Goal: Task Accomplishment & Management: Manage account settings

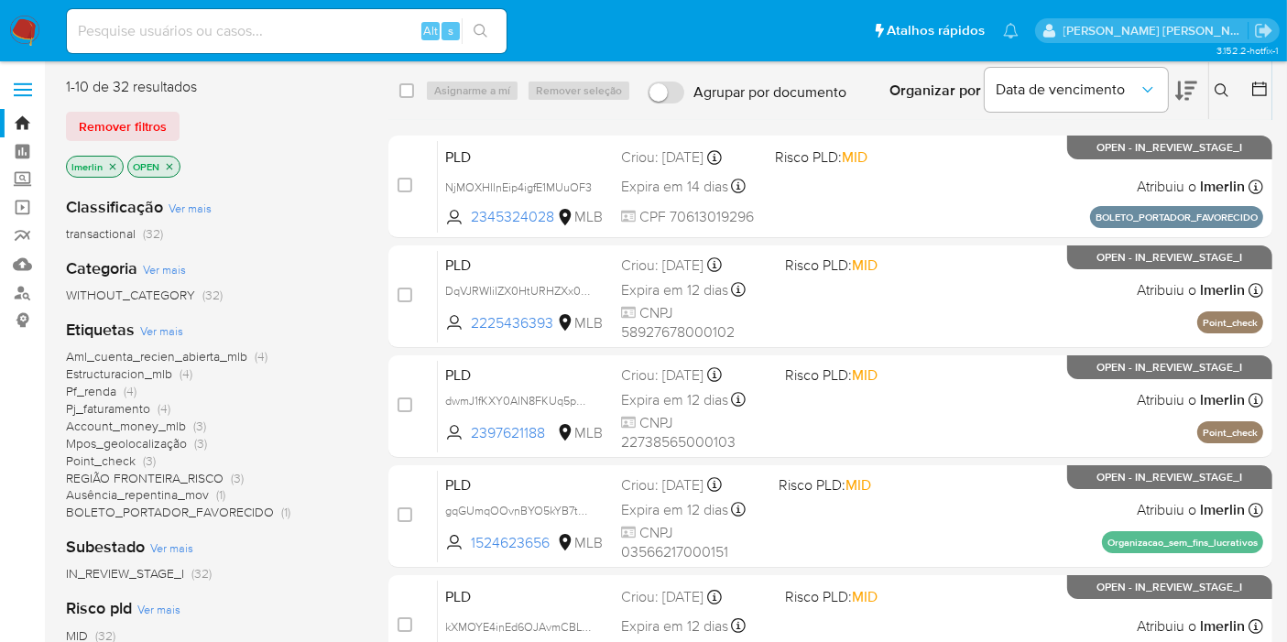
click at [110, 169] on icon "close-filter" at bounding box center [113, 166] width 6 height 6
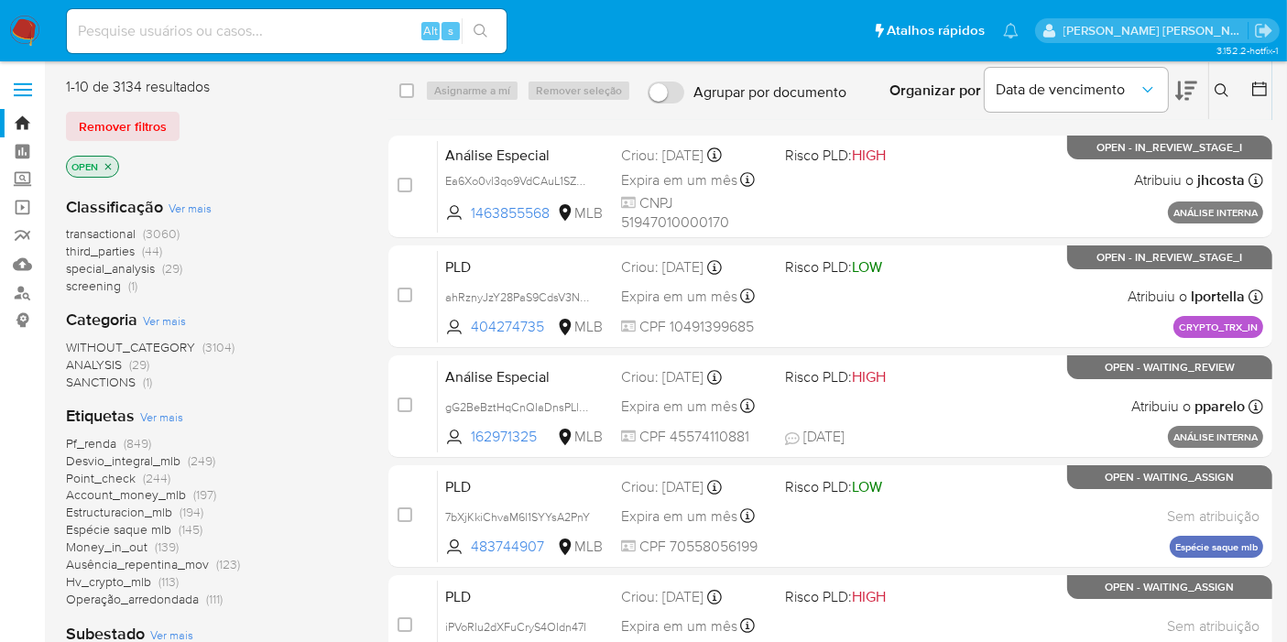
click at [99, 289] on span "screening" at bounding box center [93, 286] width 55 height 18
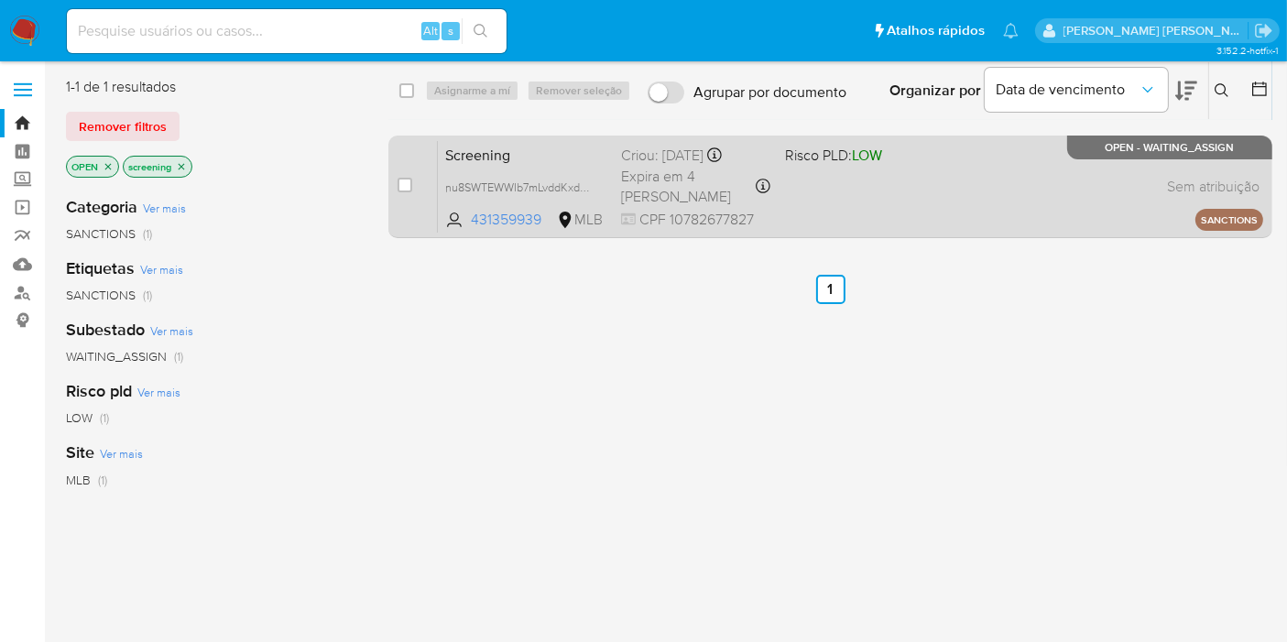
click at [491, 155] on span "Screening" at bounding box center [525, 154] width 161 height 24
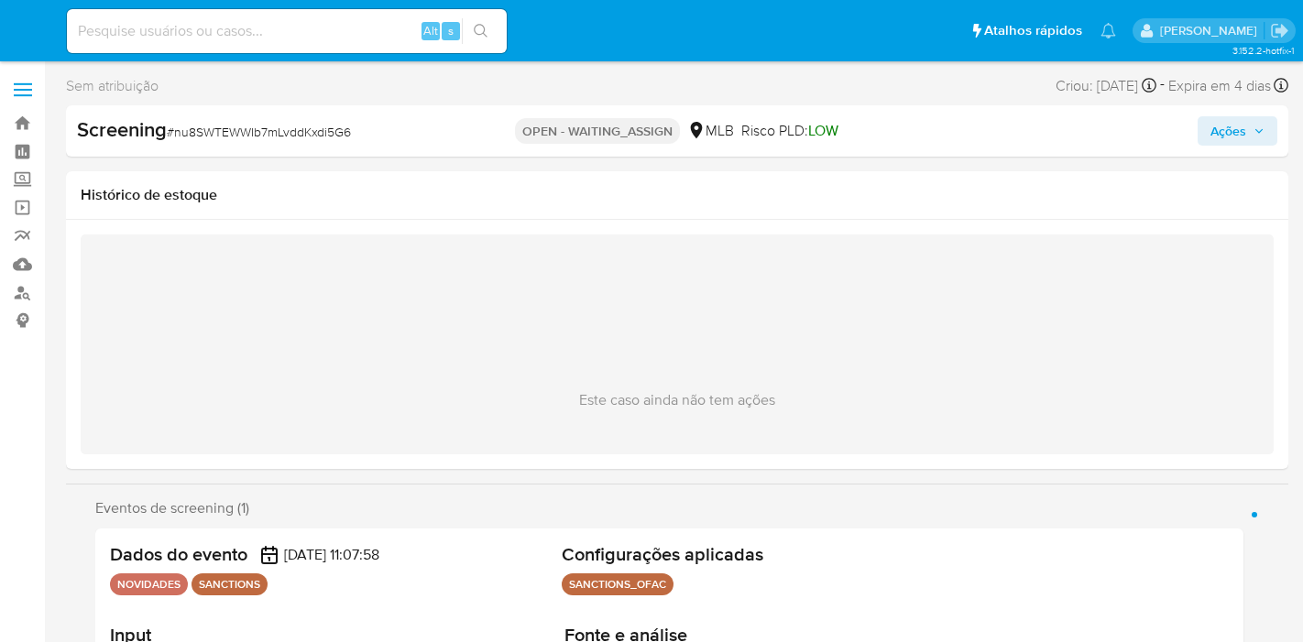
select select "10"
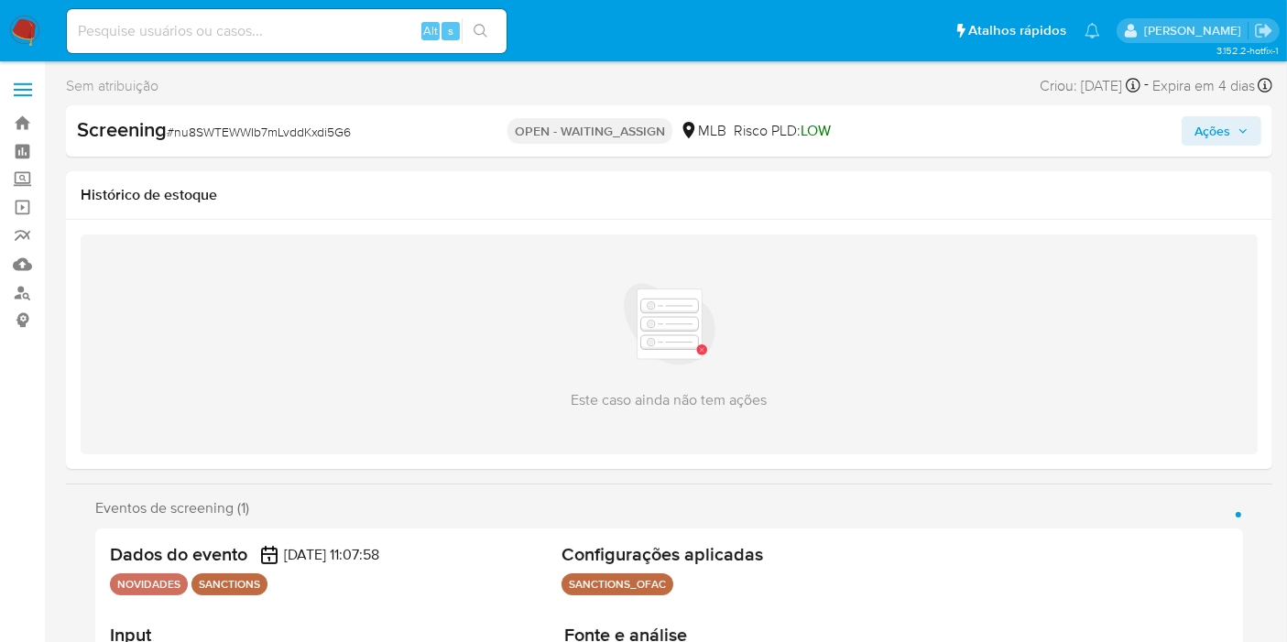
scroll to position [305, 0]
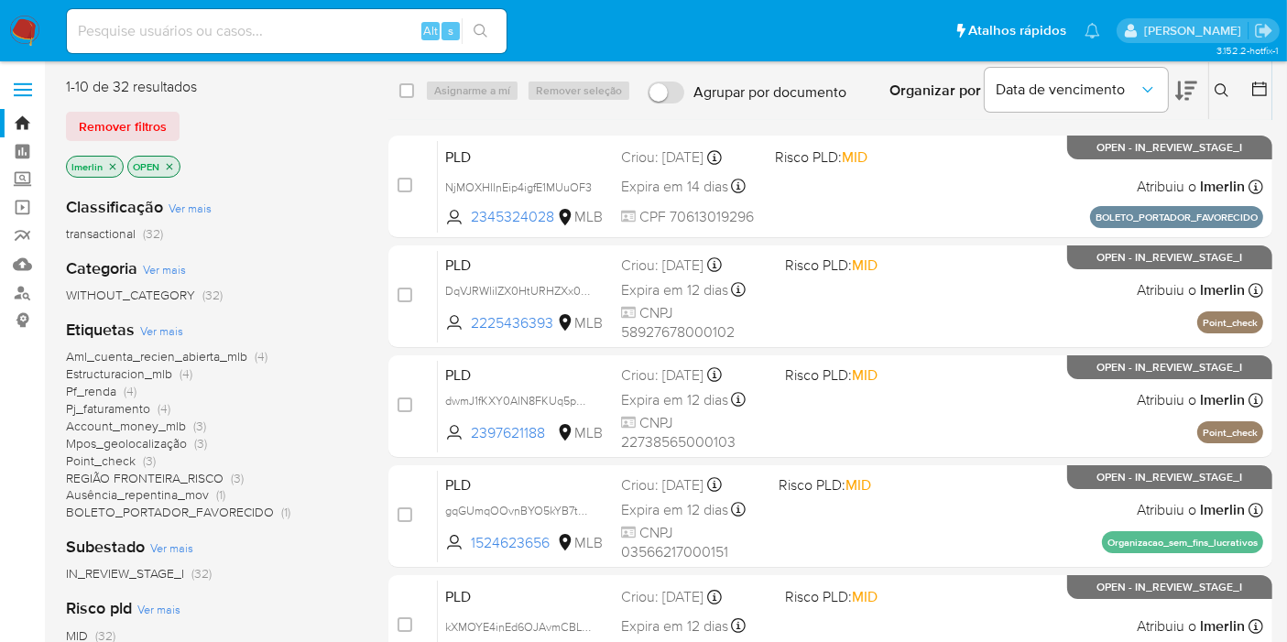
click at [120, 389] on span "Pf_renda (4)" at bounding box center [101, 391] width 71 height 17
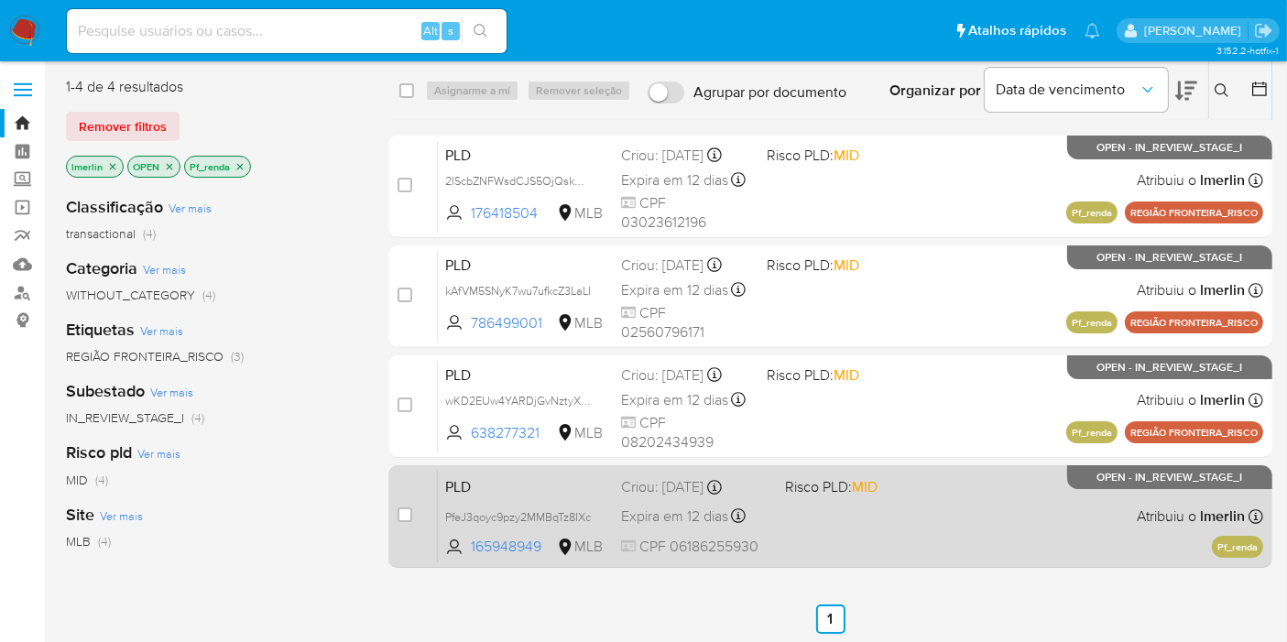
click at [395, 520] on div "case-item-checkbox Incapaz de atribuir o caso PLD PfeJ3qoyc9pzy2MMBqTz8IXc 1659…" at bounding box center [831, 516] width 884 height 103
click at [398, 517] on input "checkbox" at bounding box center [405, 515] width 15 height 15
checkbox input "true"
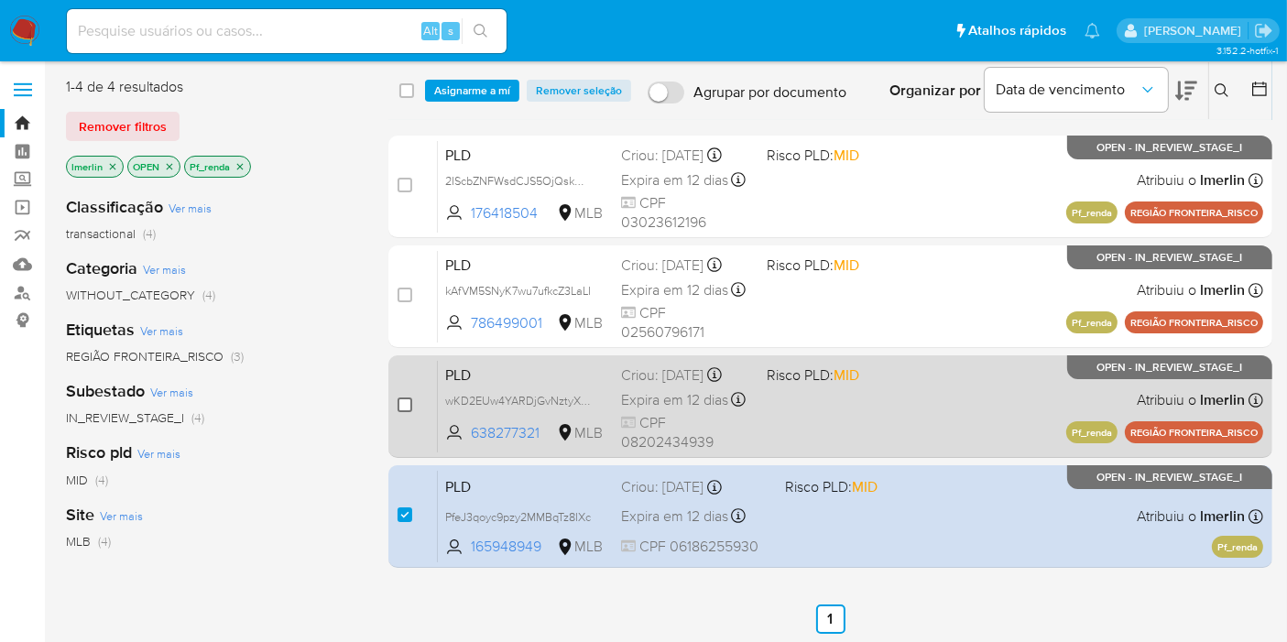
click at [400, 400] on input "checkbox" at bounding box center [405, 405] width 15 height 15
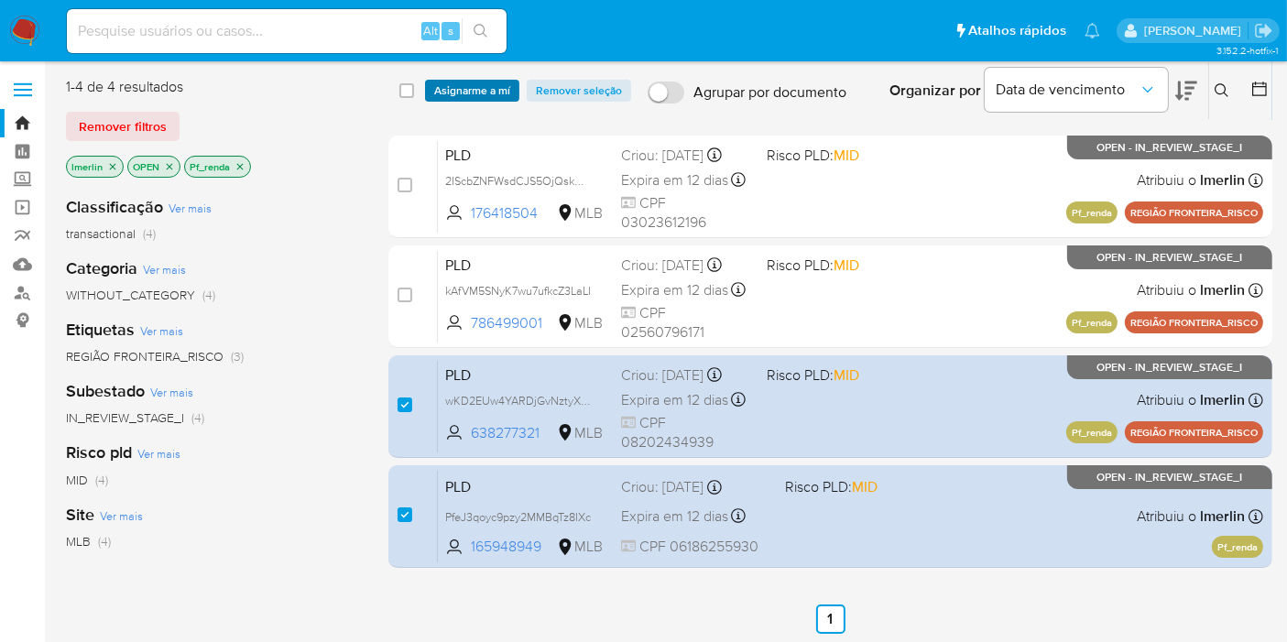
click at [508, 91] on span "Asignarme a mí" at bounding box center [472, 91] width 76 height 18
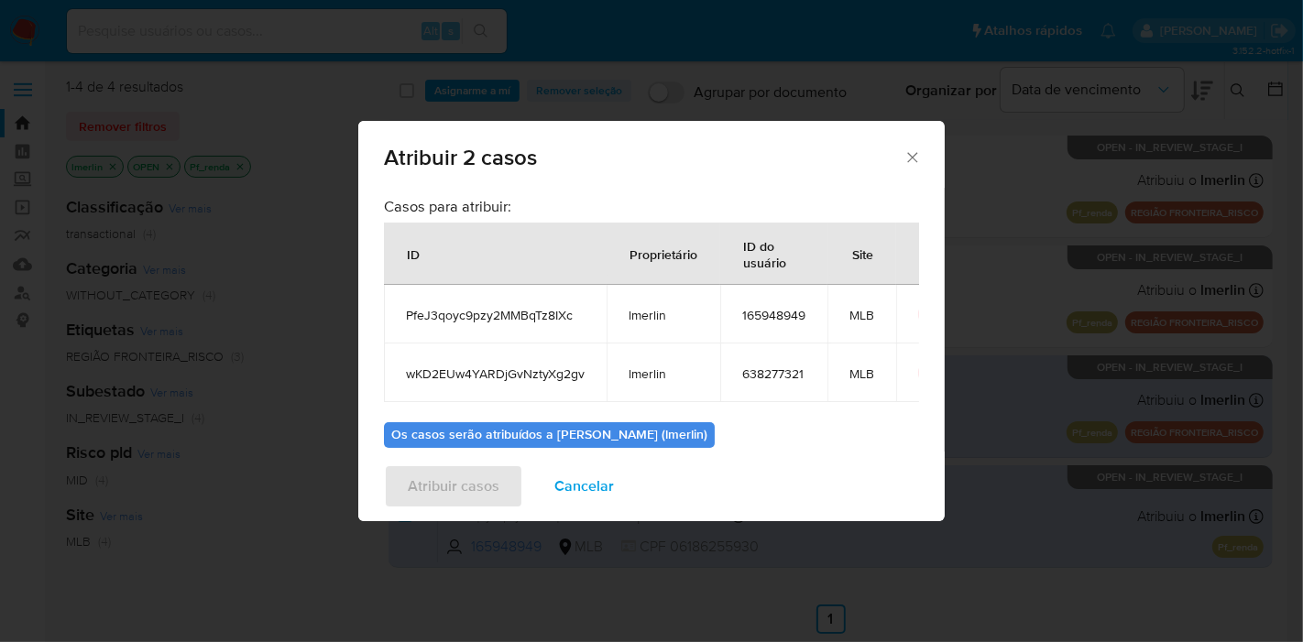
click at [446, 315] on span "PfeJ3qoyc9pzy2MMBqTz8IXc" at bounding box center [495, 315] width 179 height 16
copy span "PfeJ3qoyc9pzy2MMBqTz8IXc"
click at [496, 366] on span "wKD2EUw4YARDjGvNztyXg2gv" at bounding box center [495, 374] width 179 height 16
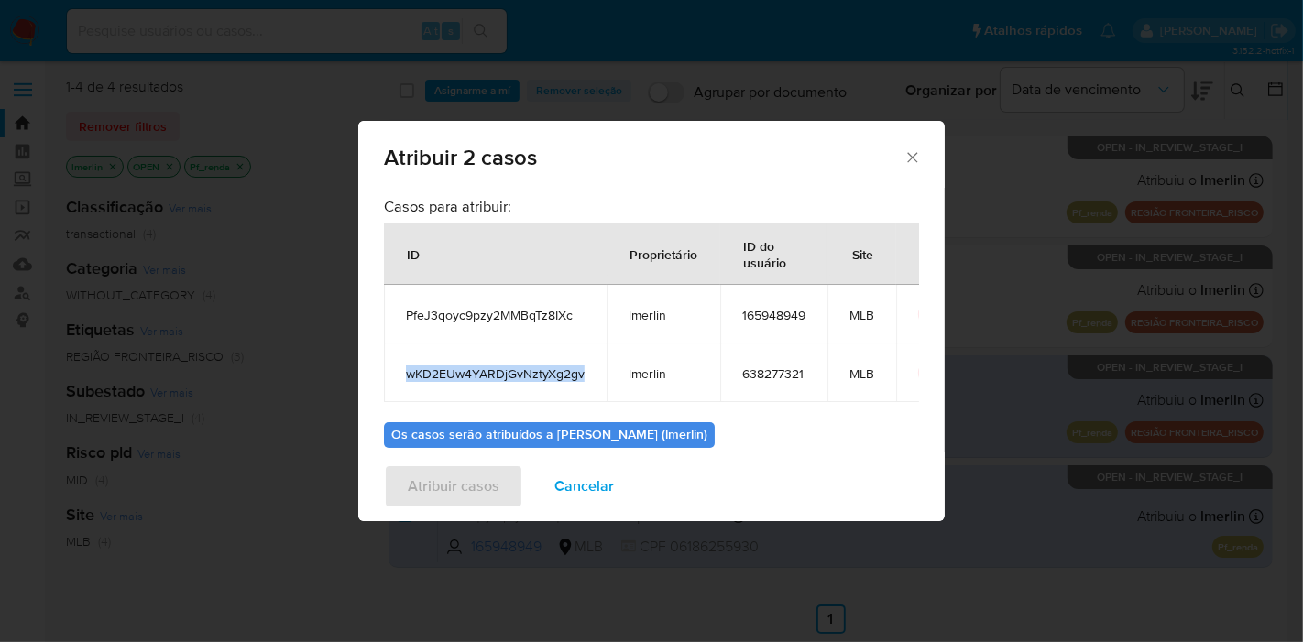
copy span "wKD2EUw4YARDjGvNztyXg2gv"
click at [788, 313] on span "165948949" at bounding box center [773, 315] width 63 height 16
copy span "165948949"
click at [783, 370] on span "638277321" at bounding box center [773, 374] width 63 height 16
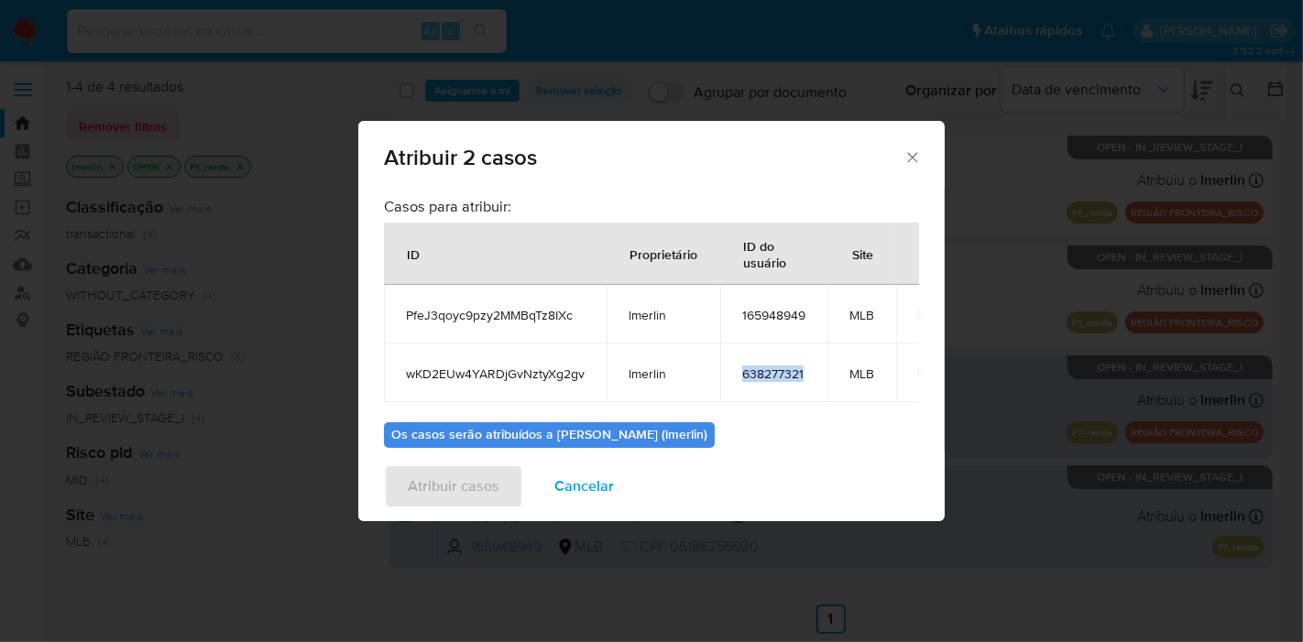
click at [783, 370] on span "638277321" at bounding box center [773, 374] width 63 height 16
copy span "638277321"
click at [914, 158] on icon "Fechar a janela" at bounding box center [912, 157] width 18 height 18
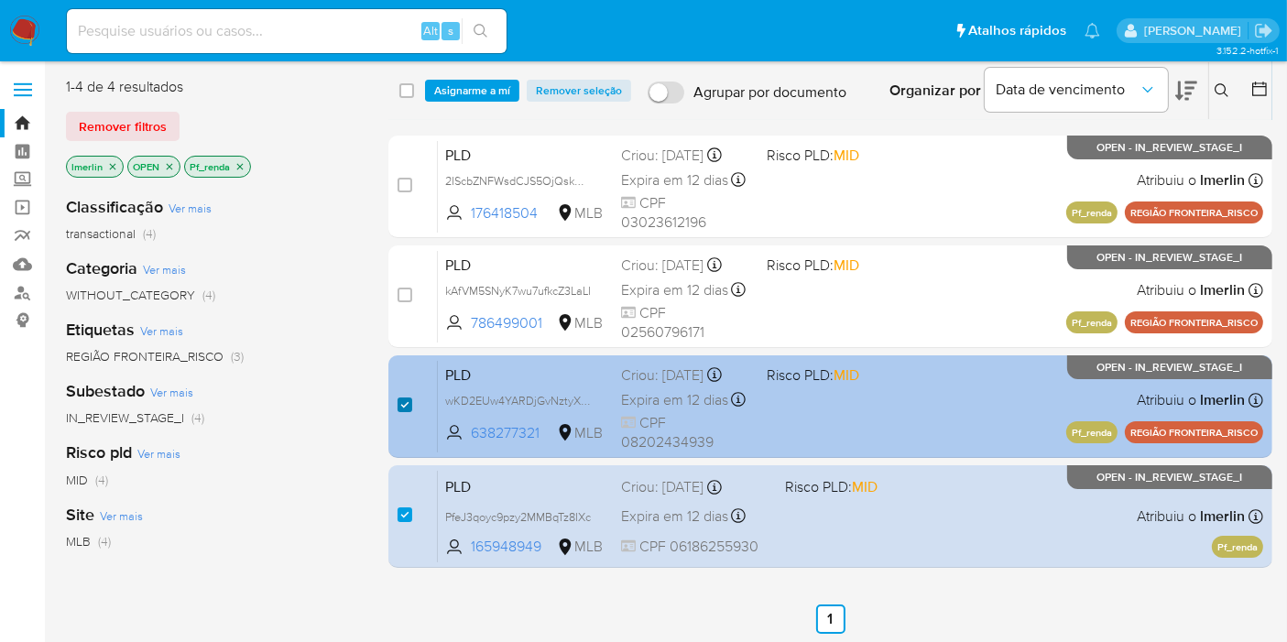
click at [405, 404] on input "checkbox" at bounding box center [405, 405] width 15 height 15
checkbox input "false"
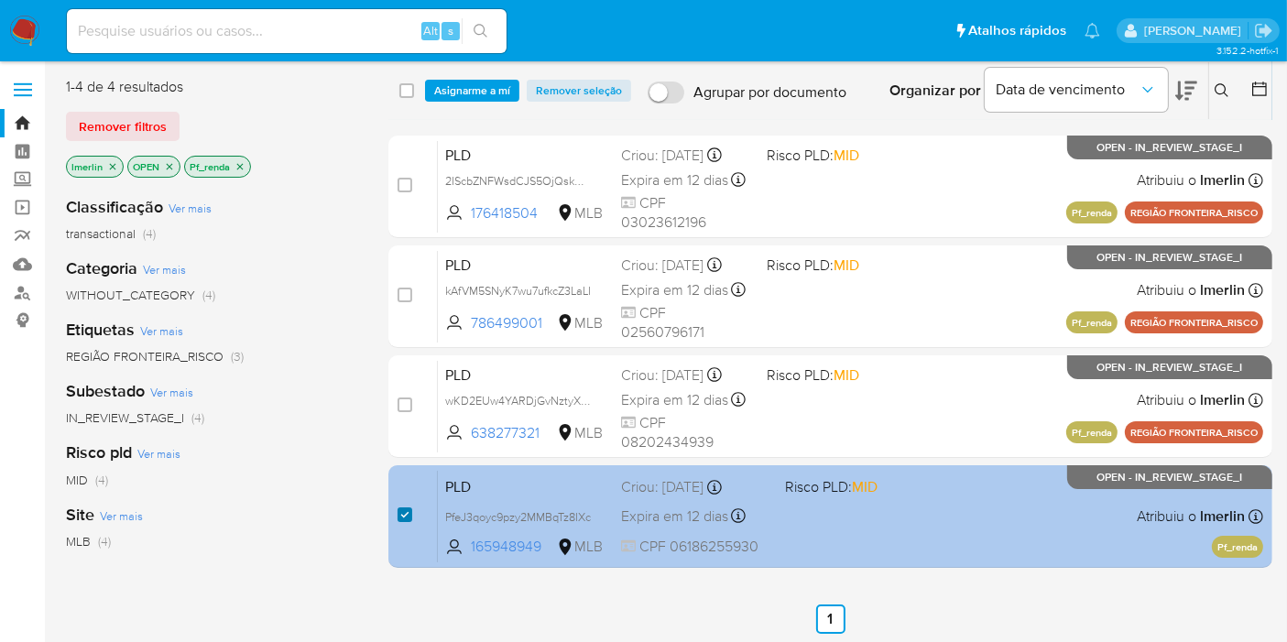
click at [408, 511] on input "checkbox" at bounding box center [405, 515] width 15 height 15
checkbox input "false"
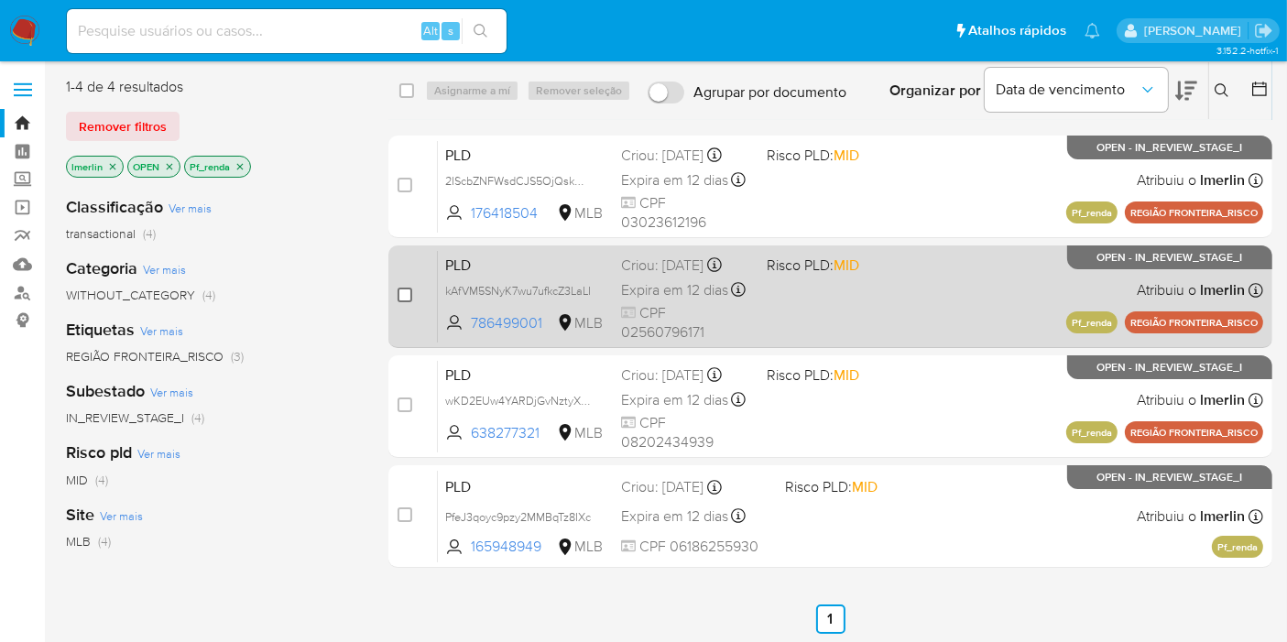
click at [402, 294] on input "checkbox" at bounding box center [405, 295] width 15 height 15
checkbox input "true"
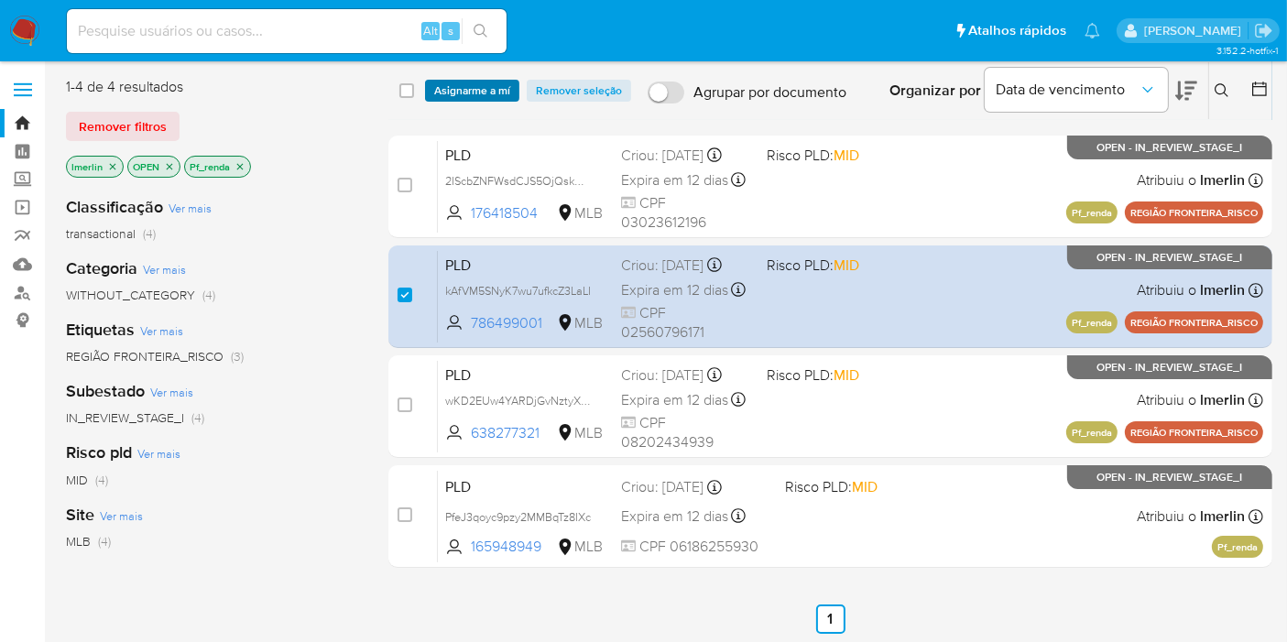
click at [499, 89] on span "Asignarme a mí" at bounding box center [472, 91] width 76 height 18
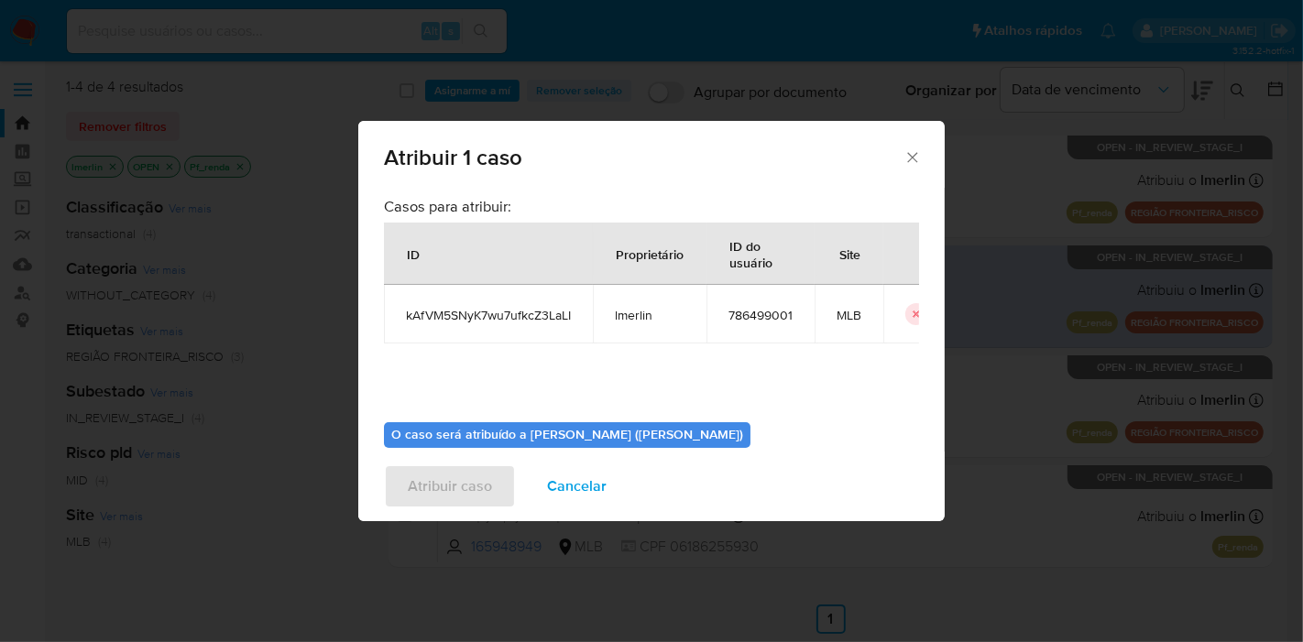
click at [521, 316] on span "kAfVM5SNyK7wu7ufkcZ3LaLI" at bounding box center [488, 315] width 165 height 16
copy span "kAfVM5SNyK7wu7ufkcZ3LaLI"
click at [739, 317] on span "786499001" at bounding box center [760, 315] width 64 height 16
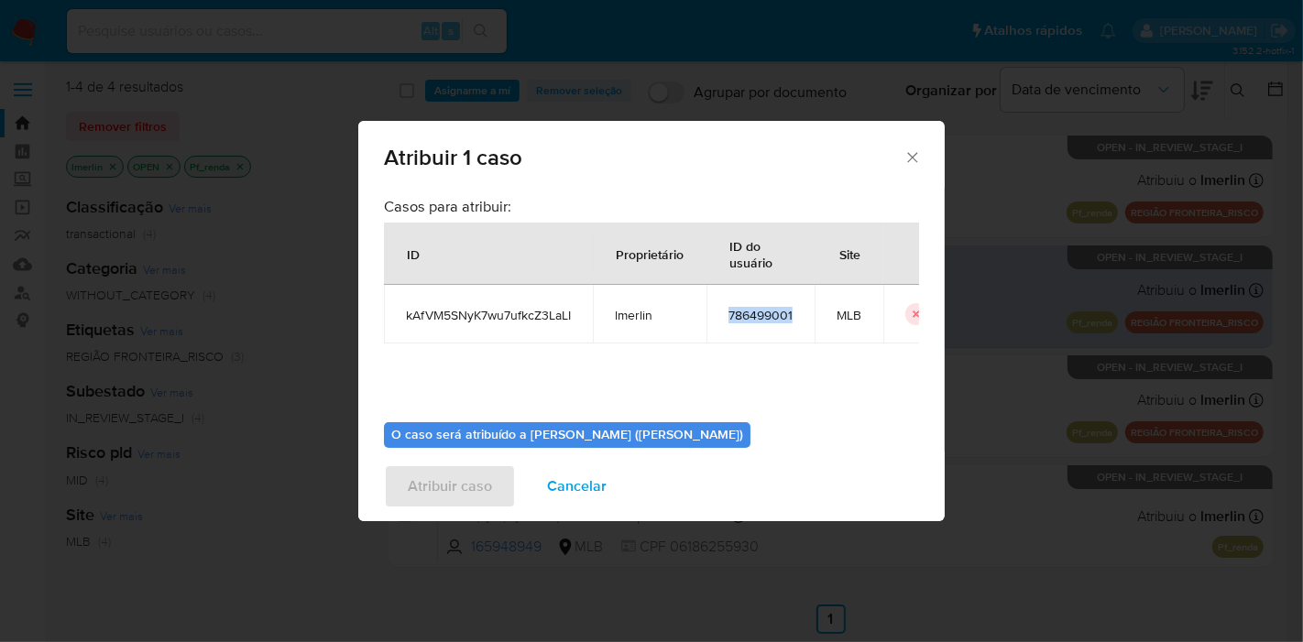
copy span "786499001"
click at [569, 472] on span "Cancelar" at bounding box center [577, 486] width 60 height 40
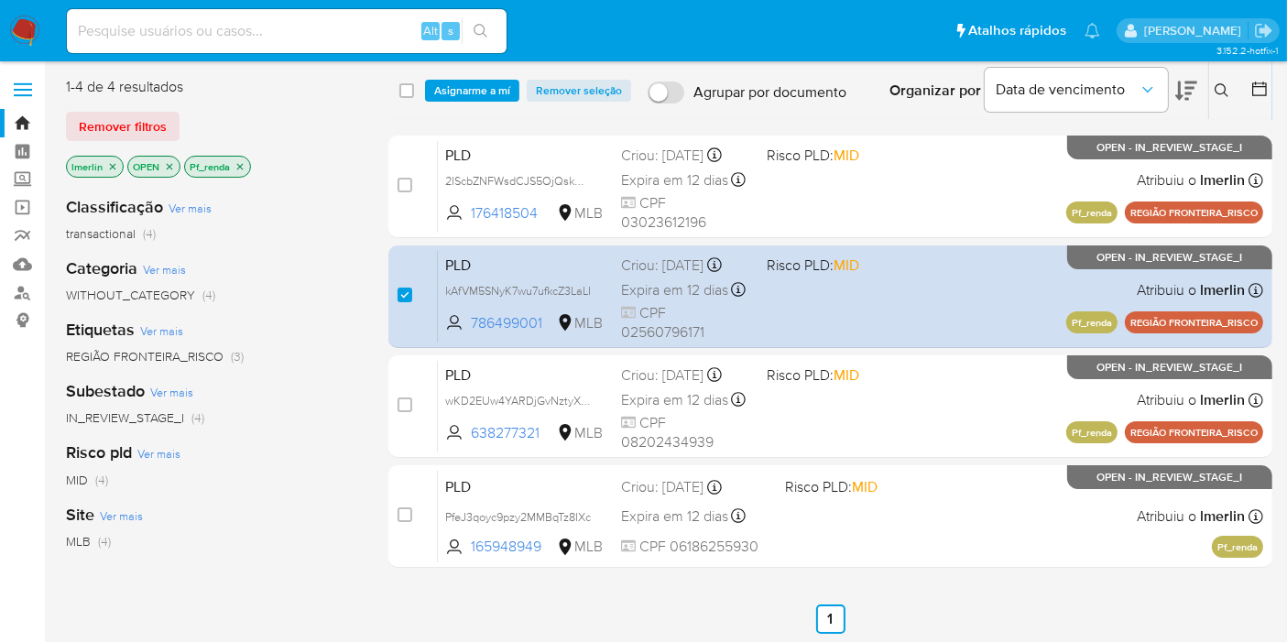
click at [301, 25] on input at bounding box center [287, 31] width 440 height 24
paste input "PfeJ3qoyc9pzy2MMBqTz8IXc"
type input "PfeJ3qoyc9pzy2MMBqTz8IXc"
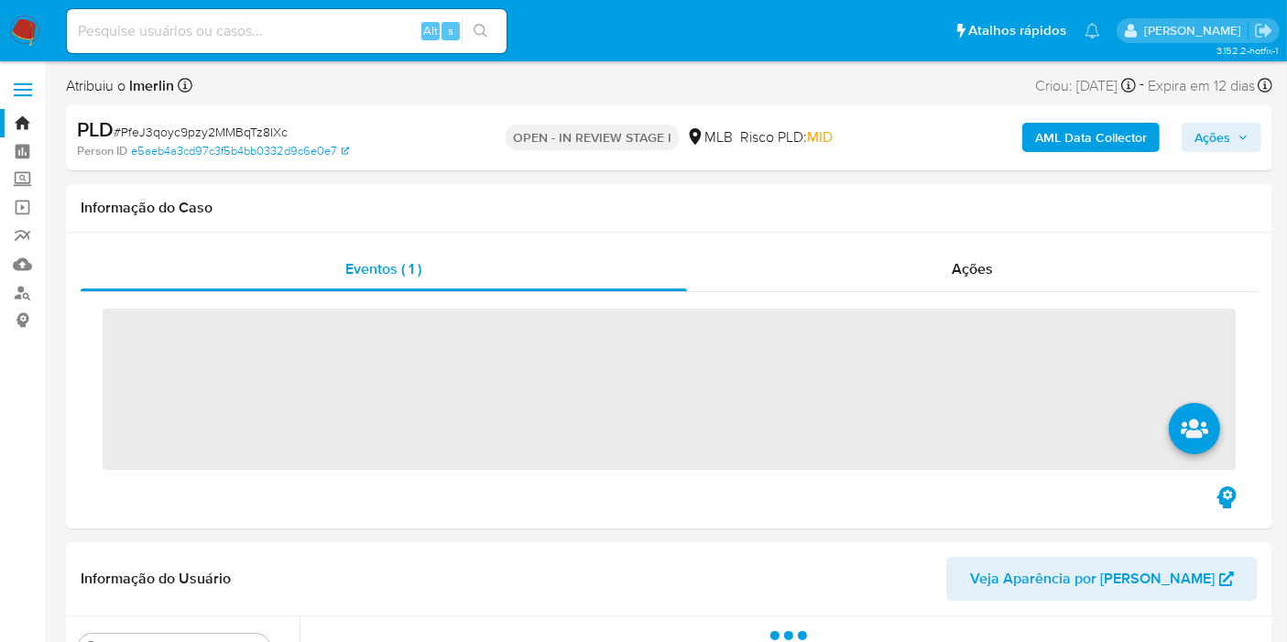
click at [1113, 137] on b "AML Data Collector" at bounding box center [1091, 137] width 112 height 29
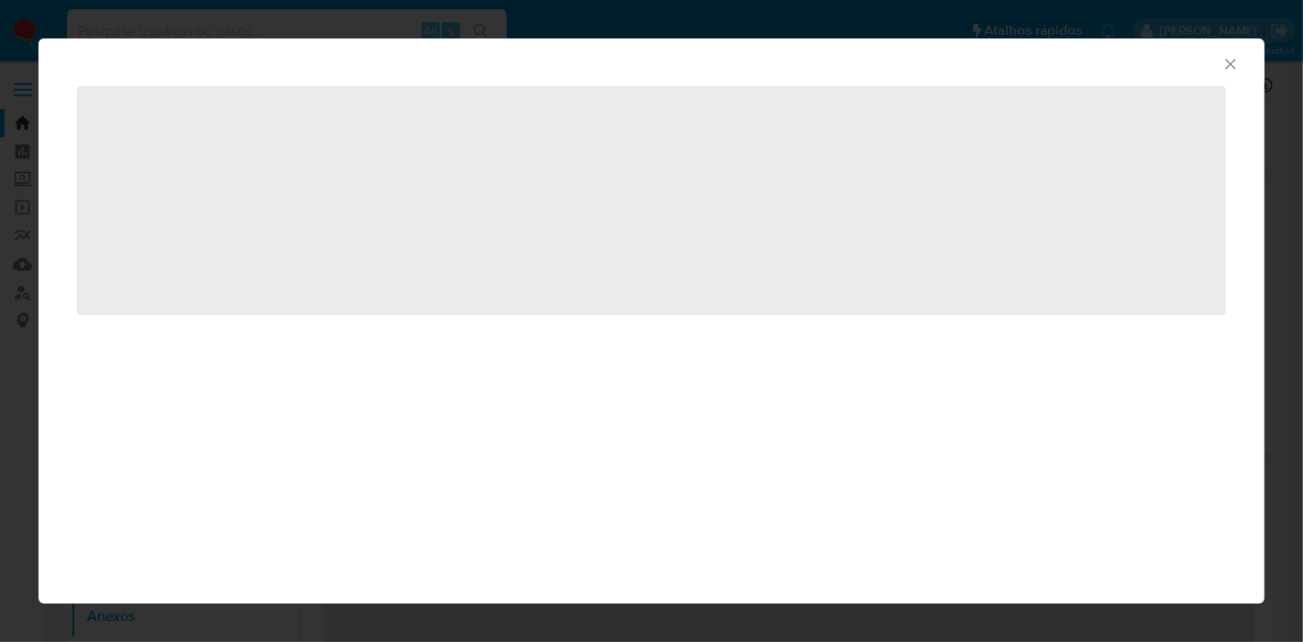
select select "10"
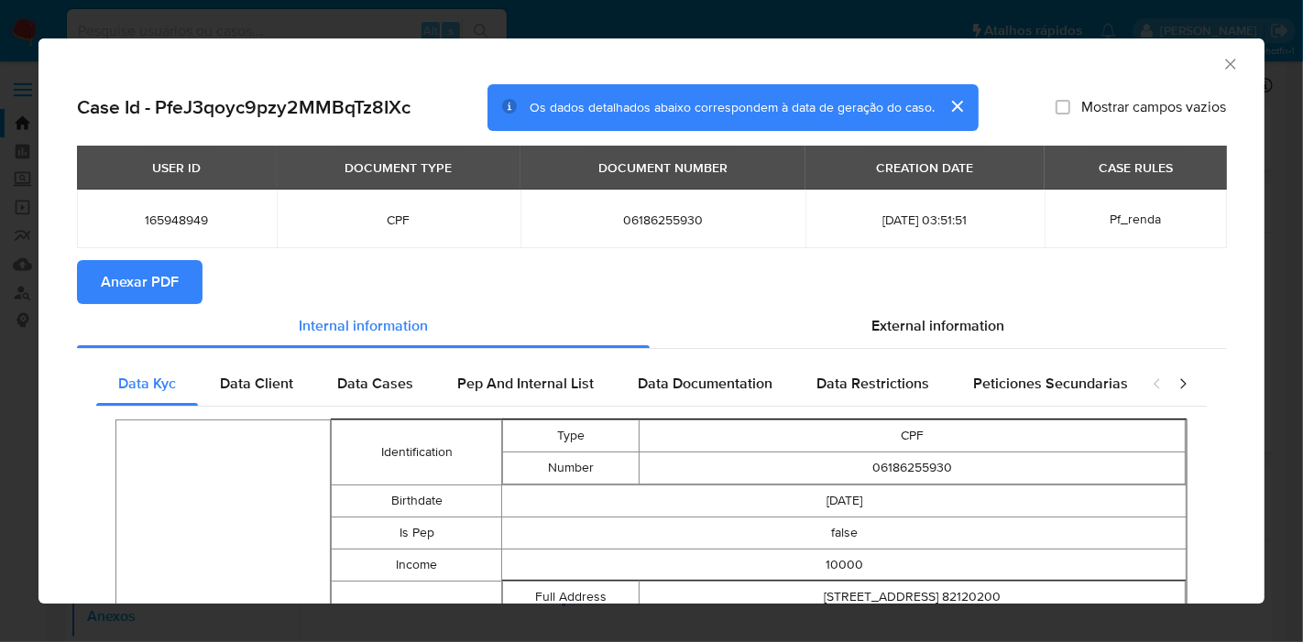
click at [107, 282] on span "Anexar PDF" at bounding box center [140, 282] width 78 height 40
click at [1221, 67] on icon "Fechar a janela" at bounding box center [1230, 64] width 18 height 18
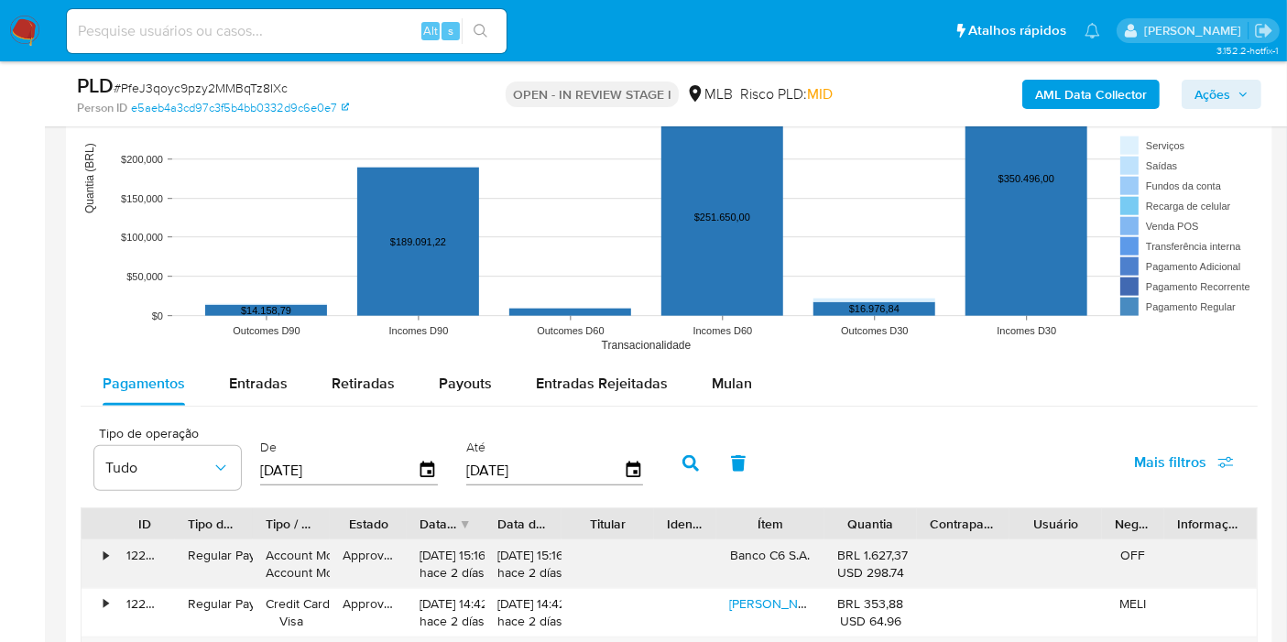
scroll to position [1934, 0]
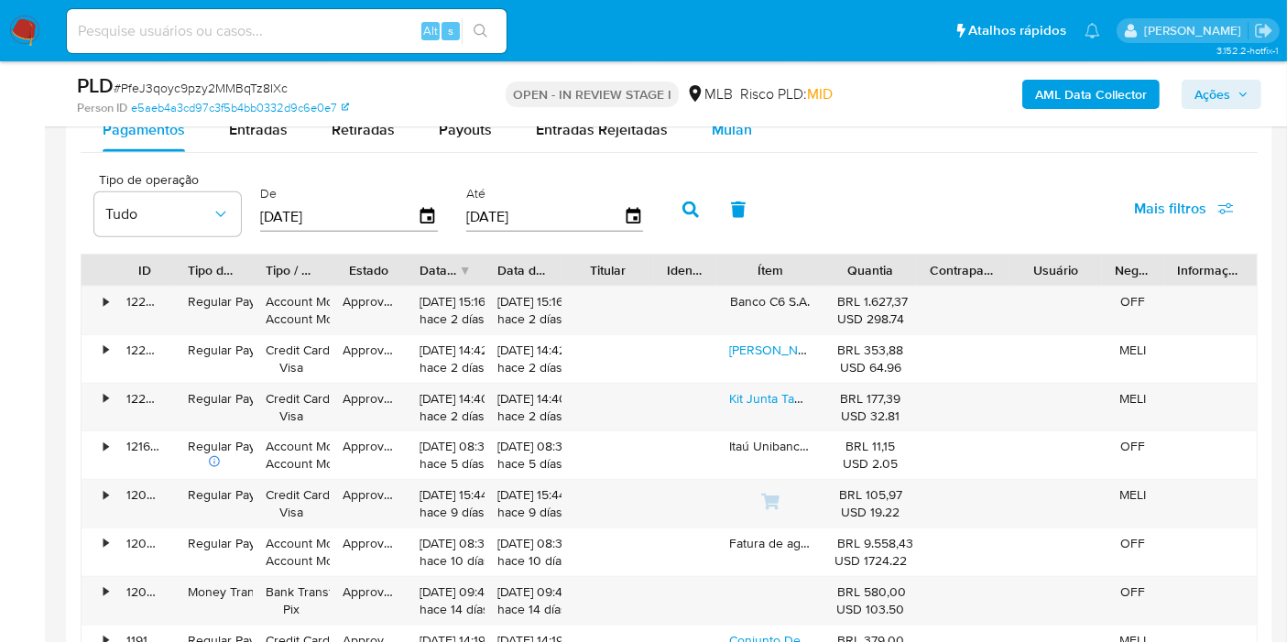
click at [728, 148] on div "Mulan" at bounding box center [732, 130] width 40 height 44
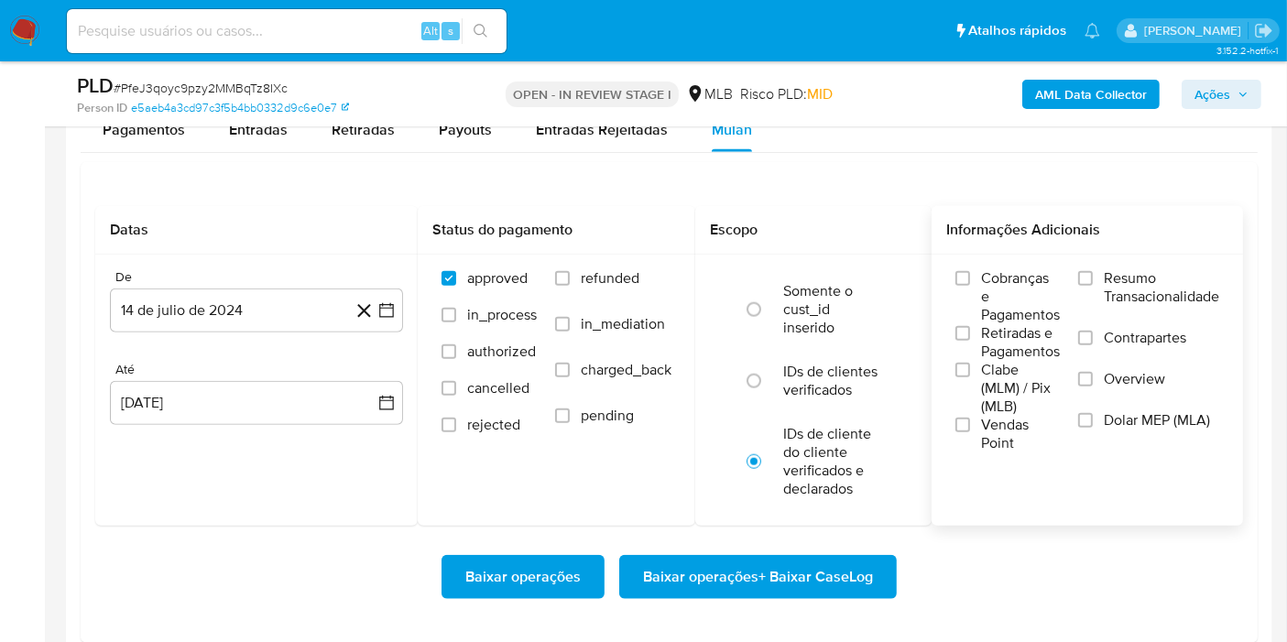
click at [1152, 279] on span "Resumo Transacionalidade" at bounding box center [1161, 287] width 115 height 37
click at [1093, 279] on input "Resumo Transacionalidade" at bounding box center [1085, 278] width 15 height 15
click at [385, 308] on icon "button" at bounding box center [387, 310] width 18 height 18
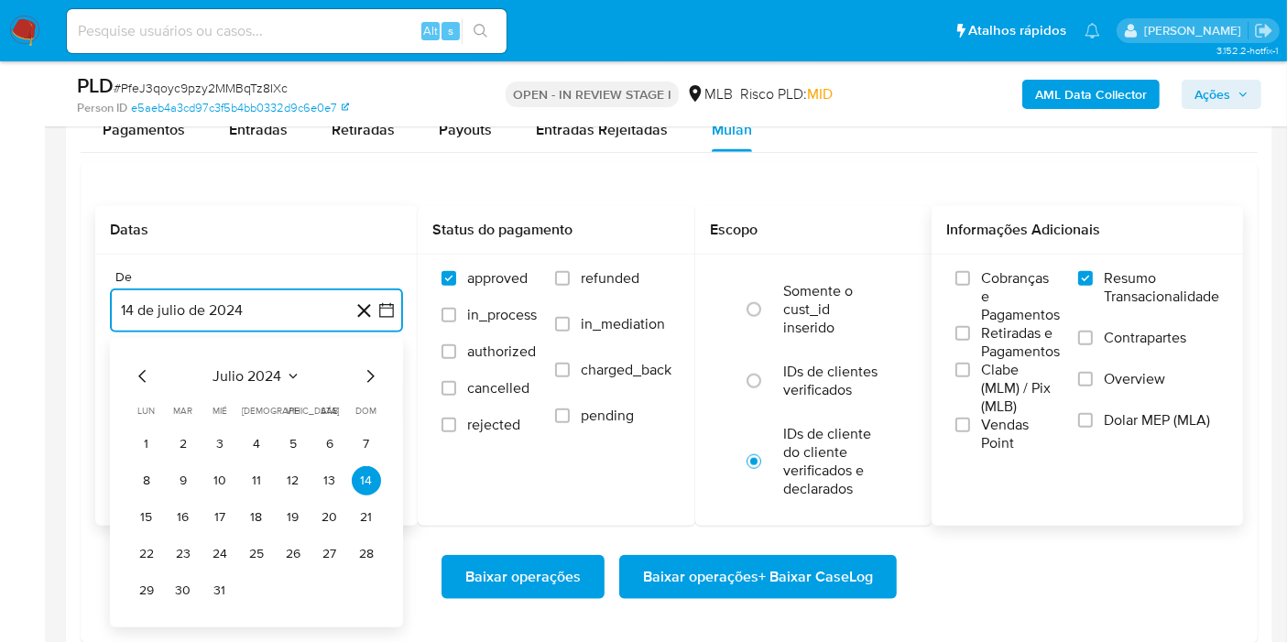
click at [260, 370] on span "julio 2024" at bounding box center [247, 376] width 69 height 18
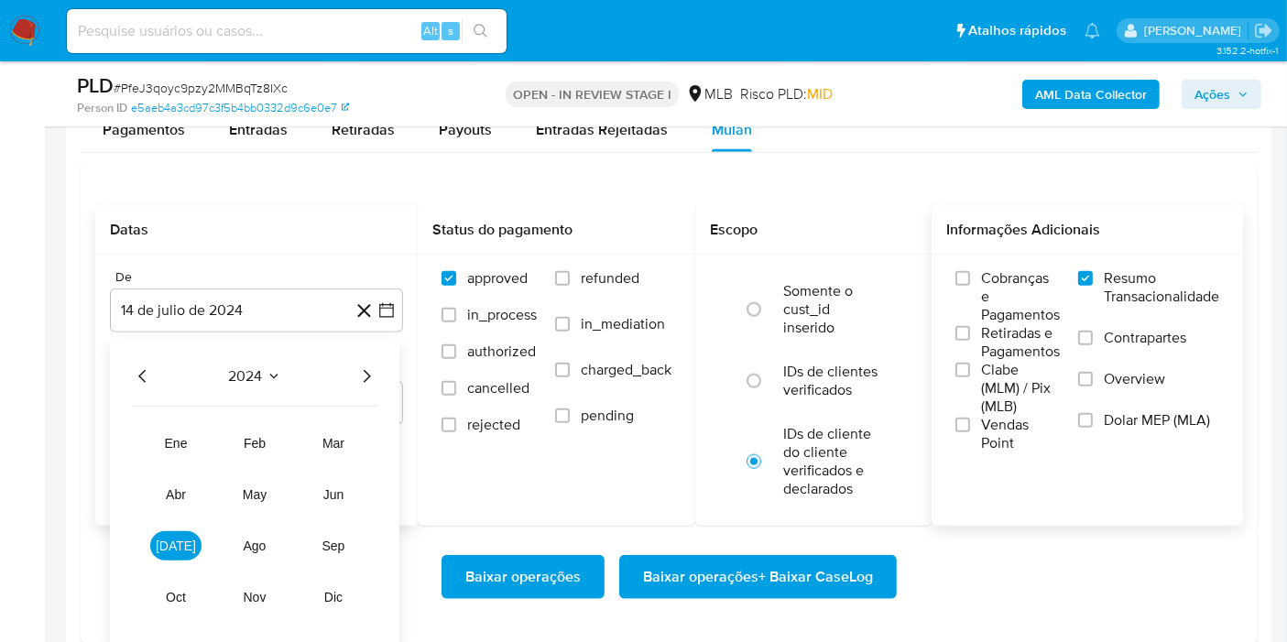
click at [371, 376] on icon "Año siguiente" at bounding box center [367, 377] width 22 height 22
click at [344, 488] on button "jun" at bounding box center [333, 494] width 51 height 29
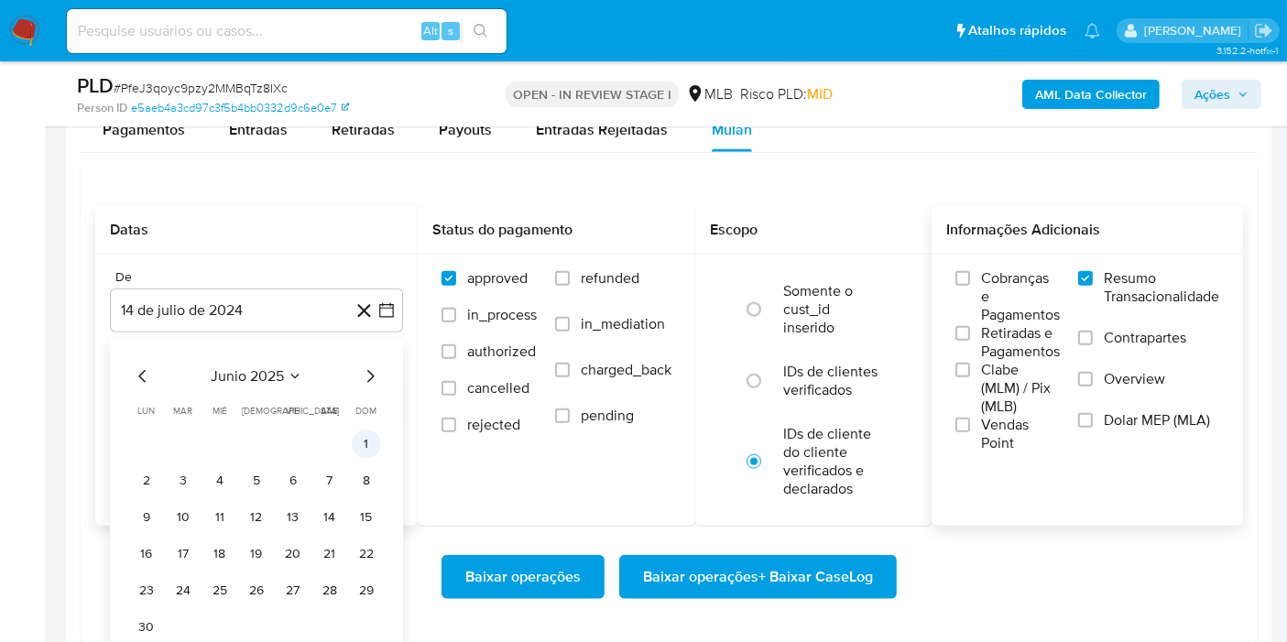
click at [362, 438] on button "1" at bounding box center [366, 444] width 29 height 29
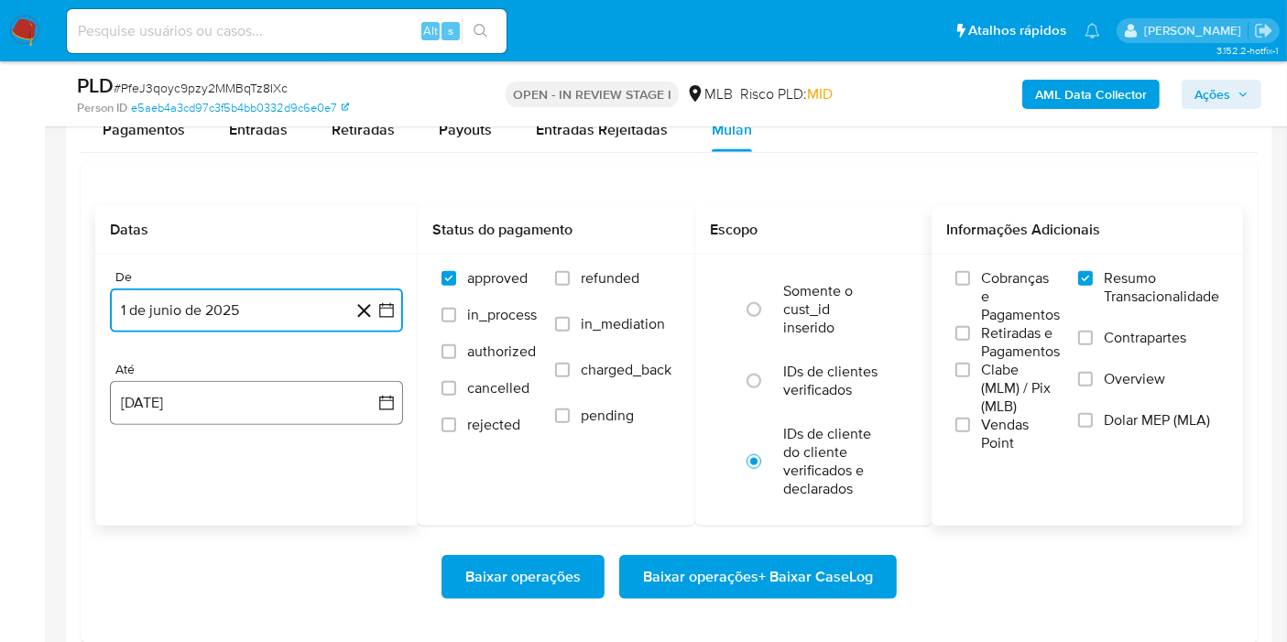
click at [368, 389] on button "14 de agosto de 2025" at bounding box center [256, 403] width 293 height 44
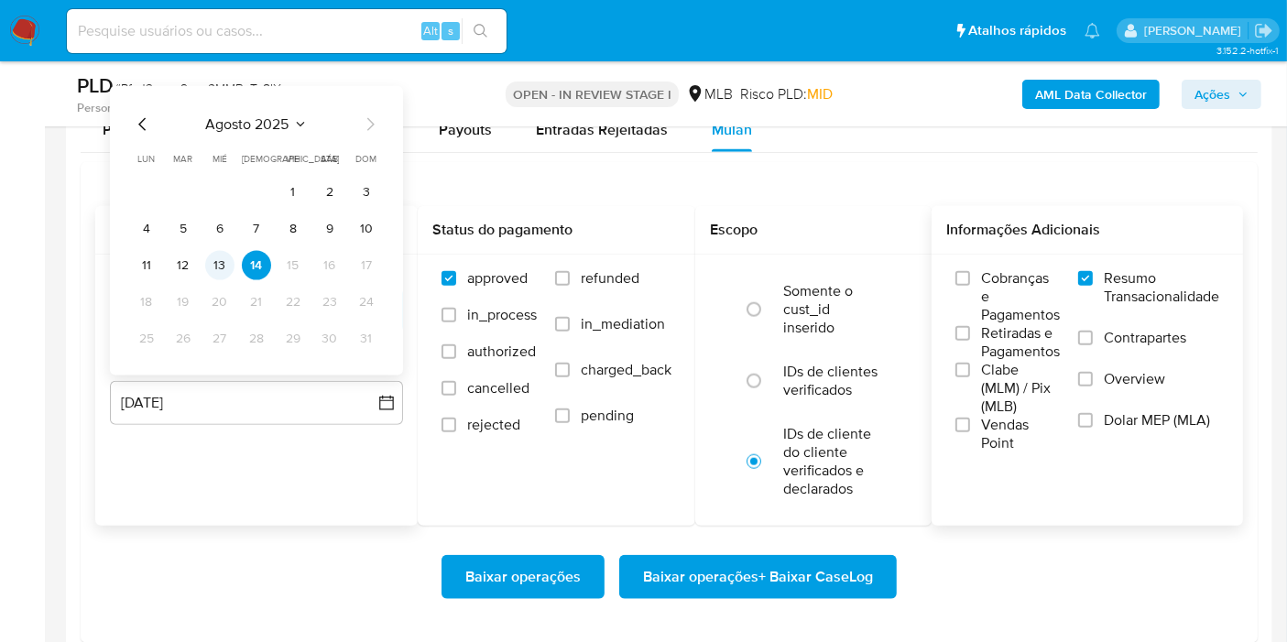
click at [227, 268] on button "13" at bounding box center [219, 265] width 29 height 29
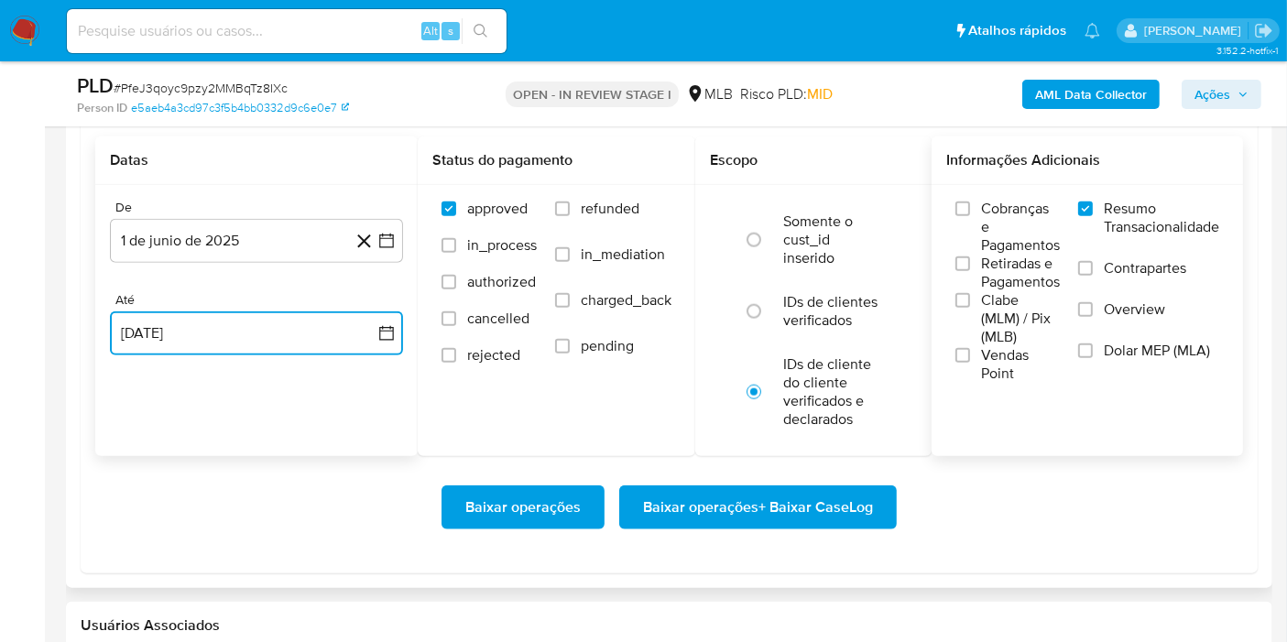
scroll to position [2036, 0]
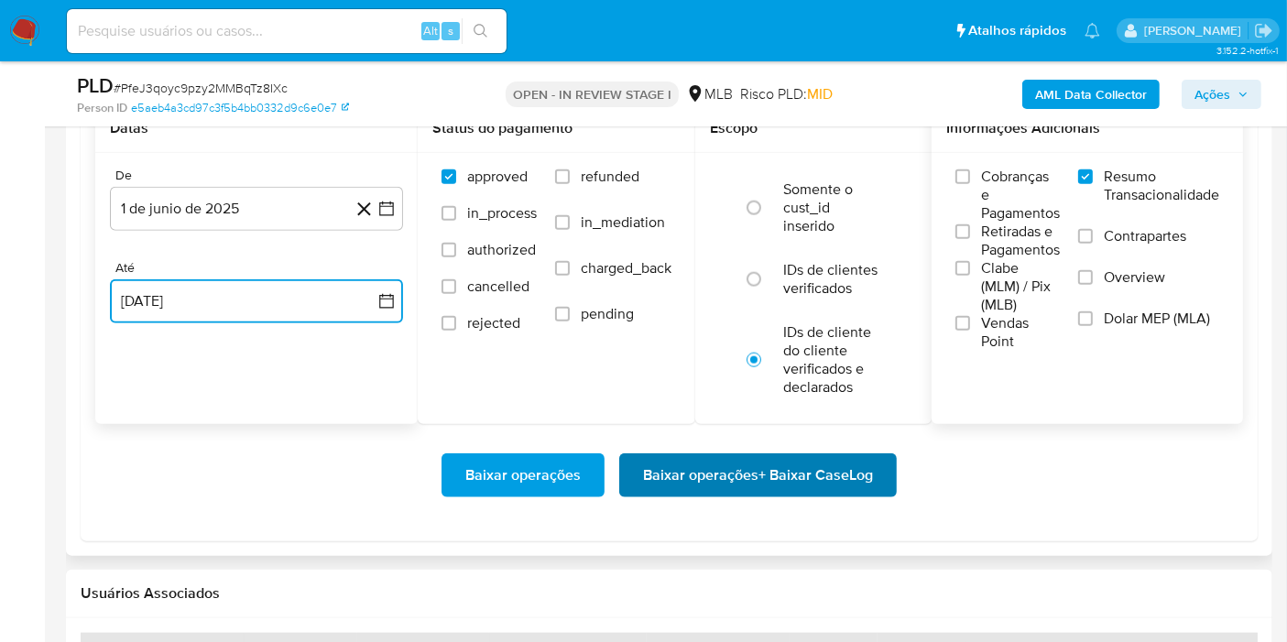
click at [810, 482] on span "Baixar operações + Baixar CaseLog" at bounding box center [758, 475] width 230 height 40
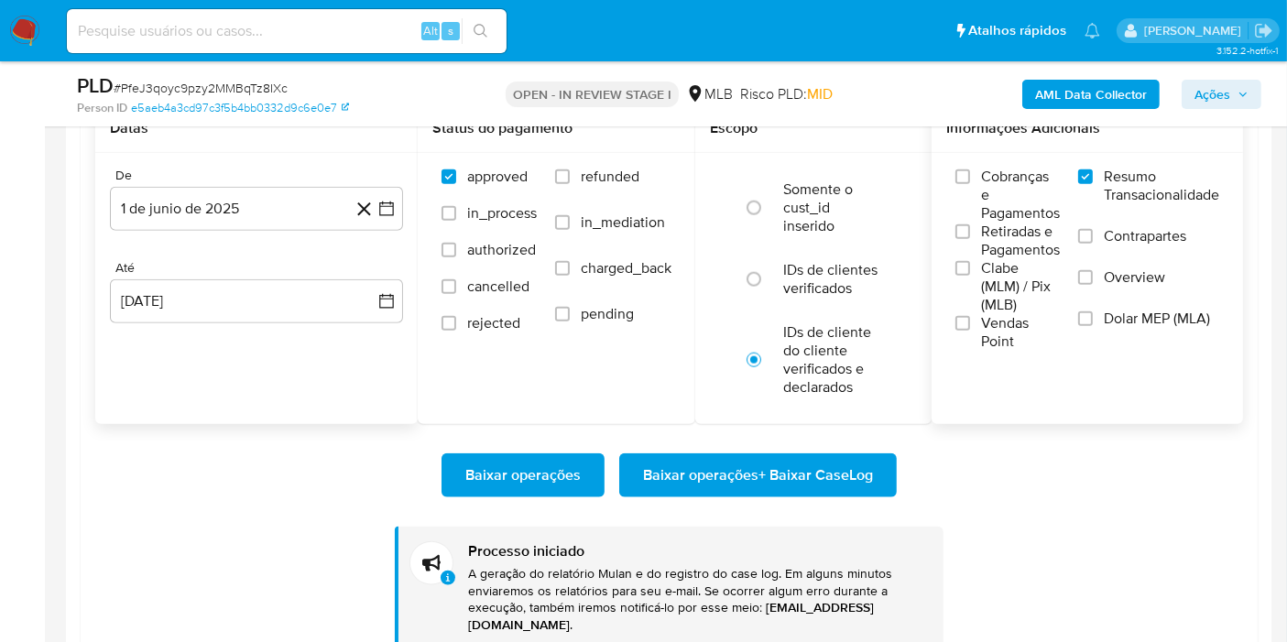
click at [267, 41] on input at bounding box center [287, 31] width 440 height 24
paste input "wKD2EUw4YARDjGvNztyXg2gv"
type input "wKD2EUw4YARDjGvNztyXg2gv"
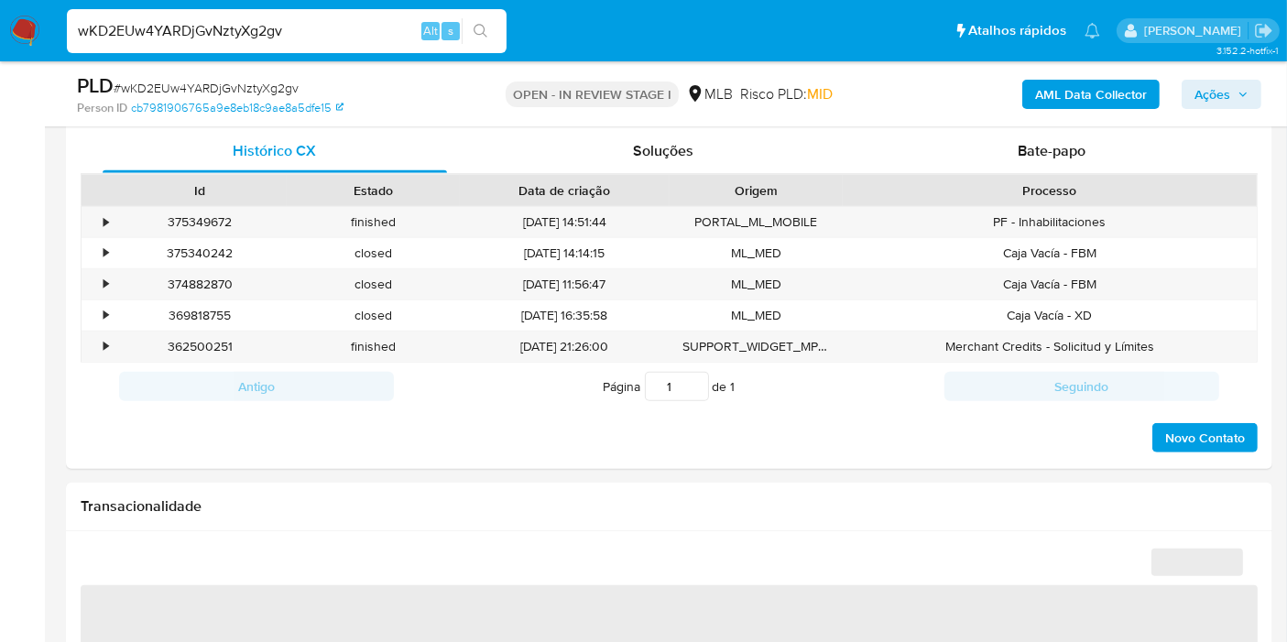
select select "10"
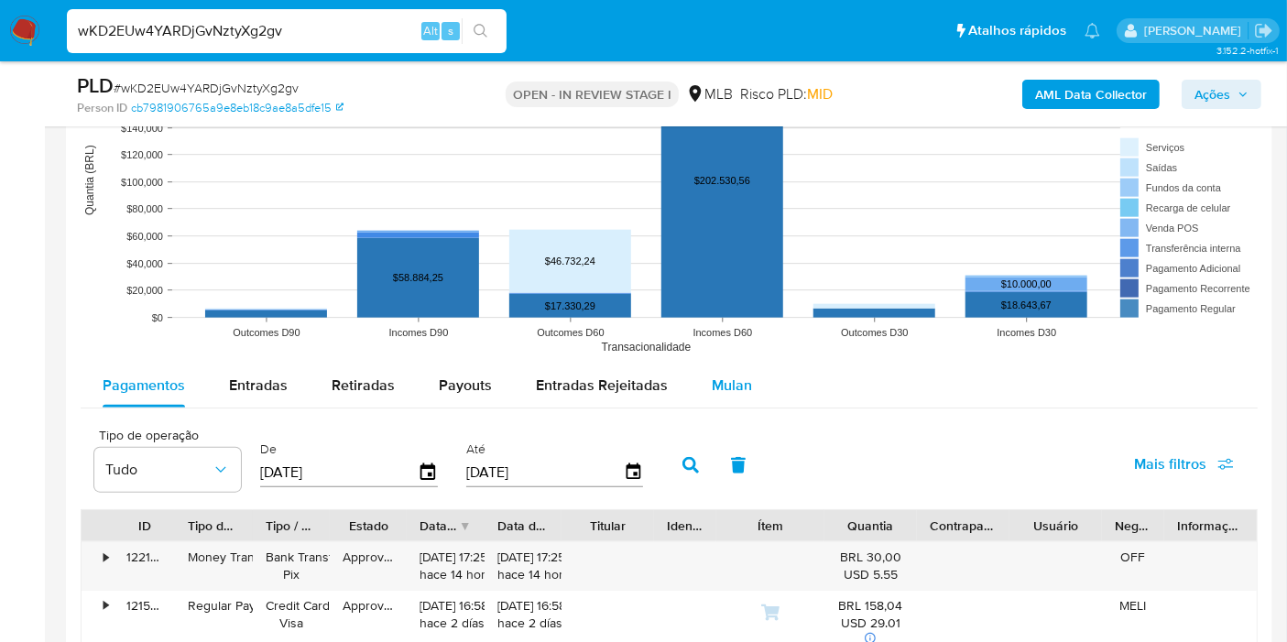
click at [712, 378] on span "Mulan" at bounding box center [732, 385] width 40 height 21
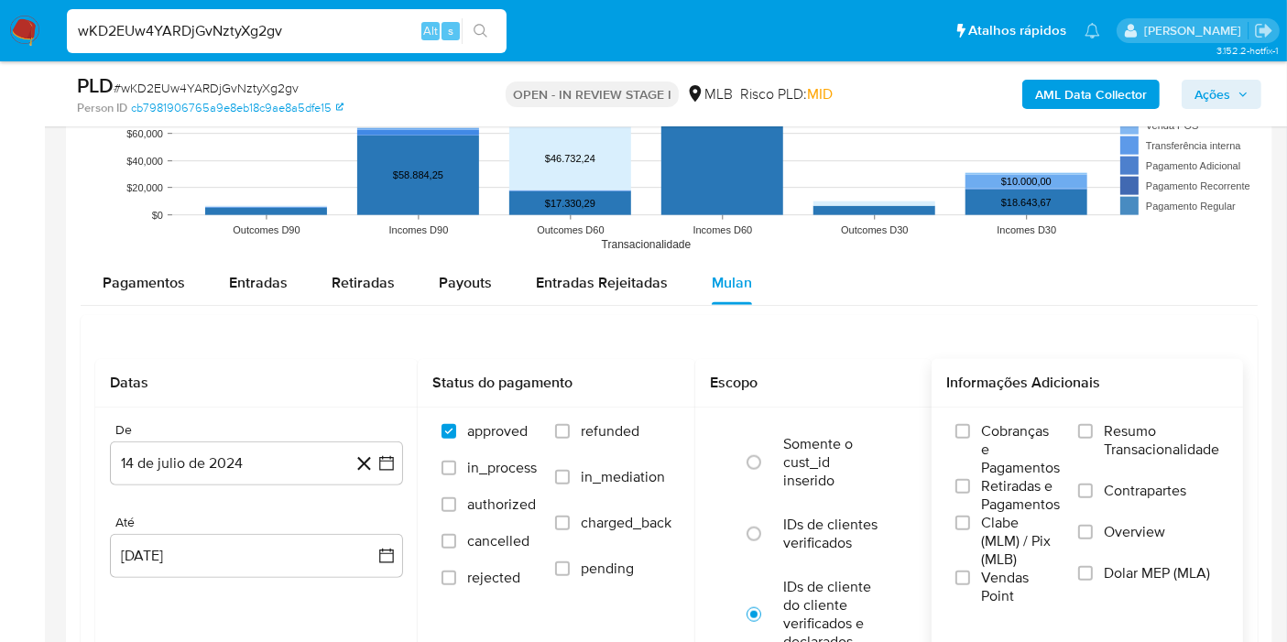
scroll to position [2036, 0]
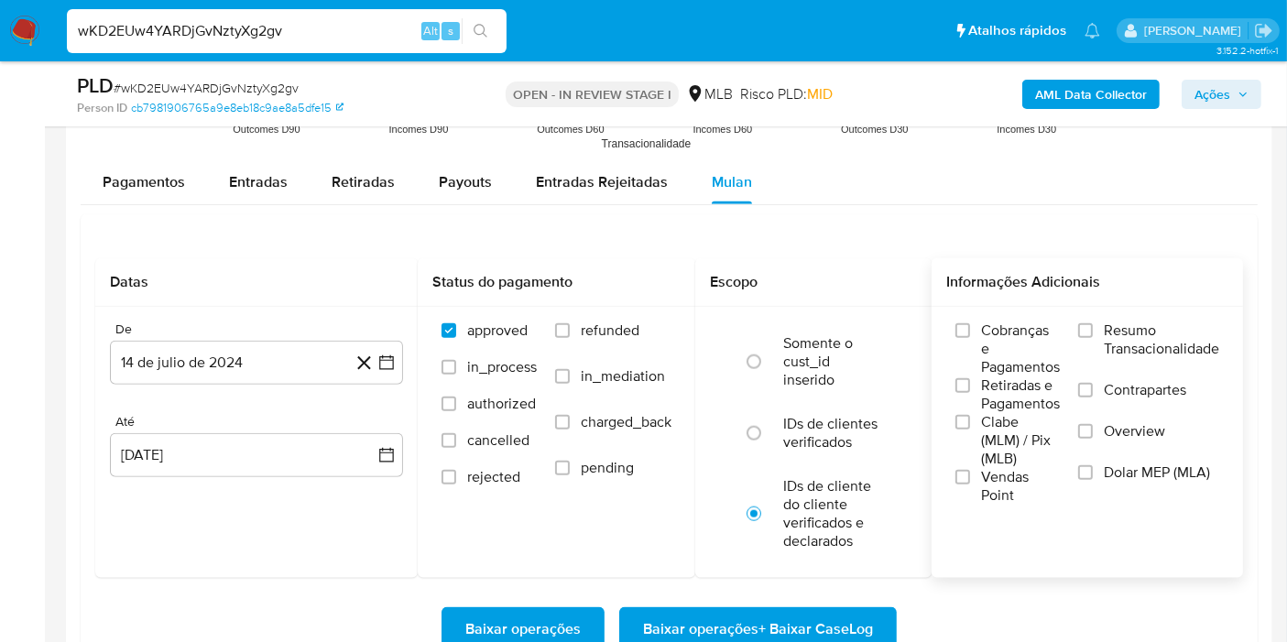
click at [1126, 330] on span "Resumo Transacionalidade" at bounding box center [1161, 340] width 115 height 37
click at [1093, 330] on input "Resumo Transacionalidade" at bounding box center [1085, 330] width 15 height 15
click at [383, 359] on icon "button" at bounding box center [387, 363] width 18 height 18
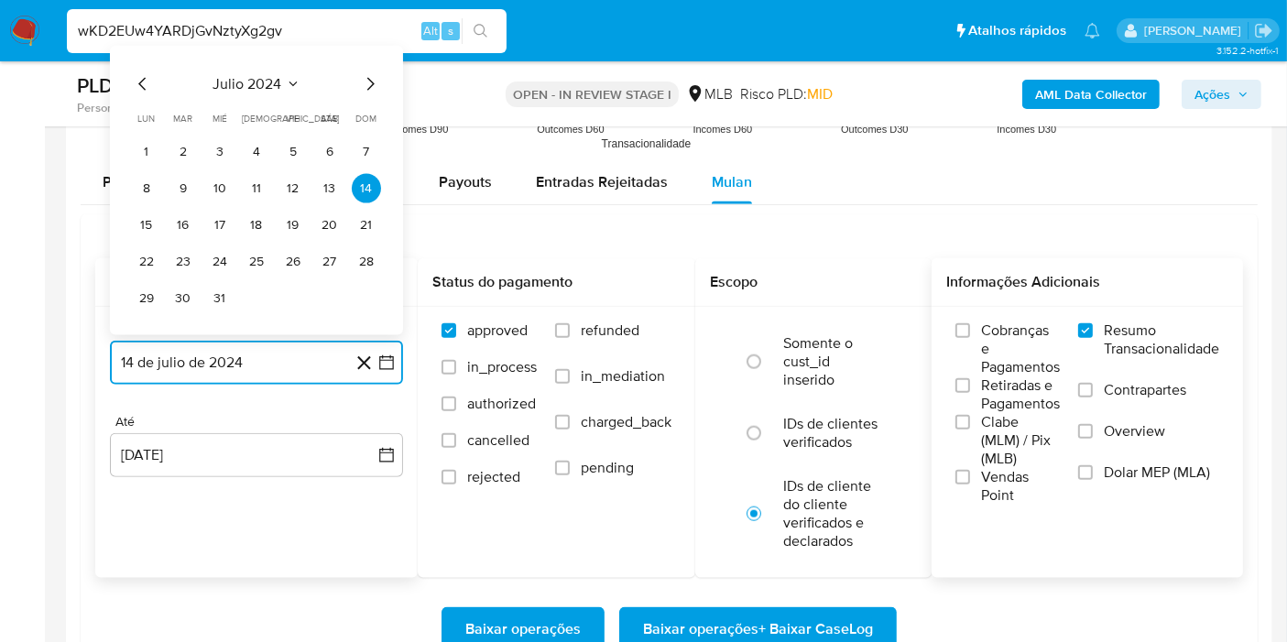
click at [265, 82] on span "julio 2024" at bounding box center [247, 84] width 69 height 18
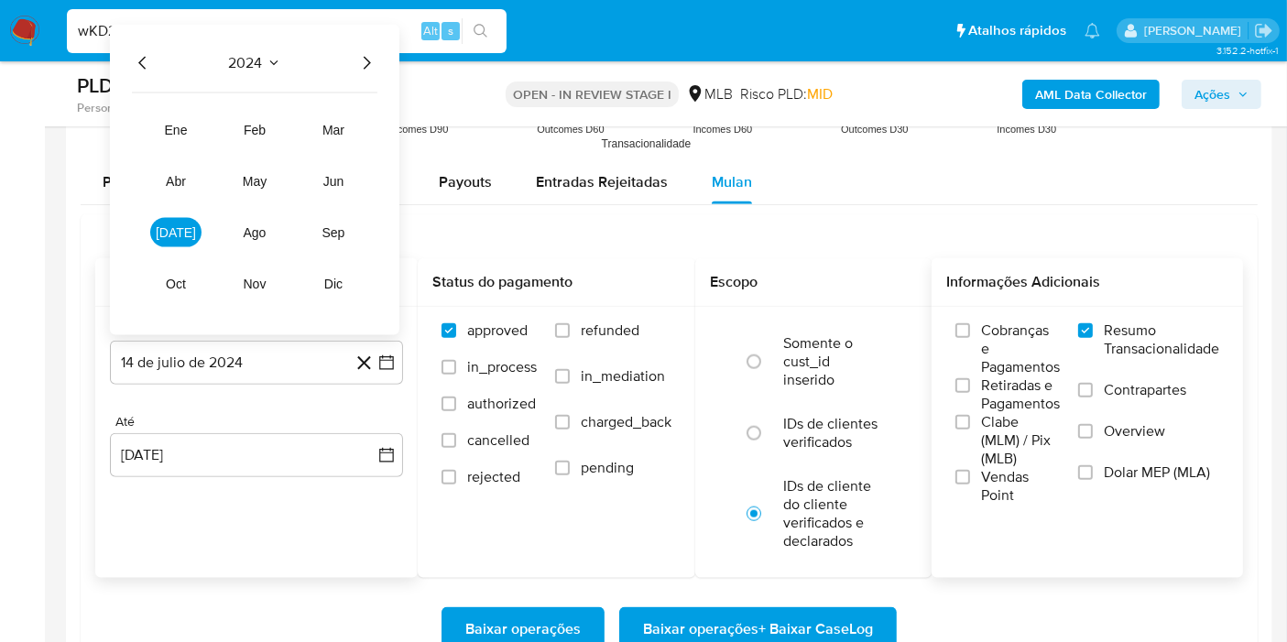
click at [375, 69] on icon "Año siguiente" at bounding box center [367, 63] width 22 height 22
click at [337, 179] on span "jun" at bounding box center [333, 181] width 21 height 15
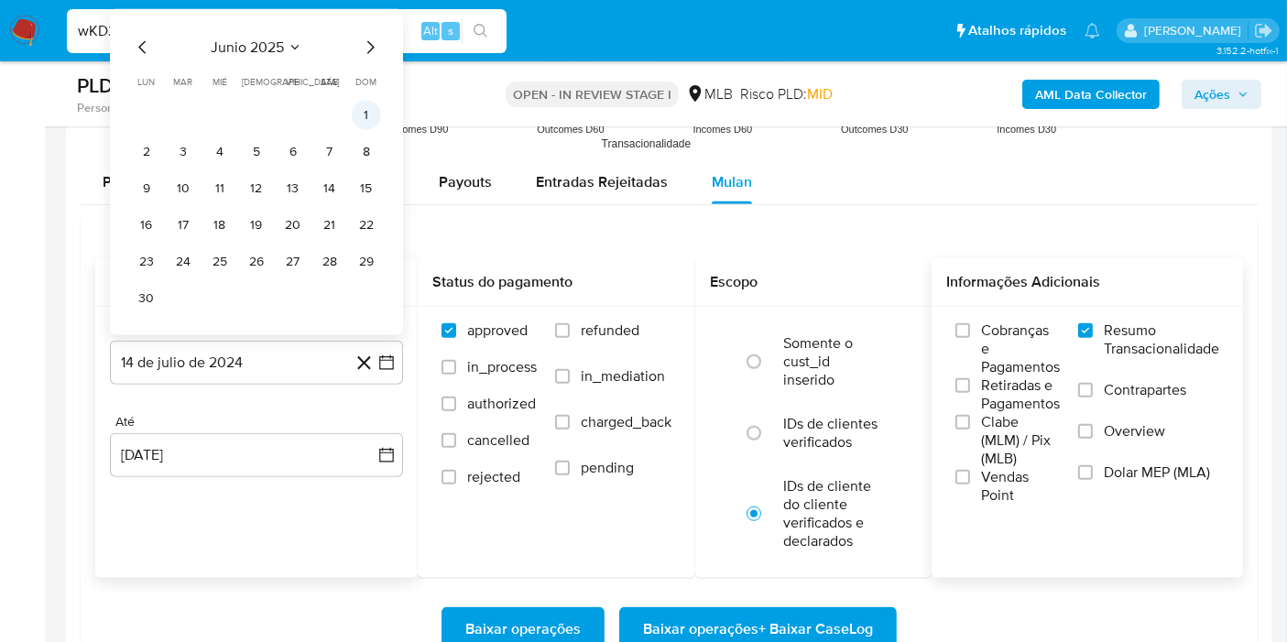
click at [373, 124] on button "1" at bounding box center [366, 115] width 29 height 29
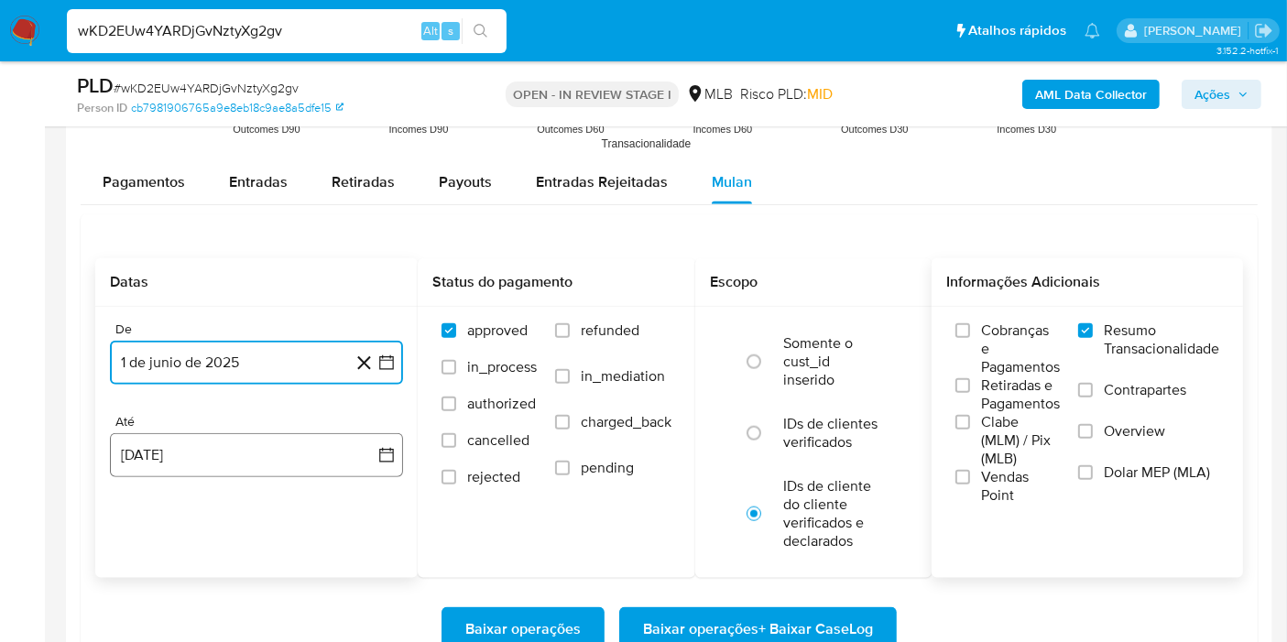
click at [378, 467] on button "14 de agosto de 2025" at bounding box center [256, 455] width 293 height 44
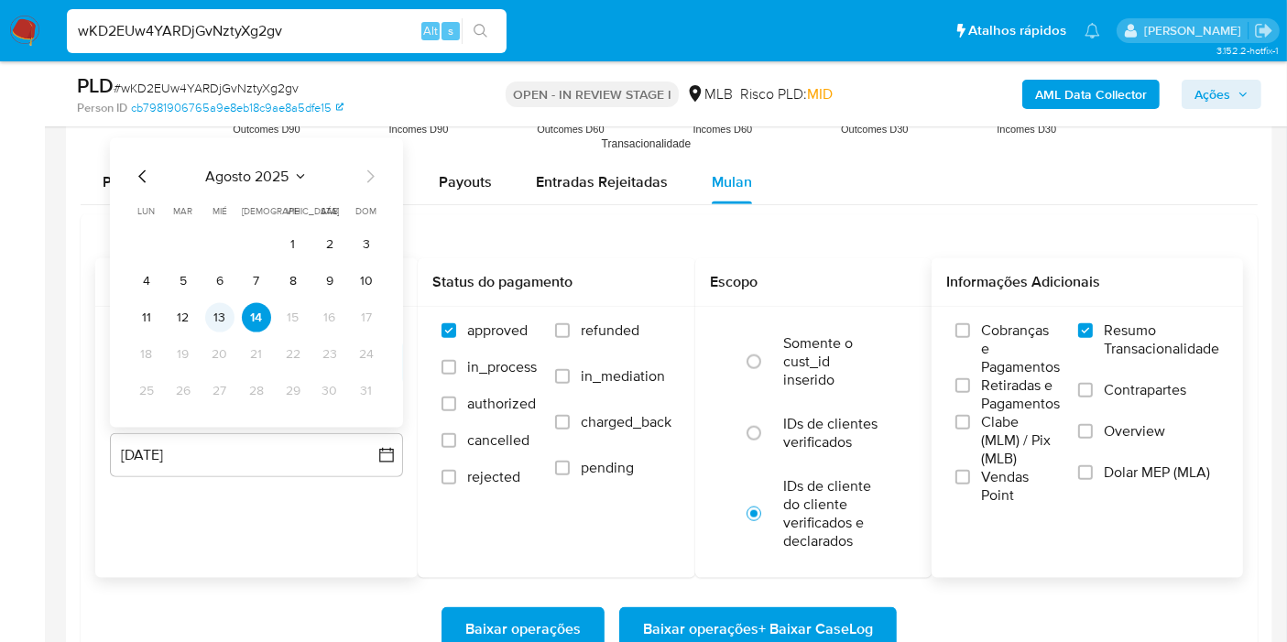
click at [226, 313] on button "13" at bounding box center [219, 317] width 29 height 29
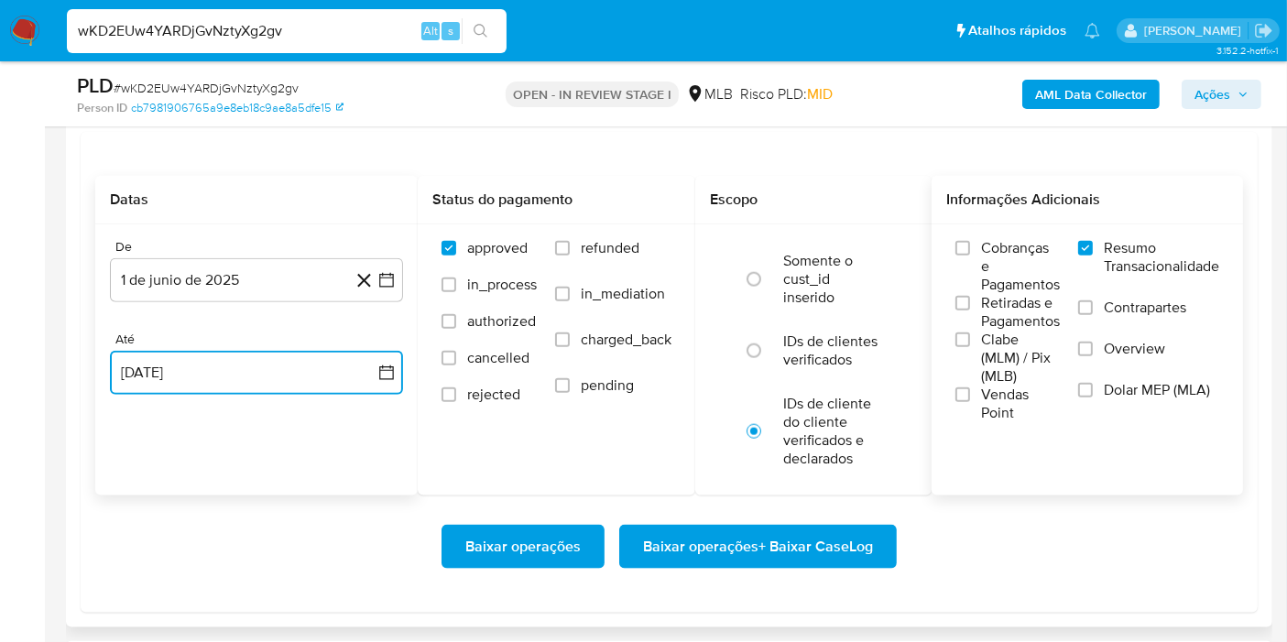
scroll to position [2138, 0]
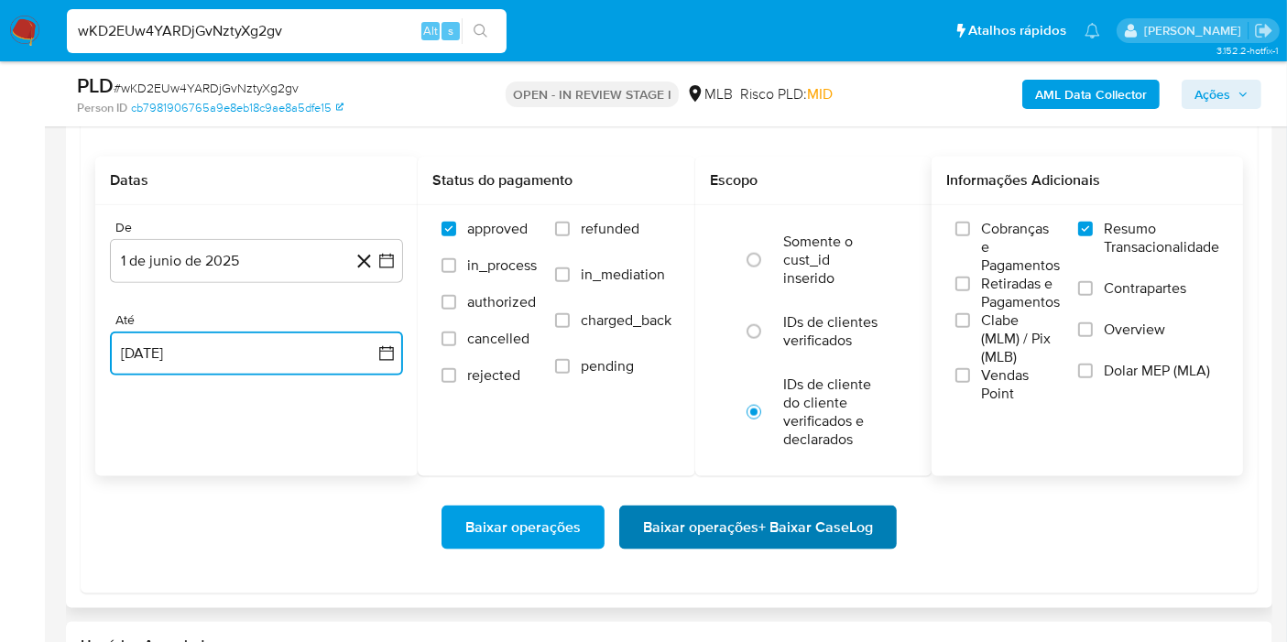
click at [737, 520] on span "Baixar operações + Baixar CaseLog" at bounding box center [758, 528] width 230 height 40
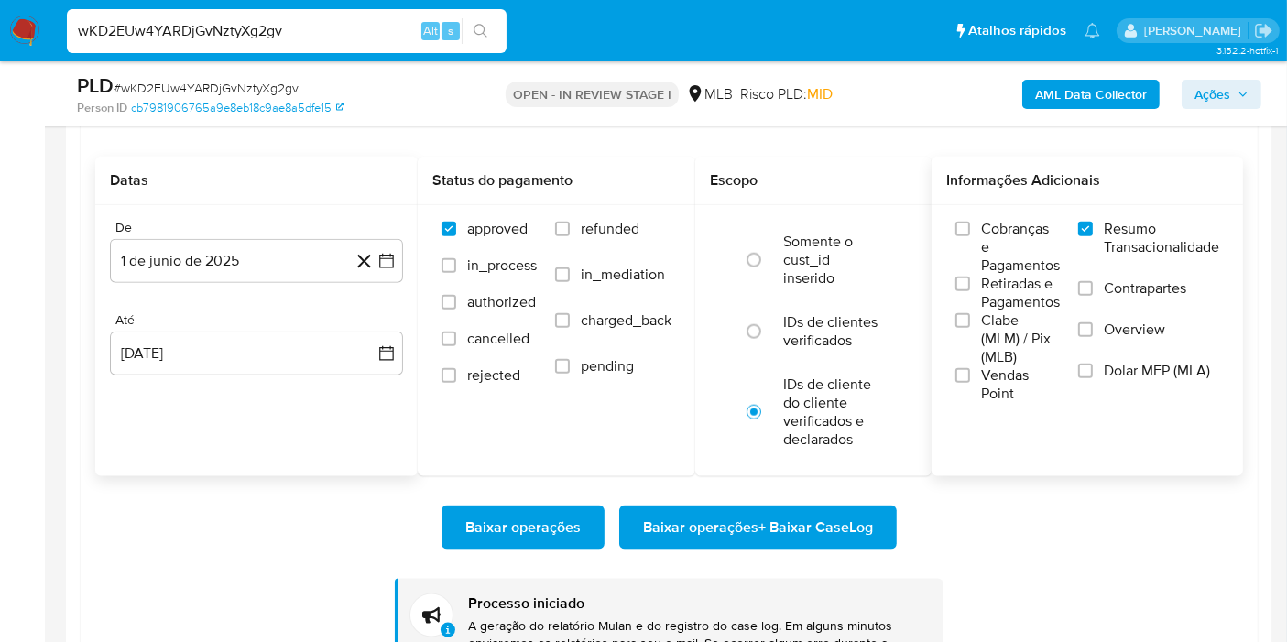
click at [1084, 97] on b "AML Data Collector" at bounding box center [1091, 94] width 112 height 29
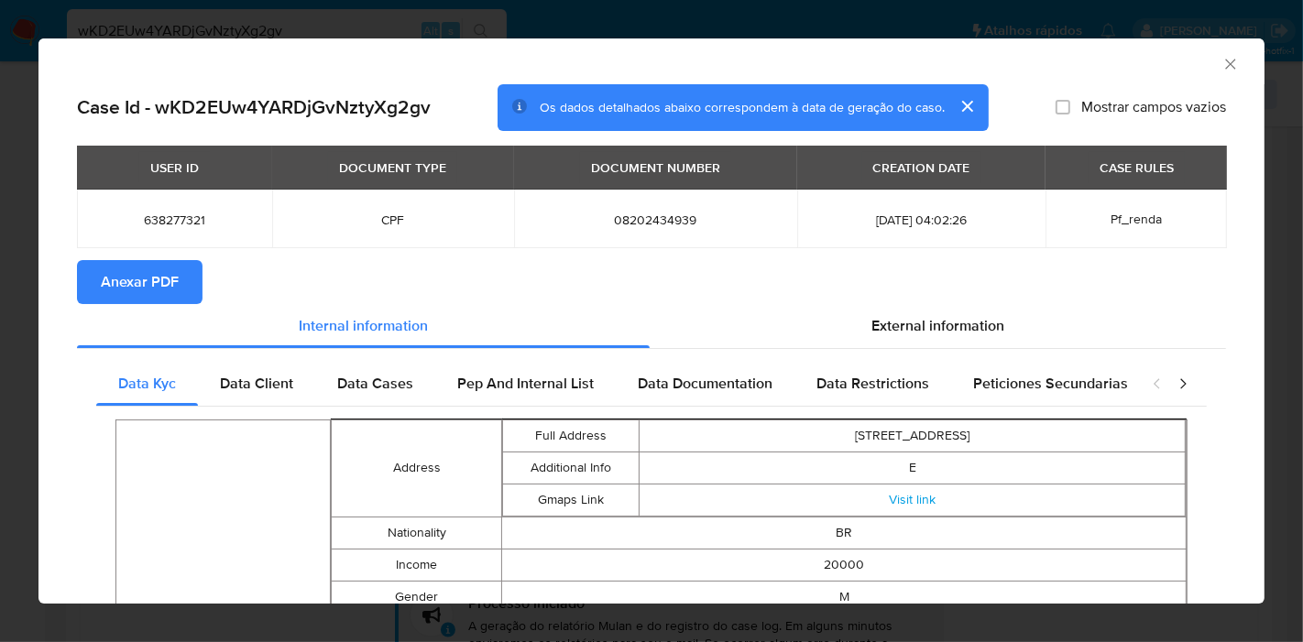
click at [92, 279] on button "Anexar PDF" at bounding box center [140, 282] width 126 height 44
click at [1221, 66] on icon "Fechar a janela" at bounding box center [1230, 64] width 18 height 18
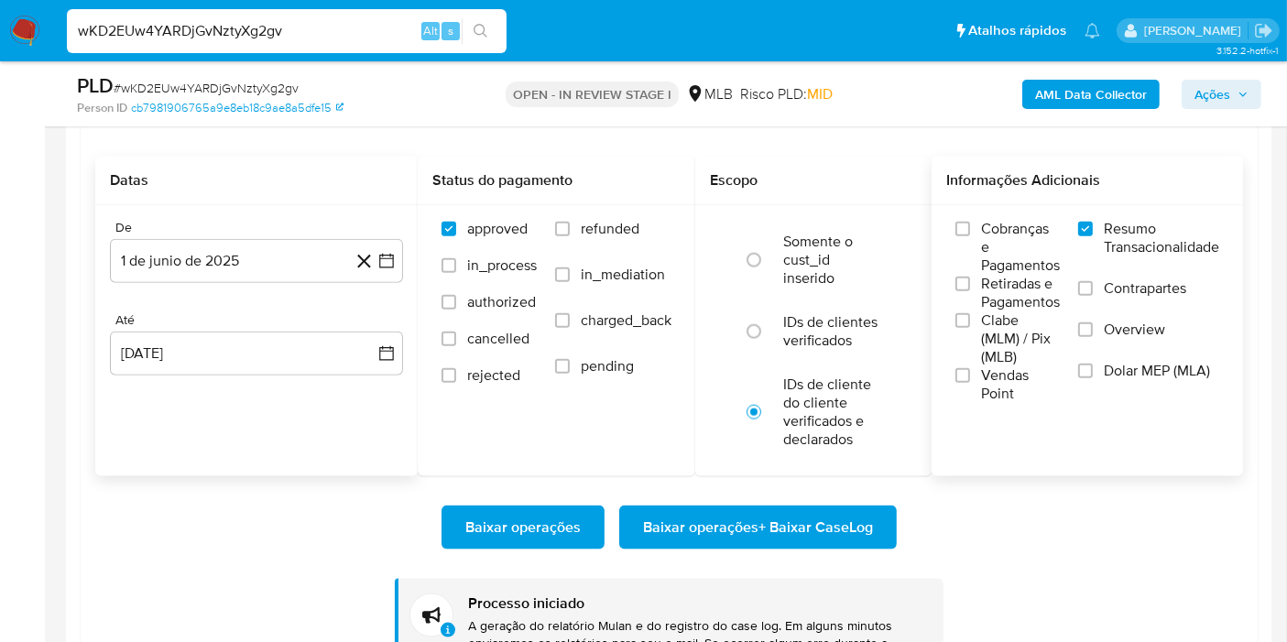
click at [384, 45] on div "wKD2EUw4YARDjGvNztyXg2gv Alt s" at bounding box center [287, 31] width 440 height 44
click at [378, 38] on input "wKD2EUw4YARDjGvNztyXg2gv" at bounding box center [287, 31] width 440 height 24
paste input "kAfVM5SNyK7wu7ufkcZ3LaLI"
type input "kAfVM5SNyK7wu7ufkcZ3LaLI"
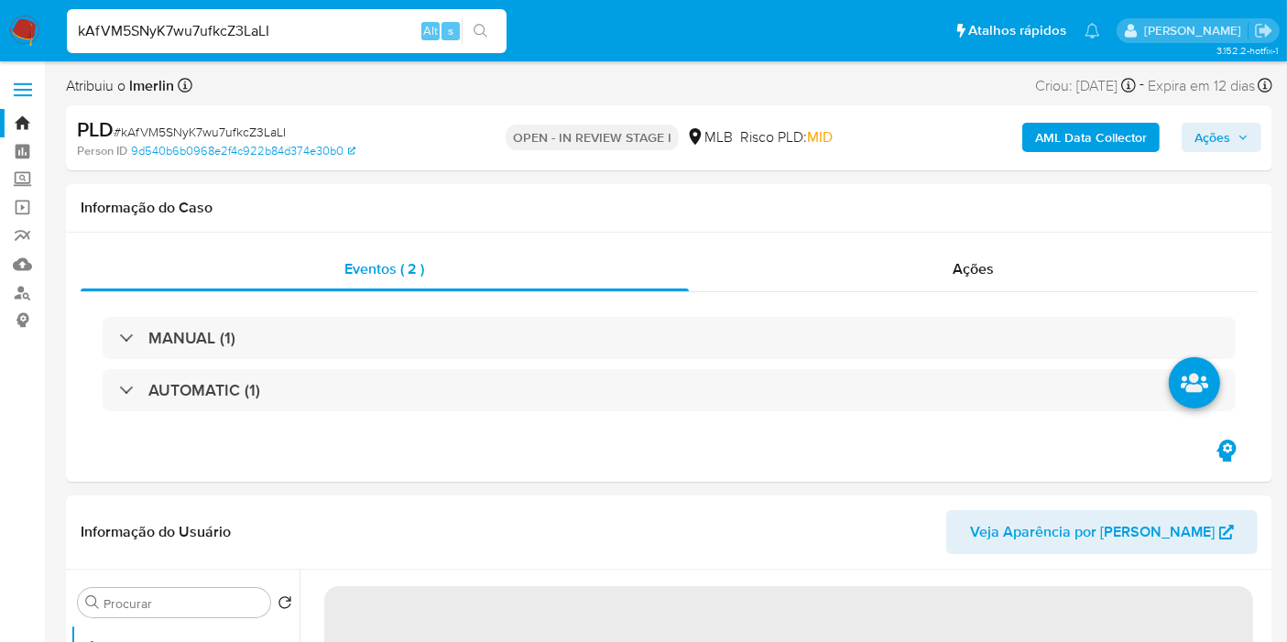
select select "10"
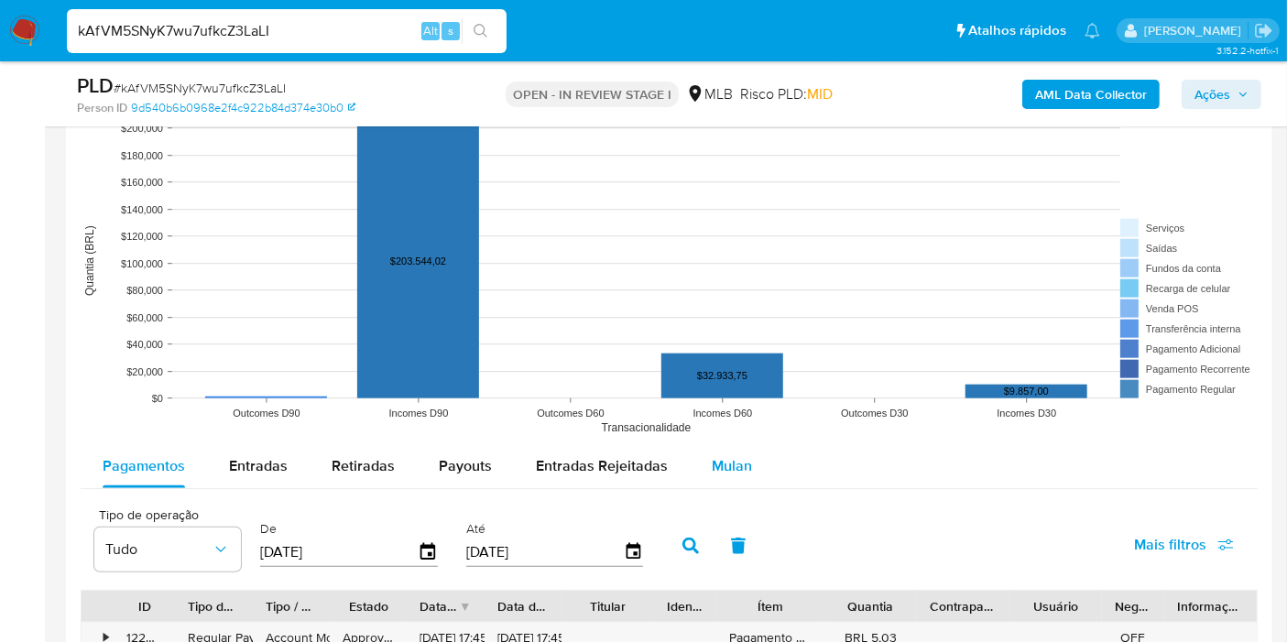
click at [730, 462] on span "Mulan" at bounding box center [732, 465] width 40 height 21
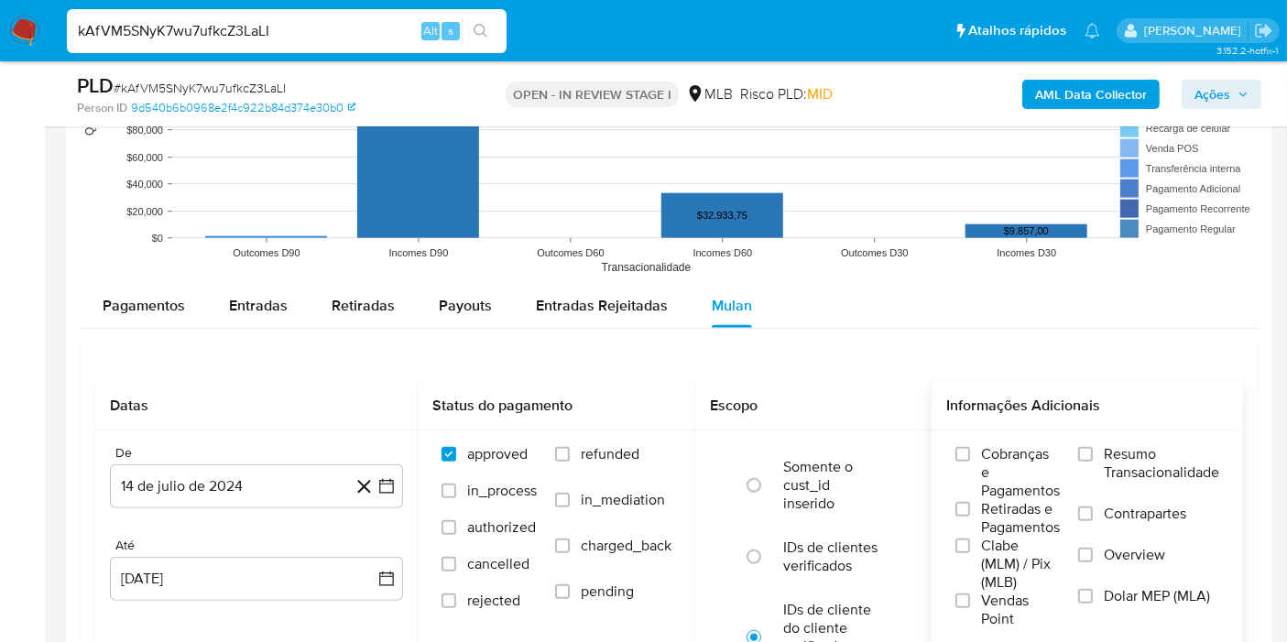
scroll to position [1934, 0]
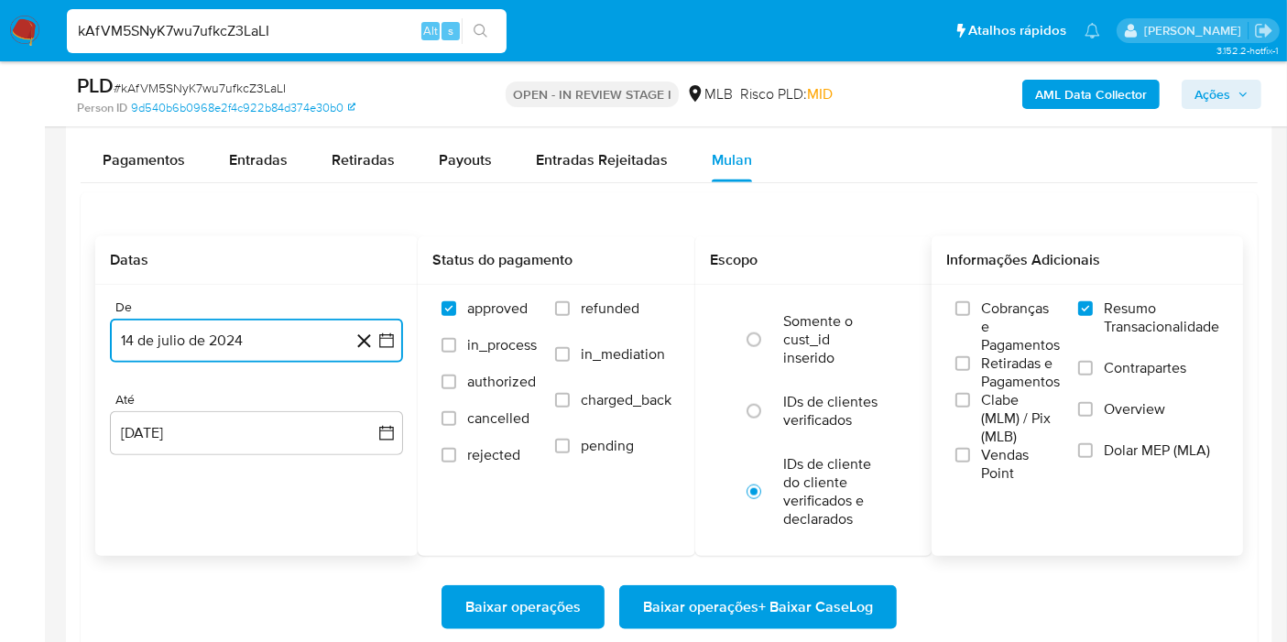
click at [398, 337] on button "14 de julio de 2024" at bounding box center [256, 341] width 293 height 44
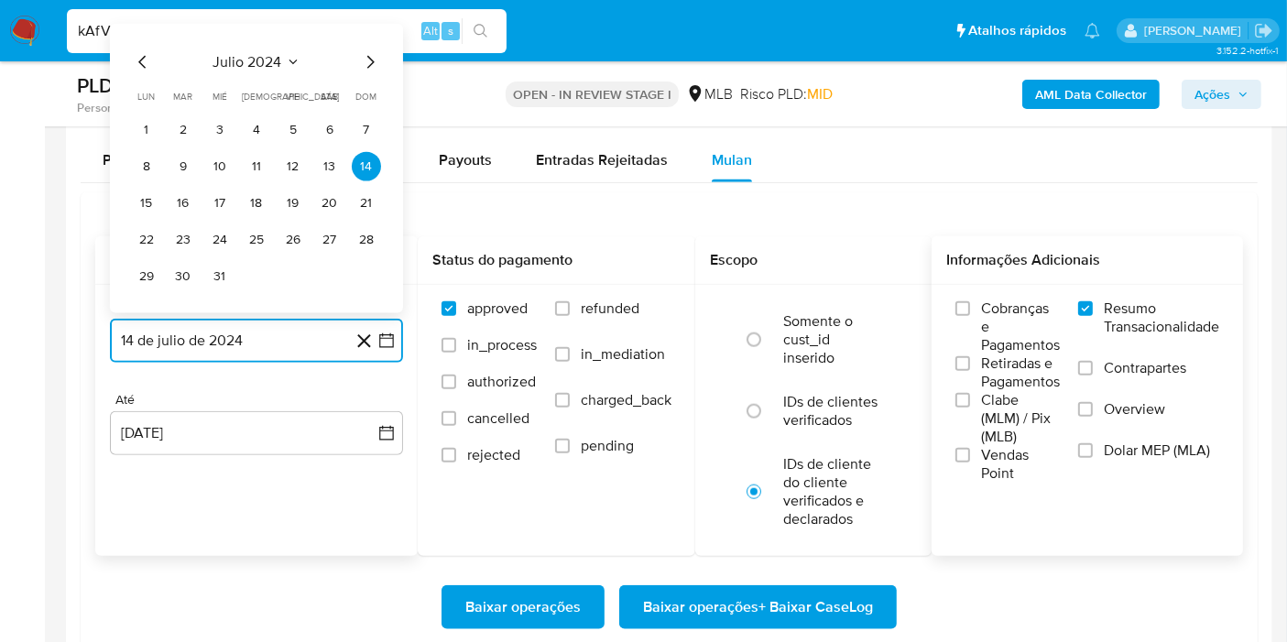
click at [257, 61] on span "julio 2024" at bounding box center [247, 62] width 69 height 18
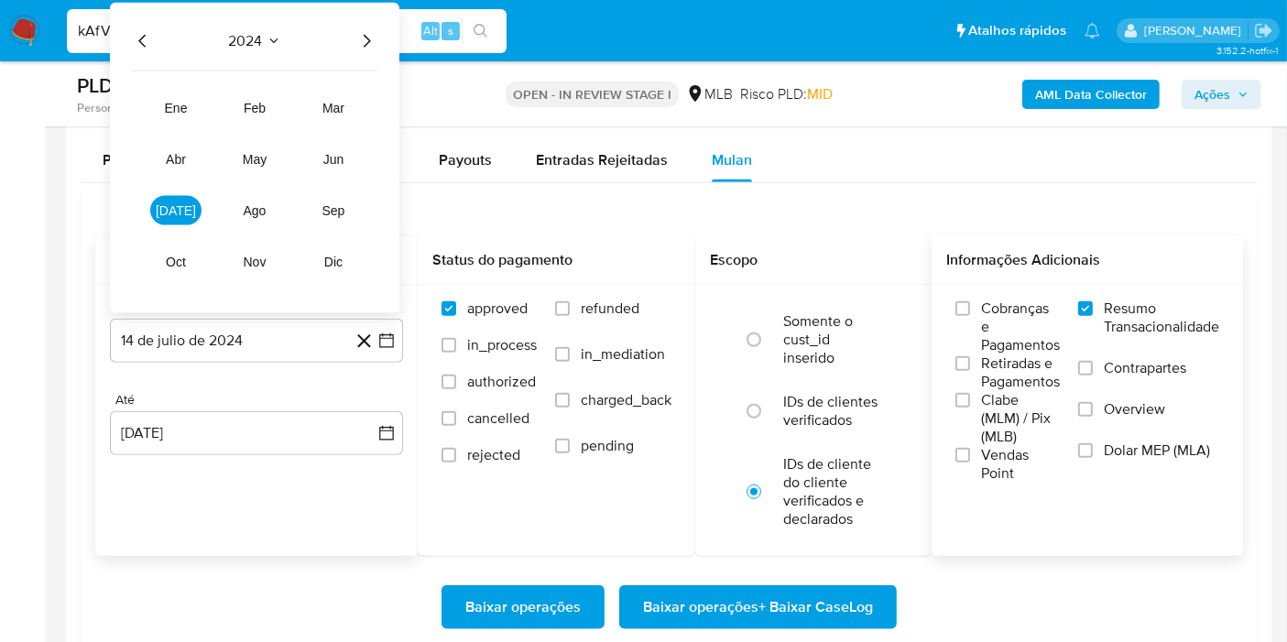
click at [369, 40] on icon "Año siguiente" at bounding box center [367, 41] width 22 height 22
click at [336, 167] on button "jun" at bounding box center [333, 159] width 51 height 29
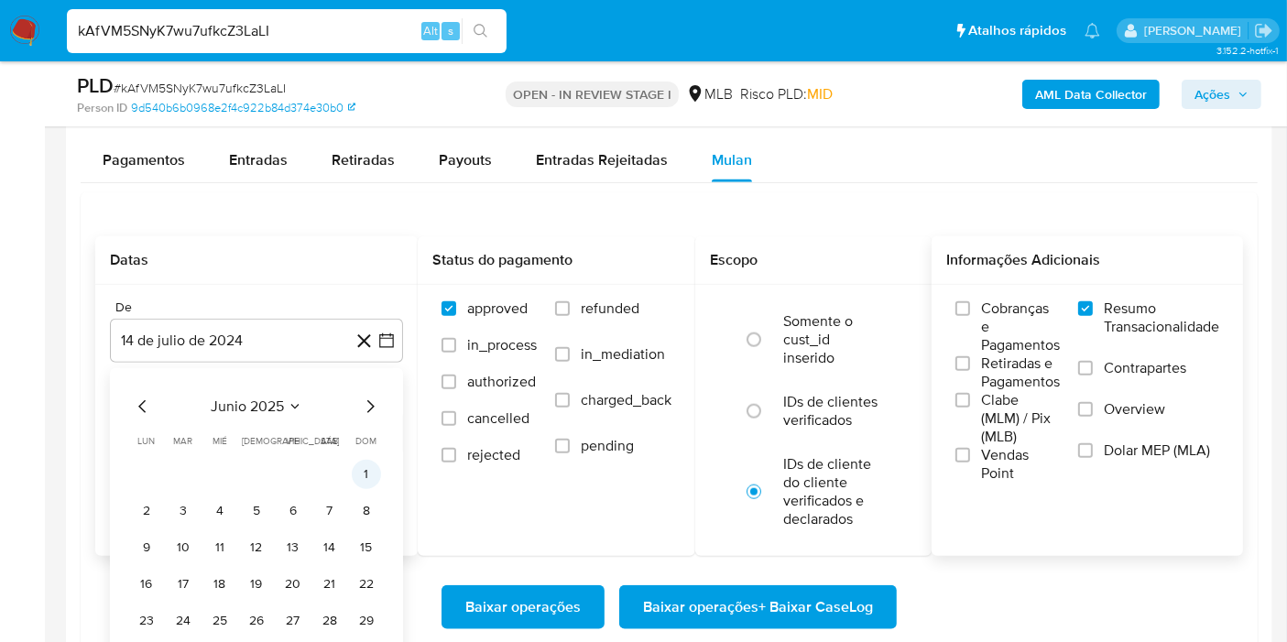
click at [364, 465] on button "1" at bounding box center [366, 474] width 29 height 29
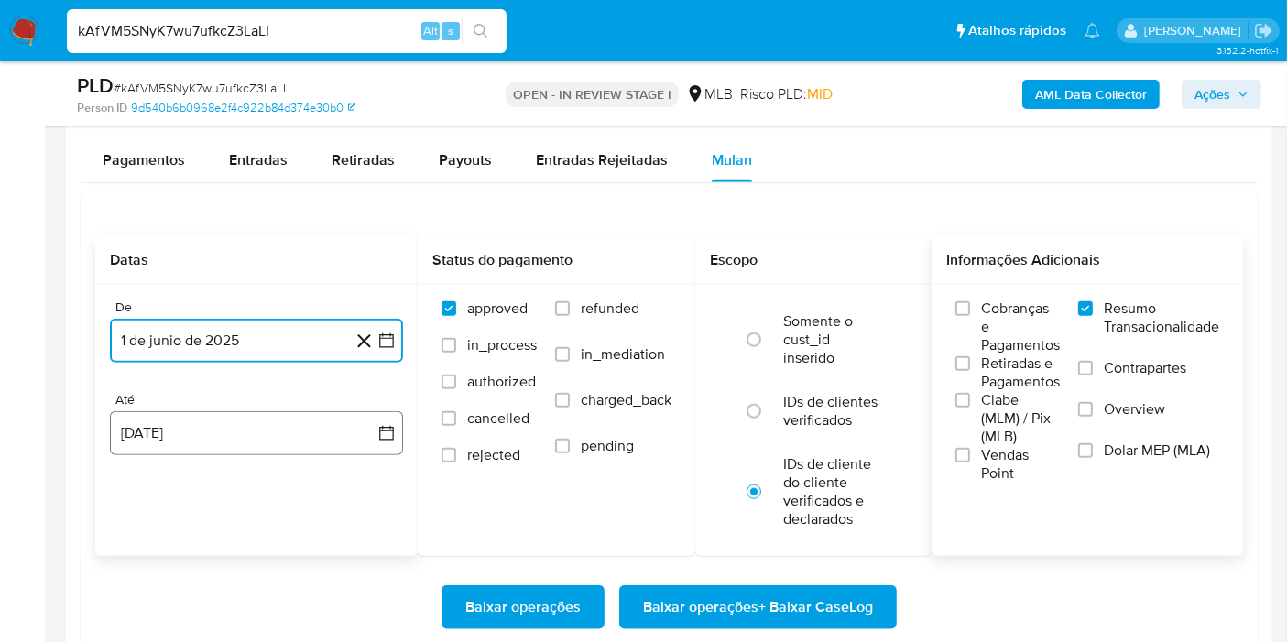
click at [367, 424] on button "14 de agosto de 2025" at bounding box center [256, 433] width 293 height 44
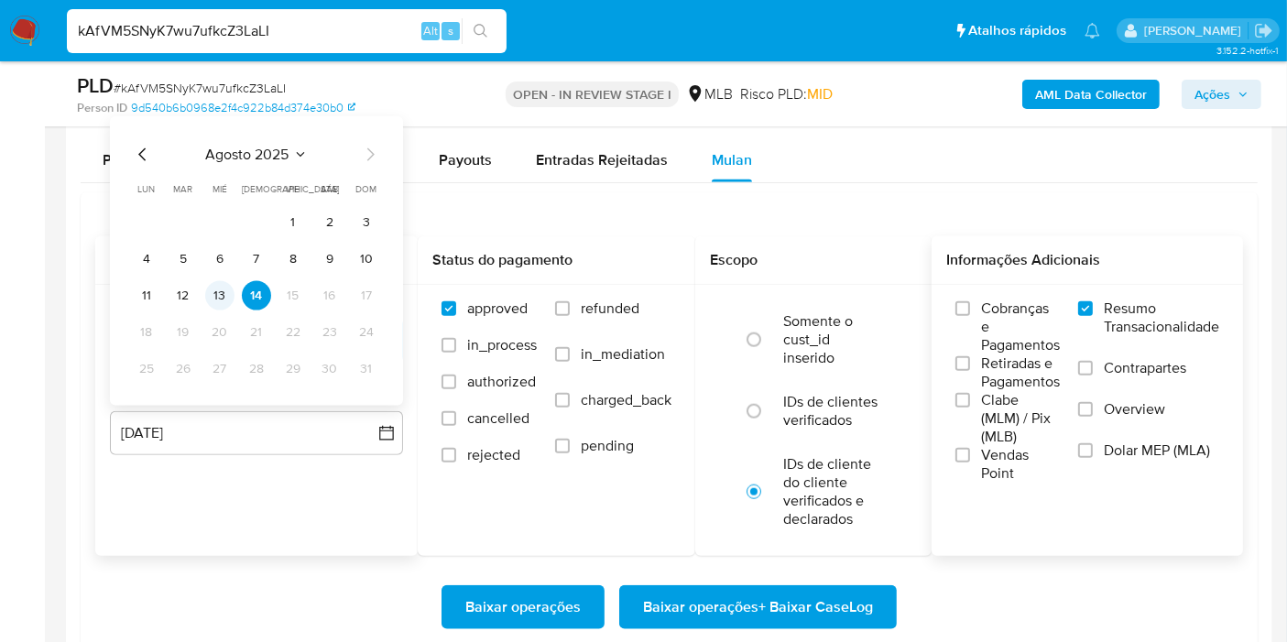
click at [215, 300] on button "13" at bounding box center [219, 295] width 29 height 29
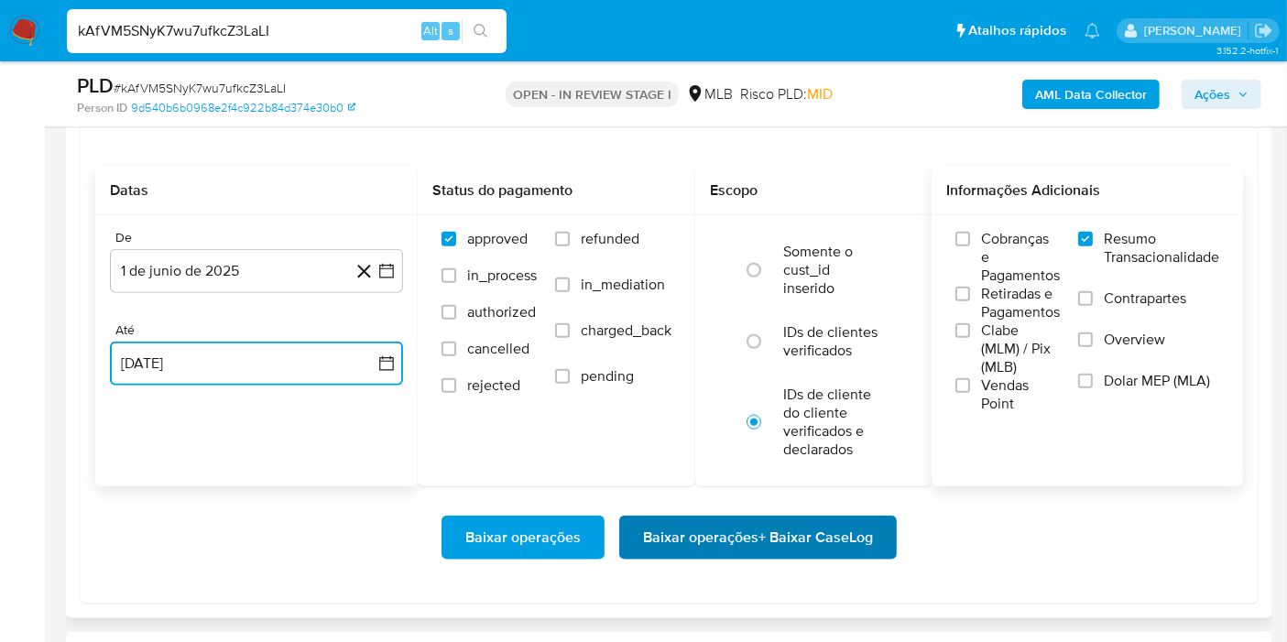
scroll to position [2036, 0]
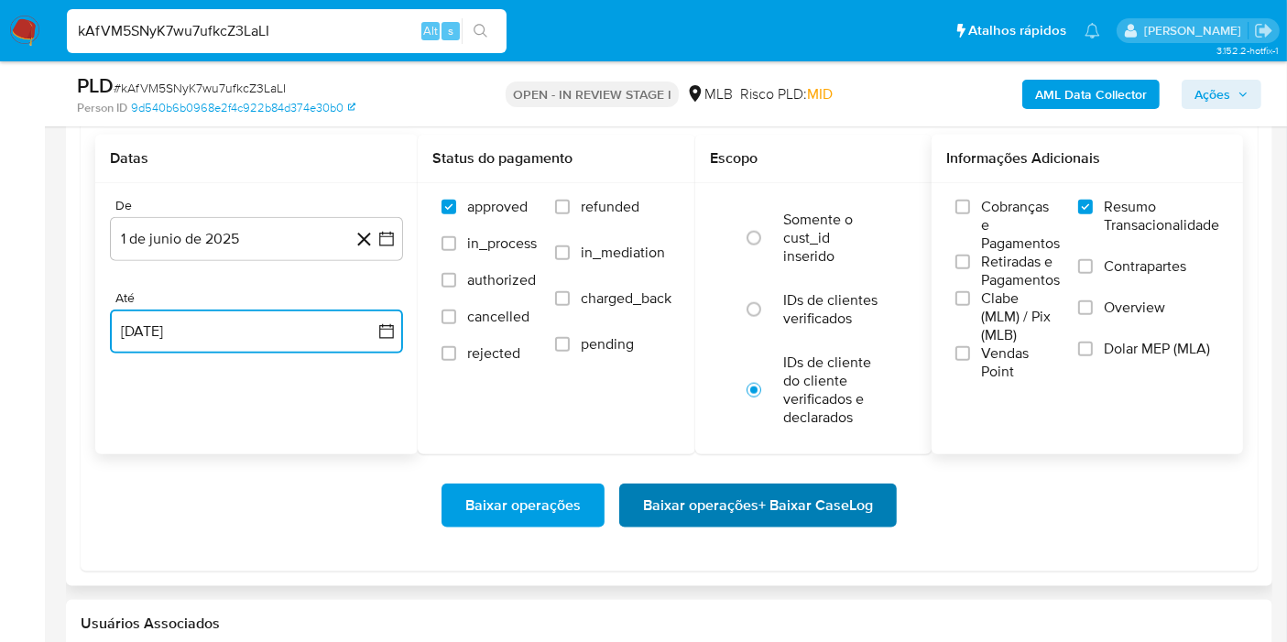
click at [824, 519] on span "Baixar operações + Baixar CaseLog" at bounding box center [758, 506] width 230 height 40
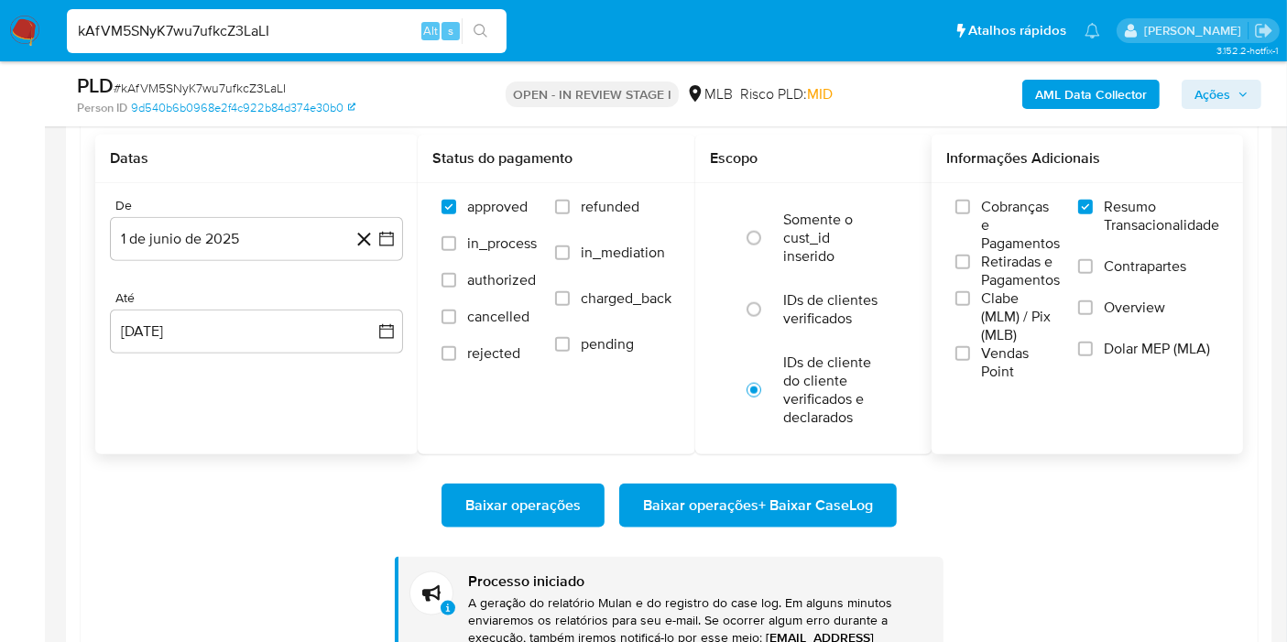
click at [1053, 96] on b "AML Data Collector" at bounding box center [1091, 94] width 112 height 29
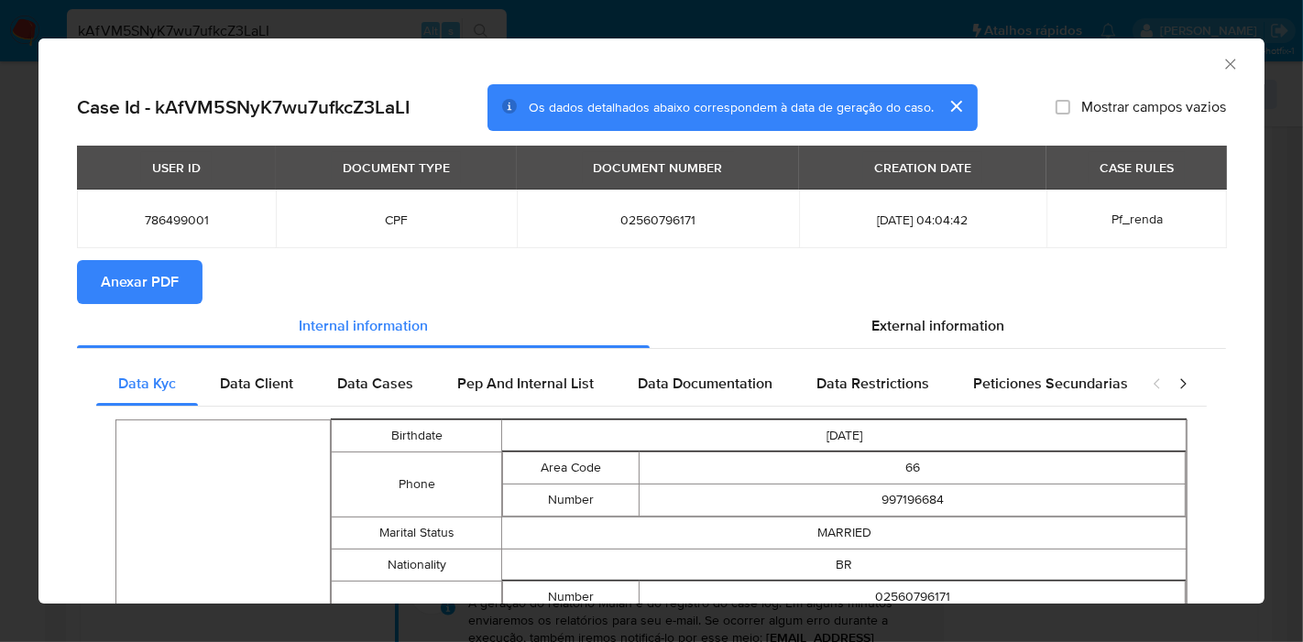
click at [117, 277] on span "Anexar PDF" at bounding box center [140, 282] width 78 height 40
click at [1221, 62] on icon "Fechar a janela" at bounding box center [1230, 64] width 18 height 18
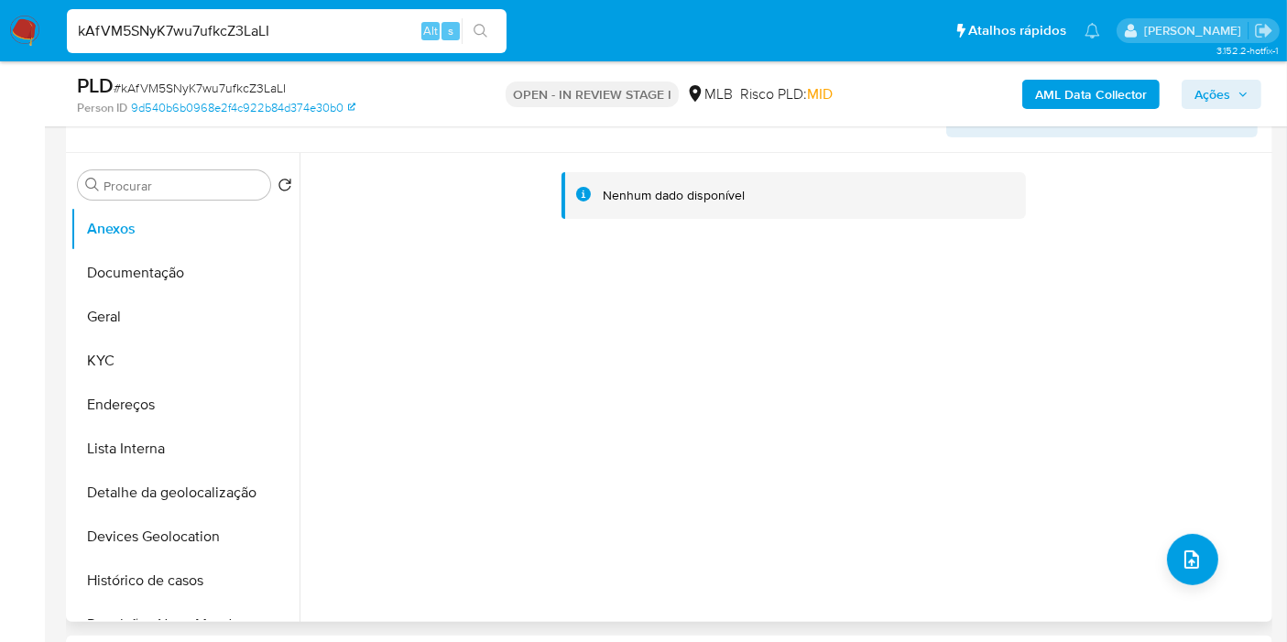
scroll to position [47, 0]
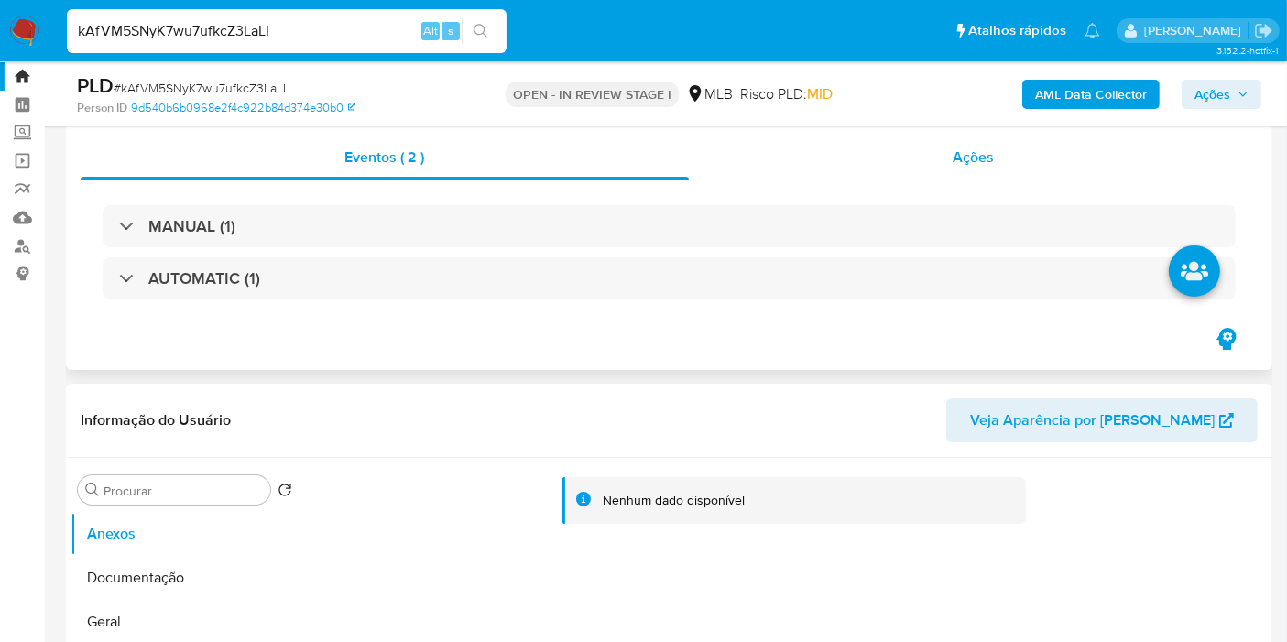
click at [1028, 151] on div "Ações" at bounding box center [974, 158] width 570 height 44
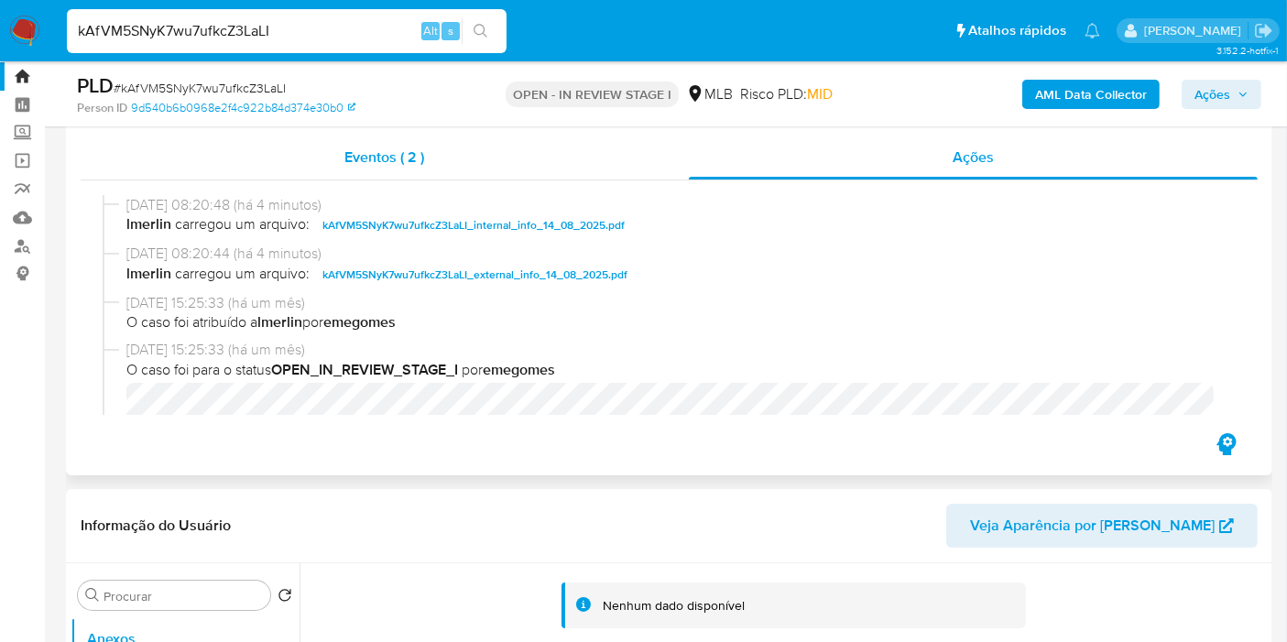
click at [357, 147] on span "Eventos ( 2 )" at bounding box center [385, 157] width 80 height 21
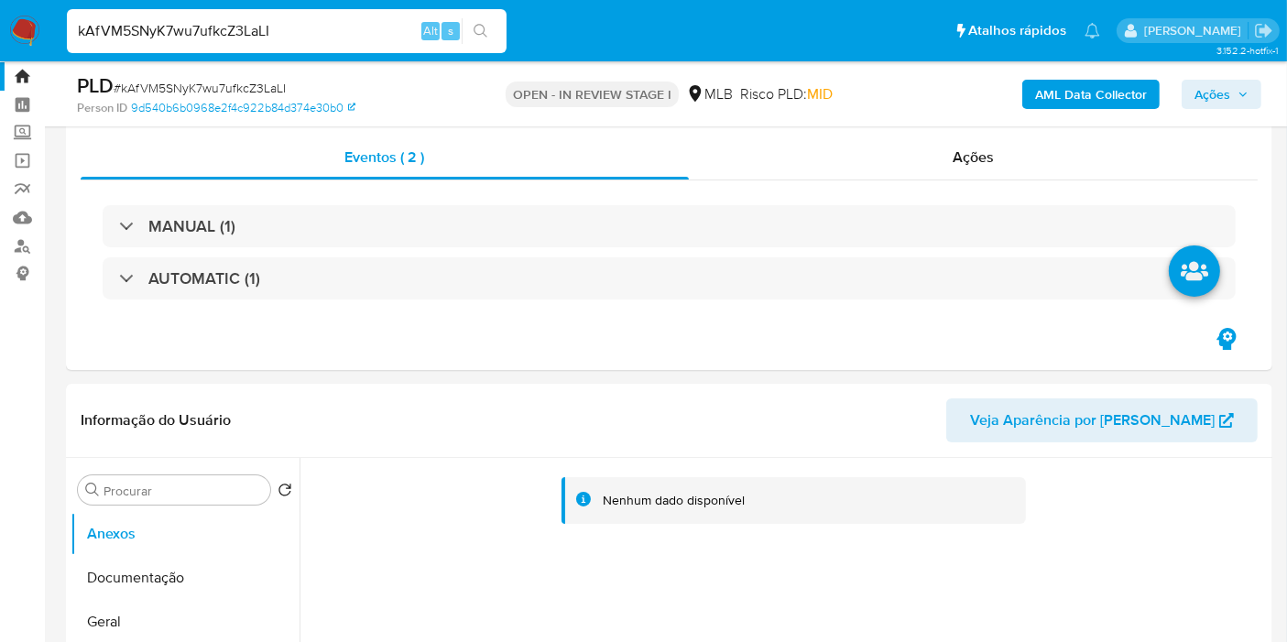
click at [345, 11] on div "kAfVM5SNyK7wu7ufkcZ3LaLI Alt s" at bounding box center [287, 31] width 440 height 44
click at [345, 19] on input "kAfVM5SNyK7wu7ufkcZ3LaLI" at bounding box center [287, 31] width 440 height 24
paste input "1284671086"
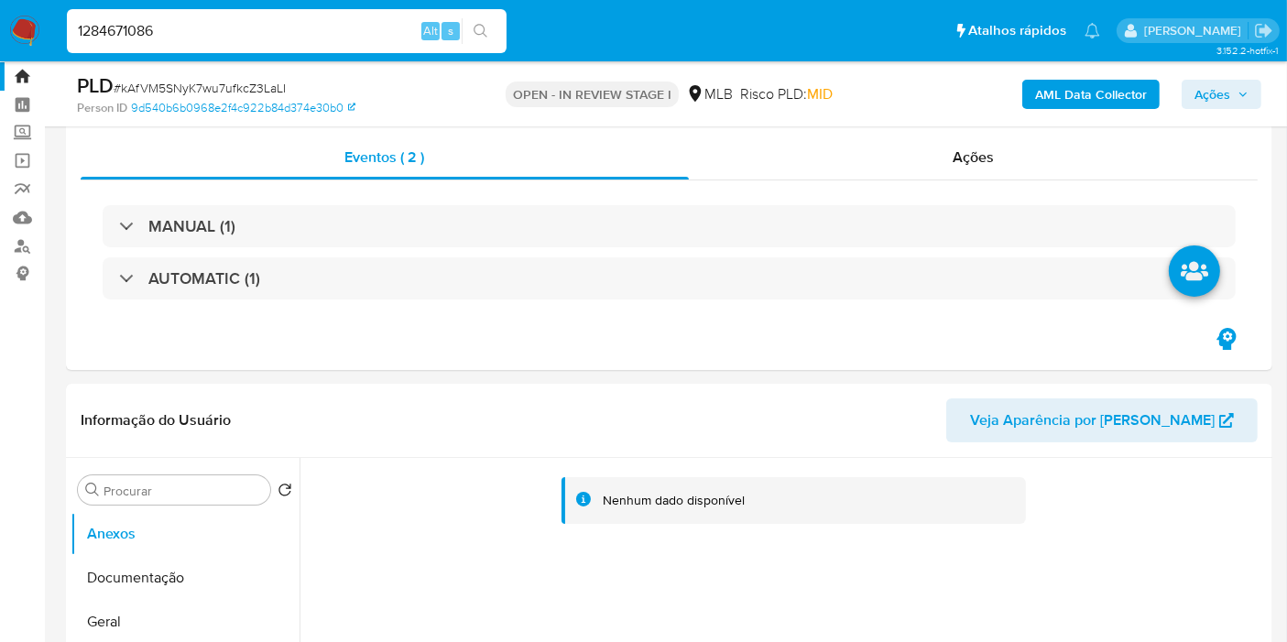
type input "1284671086"
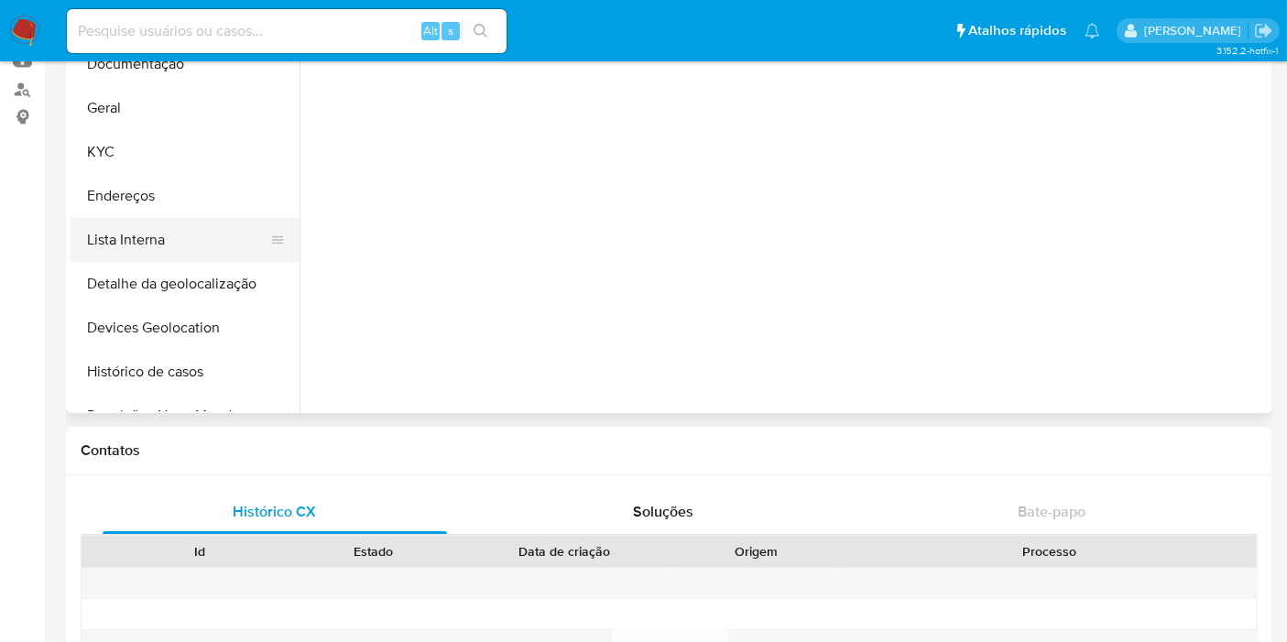
click at [173, 236] on button "Lista Interna" at bounding box center [178, 240] width 214 height 44
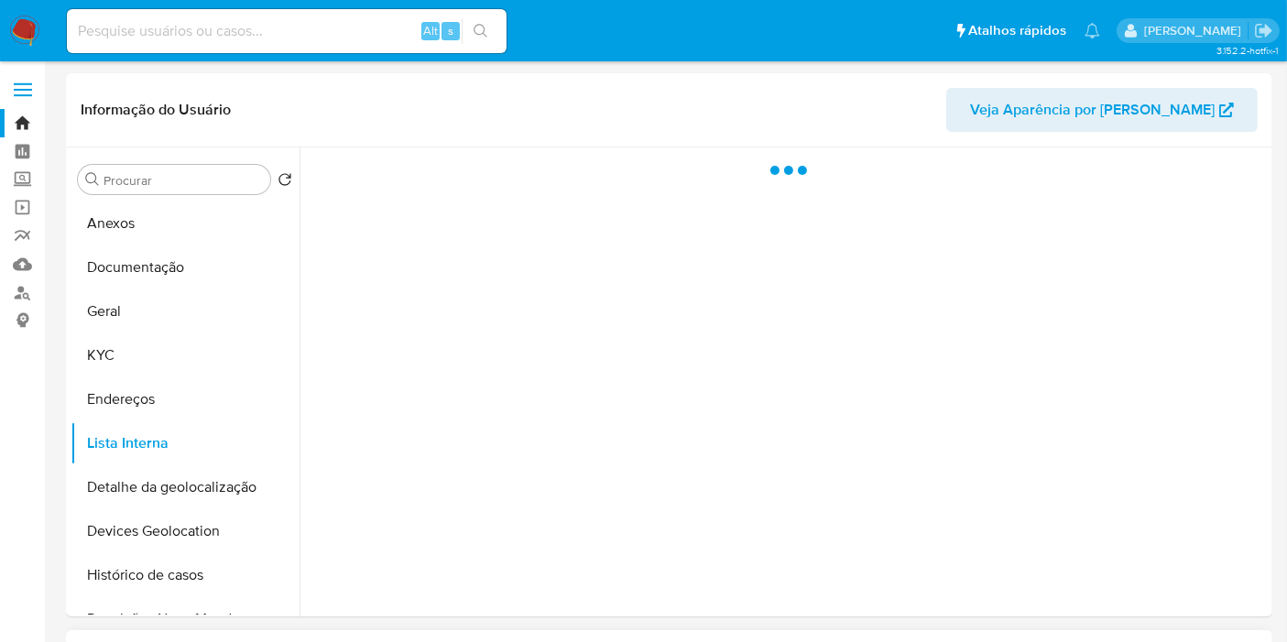
select select "10"
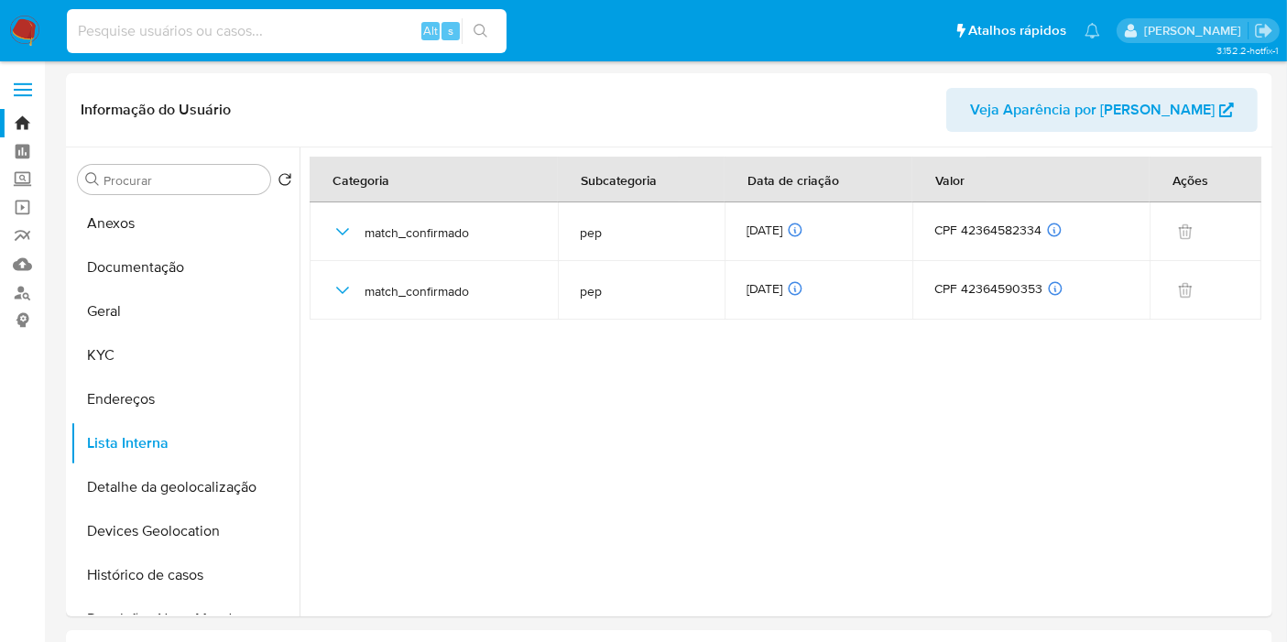
click at [270, 29] on input at bounding box center [287, 31] width 440 height 24
paste input "447971443"
type input "447971443"
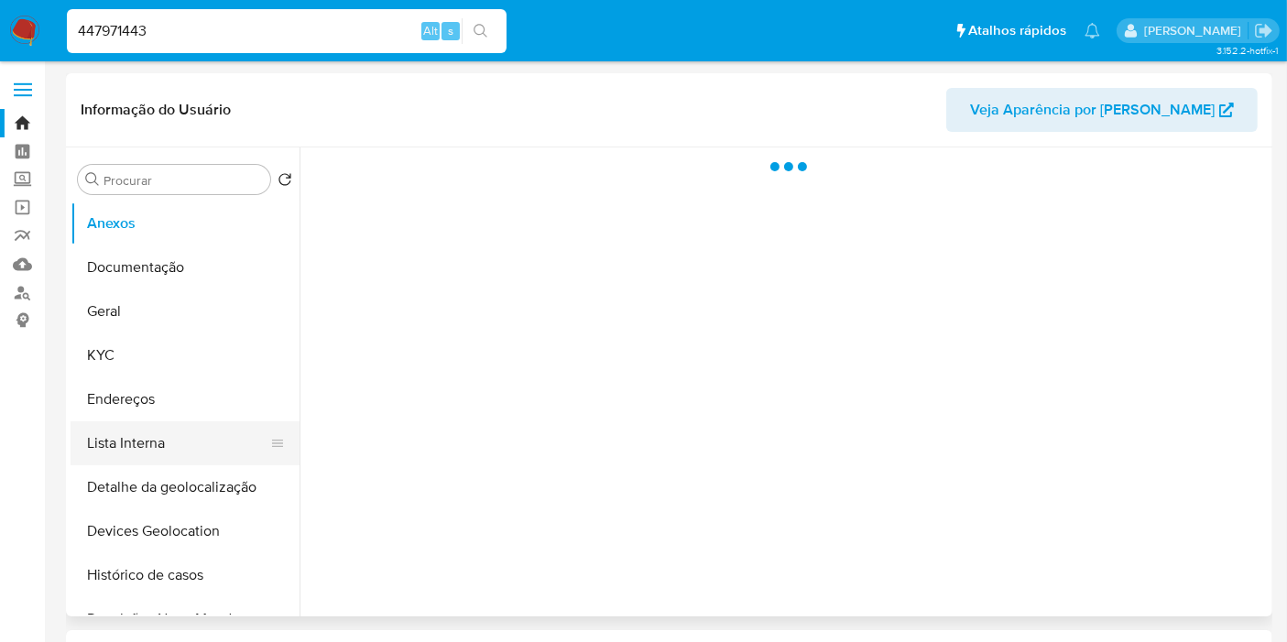
click at [104, 451] on button "Lista Interna" at bounding box center [178, 444] width 214 height 44
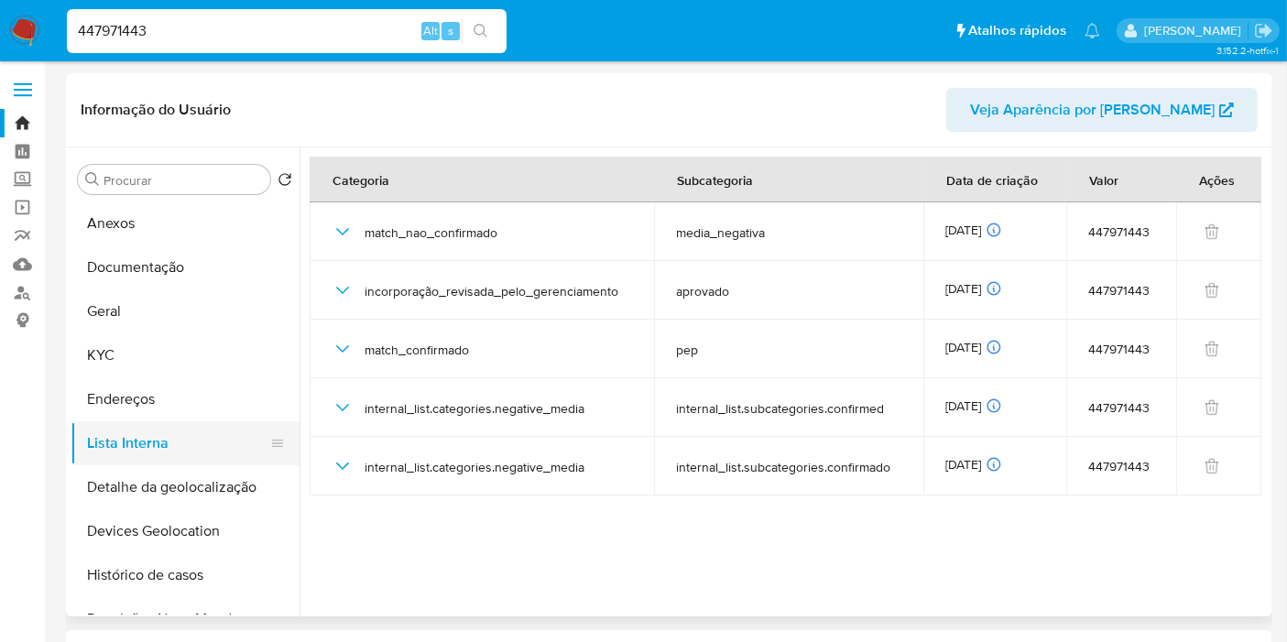
select select "10"
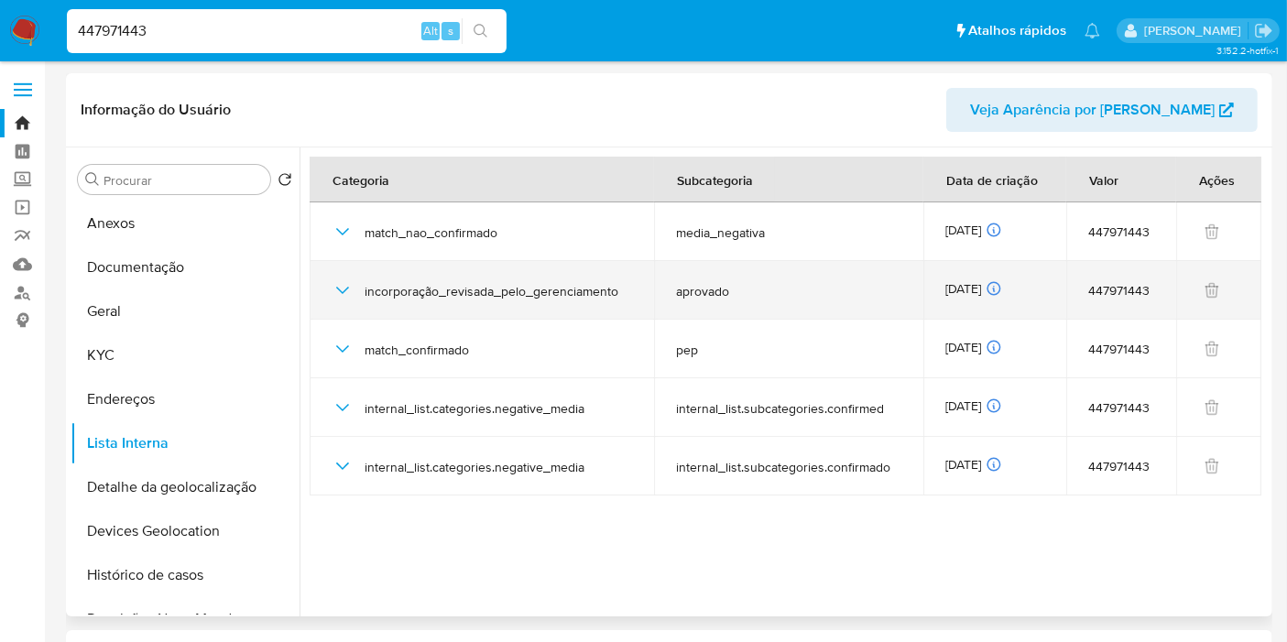
click at [336, 288] on icon "button" at bounding box center [343, 290] width 22 height 22
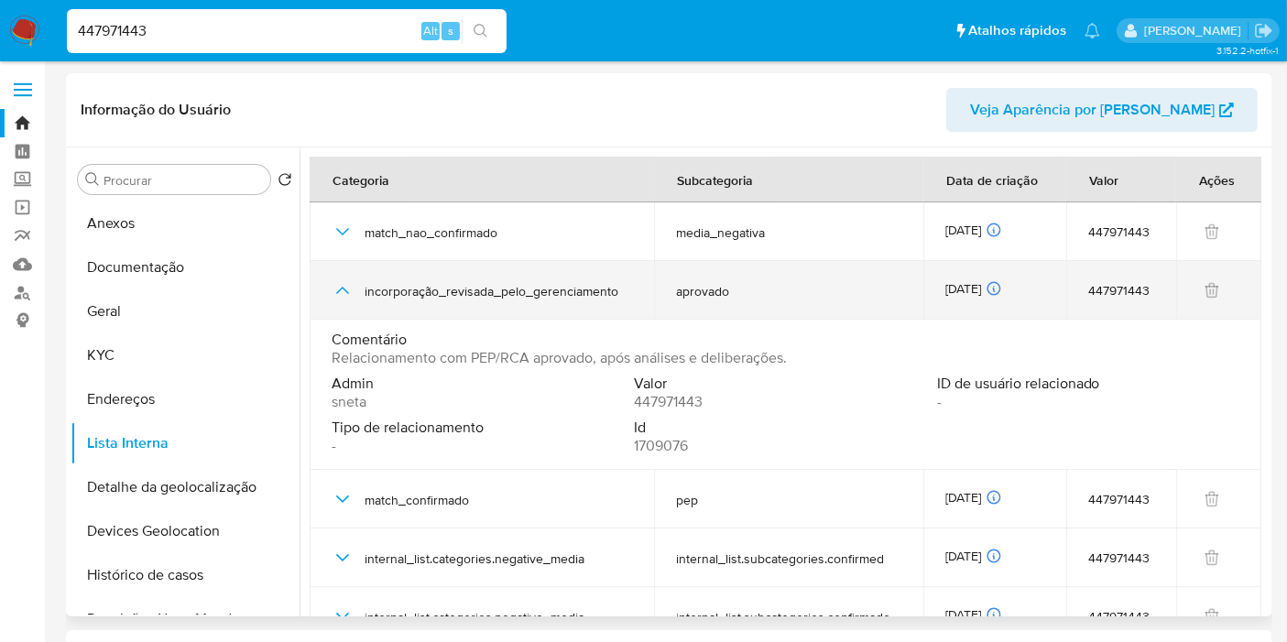
click at [336, 288] on icon "button" at bounding box center [343, 290] width 22 height 22
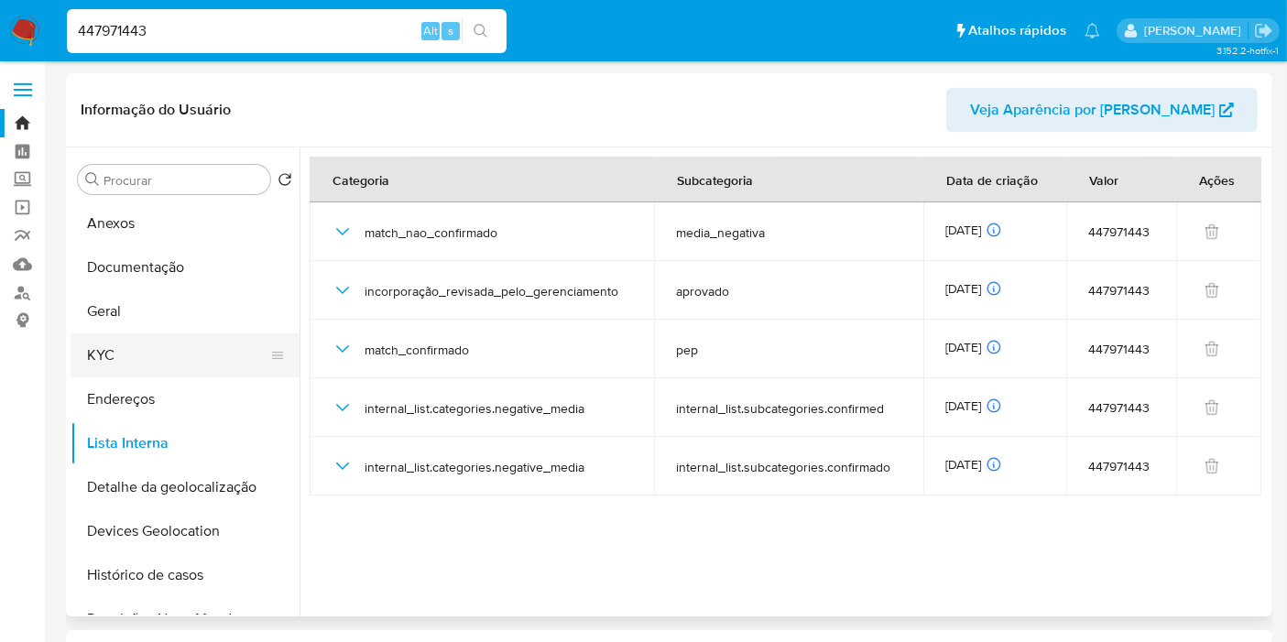
click at [134, 367] on button "KYC" at bounding box center [178, 356] width 214 height 44
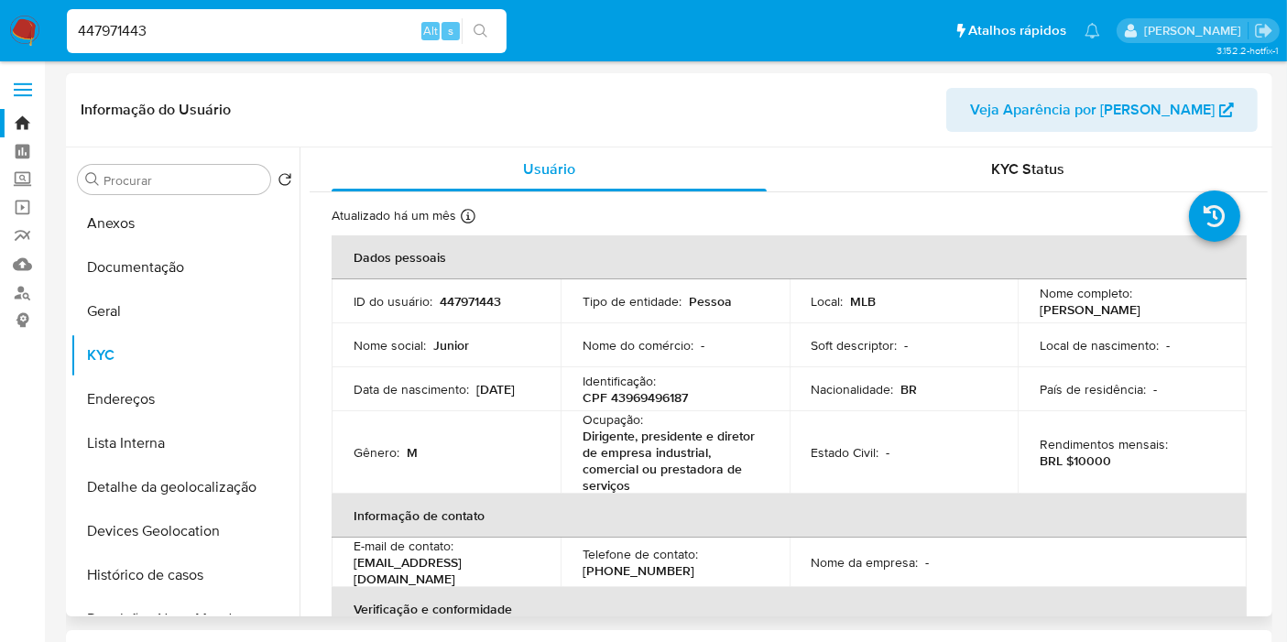
click at [664, 403] on p "CPF 43969496187" at bounding box center [635, 397] width 105 height 16
click at [663, 403] on p "CPF 43969496187" at bounding box center [635, 397] width 105 height 16
copy p "43969496187"
click at [16, 25] on img at bounding box center [24, 31] width 31 height 31
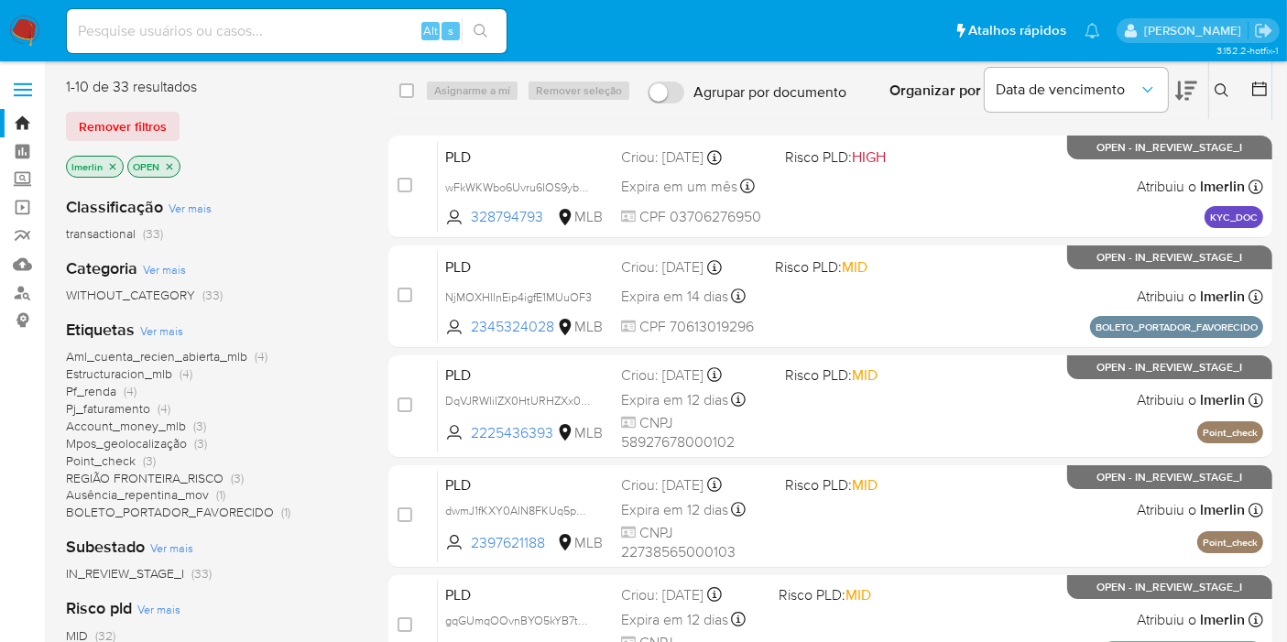
click at [361, 30] on input at bounding box center [287, 31] width 440 height 24
paste input "CnxYHyjQIMhuEfAFr2Wmvr4u"
type input "CnxYHyjQIMhuEfAFr2Wmvr4u"
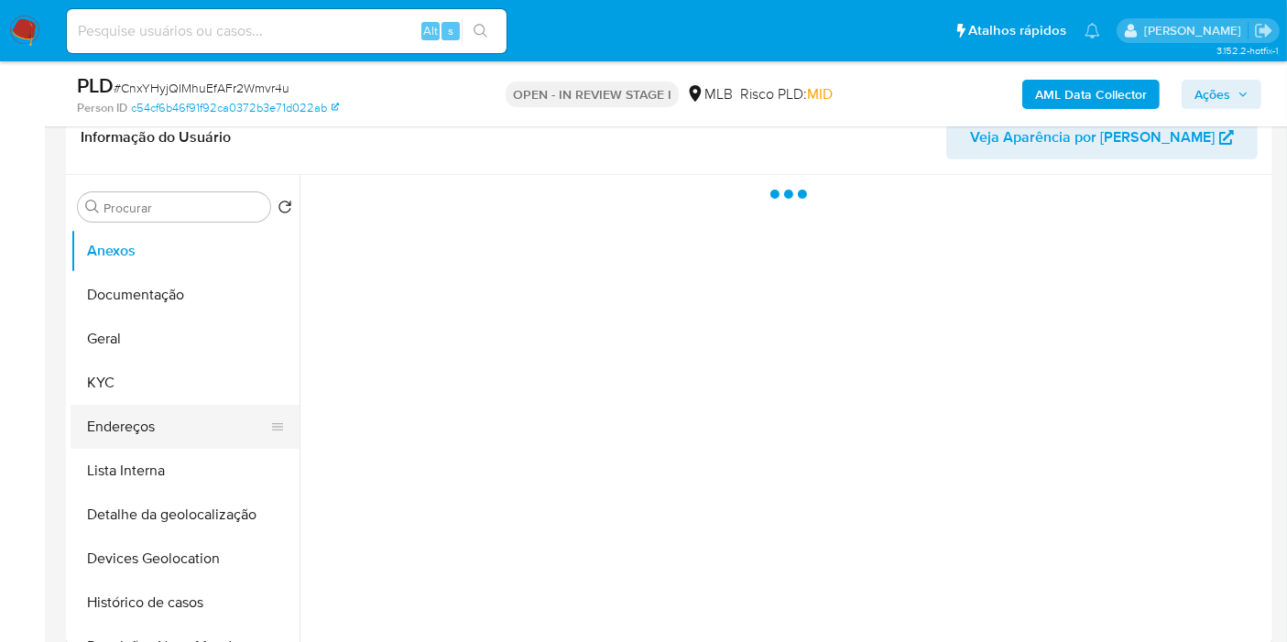
scroll to position [305, 0]
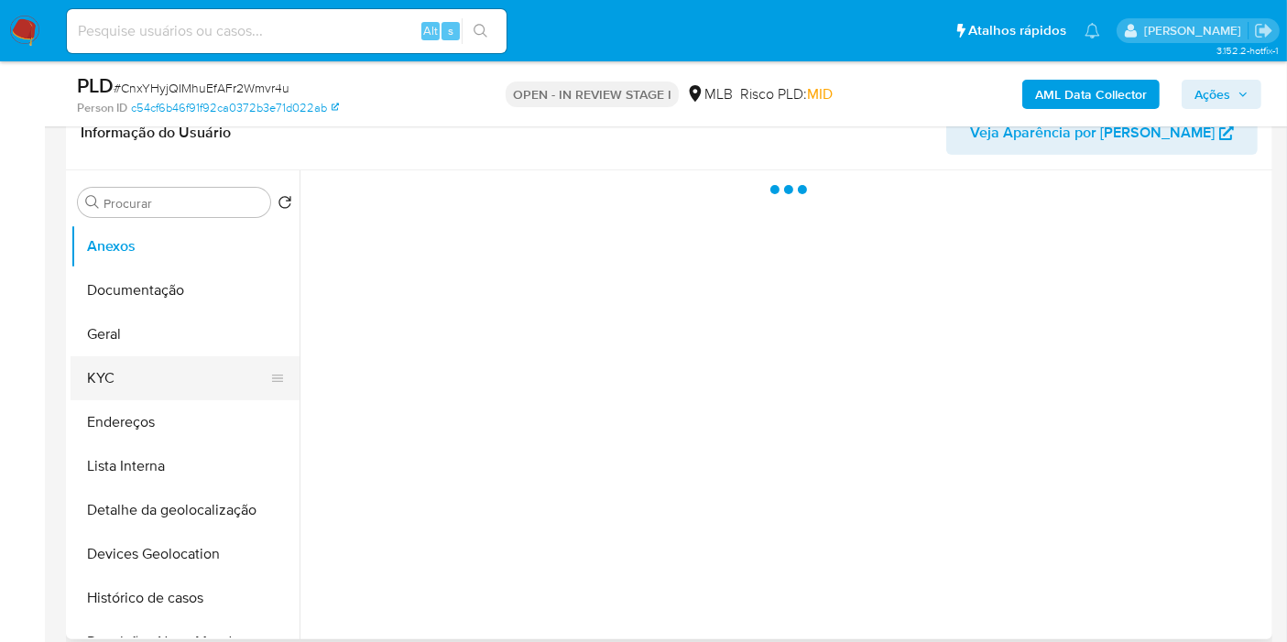
click at [210, 395] on button "KYC" at bounding box center [178, 378] width 214 height 44
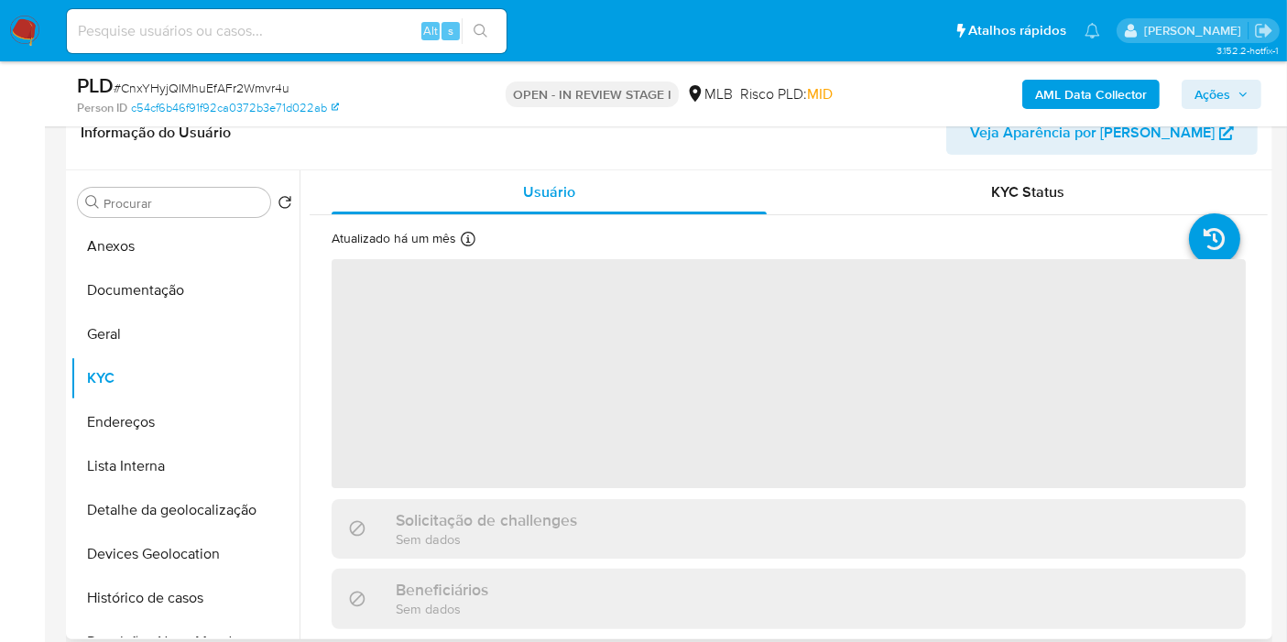
select select "10"
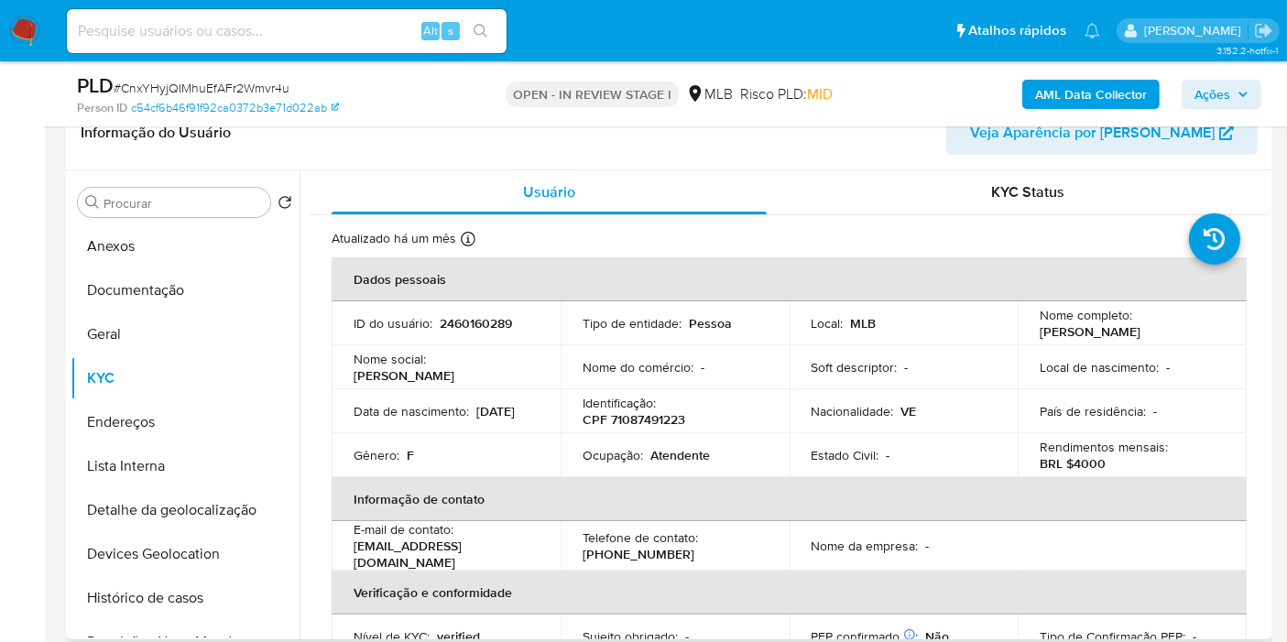
click at [655, 421] on p "CPF 71087491223" at bounding box center [634, 419] width 103 height 16
copy p "71087491223"
click at [186, 586] on button "Histórico de casos" at bounding box center [178, 598] width 214 height 44
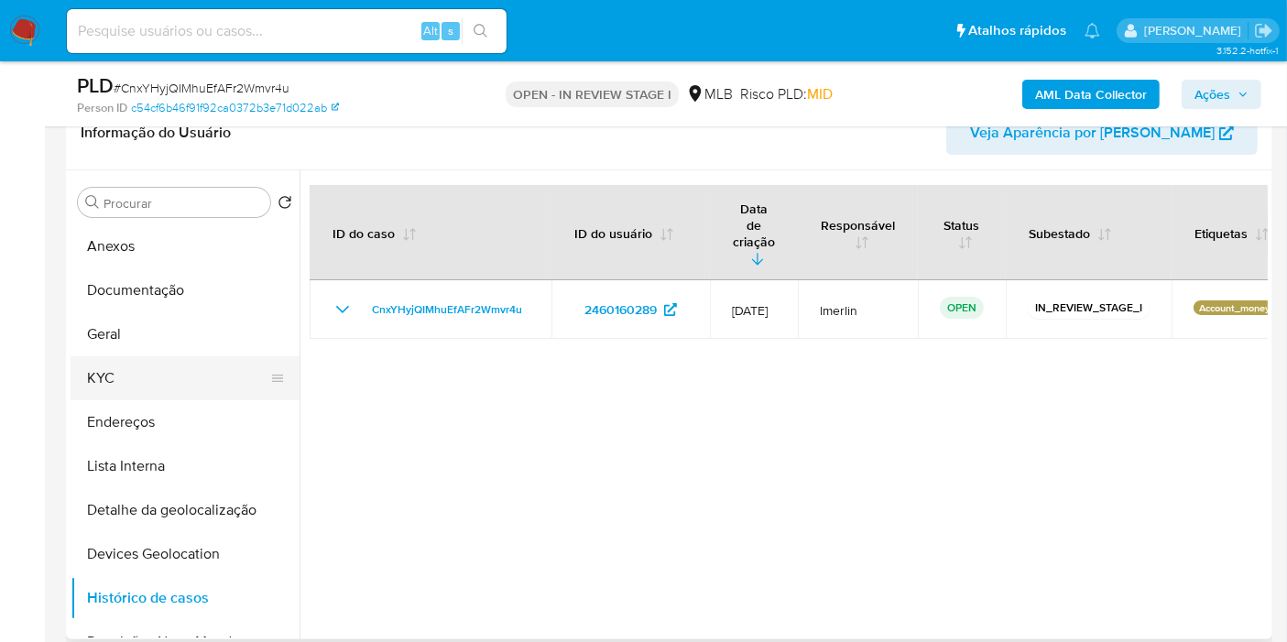
click at [192, 378] on button "KYC" at bounding box center [178, 378] width 214 height 44
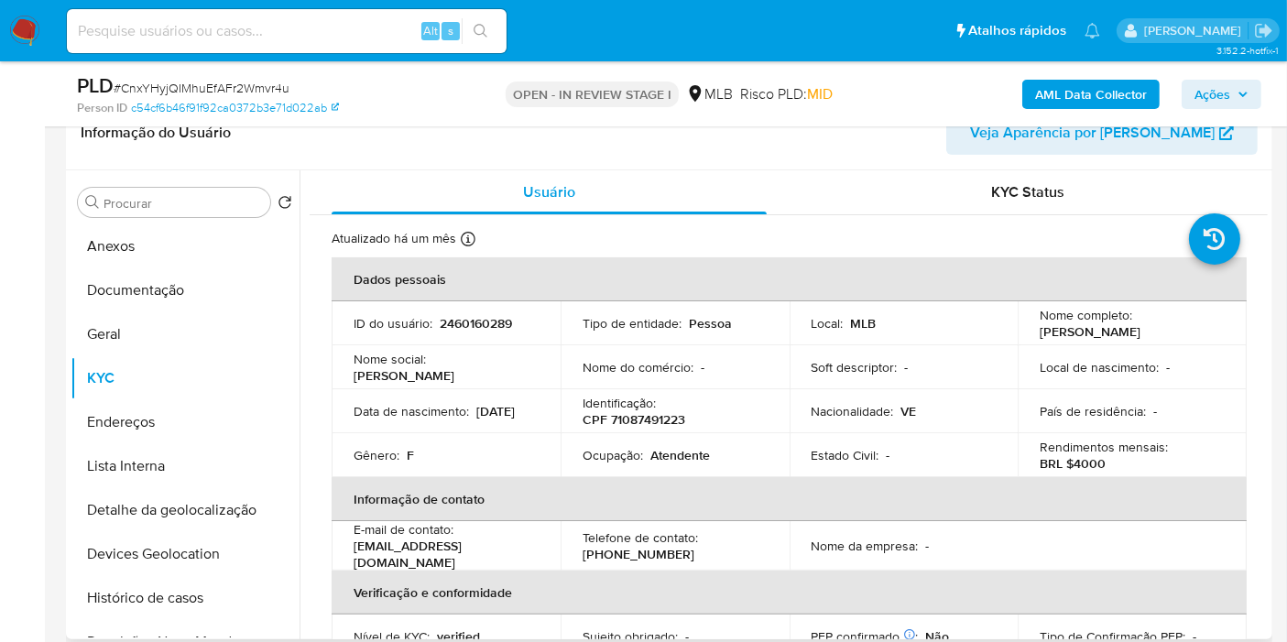
click at [658, 452] on p "Atendente" at bounding box center [681, 455] width 60 height 16
copy p "Atendente"
click at [165, 307] on button "Documentação" at bounding box center [178, 290] width 214 height 44
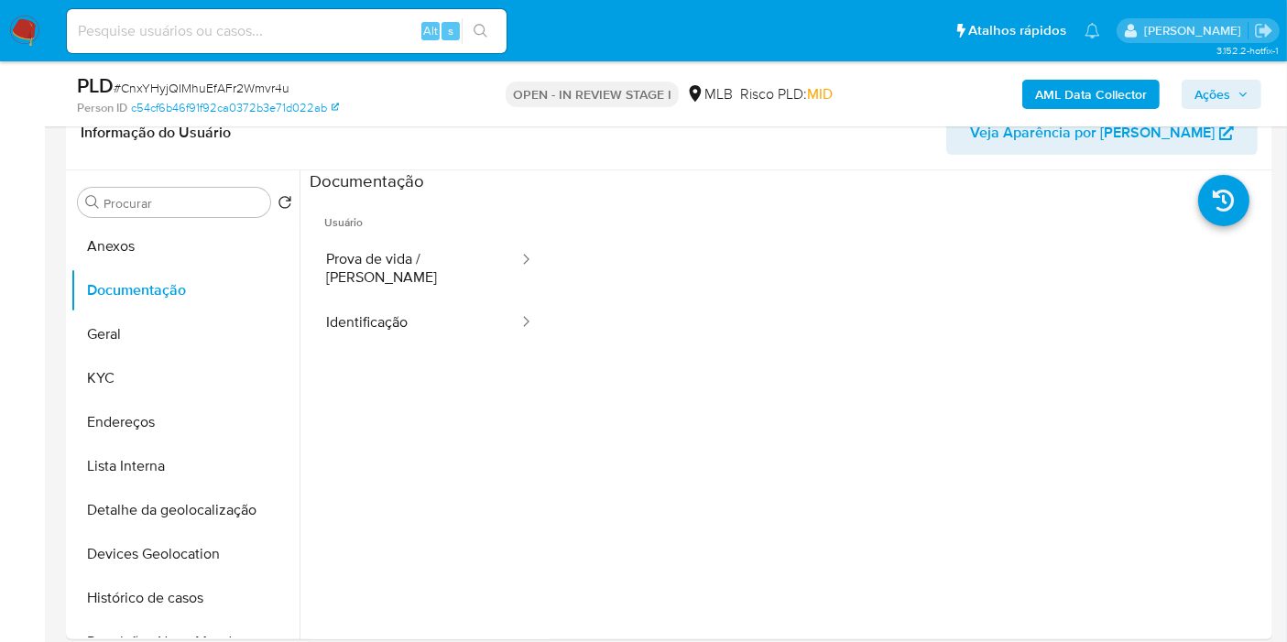
click at [1091, 99] on b "AML Data Collector" at bounding box center [1091, 94] width 112 height 29
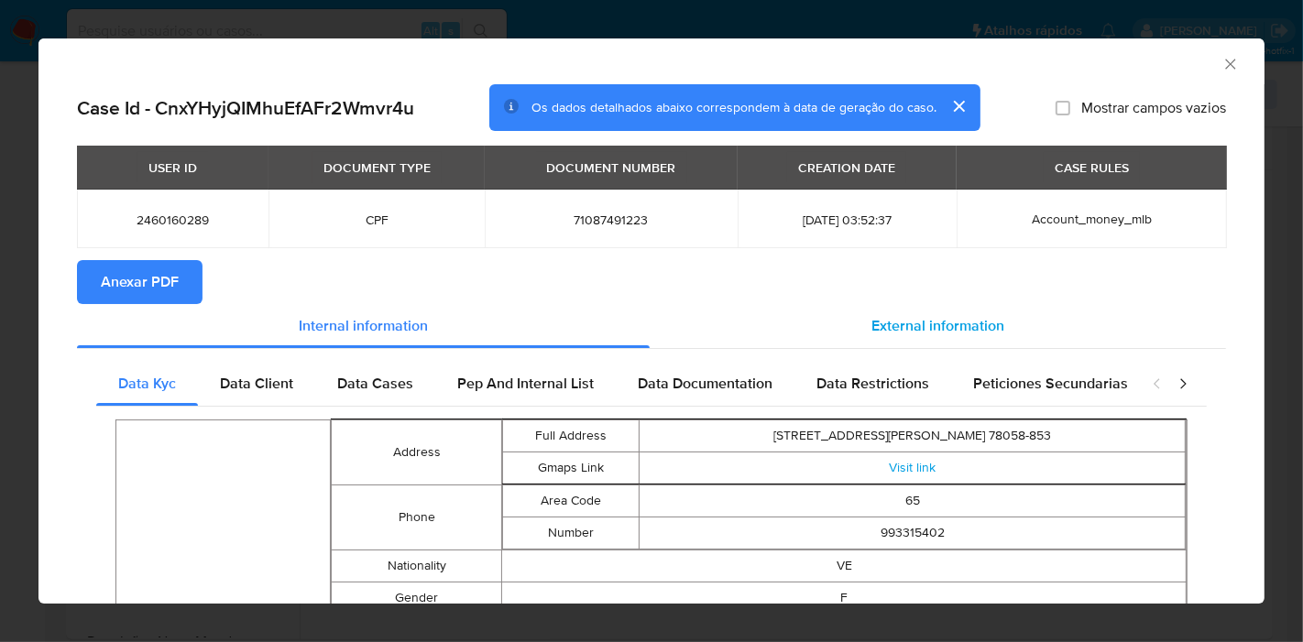
click at [910, 328] on span "External information" at bounding box center [937, 325] width 133 height 21
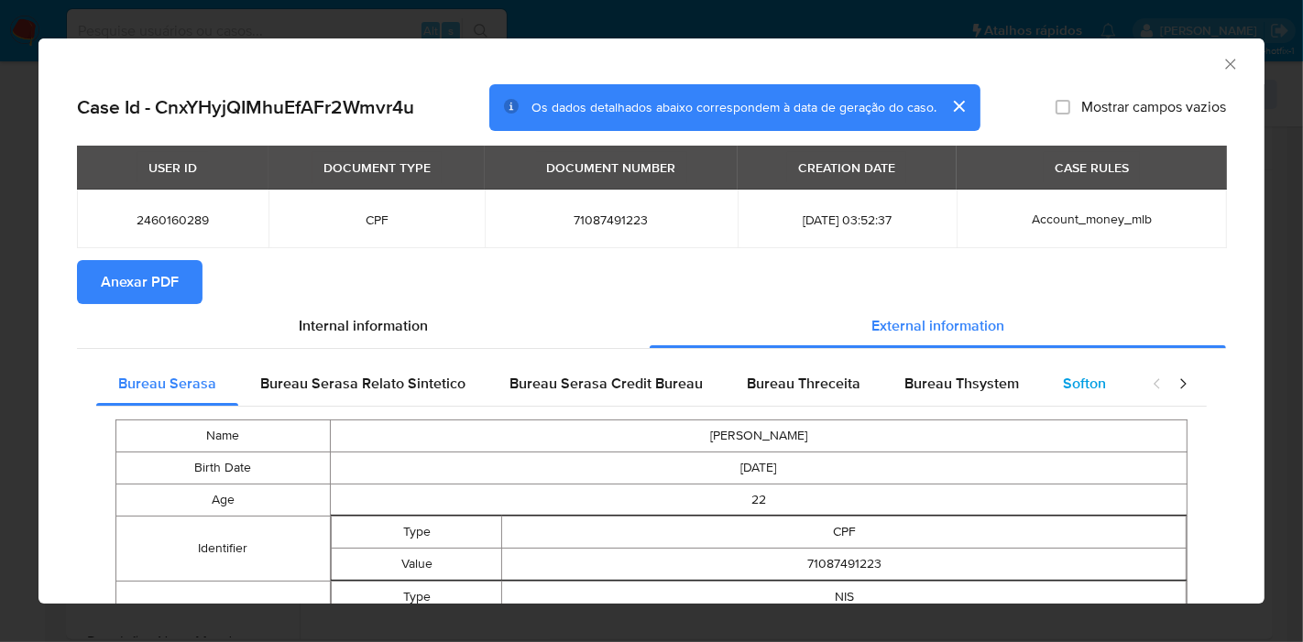
click at [1075, 376] on span "Softon" at bounding box center [1084, 383] width 43 height 21
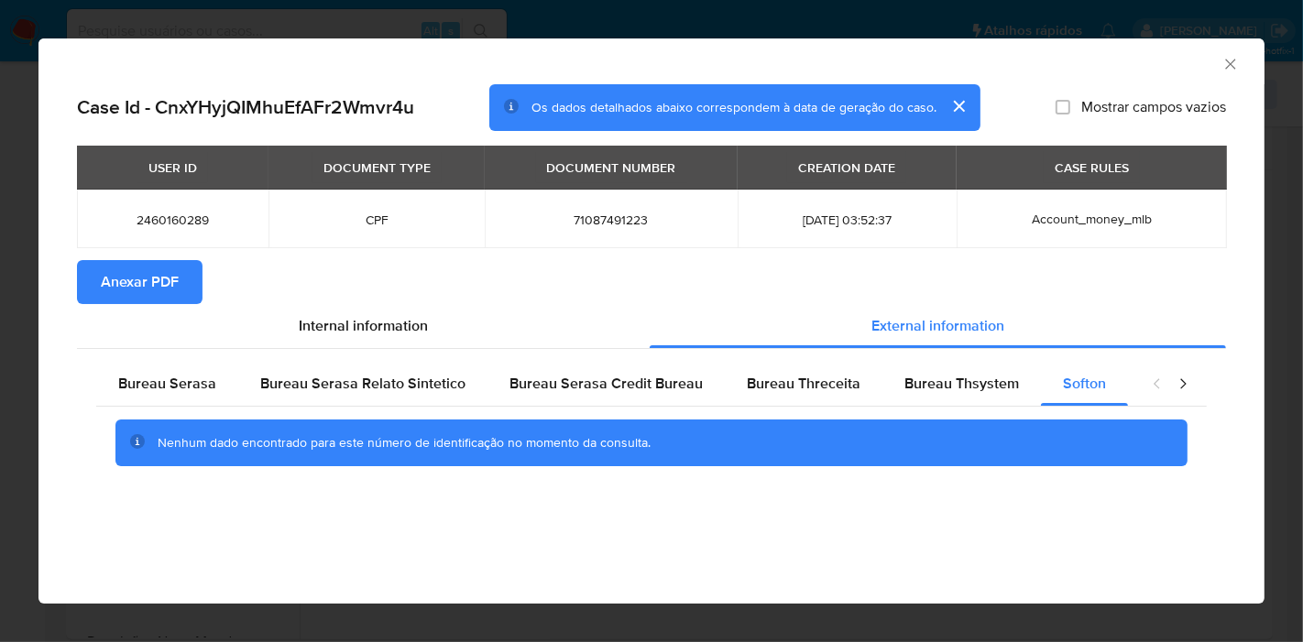
click at [1225, 64] on icon "Fechar a janela" at bounding box center [1230, 64] width 18 height 18
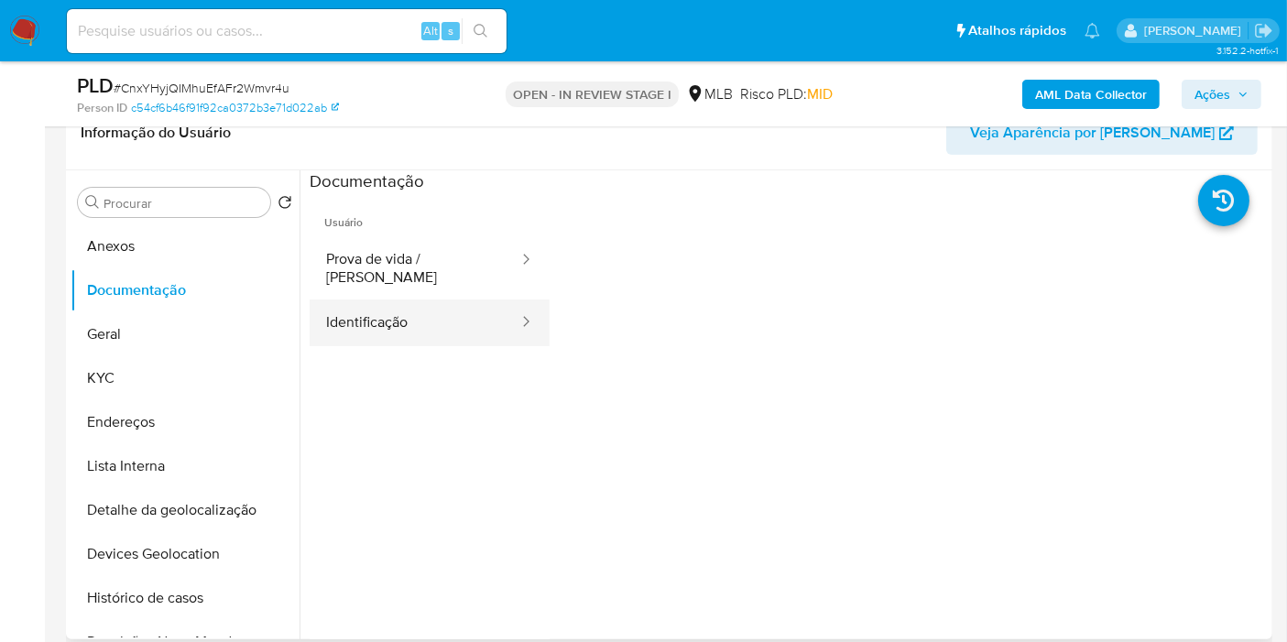
click at [389, 302] on button "Identificação" at bounding box center [415, 323] width 211 height 47
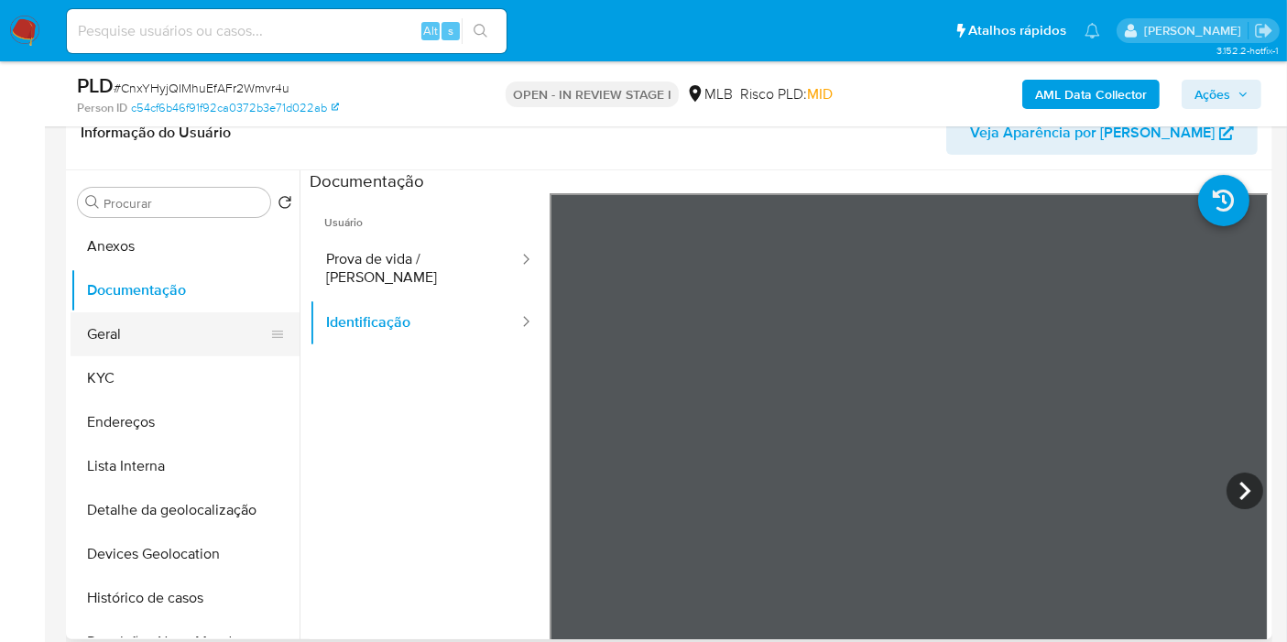
click at [188, 346] on button "Geral" at bounding box center [178, 334] width 214 height 44
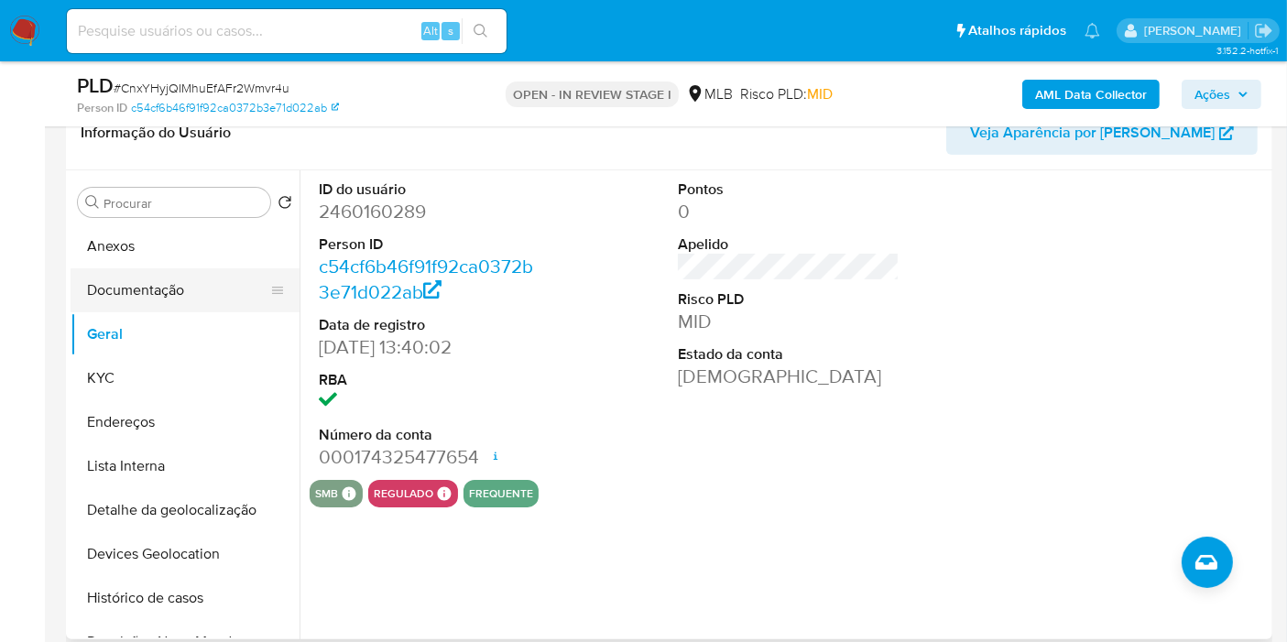
click at [191, 283] on button "Documentação" at bounding box center [178, 290] width 214 height 44
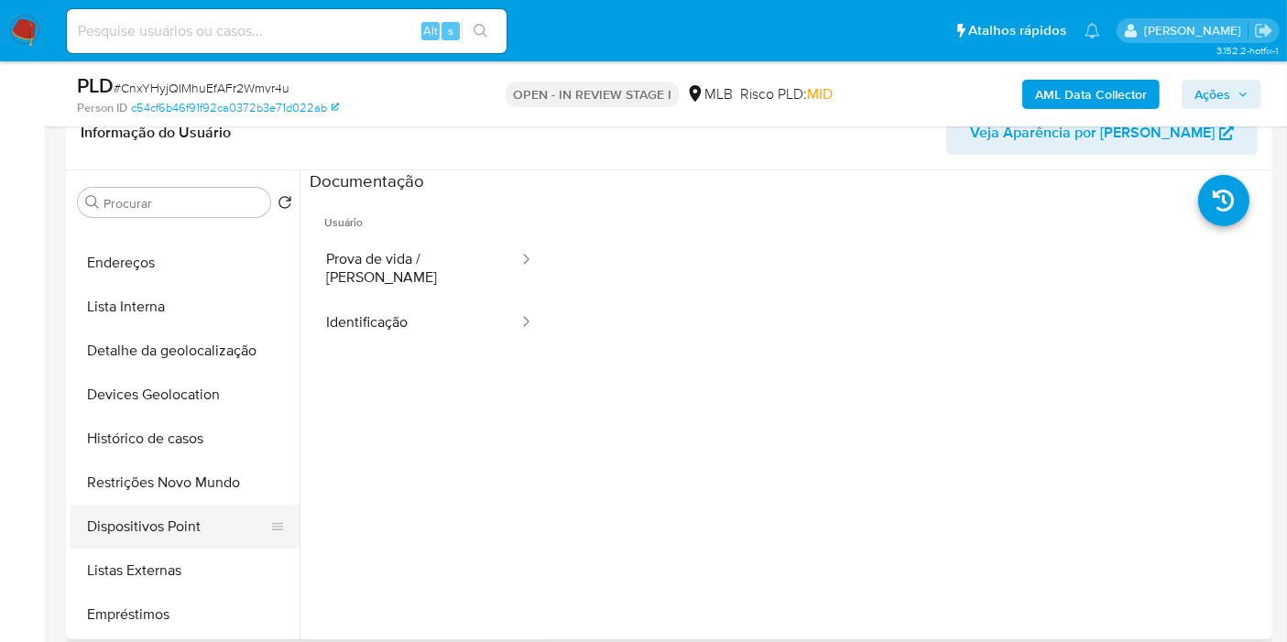
scroll to position [203, 0]
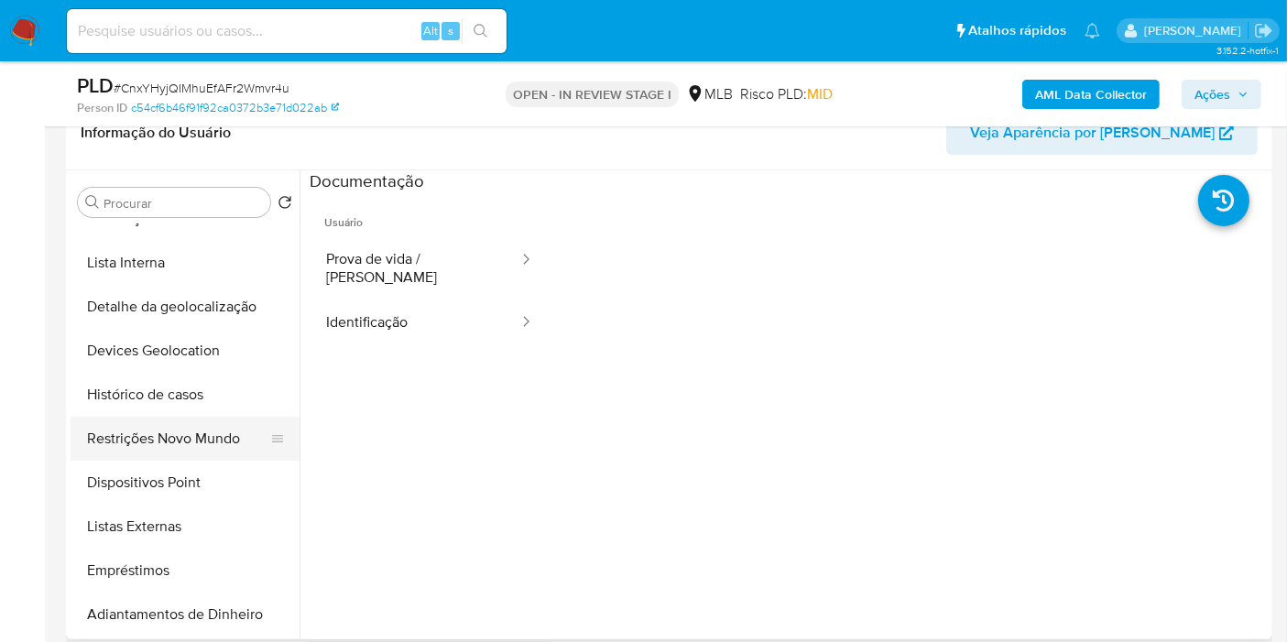
click at [231, 456] on button "Restrições Novo Mundo" at bounding box center [178, 439] width 214 height 44
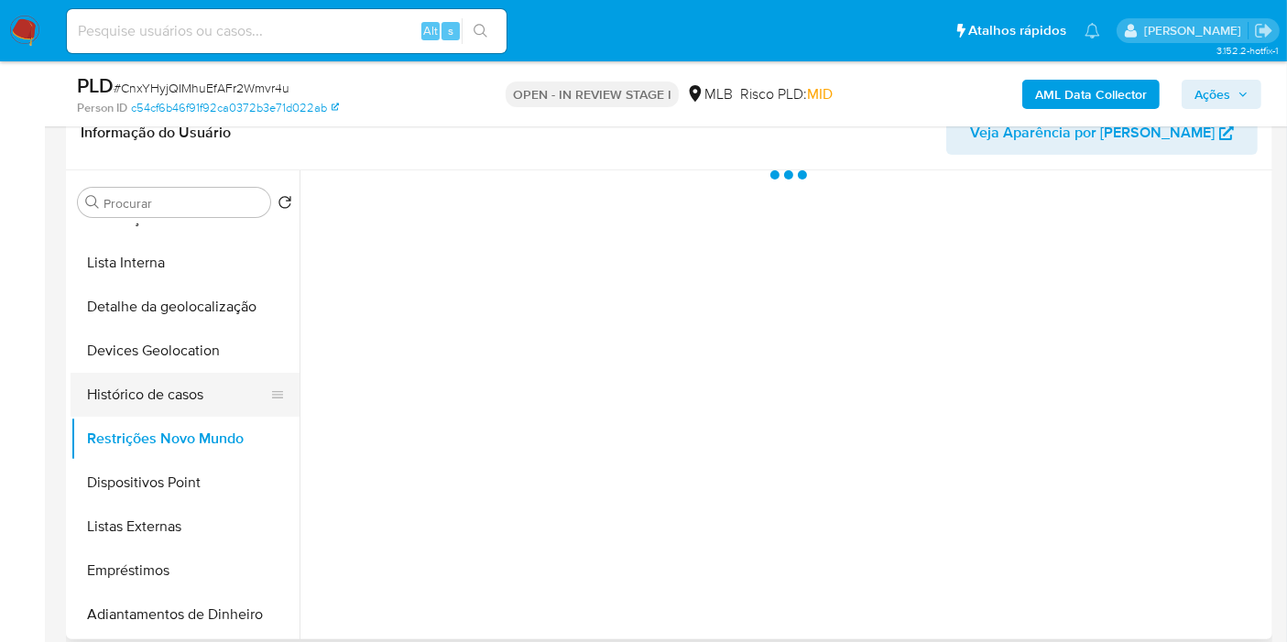
scroll to position [0, 0]
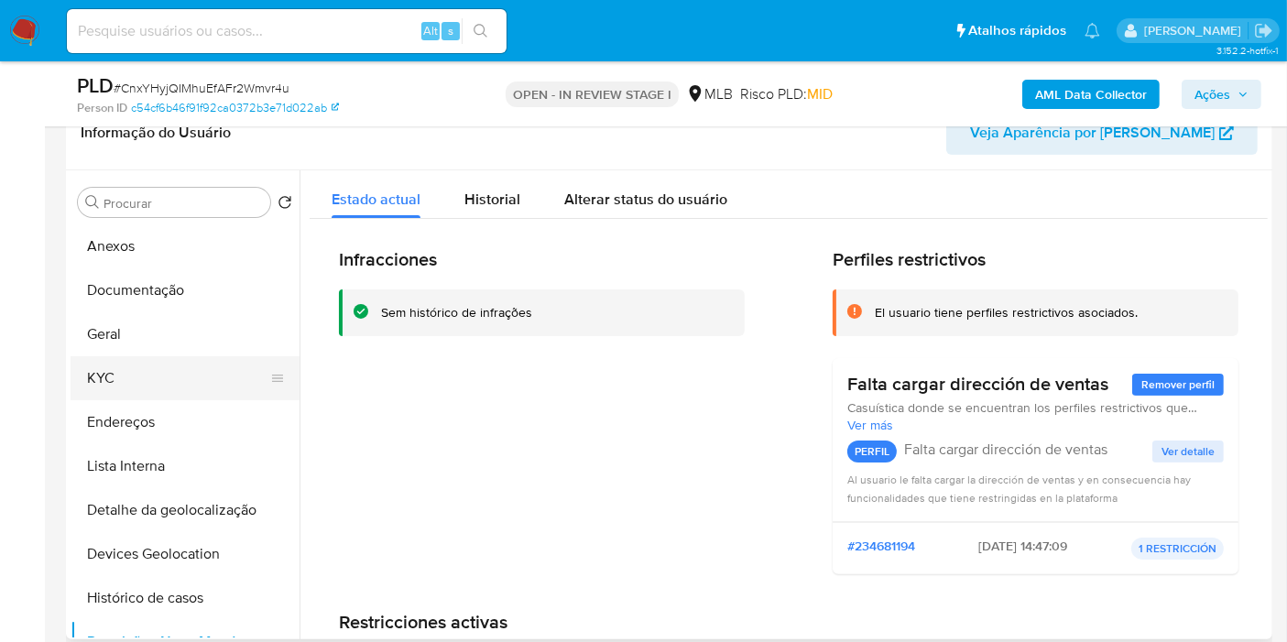
click at [178, 373] on button "KYC" at bounding box center [178, 378] width 214 height 44
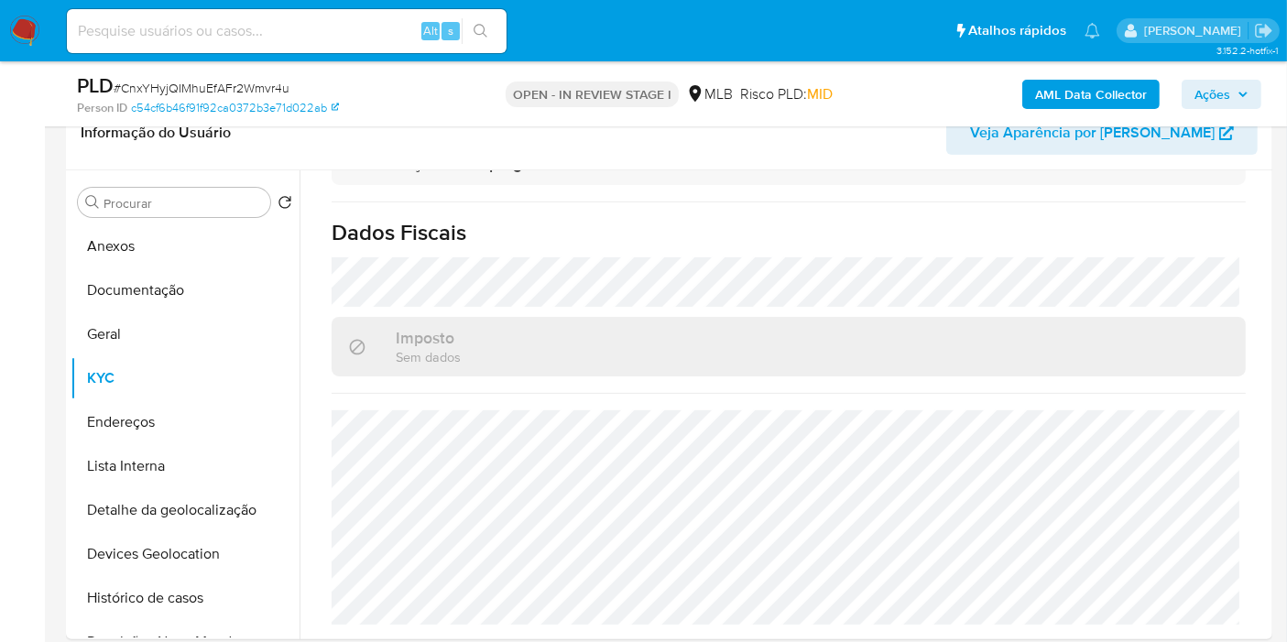
scroll to position [850, 0]
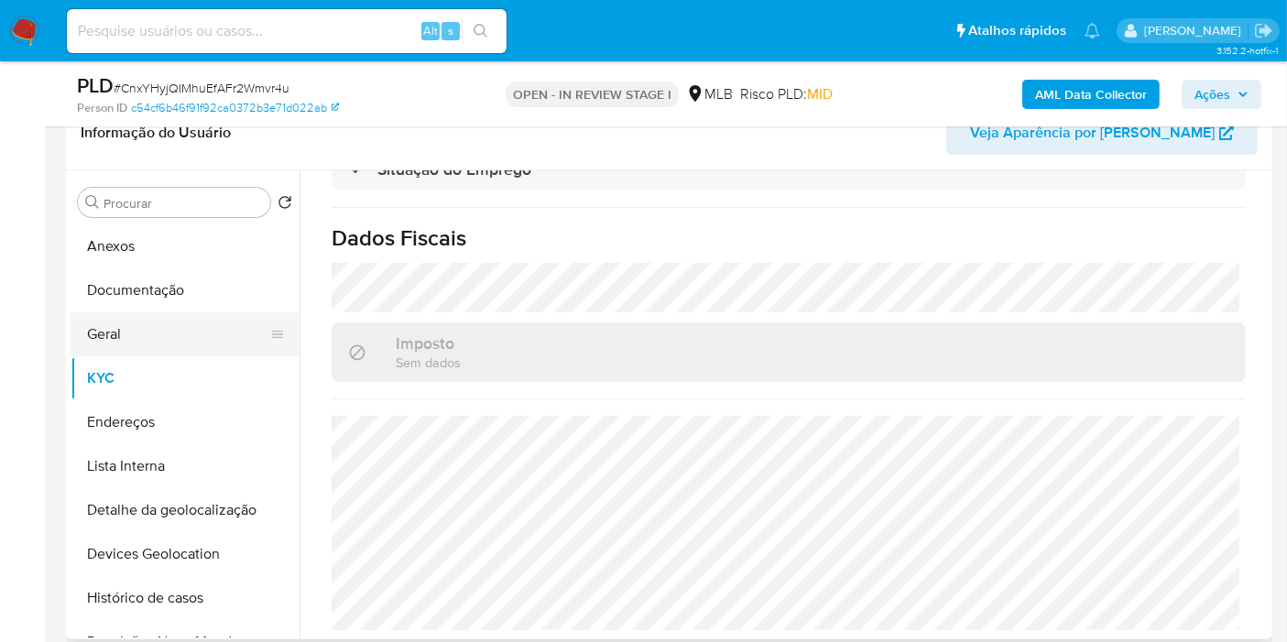
click at [180, 332] on button "Geral" at bounding box center [178, 334] width 214 height 44
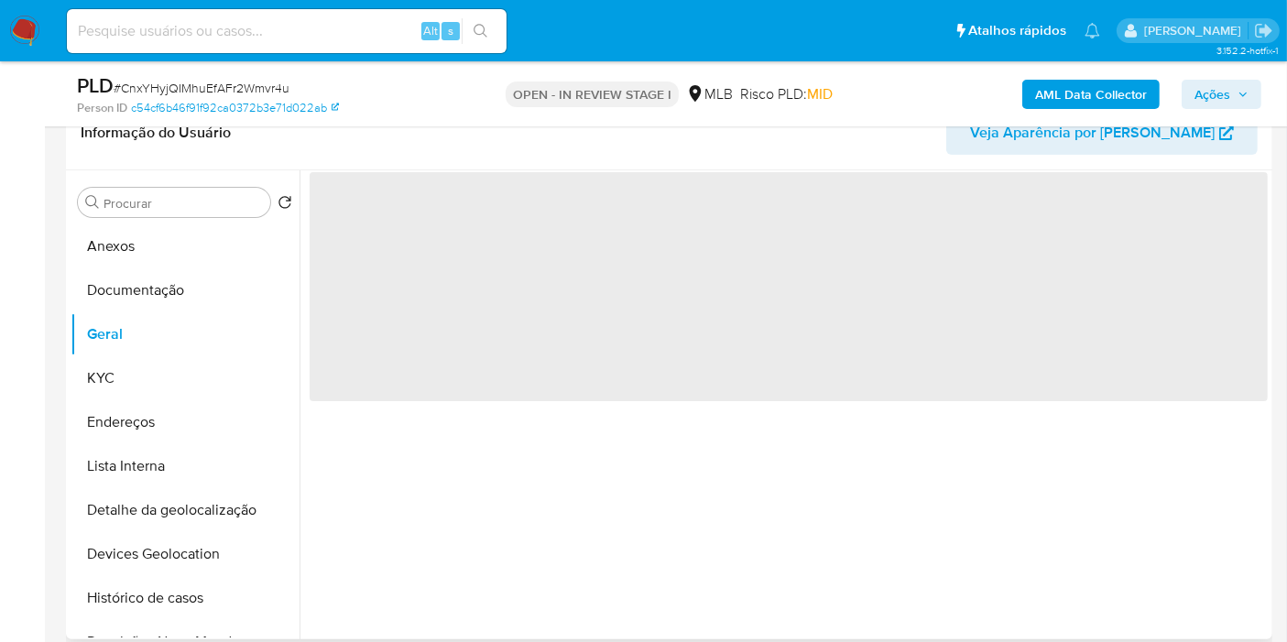
scroll to position [0, 0]
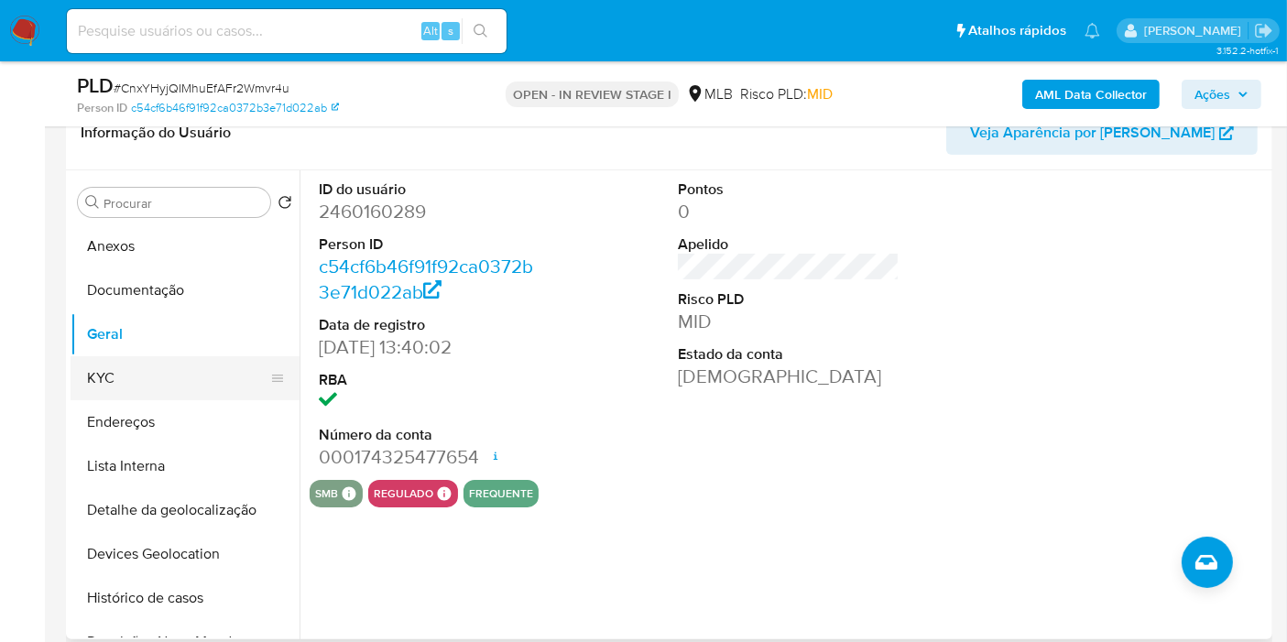
click at [145, 376] on button "KYC" at bounding box center [178, 378] width 214 height 44
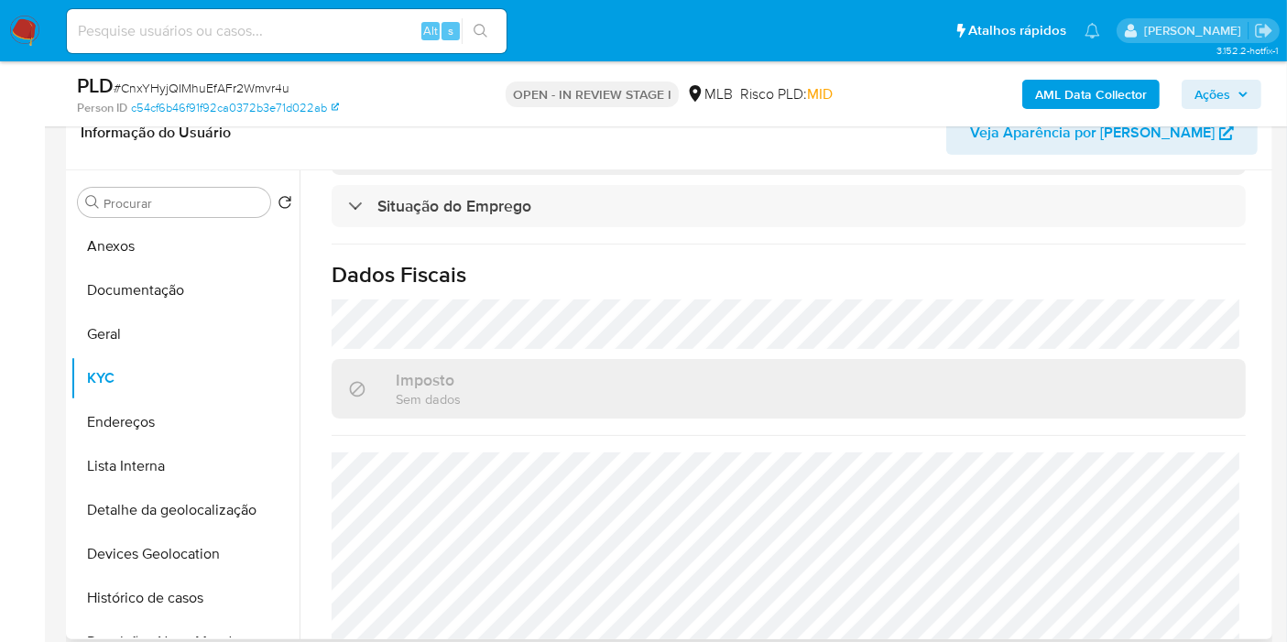
scroll to position [835, 0]
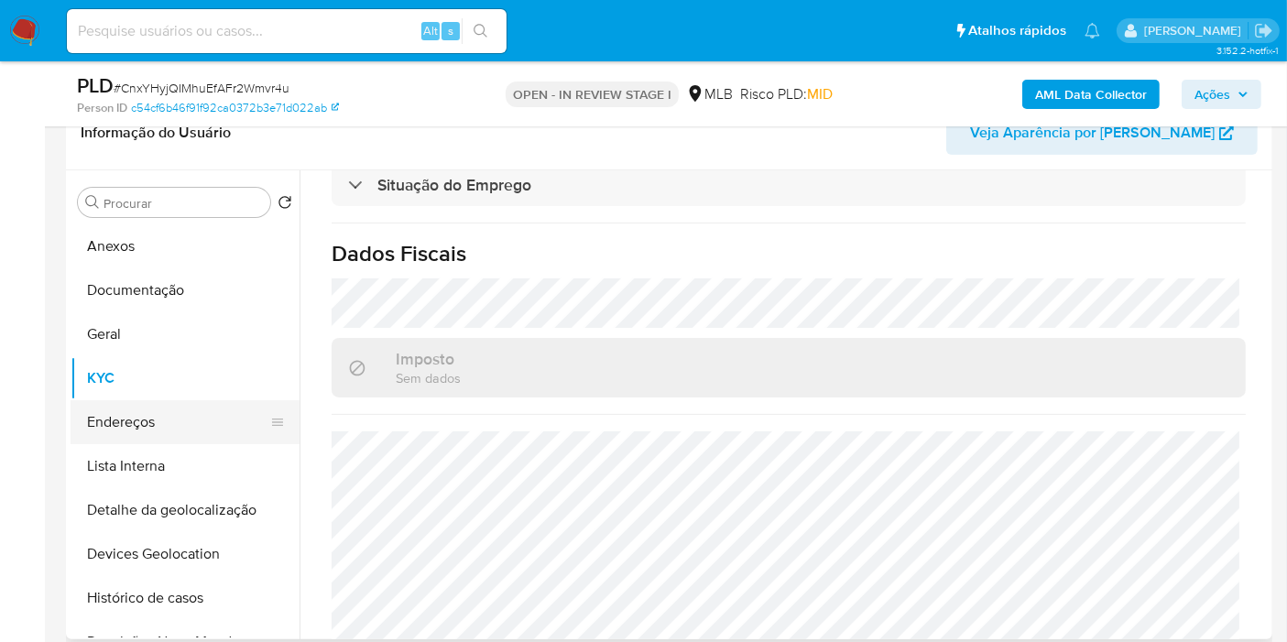
click at [149, 425] on button "Endereços" at bounding box center [178, 422] width 214 height 44
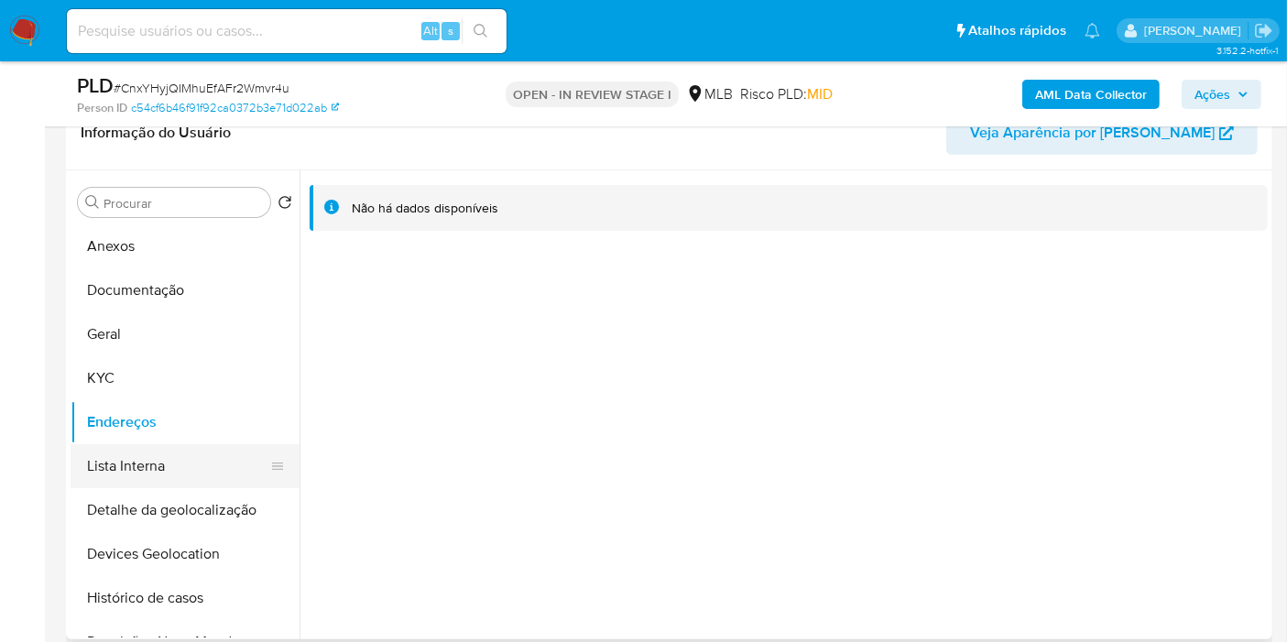
scroll to position [102, 0]
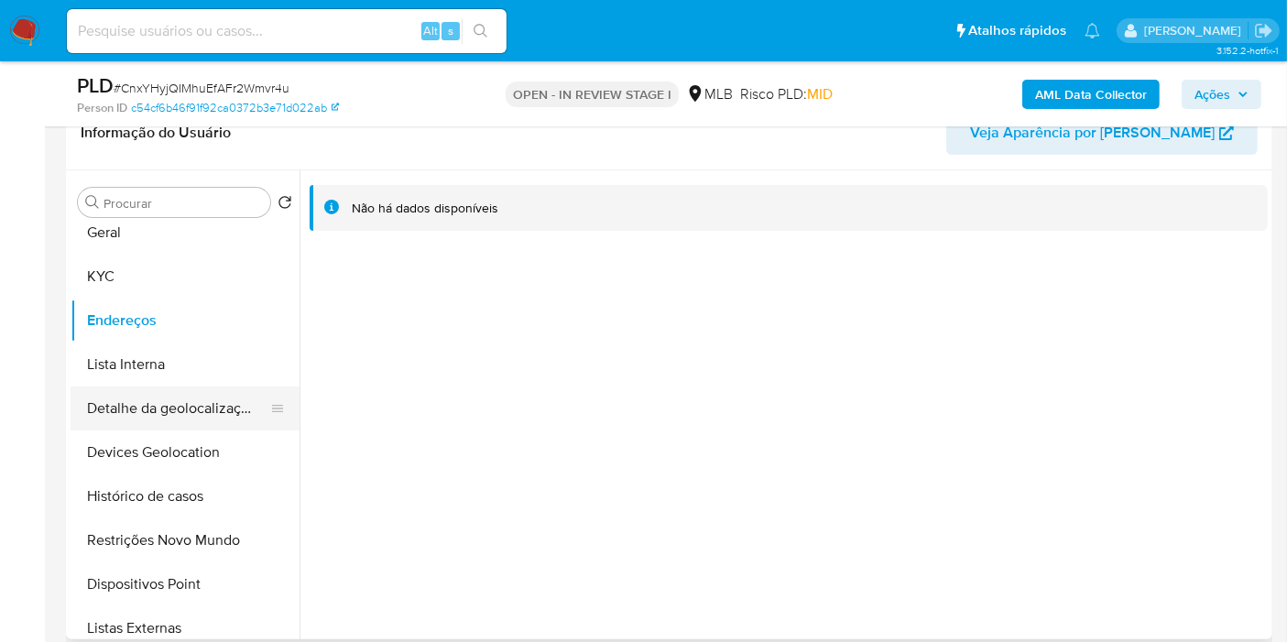
click at [241, 403] on button "Detalhe da geolocalização" at bounding box center [178, 409] width 214 height 44
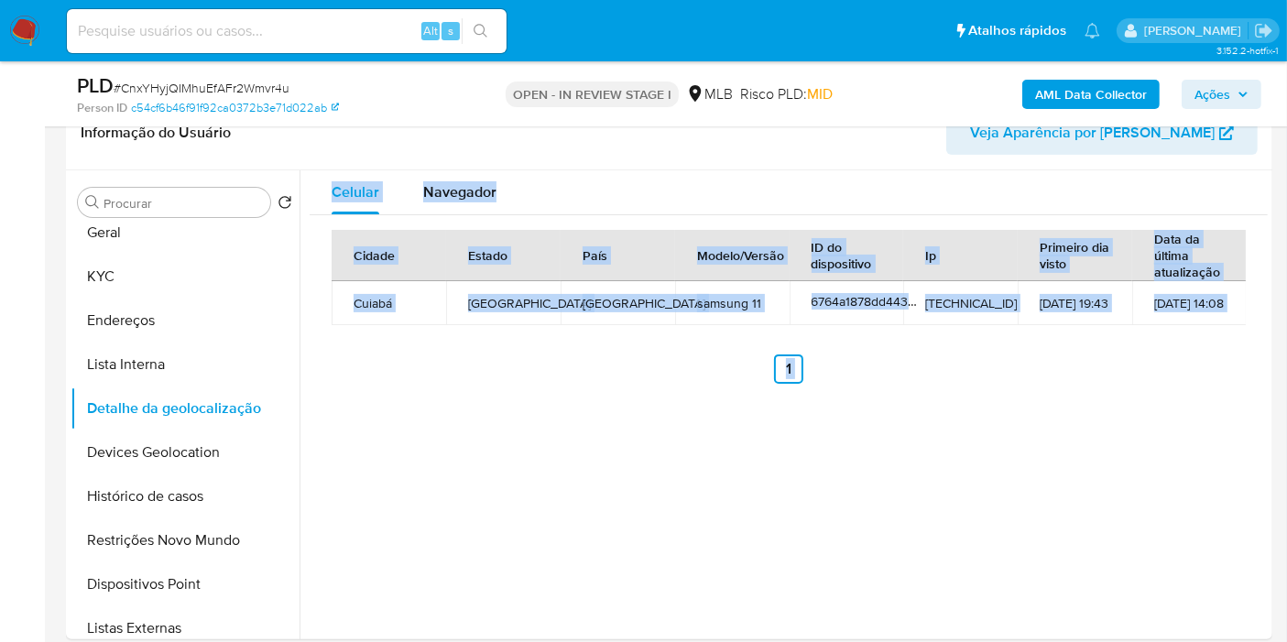
click at [1255, 487] on div "Celular Navegador Cidade Estado País Modelo/Versão ID do dispositivo Ip Primeir…" at bounding box center [784, 404] width 969 height 469
click at [704, 392] on div "Cidade Estado País Modelo/Versão ID do dispositivo Ip Primeiro dia visto Data d…" at bounding box center [789, 306] width 958 height 183
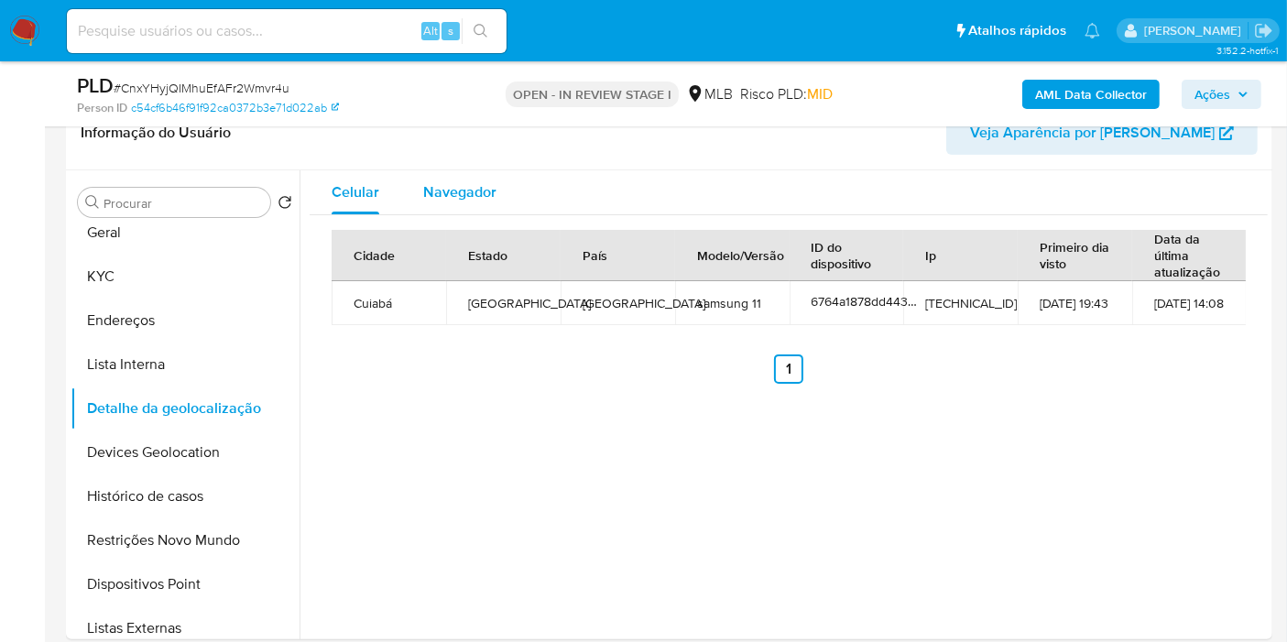
click at [432, 201] on span "Navegador" at bounding box center [459, 191] width 73 height 21
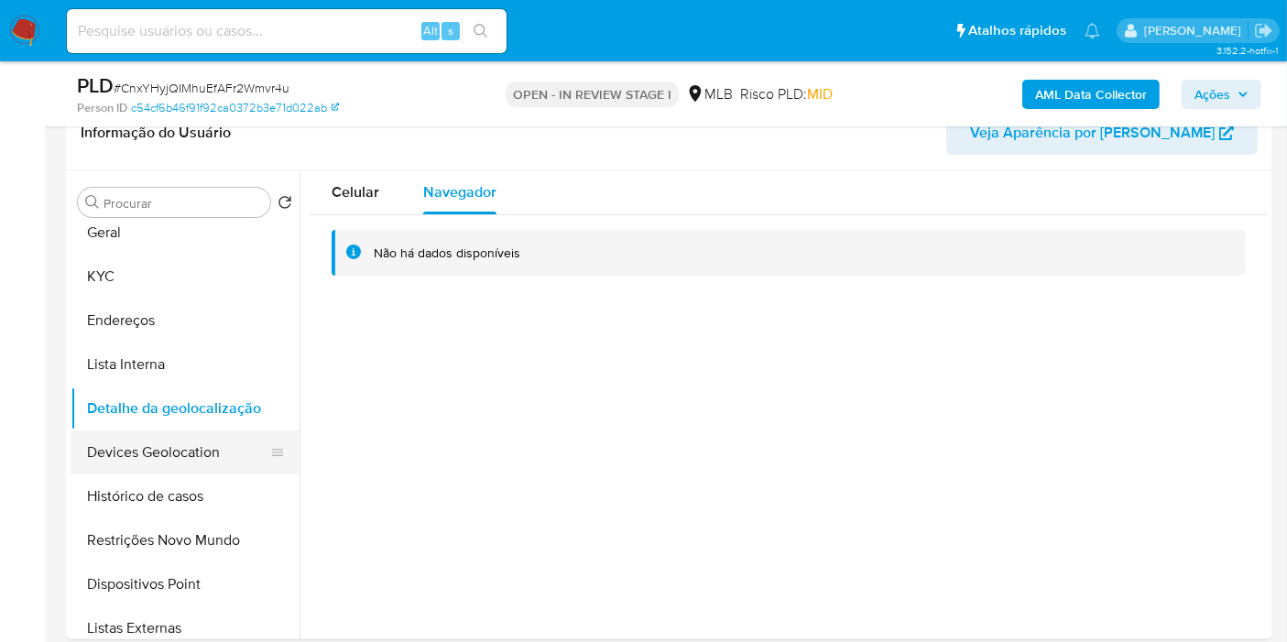
click at [133, 438] on button "Devices Geolocation" at bounding box center [178, 453] width 214 height 44
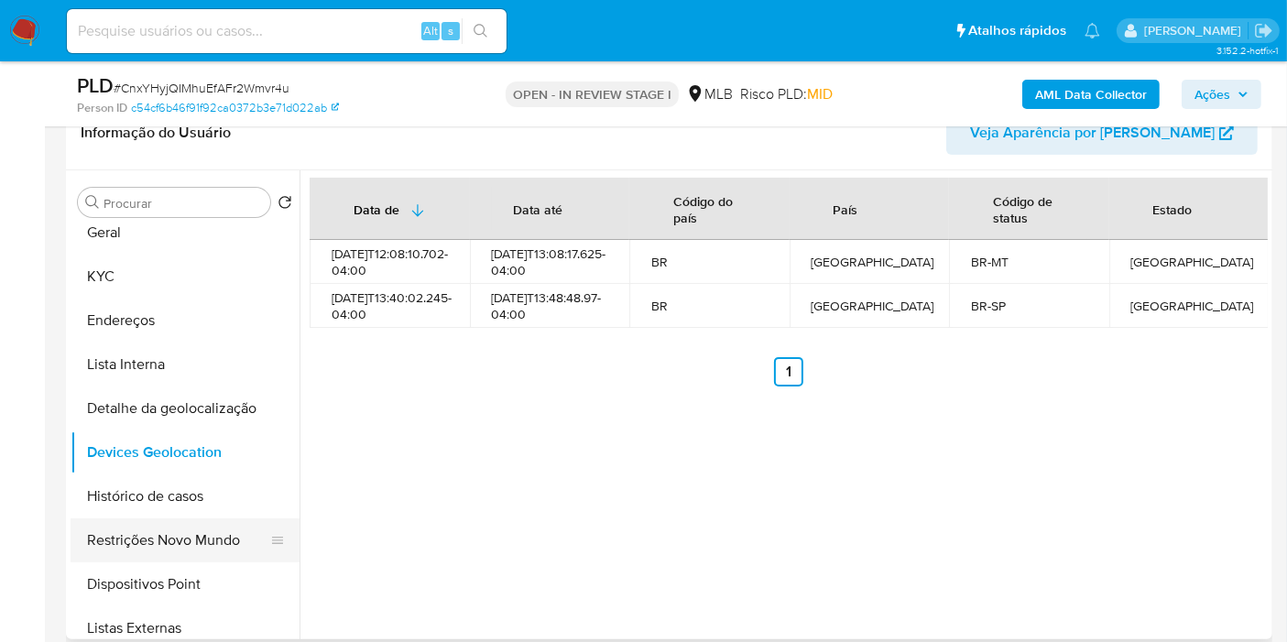
click at [191, 542] on button "Restrições Novo Mundo" at bounding box center [178, 541] width 214 height 44
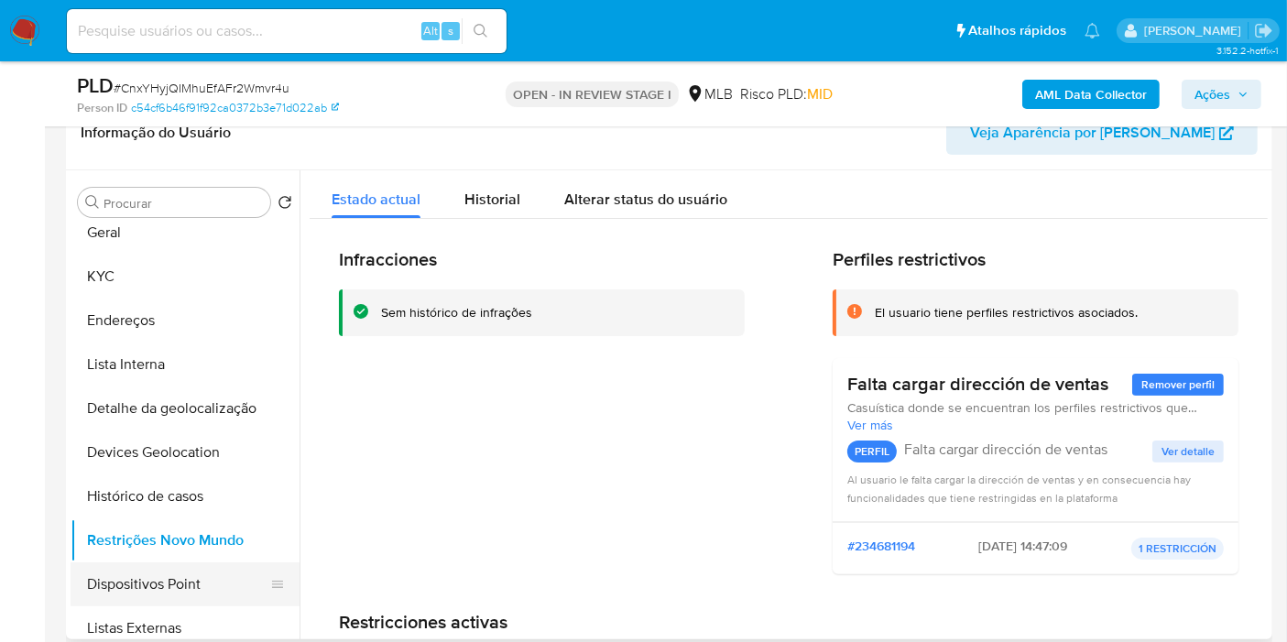
click at [201, 575] on button "Dispositivos Point" at bounding box center [178, 585] width 214 height 44
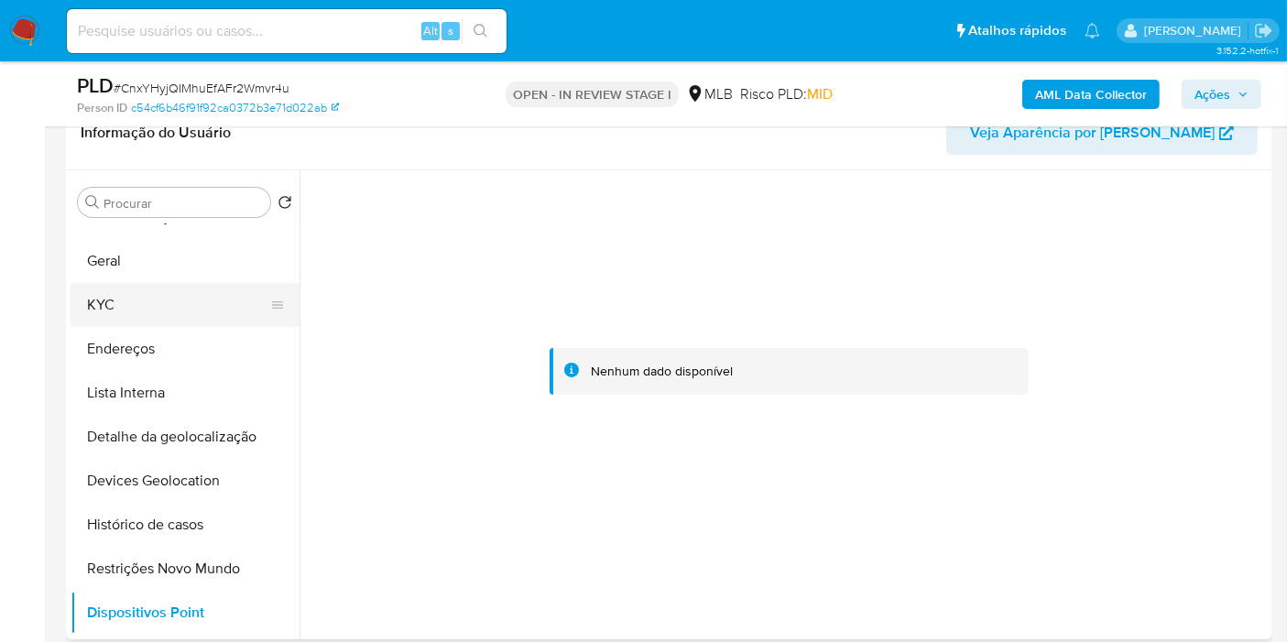
scroll to position [0, 0]
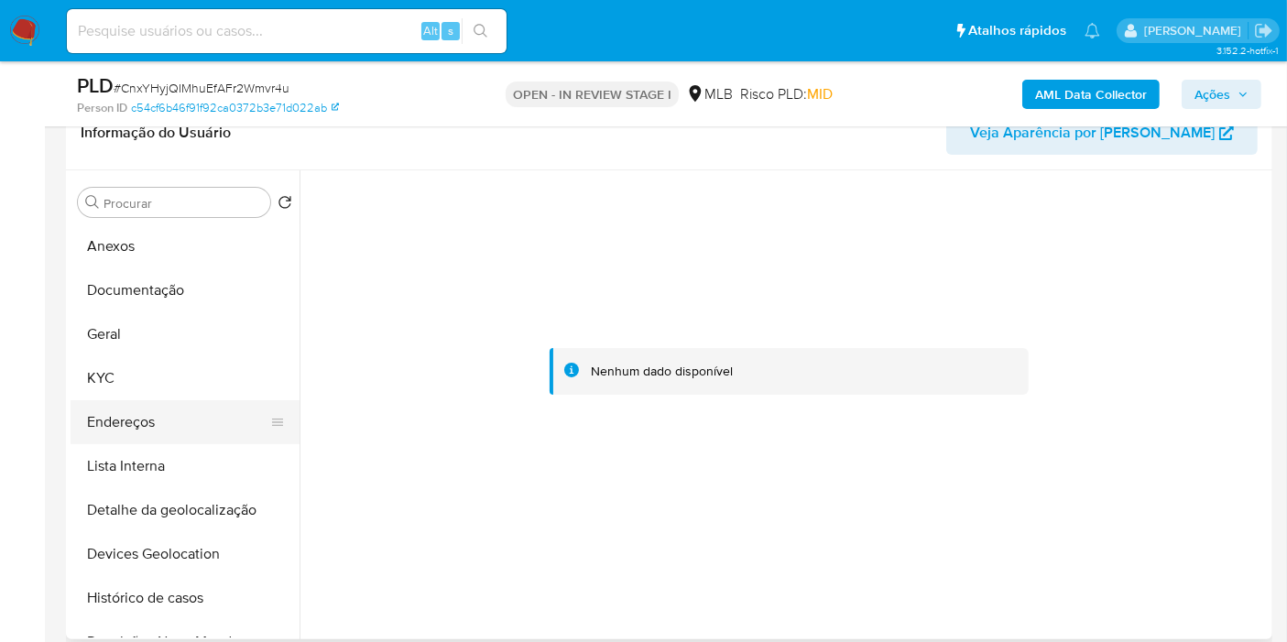
click at [172, 411] on button "Endereços" at bounding box center [178, 422] width 214 height 44
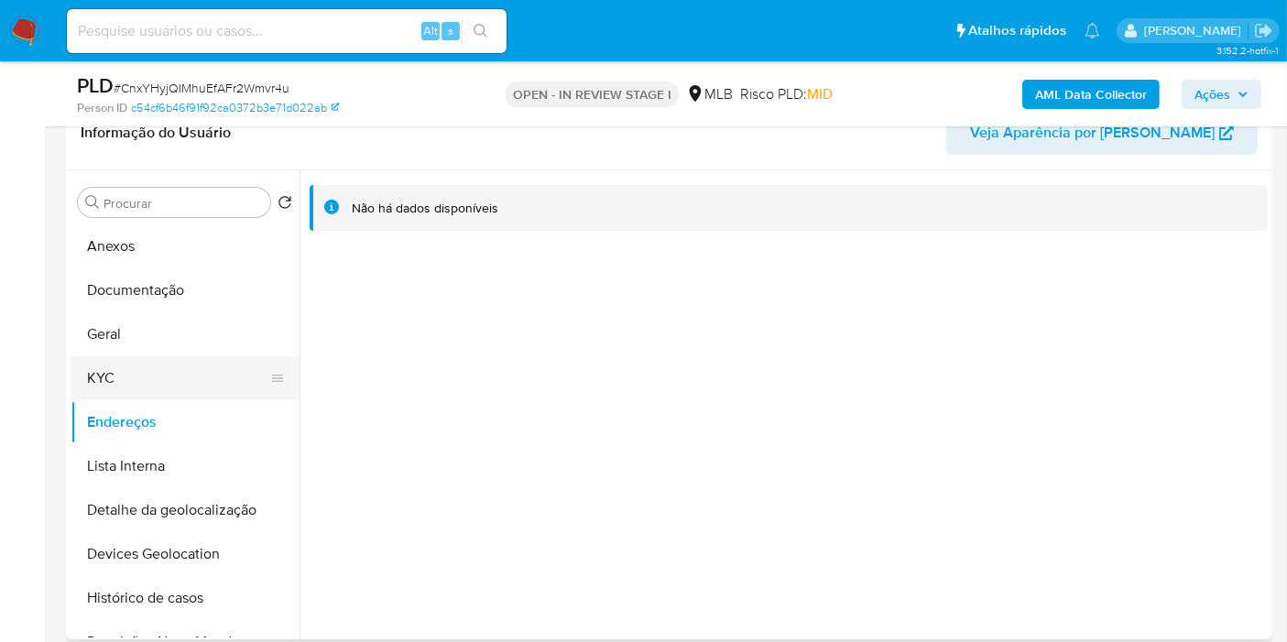
click at [182, 366] on button "KYC" at bounding box center [178, 378] width 214 height 44
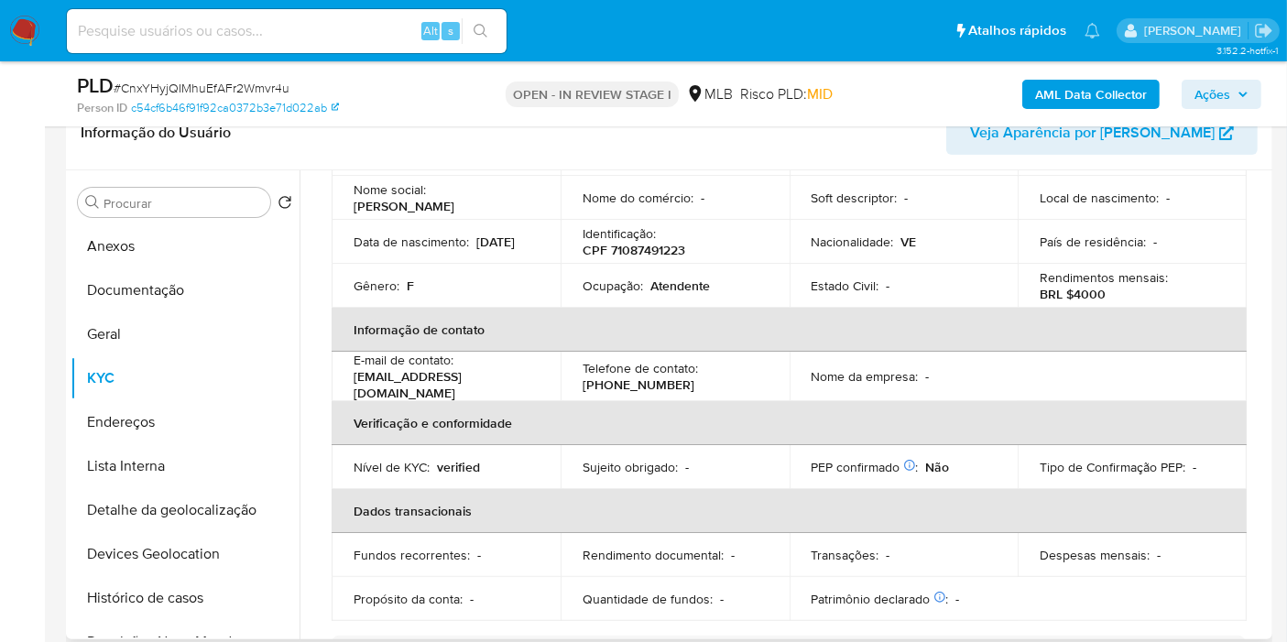
scroll to position [137, 0]
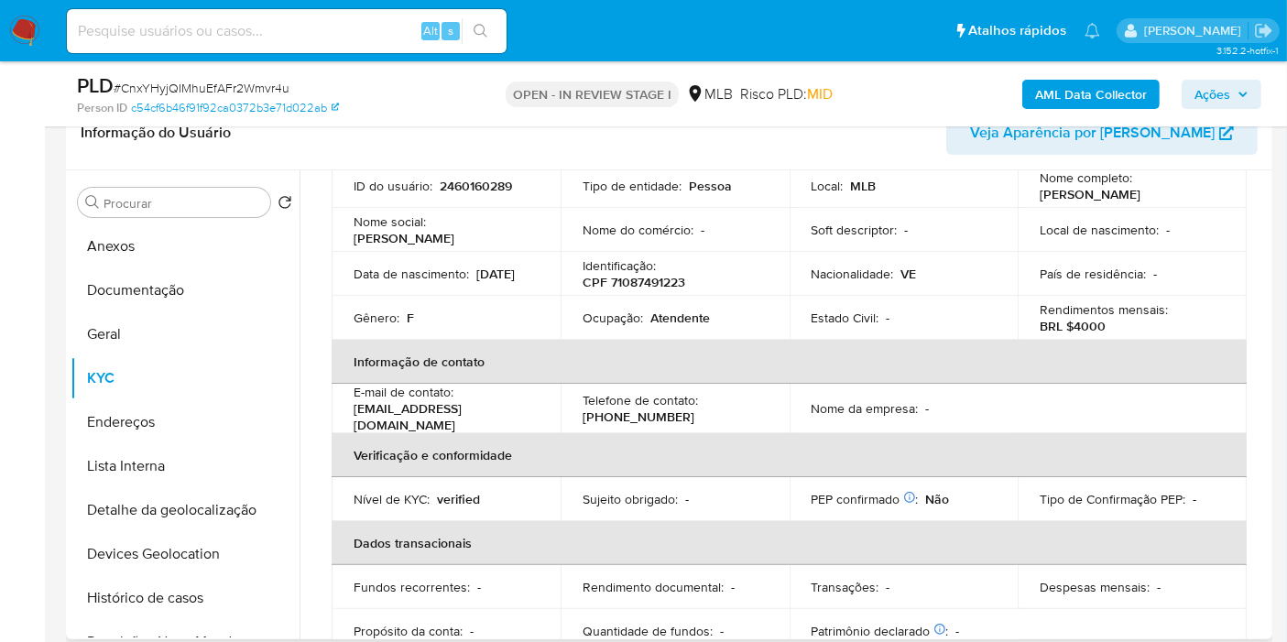
click at [671, 282] on p "CPF 71087491223" at bounding box center [634, 282] width 103 height 16
copy p "71087491223"
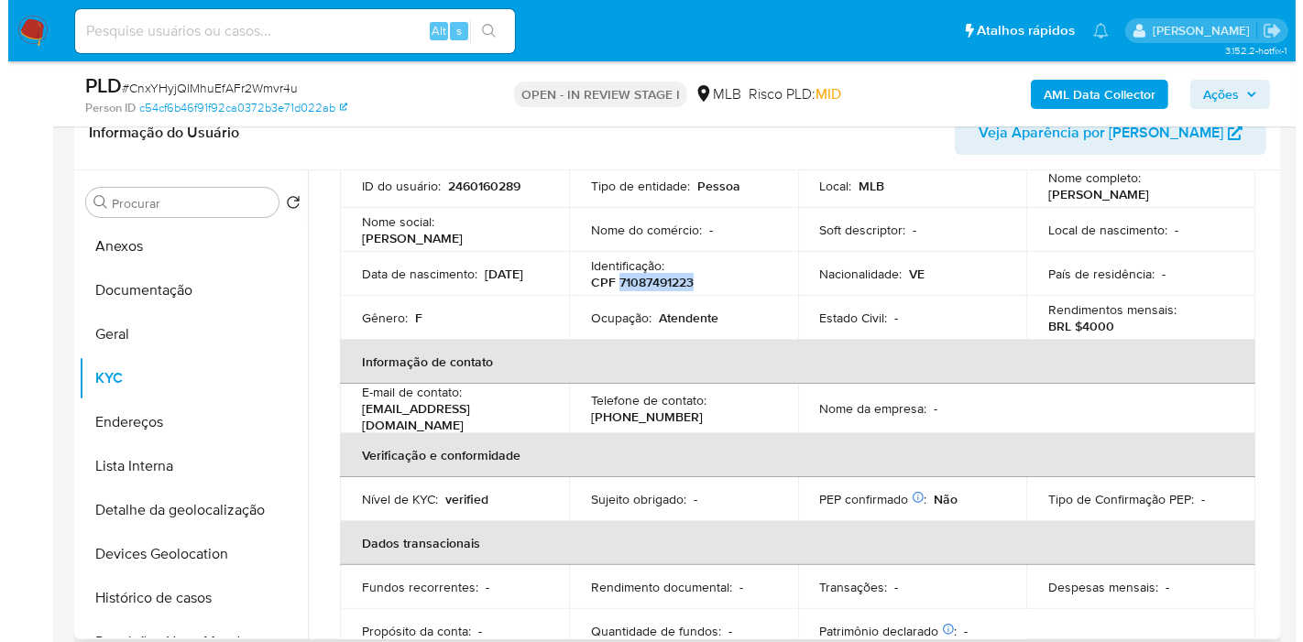
scroll to position [0, 0]
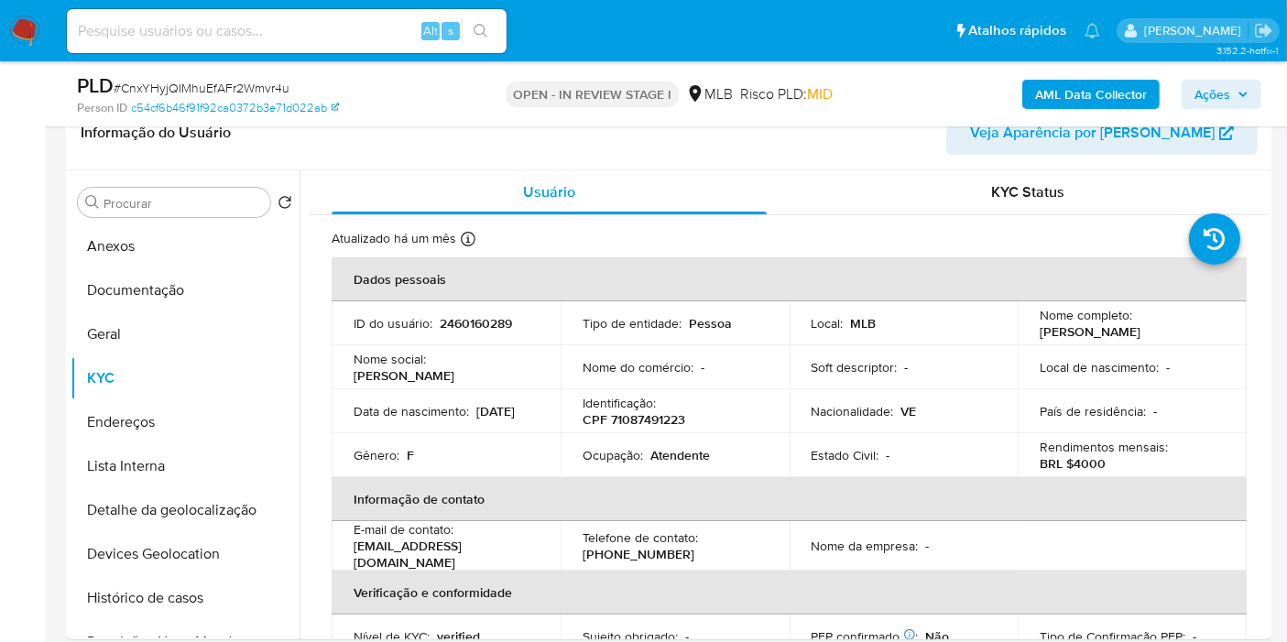
click at [367, 13] on div "Alt s" at bounding box center [287, 31] width 440 height 44
click at [365, 27] on input at bounding box center [287, 31] width 440 height 24
click at [225, 256] on button "Anexos" at bounding box center [178, 246] width 214 height 44
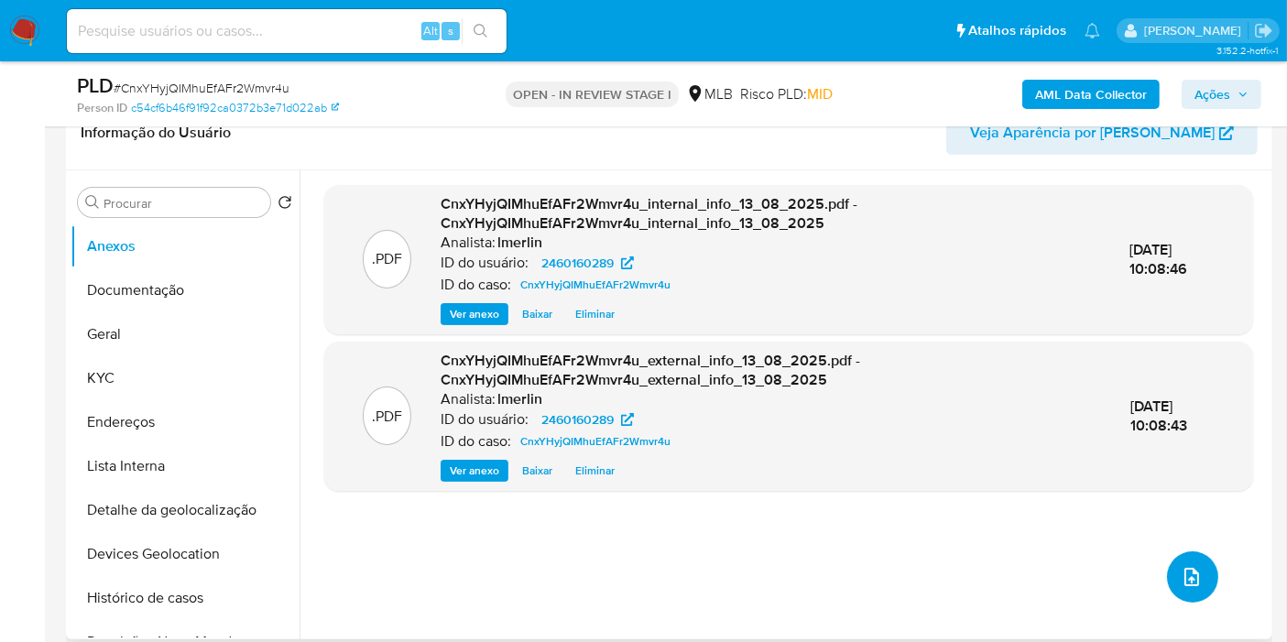
click at [1187, 566] on icon "upload-file" at bounding box center [1192, 577] width 22 height 22
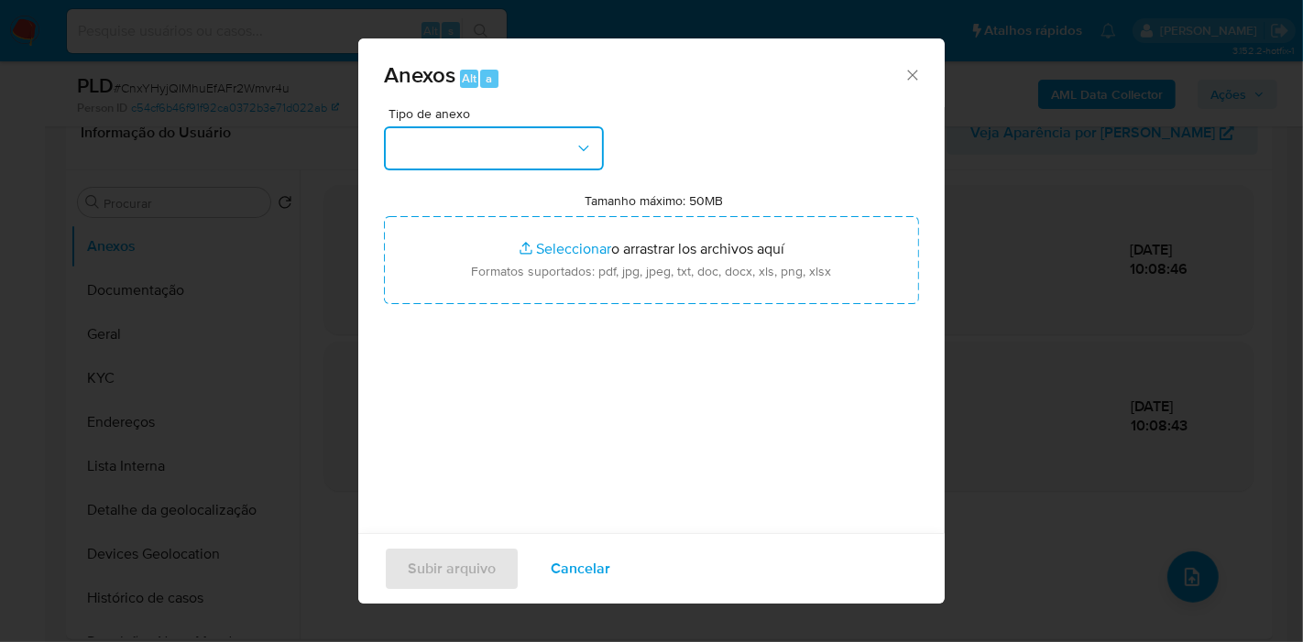
click at [560, 157] on button "button" at bounding box center [494, 148] width 220 height 44
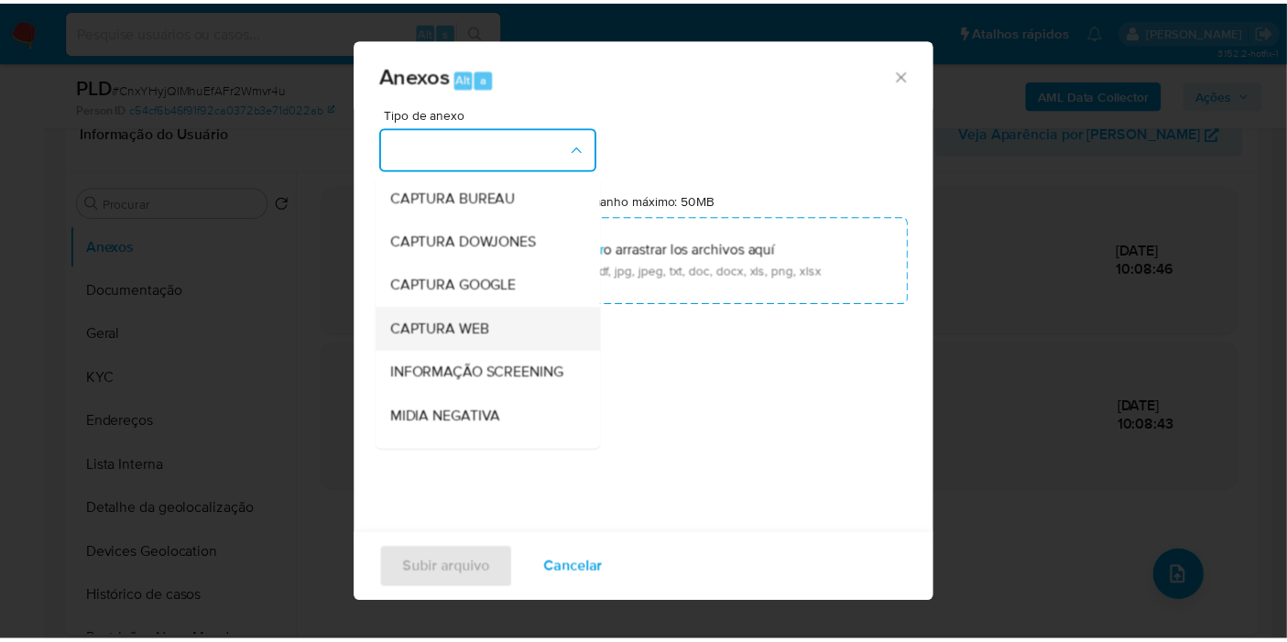
scroll to position [203, 0]
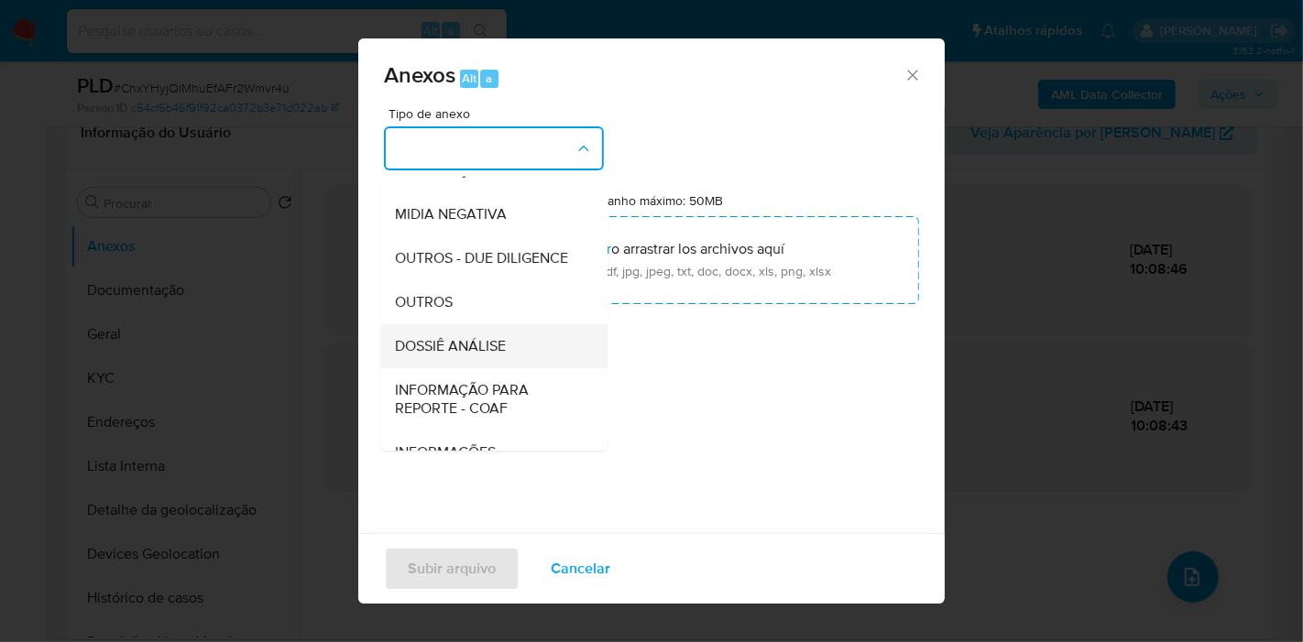
click at [499, 356] on span "DOSSIÊ ANÁLISE" at bounding box center [450, 346] width 111 height 18
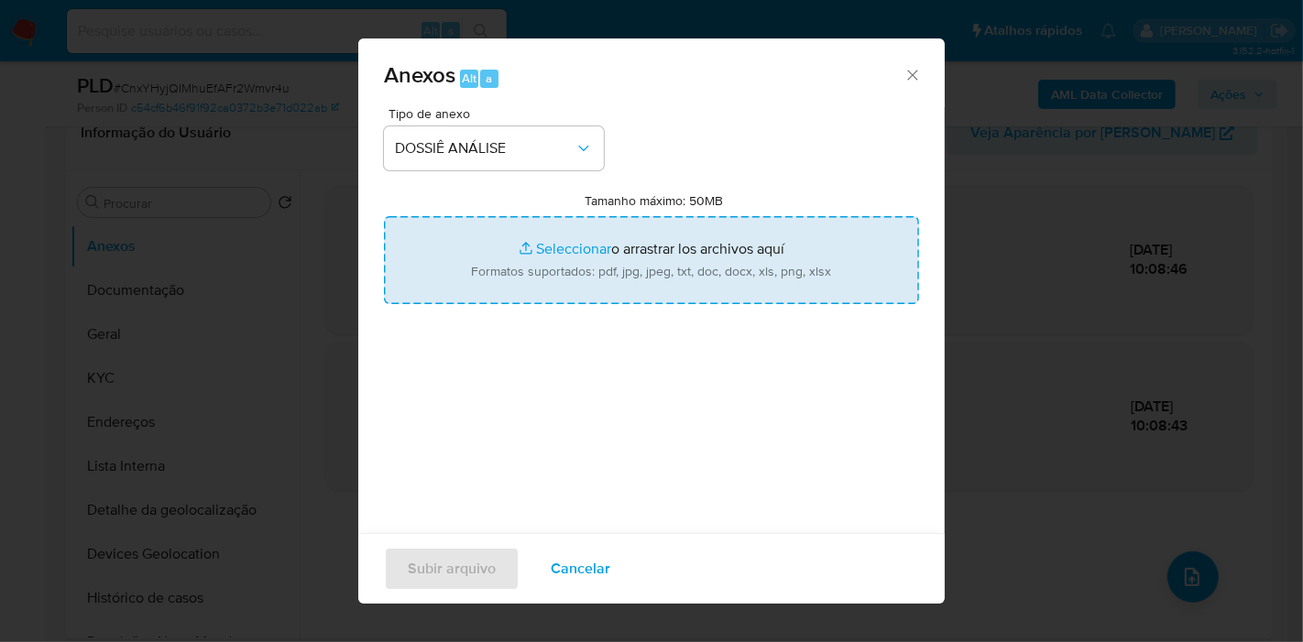
click at [629, 237] on input "Tamanho máximo: 50MB Seleccionar archivos" at bounding box center [651, 260] width 535 height 88
type input "C:\fakepath\Mulan 2460160289_2025_08_13_09_24_45.xlsx"
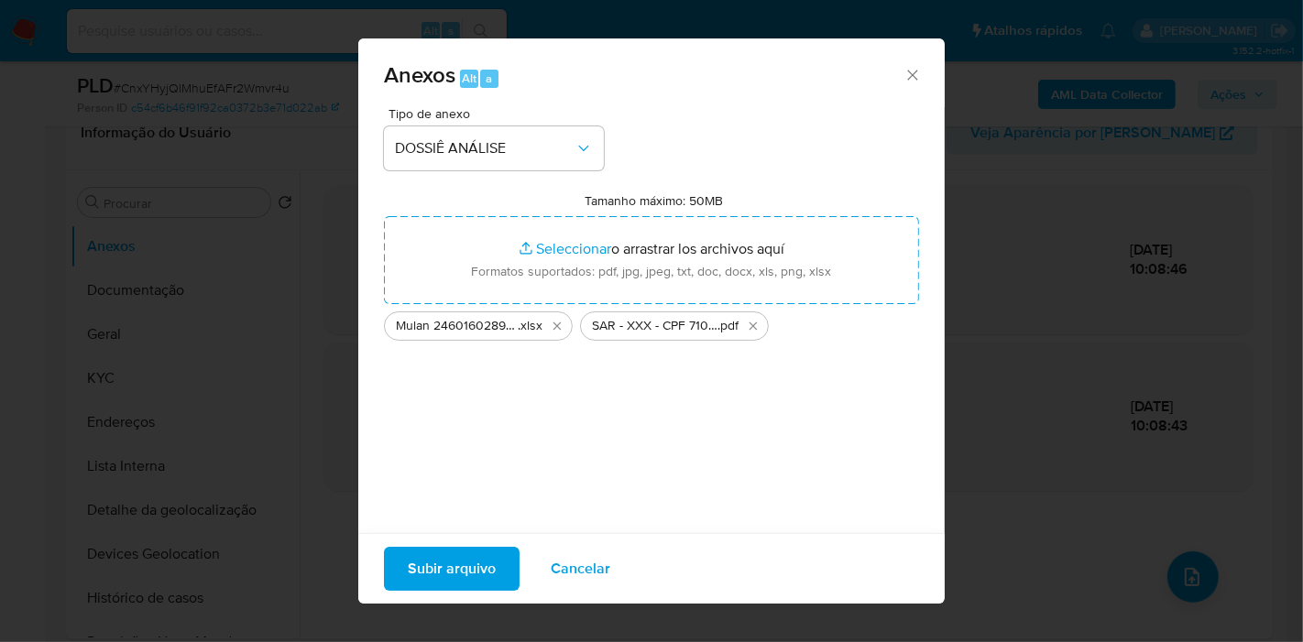
click at [450, 574] on span "Subir arquivo" at bounding box center [452, 569] width 88 height 40
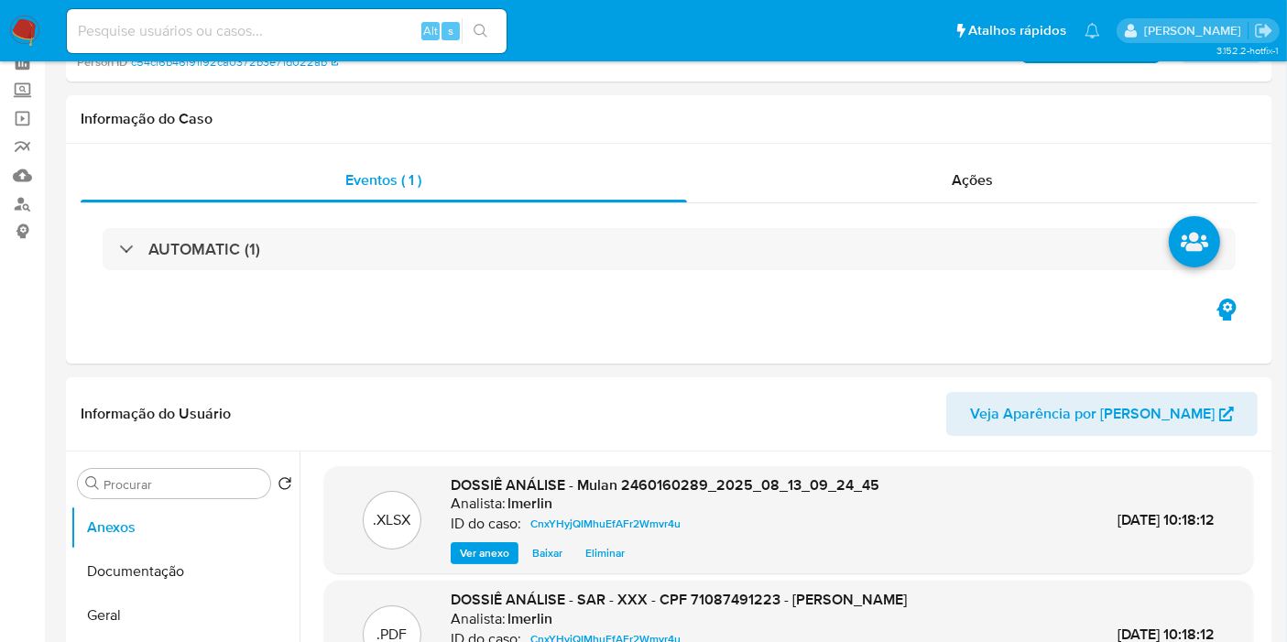
scroll to position [0, 0]
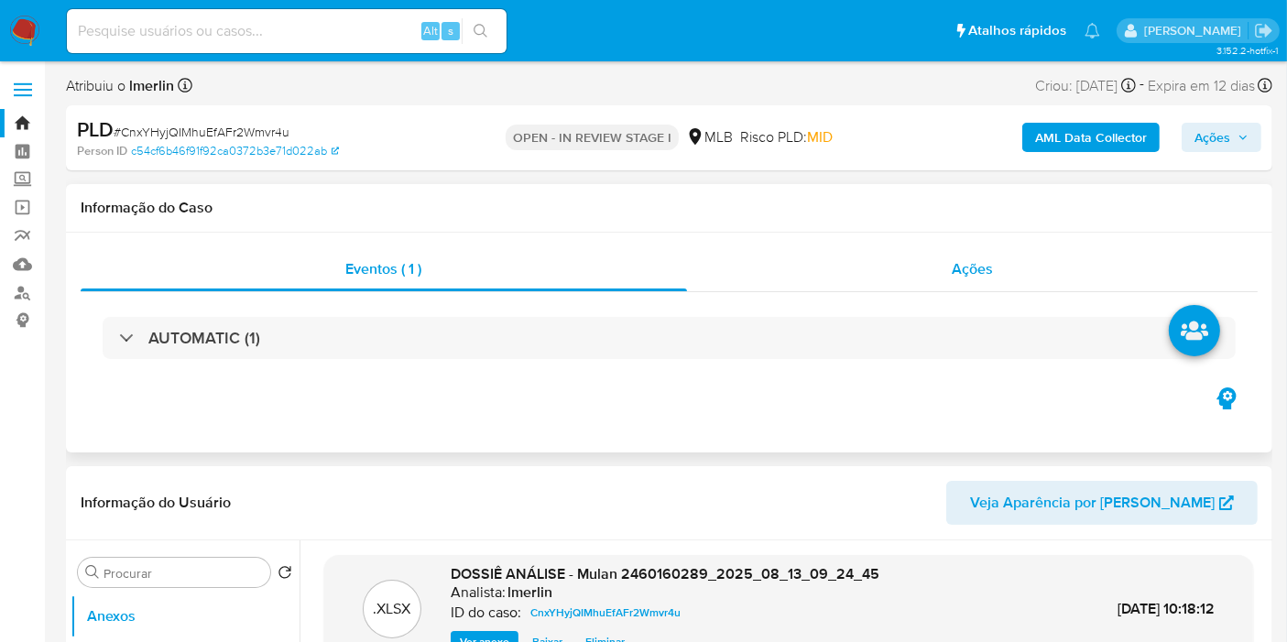
click at [1002, 268] on div "Ações" at bounding box center [973, 269] width 572 height 44
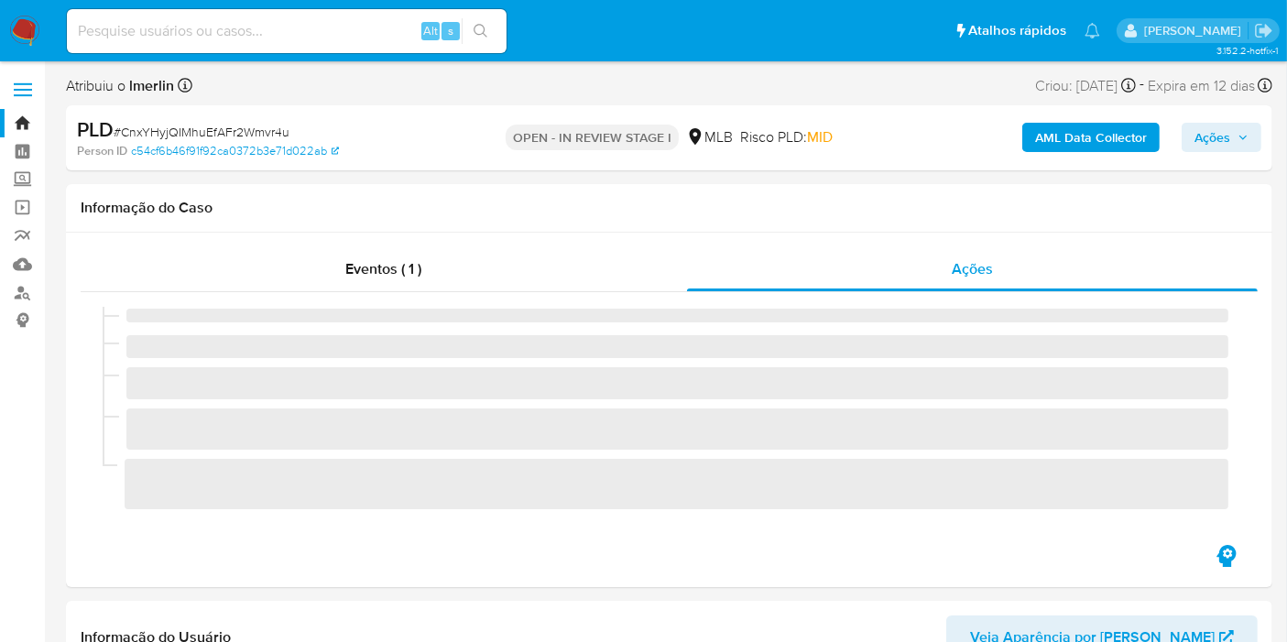
click at [1212, 125] on span "Ações" at bounding box center [1213, 137] width 36 height 29
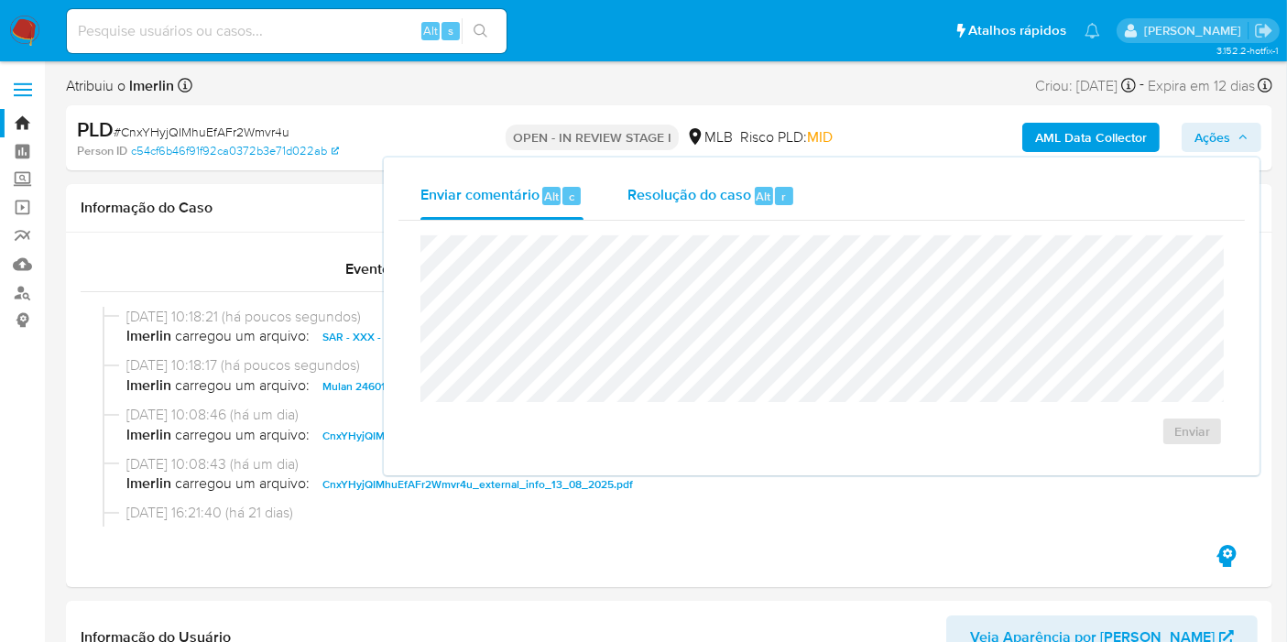
click at [734, 208] on div "Resolução do caso Alt r" at bounding box center [712, 196] width 168 height 48
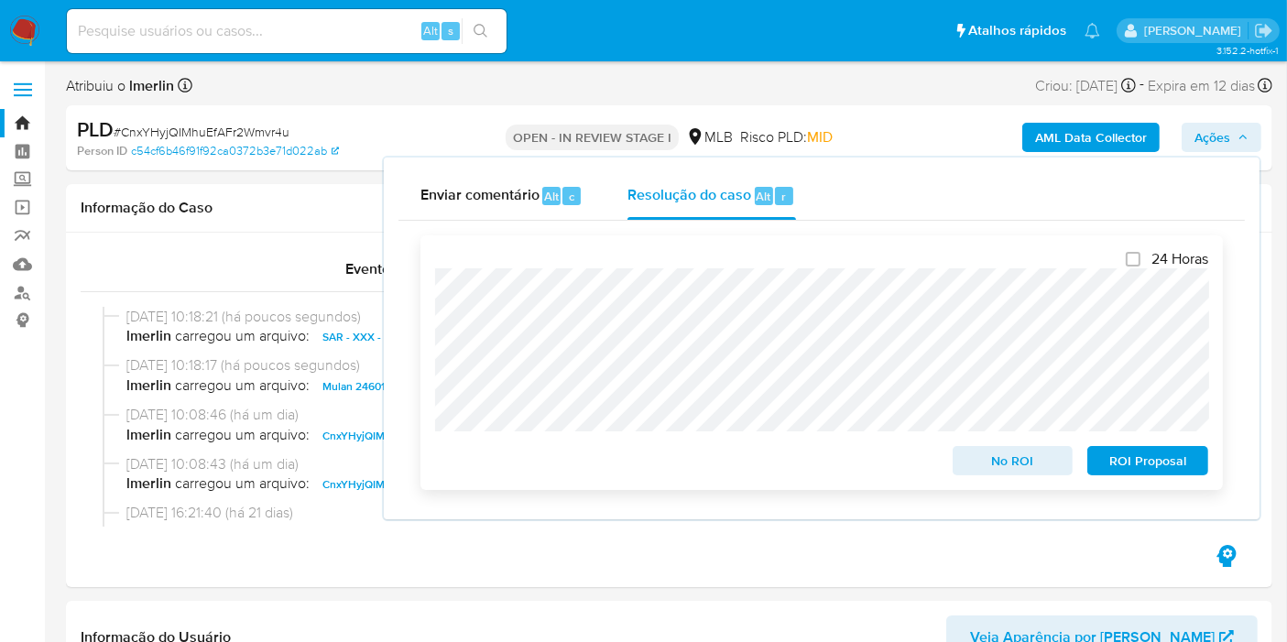
click at [1162, 465] on span "ROI Proposal" at bounding box center [1147, 461] width 95 height 26
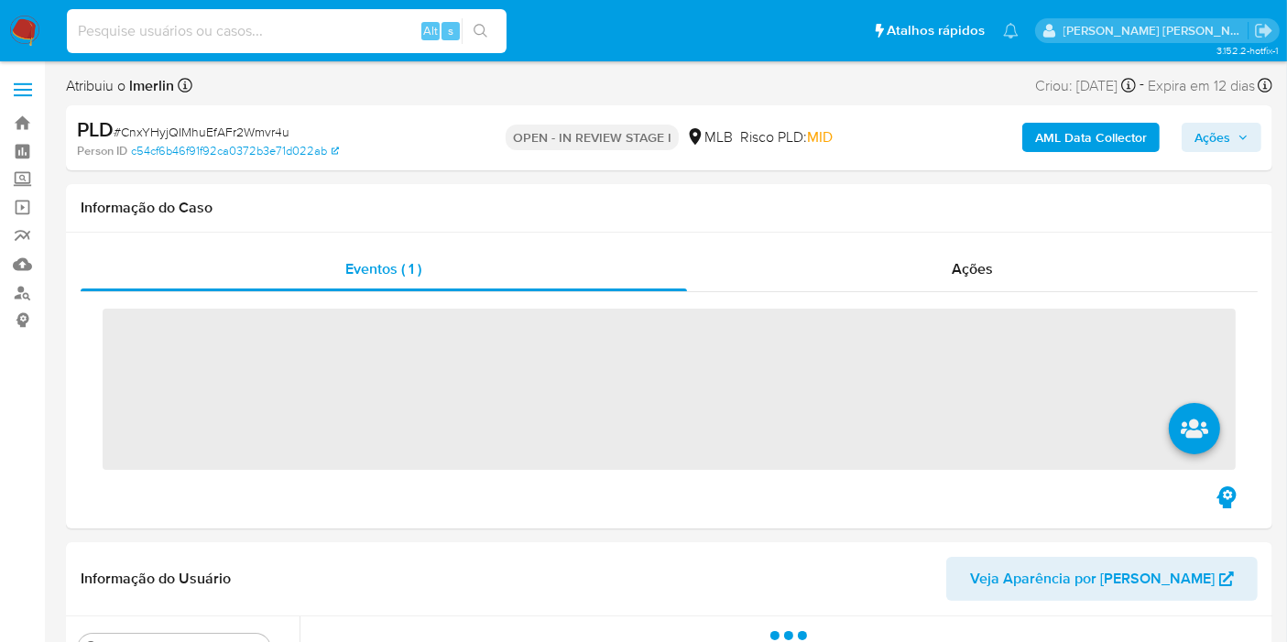
click at [323, 36] on input at bounding box center [287, 31] width 440 height 24
paste input "1703799859"
type input "1703799859"
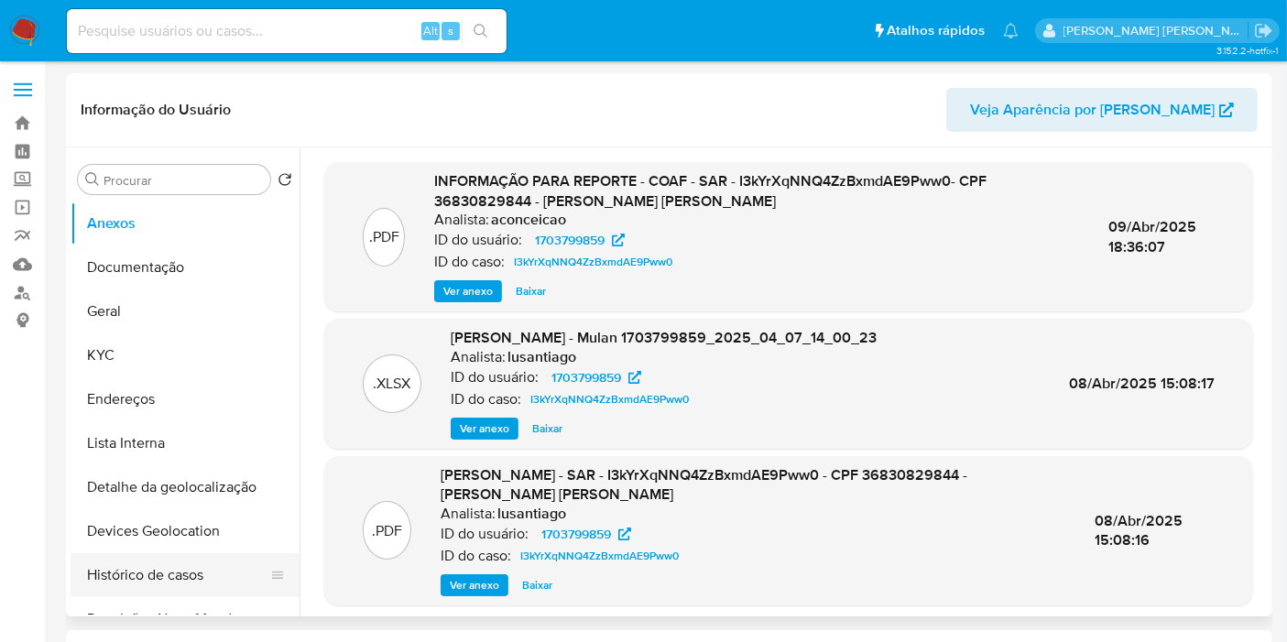
click at [185, 558] on button "Histórico de casos" at bounding box center [178, 575] width 214 height 44
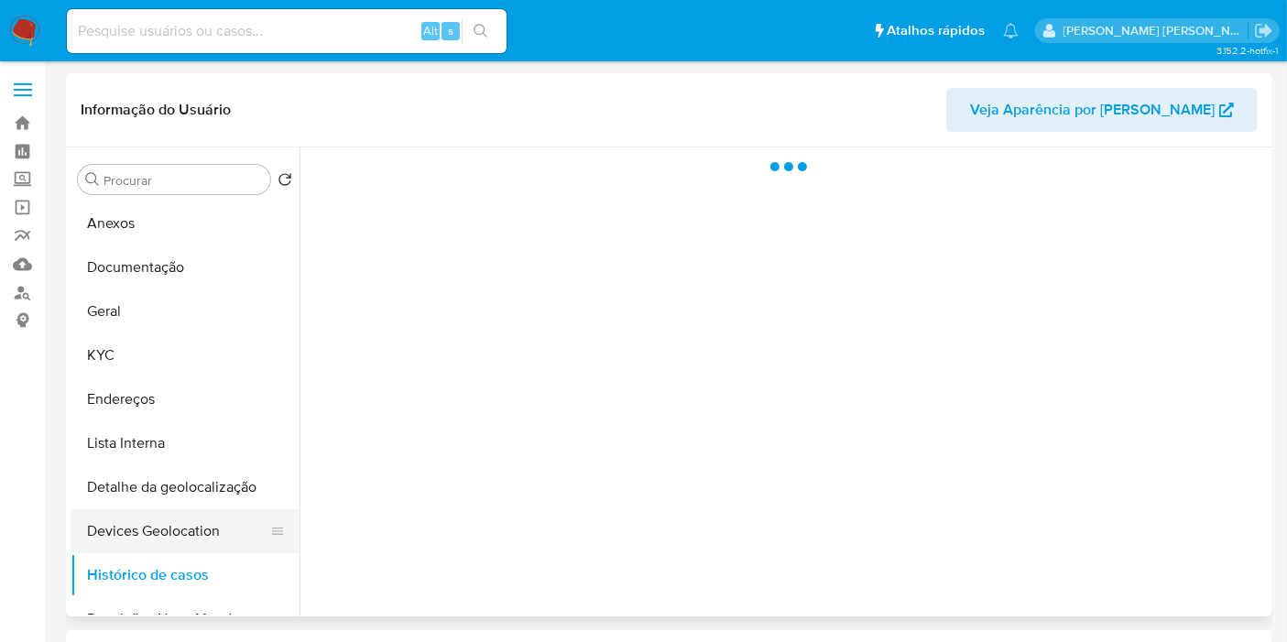
select select "10"
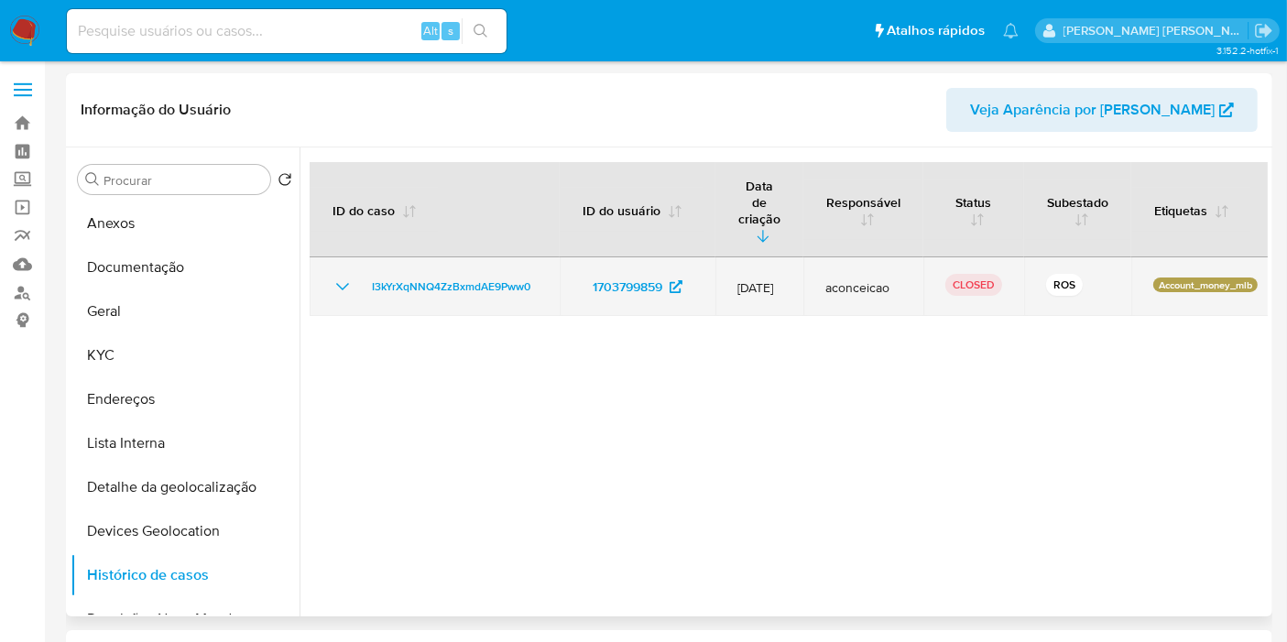
click at [343, 276] on icon "Mostrar/Ocultar" at bounding box center [343, 287] width 22 height 22
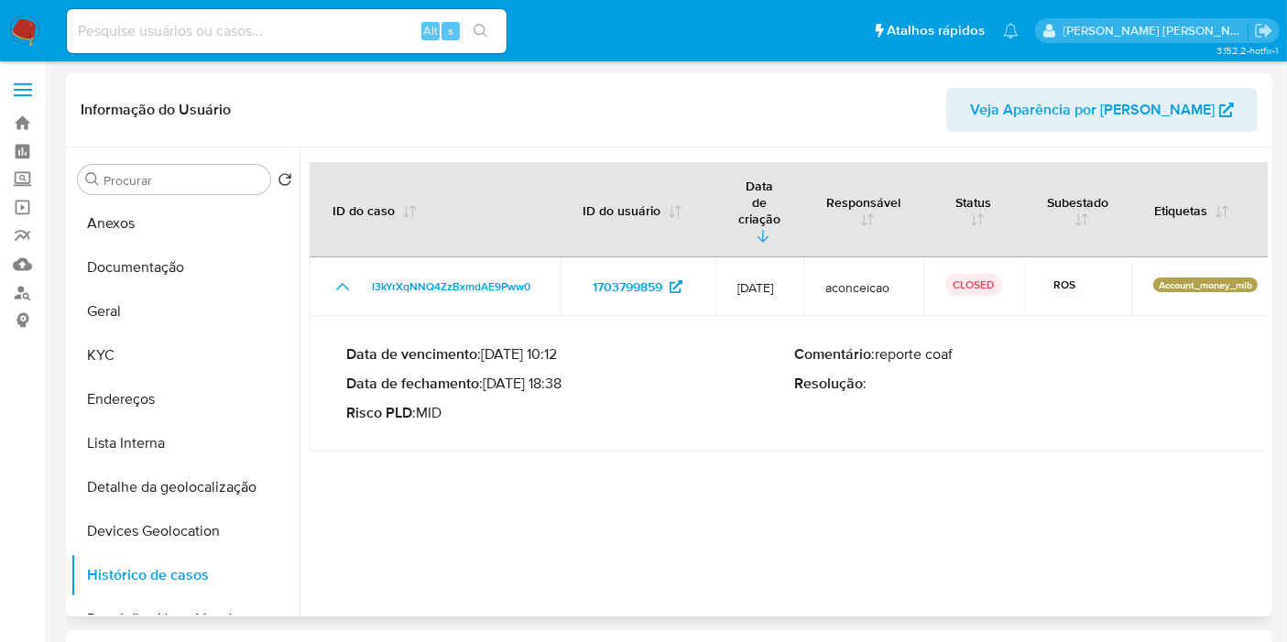
drag, startPoint x: 489, startPoint y: 351, endPoint x: 568, endPoint y: 351, distance: 78.8
click at [568, 375] on p "Data de fechamento : [DATE] 18:38" at bounding box center [570, 384] width 449 height 18
click at [273, 22] on input at bounding box center [287, 31] width 440 height 24
paste input "1045319508"
type input "1045319508"
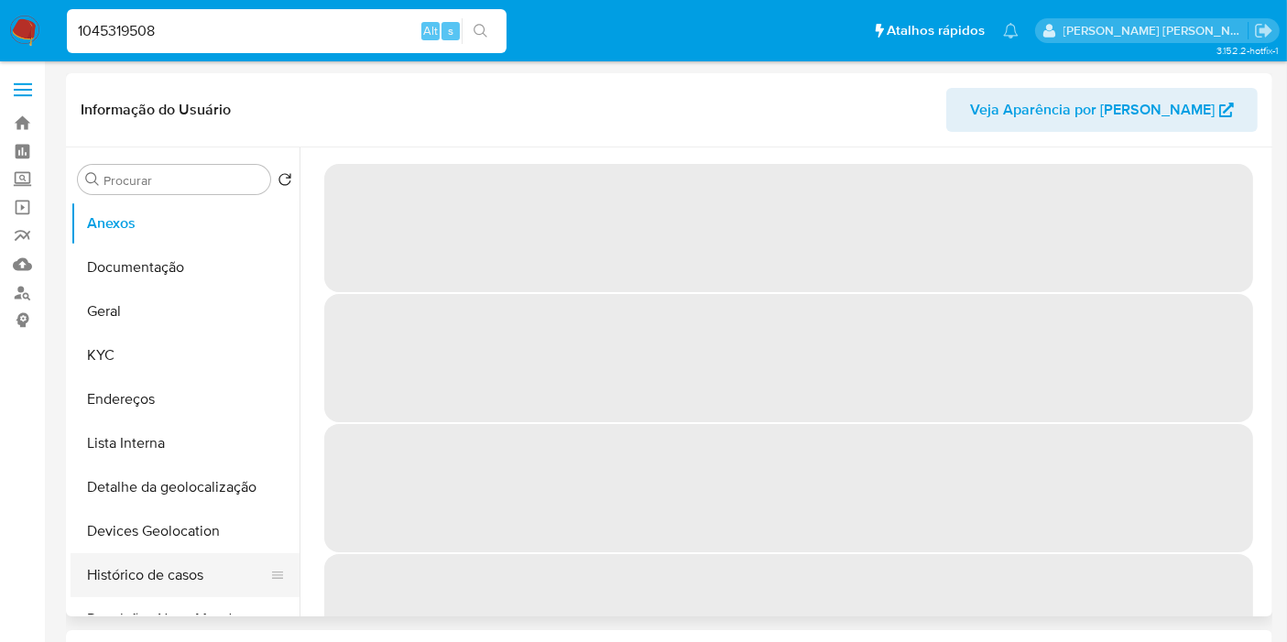
click at [196, 565] on button "Histórico de casos" at bounding box center [178, 575] width 214 height 44
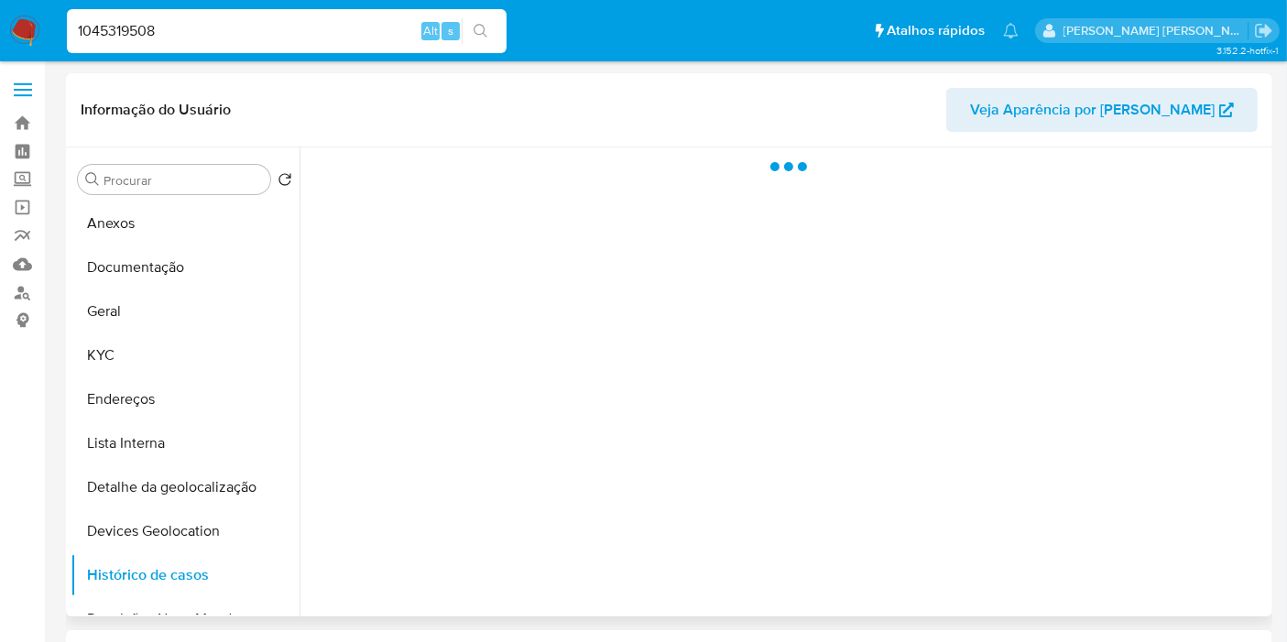
select select "10"
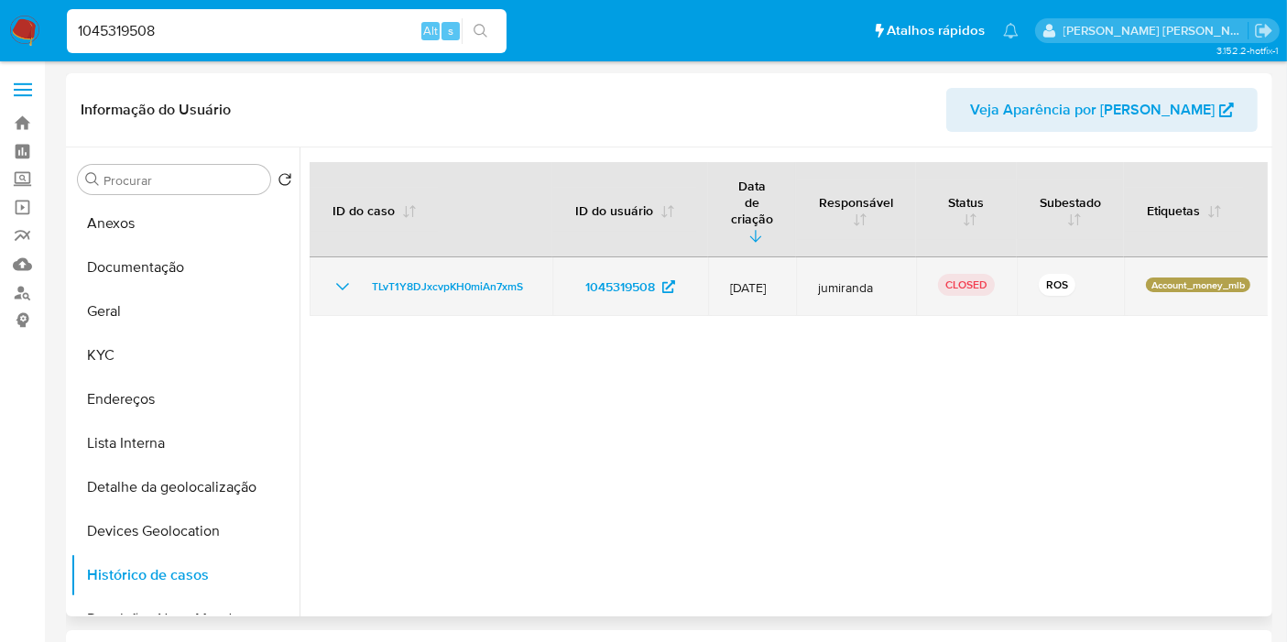
click at [341, 276] on icon "Mostrar/Ocultar" at bounding box center [343, 287] width 22 height 22
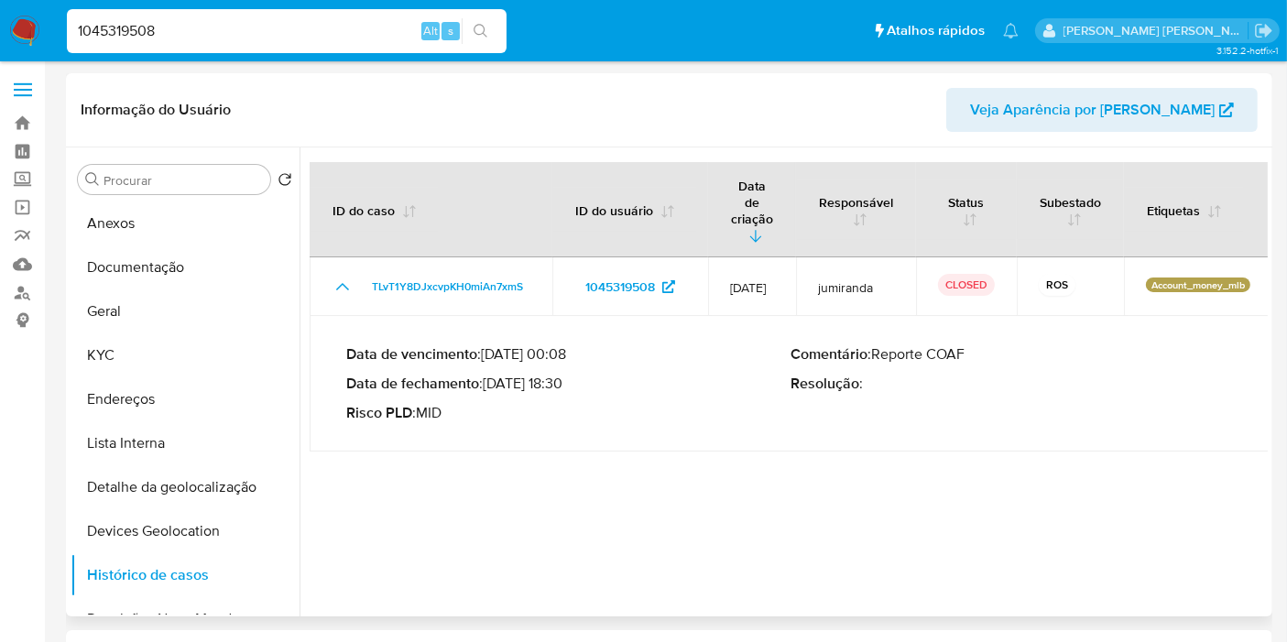
drag, startPoint x: 493, startPoint y: 355, endPoint x: 564, endPoint y: 348, distance: 70.8
click at [564, 375] on p "Data de fechamento : [DATE] 18:30" at bounding box center [568, 384] width 445 height 18
click at [351, 30] on input "1045319508" at bounding box center [287, 31] width 440 height 24
paste input "309612800"
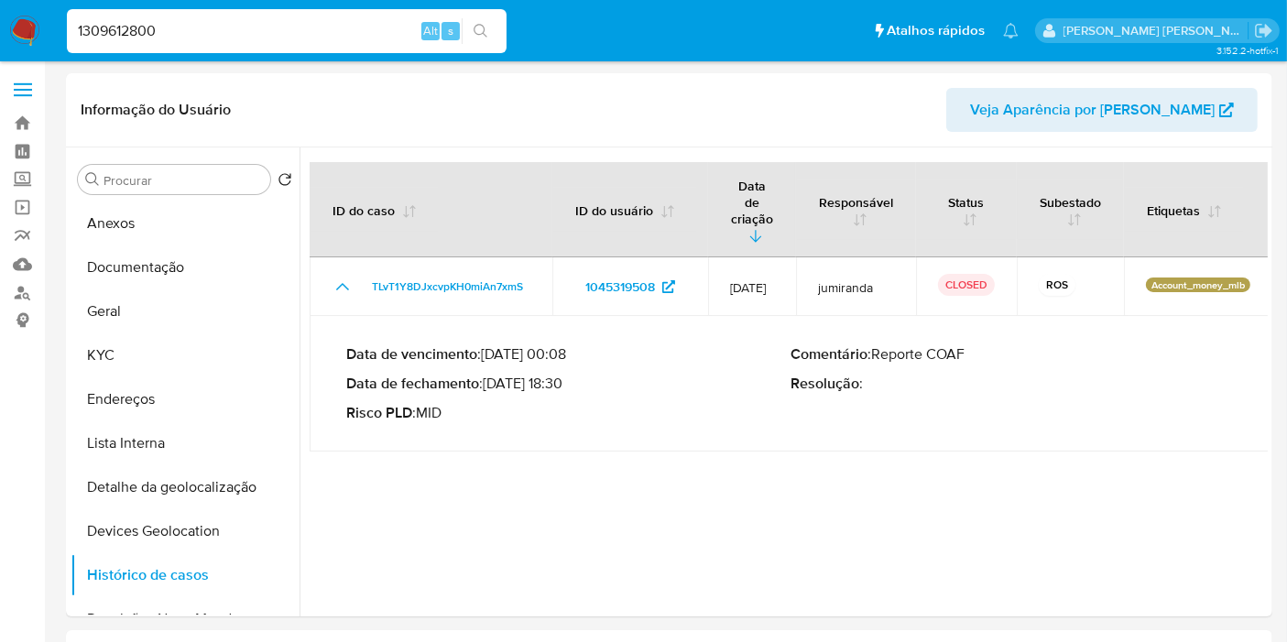
type input "1309612800"
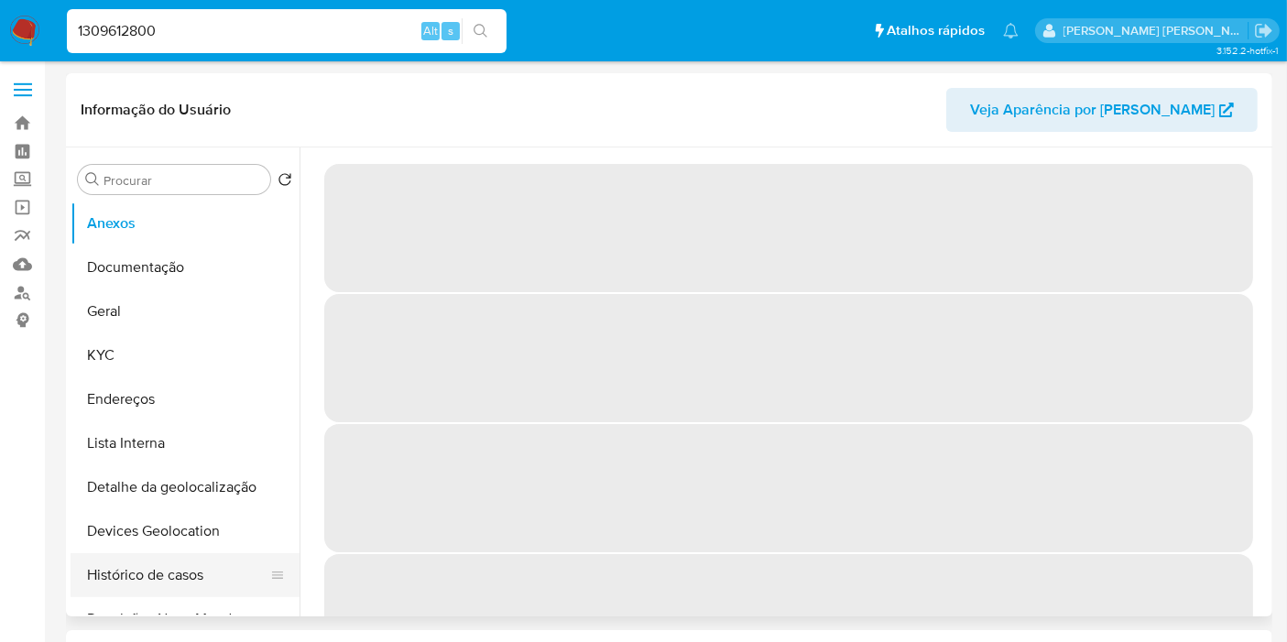
click at [186, 582] on button "Histórico de casos" at bounding box center [178, 575] width 214 height 44
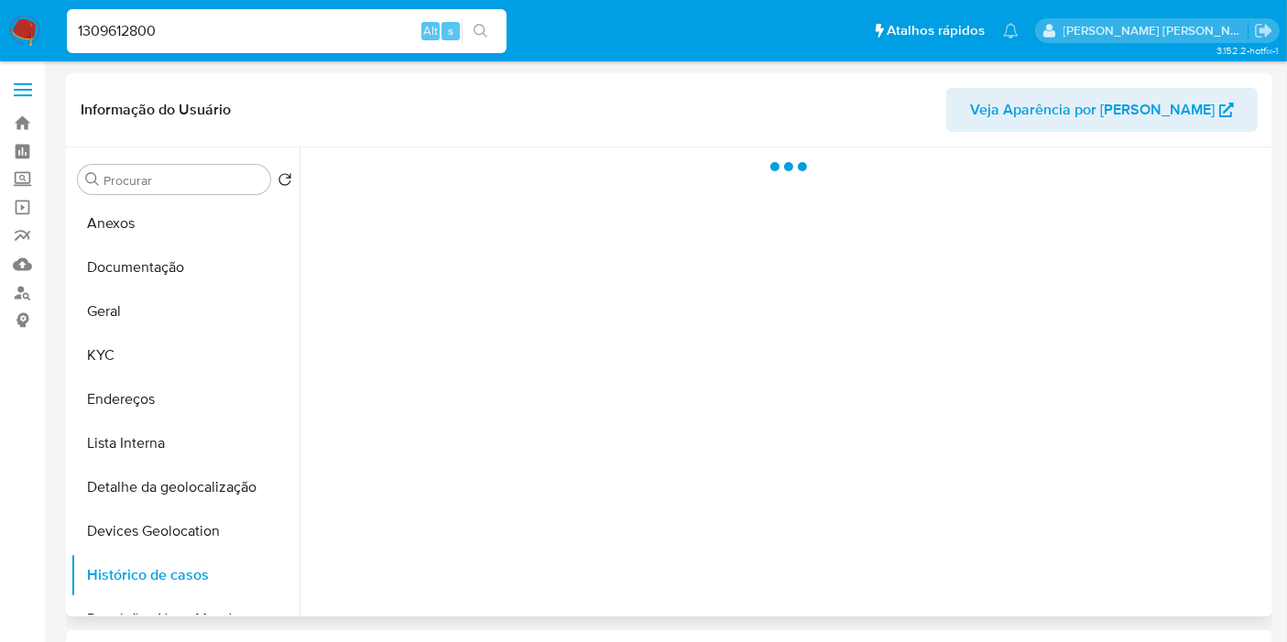
select select "10"
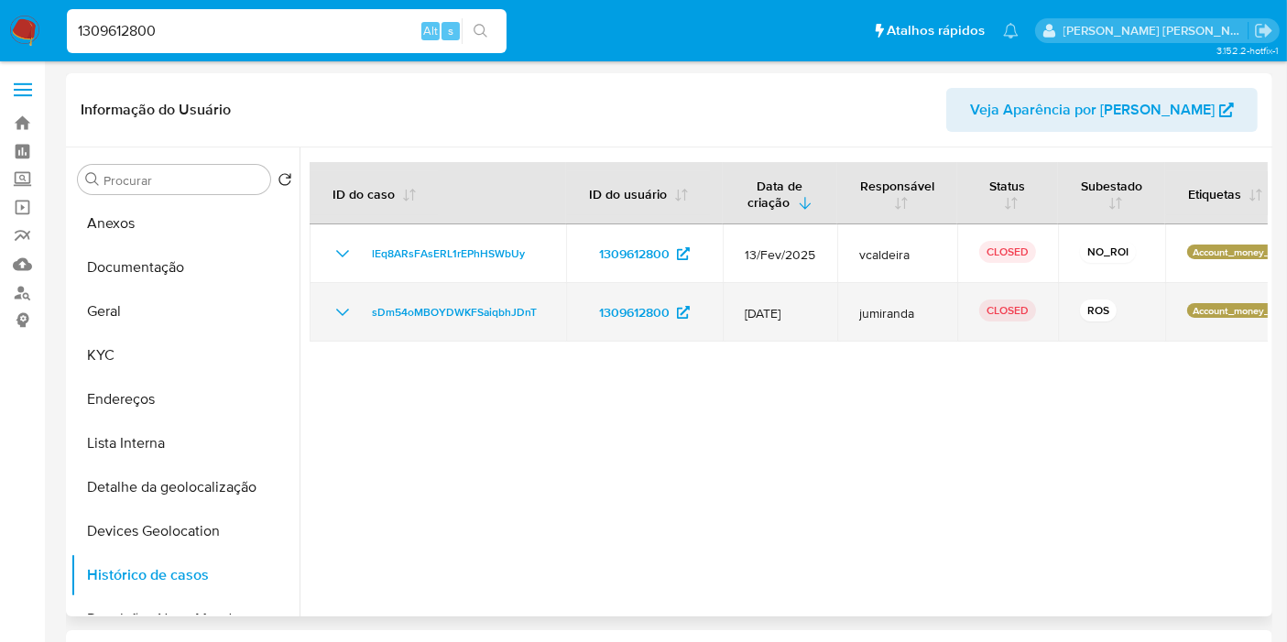
click at [325, 302] on td "sDm54oMBOYDWKFSaiqbhJDnT" at bounding box center [438, 312] width 257 height 59
click at [333, 305] on icon "Mostrar/Ocultar" at bounding box center [343, 312] width 22 height 22
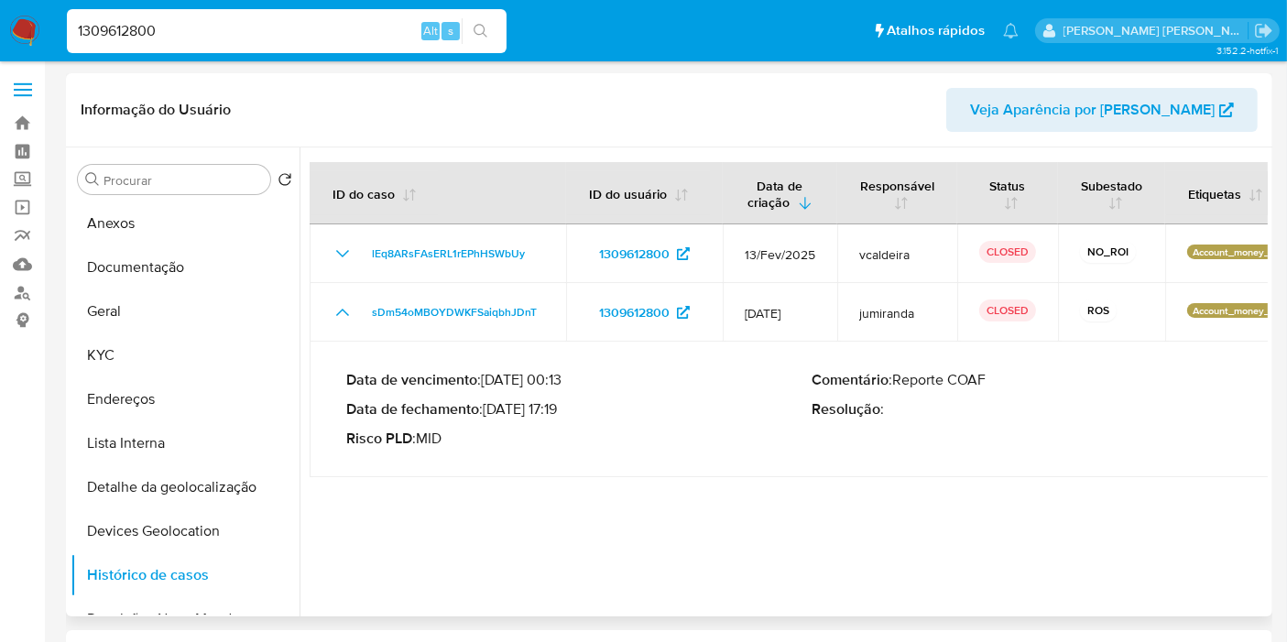
drag, startPoint x: 521, startPoint y: 414, endPoint x: 564, endPoint y: 413, distance: 43.1
click at [564, 413] on p "Data de fechamento : [DATE] 17:19" at bounding box center [578, 409] width 465 height 18
click at [364, 27] on input "1309612800" at bounding box center [287, 31] width 440 height 24
paste input "609910841"
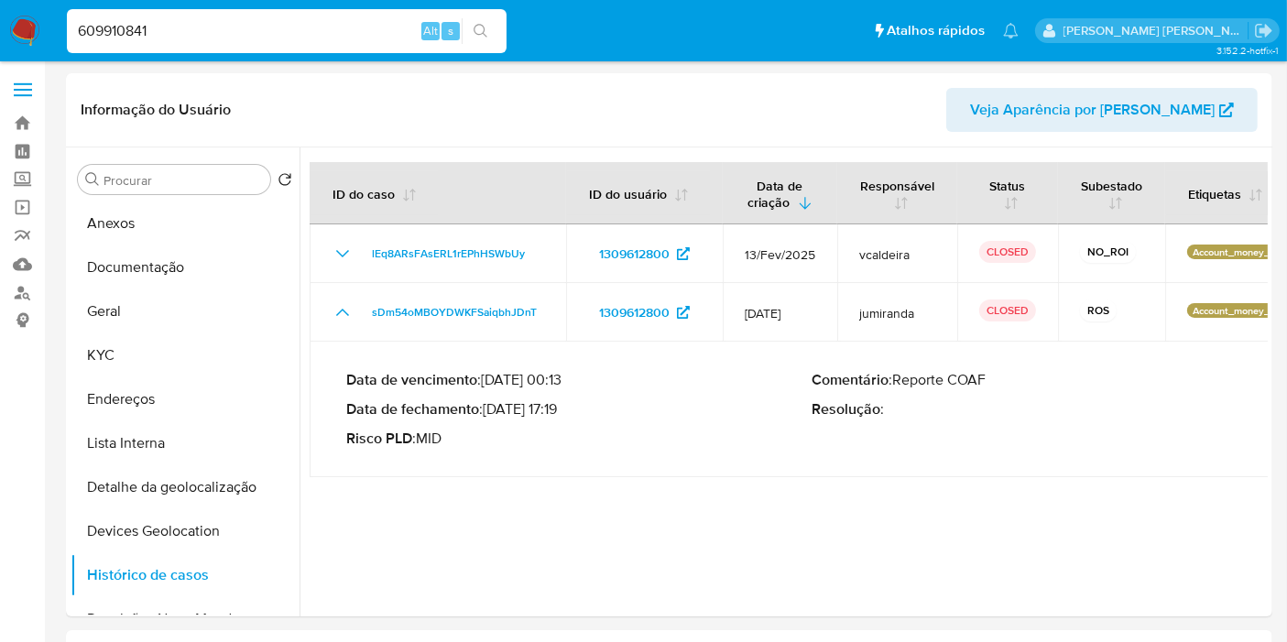
type input "609910841"
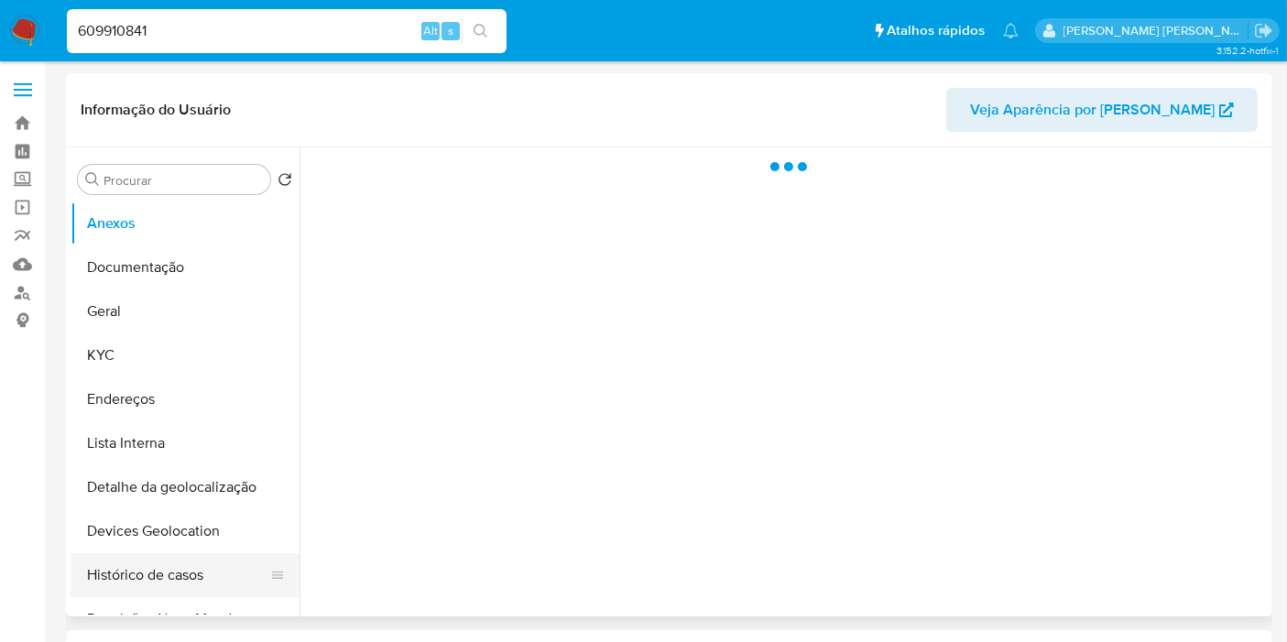
click at [201, 576] on button "Histórico de casos" at bounding box center [178, 575] width 214 height 44
select select "10"
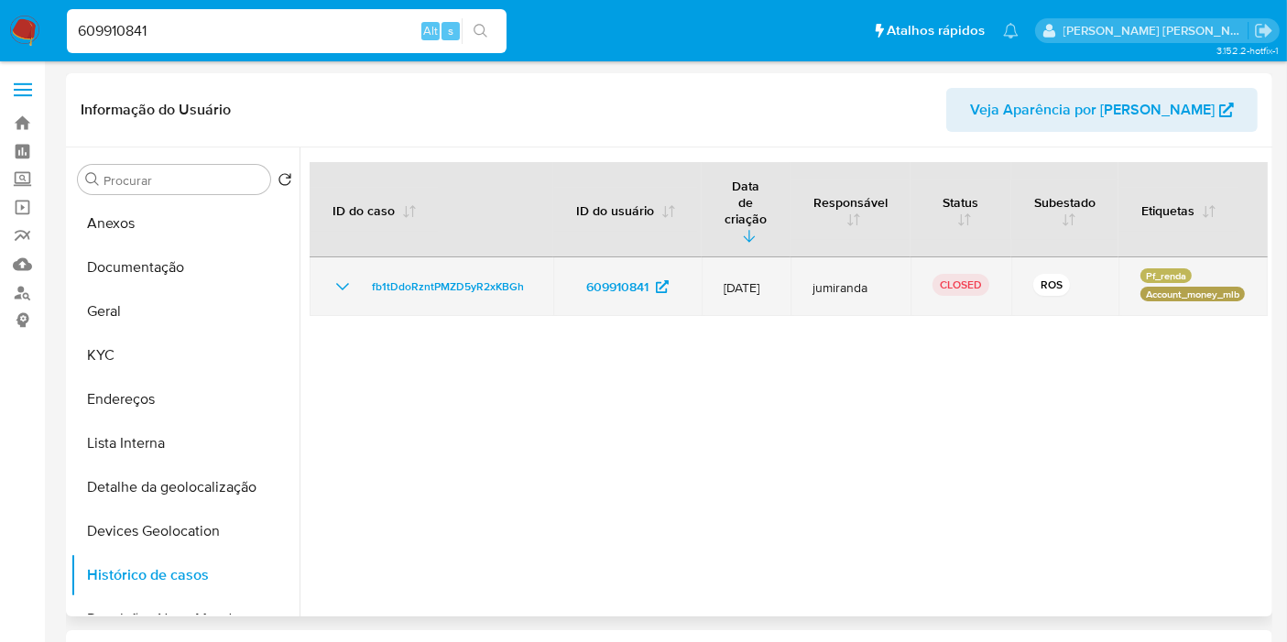
click at [339, 276] on icon "Mostrar/Ocultar" at bounding box center [343, 287] width 22 height 22
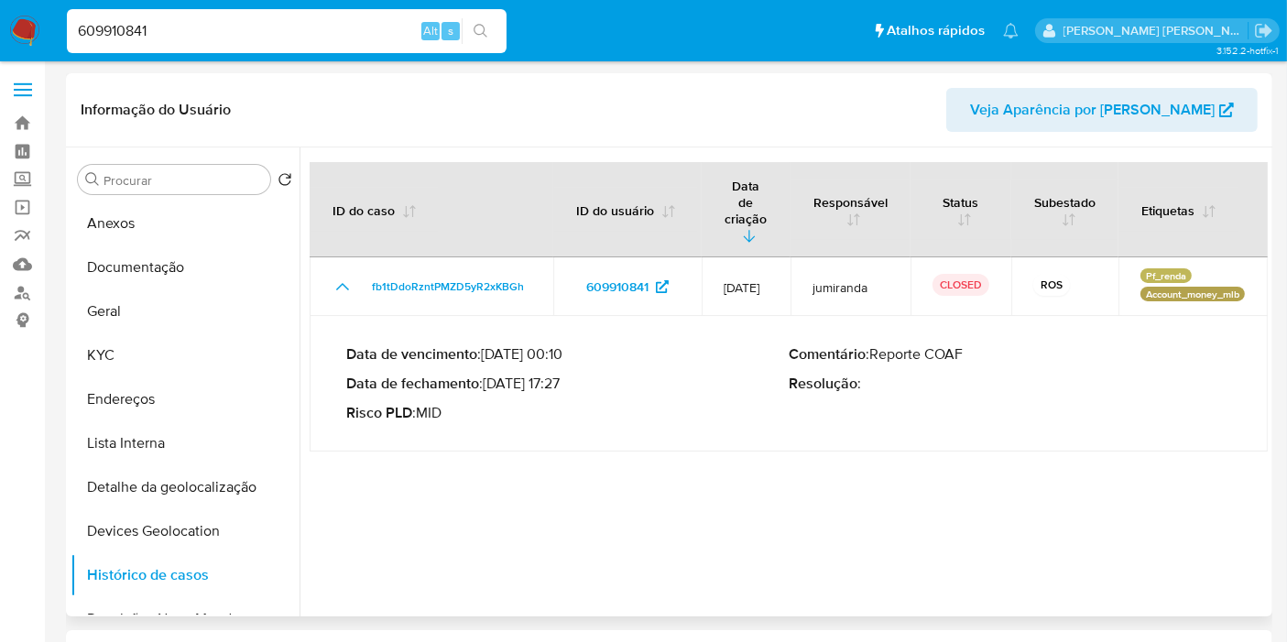
drag, startPoint x: 492, startPoint y: 354, endPoint x: 564, endPoint y: 353, distance: 71.5
click at [564, 375] on p "Data de fechamento : [DATE] 17:27" at bounding box center [567, 384] width 443 height 18
drag, startPoint x: 488, startPoint y: 352, endPoint x: 565, endPoint y: 352, distance: 77.0
click at [565, 375] on p "Data de fechamento : [DATE] 17:27" at bounding box center [567, 384] width 443 height 18
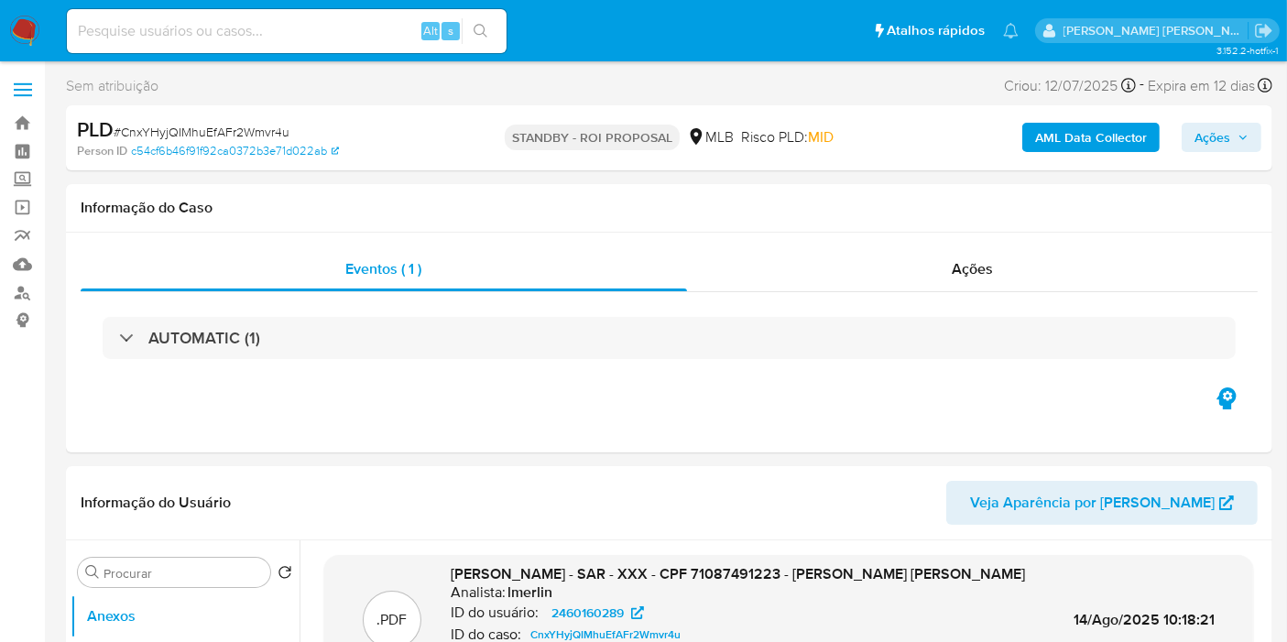
select select "10"
click at [395, 22] on input at bounding box center [287, 31] width 440 height 24
paste input "hh6QojWDIMr0q7J5Pgdwk3R7"
type input "hh6QojWDIMr0q7J5Pgdwk3R7"
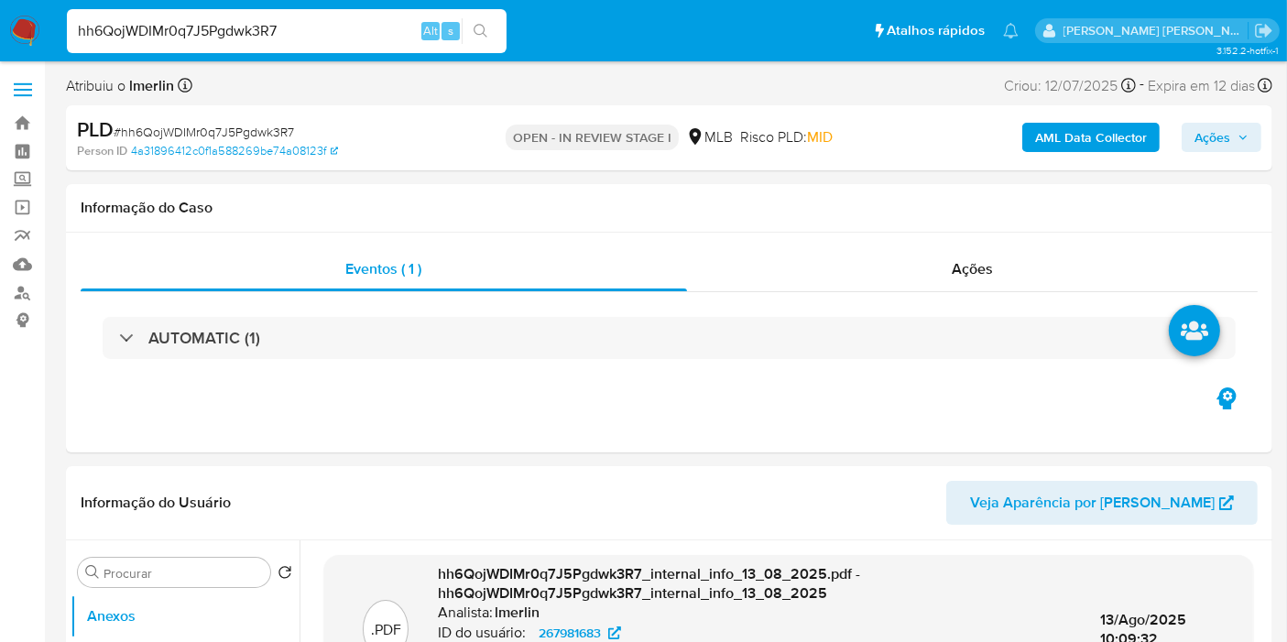
select select "10"
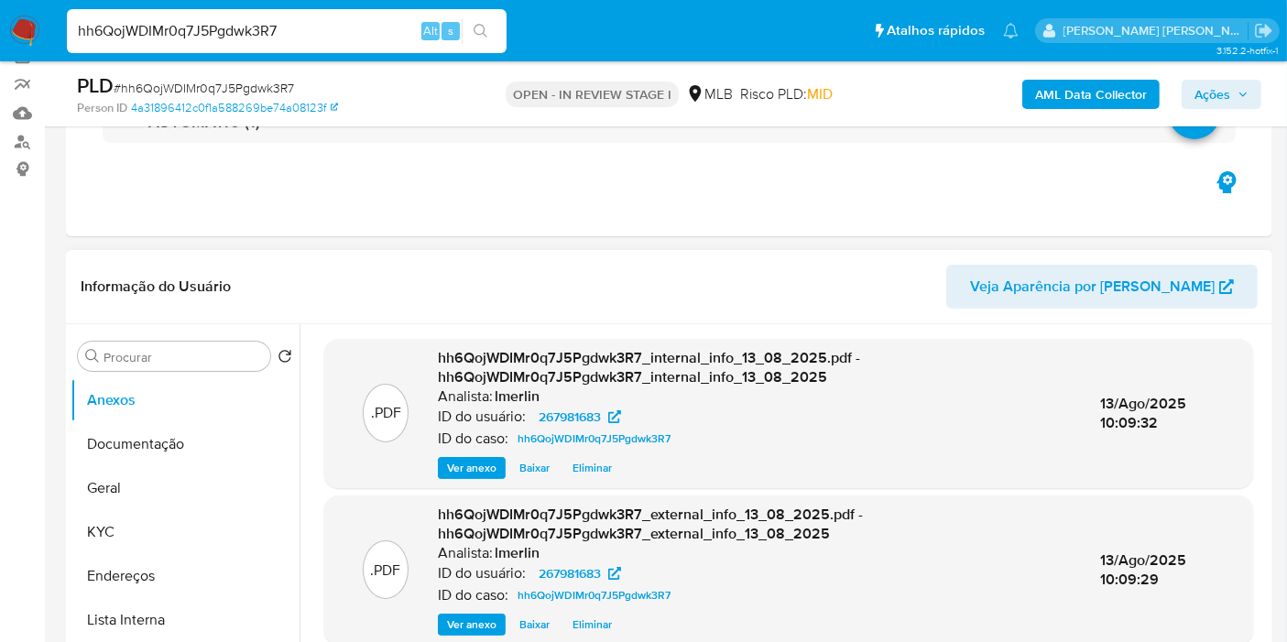
scroll to position [305, 0]
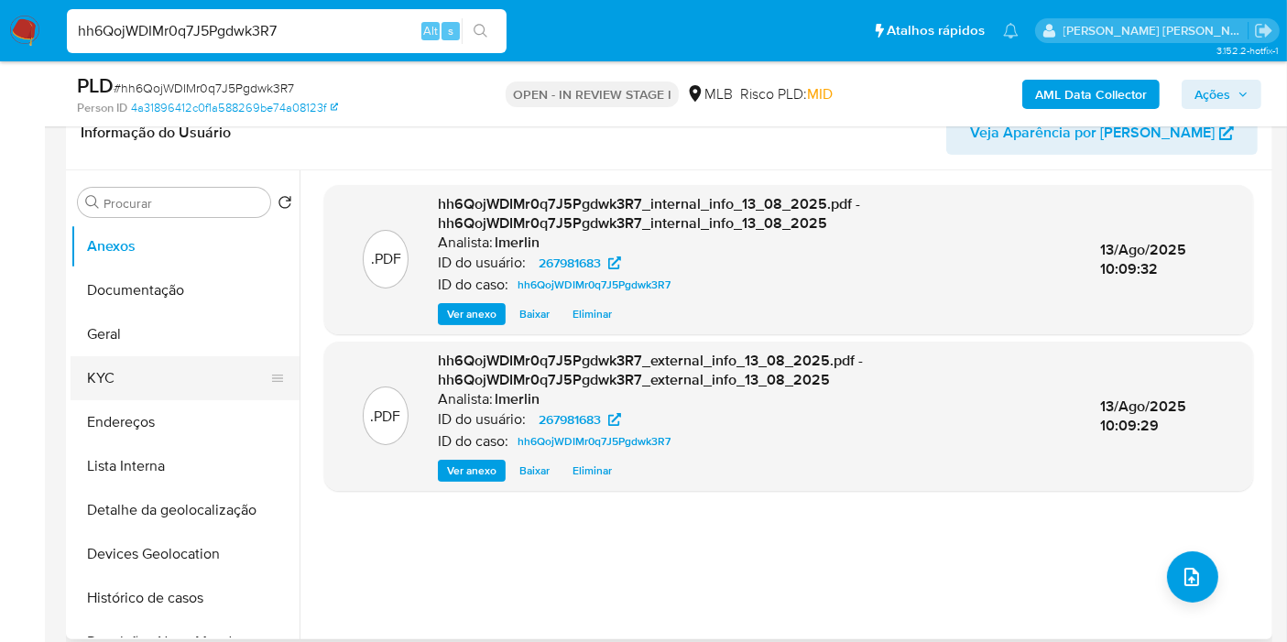
click at [217, 371] on button "KYC" at bounding box center [178, 378] width 214 height 44
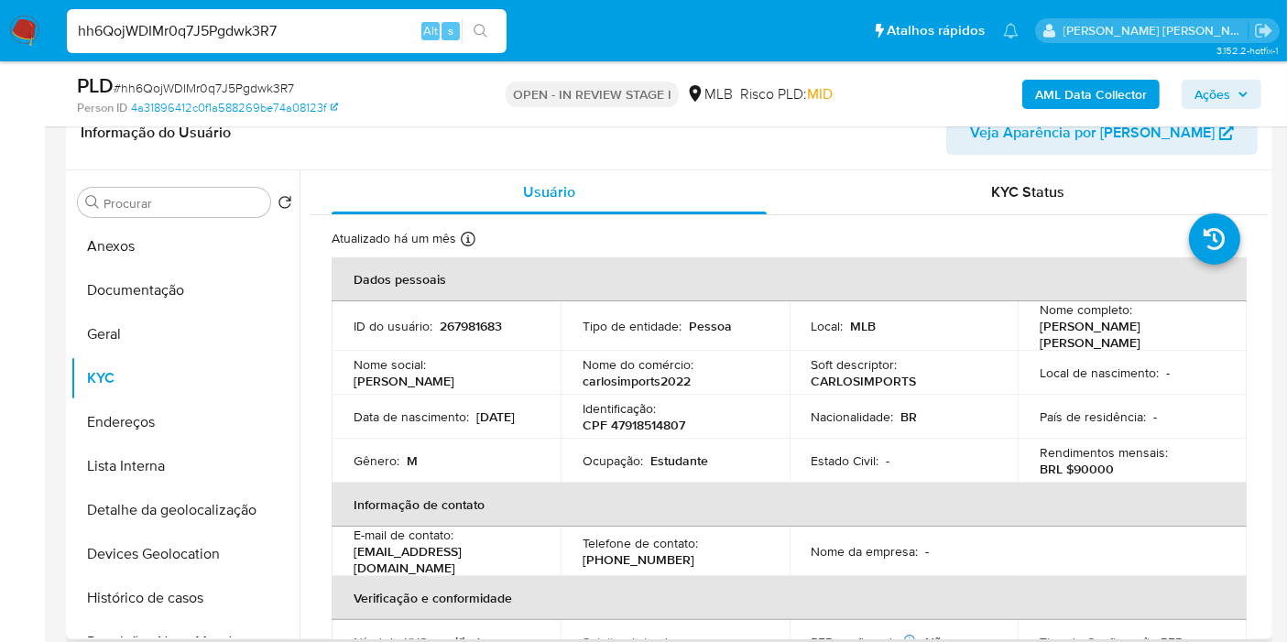
click at [470, 323] on p "267981683" at bounding box center [471, 326] width 62 height 16
copy p "267981683"
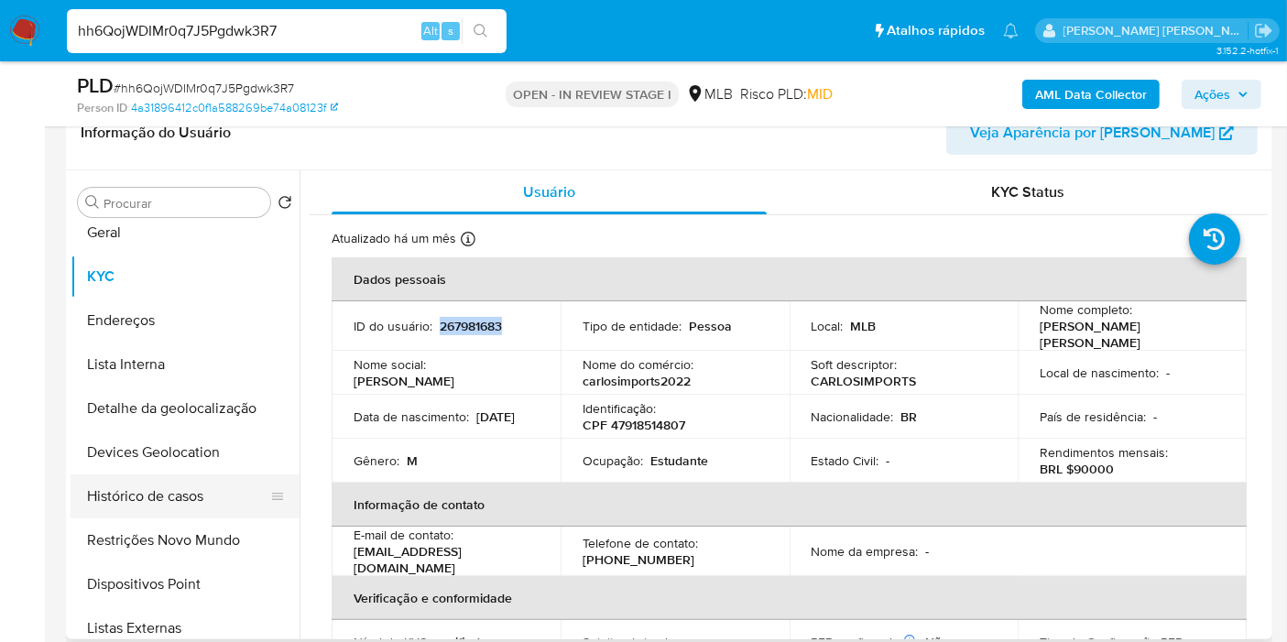
click at [187, 510] on button "Histórico de casos" at bounding box center [178, 497] width 214 height 44
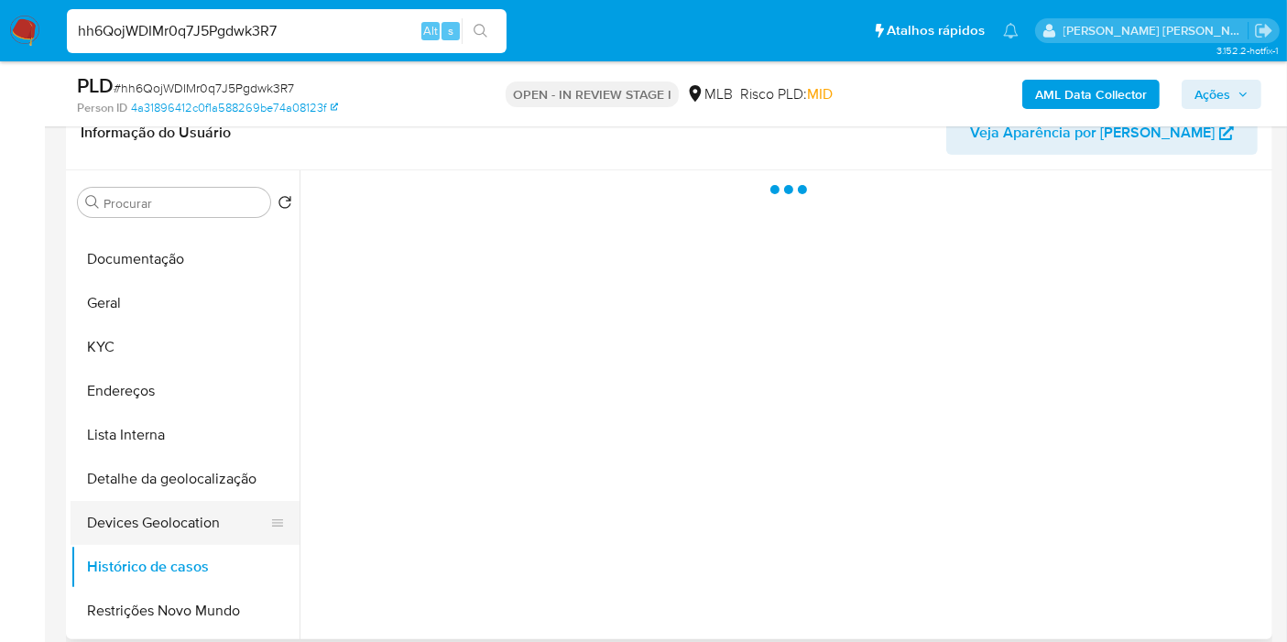
scroll to position [0, 0]
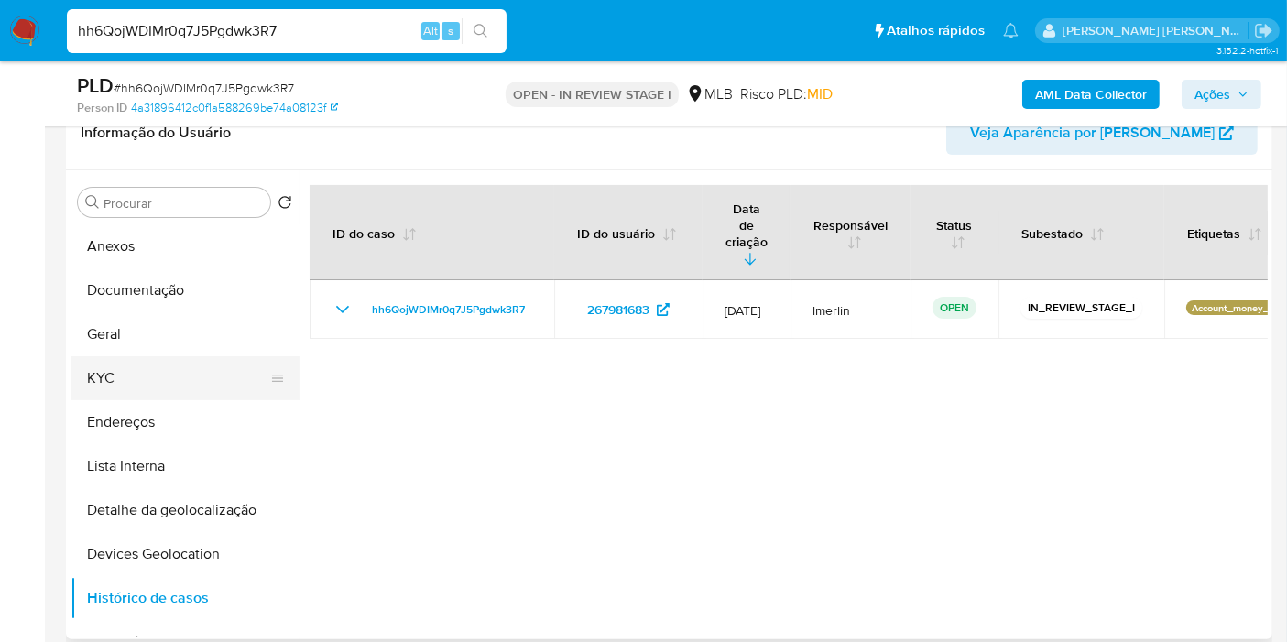
click at [178, 367] on button "KYC" at bounding box center [178, 378] width 214 height 44
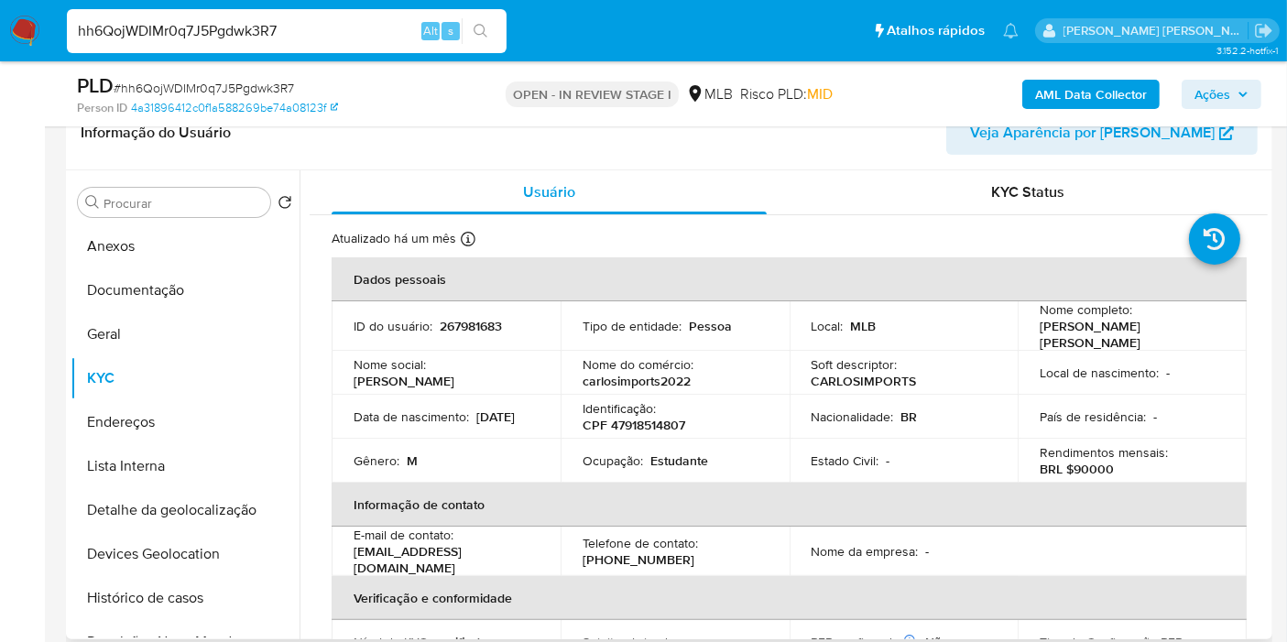
click at [688, 453] on p "Estudante" at bounding box center [680, 461] width 58 height 16
copy p "Estudante"
click at [1147, 94] on b "AML Data Collector" at bounding box center [1091, 94] width 112 height 29
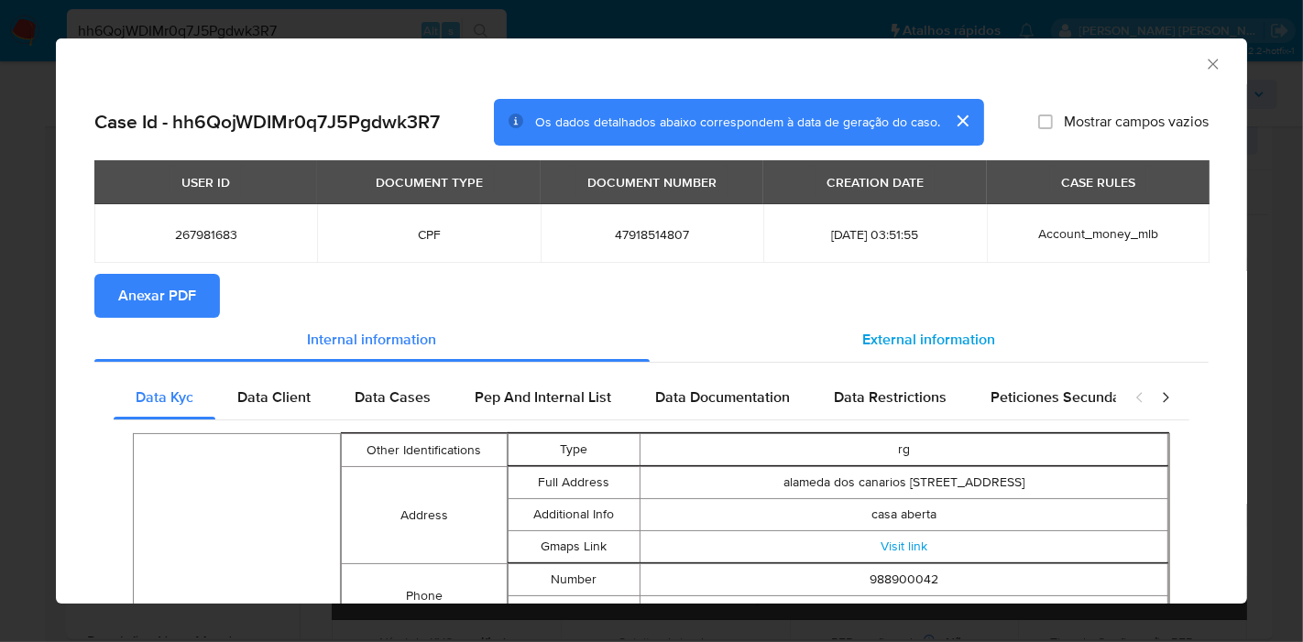
click at [904, 336] on span "External information" at bounding box center [929, 339] width 133 height 21
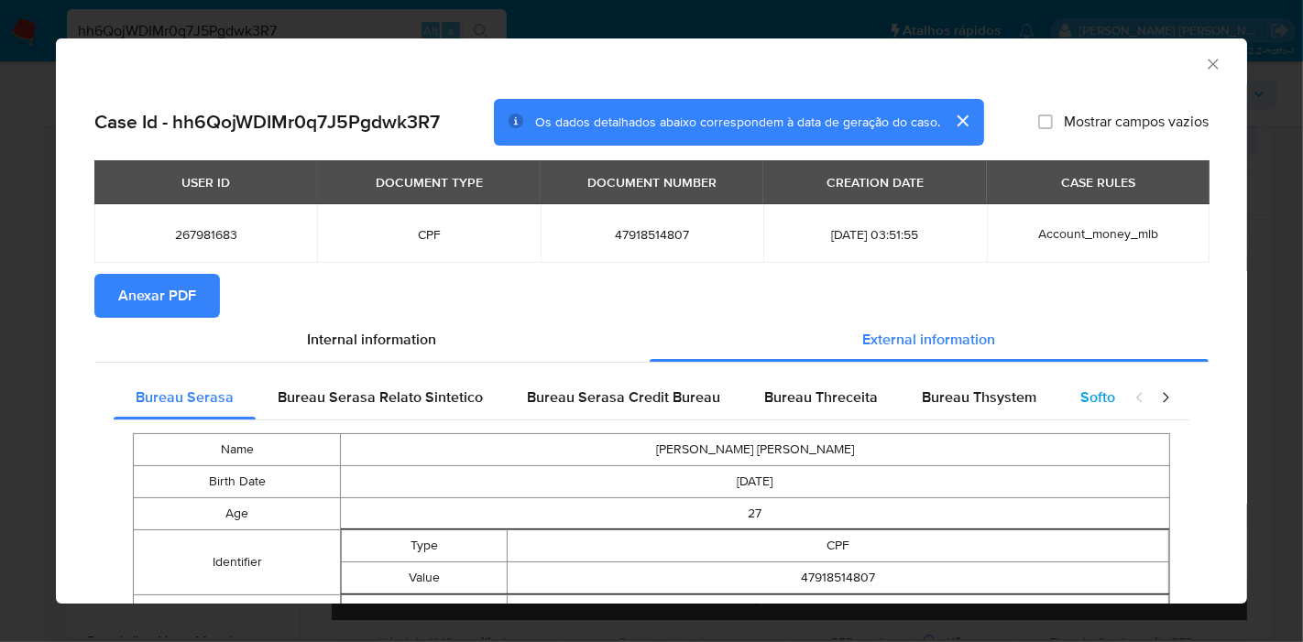
click at [1085, 400] on span "Softon" at bounding box center [1101, 397] width 43 height 21
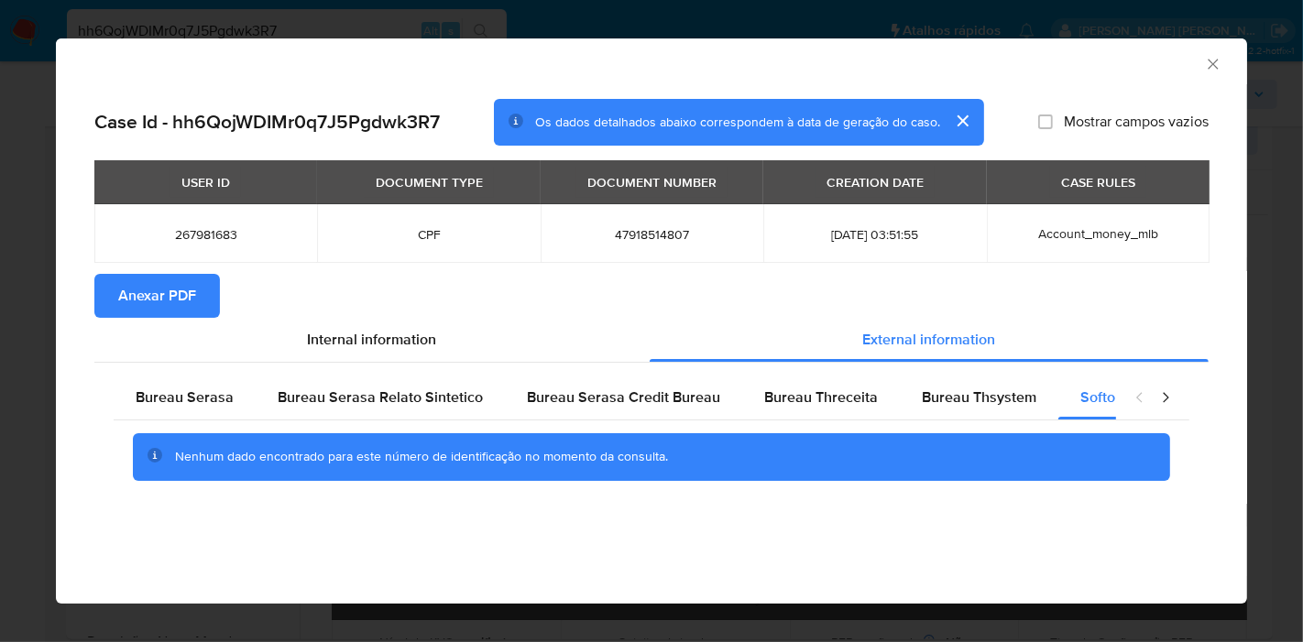
click at [1210, 56] on icon "Fechar a janela" at bounding box center [1213, 64] width 18 height 18
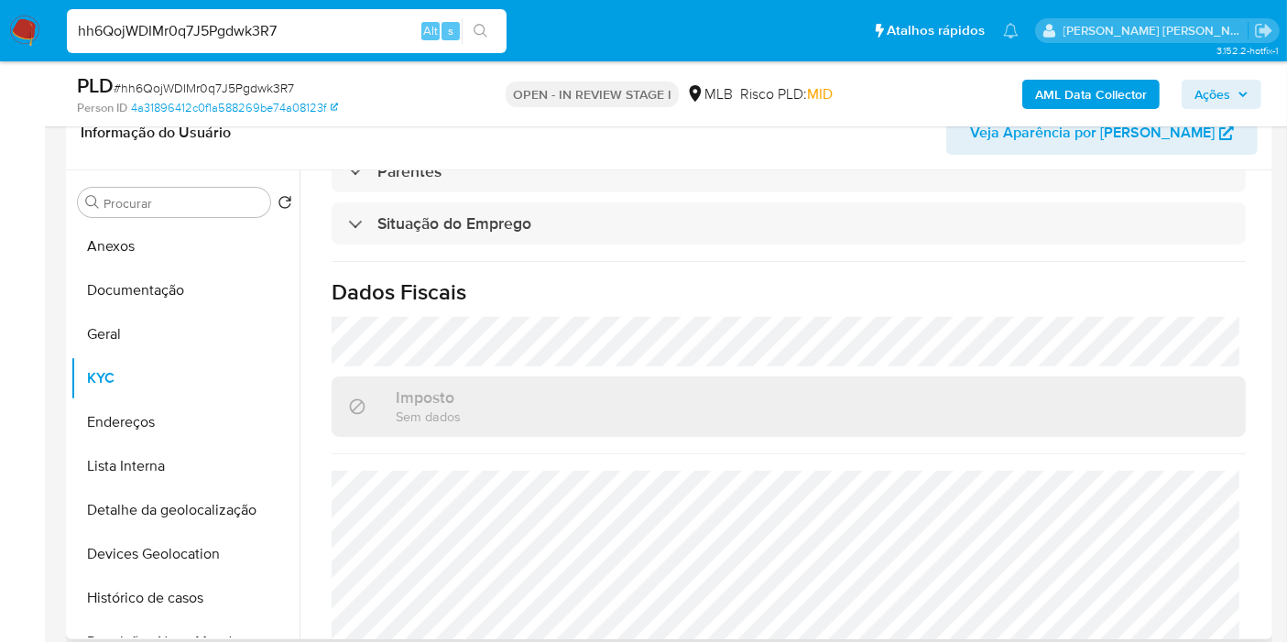
scroll to position [814, 0]
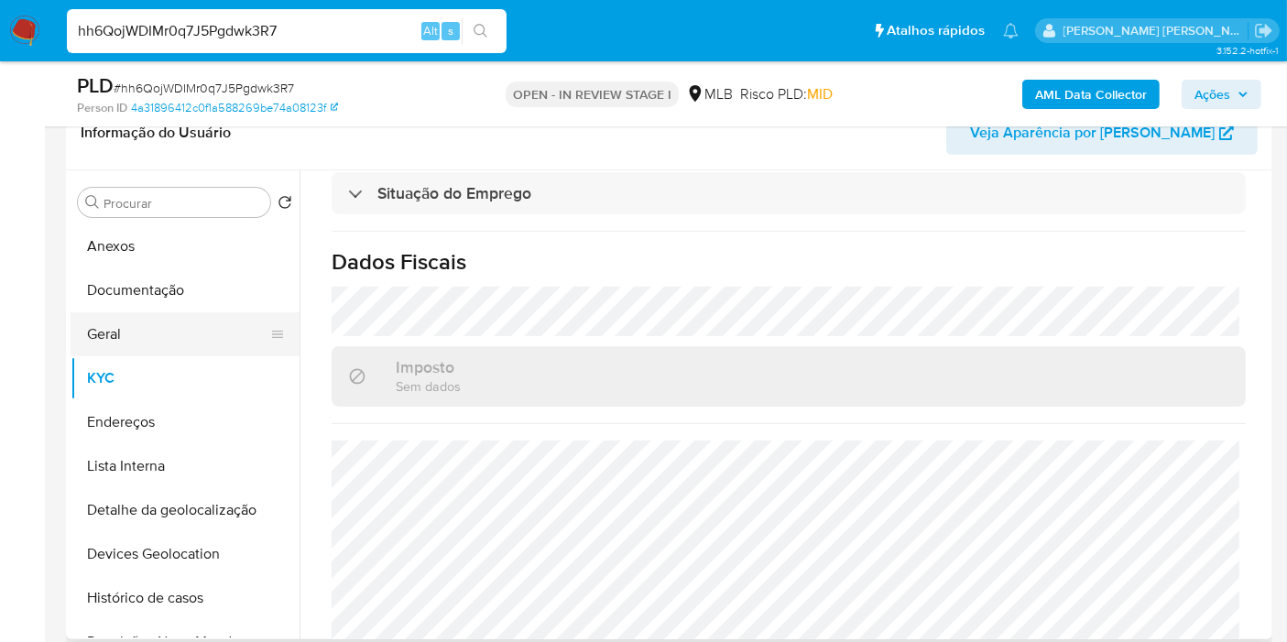
drag, startPoint x: 193, startPoint y: 279, endPoint x: 192, endPoint y: 336, distance: 57.7
click at [192, 279] on button "Documentação" at bounding box center [185, 290] width 229 height 44
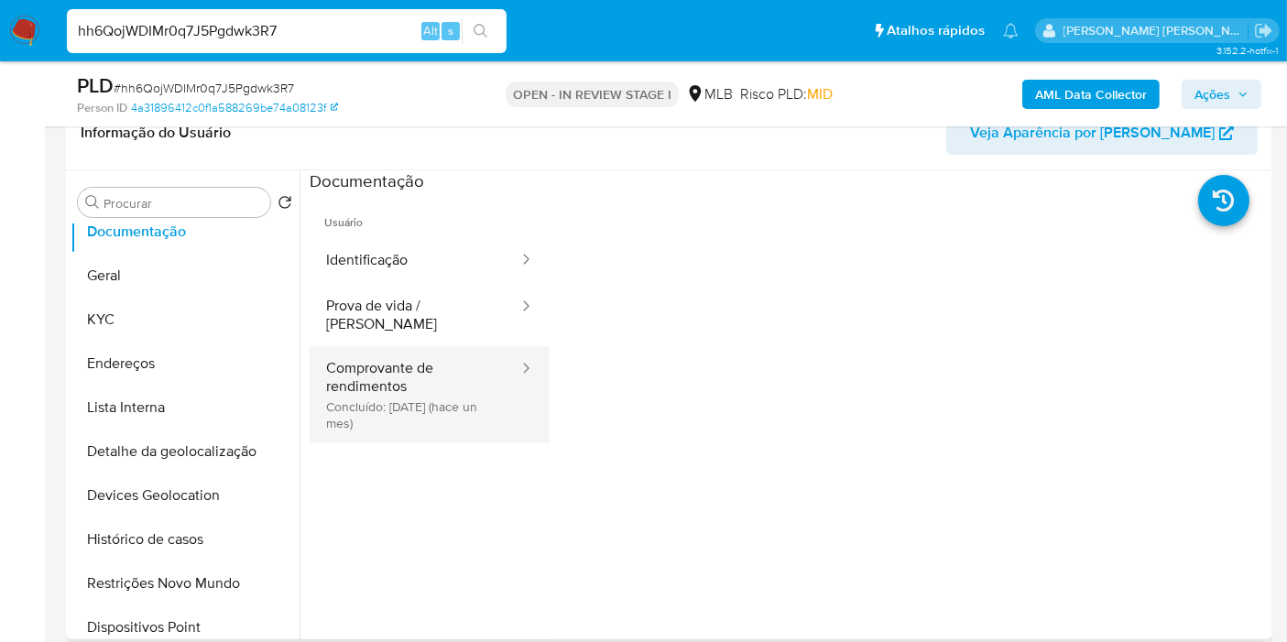
scroll to position [102, 0]
click at [455, 396] on button "Comprovante de rendimentos Concluído: 16/07/2025 (hace un mes)" at bounding box center [415, 394] width 211 height 97
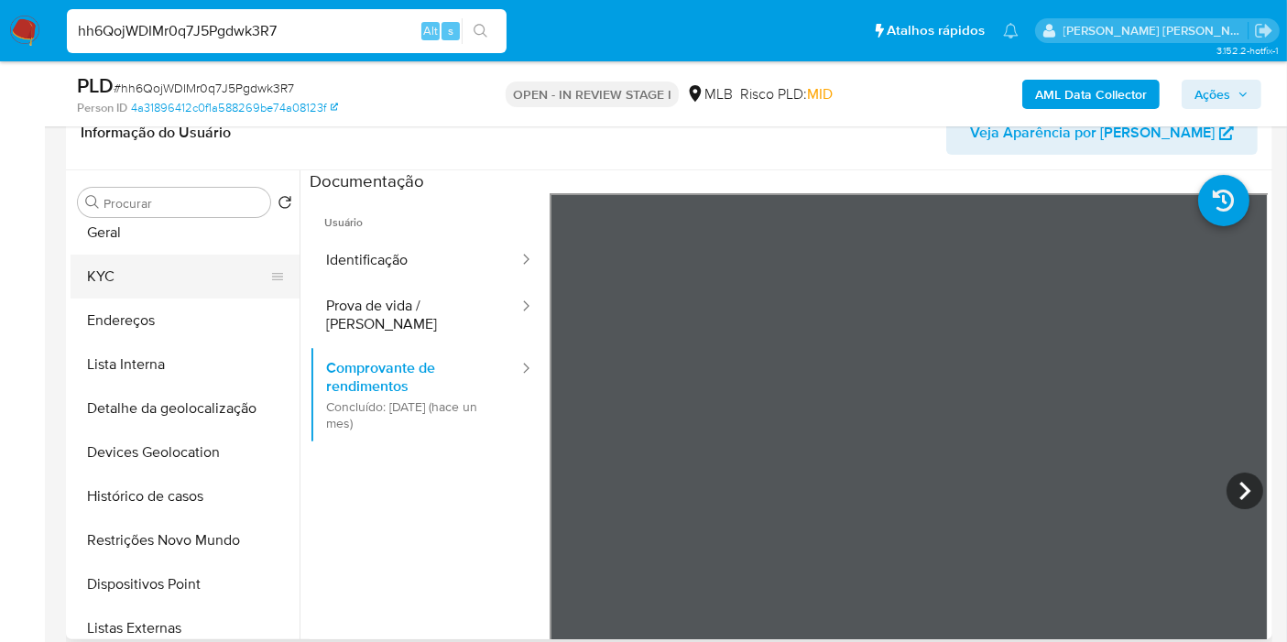
click at [206, 263] on button "KYC" at bounding box center [178, 277] width 214 height 44
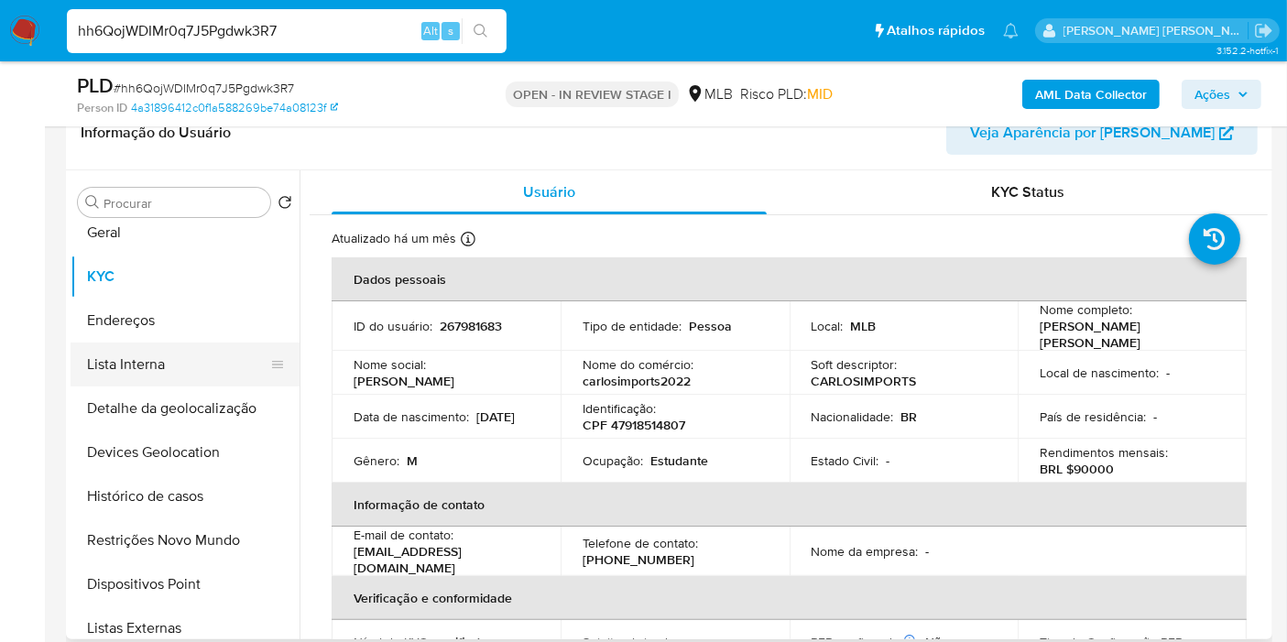
scroll to position [0, 0]
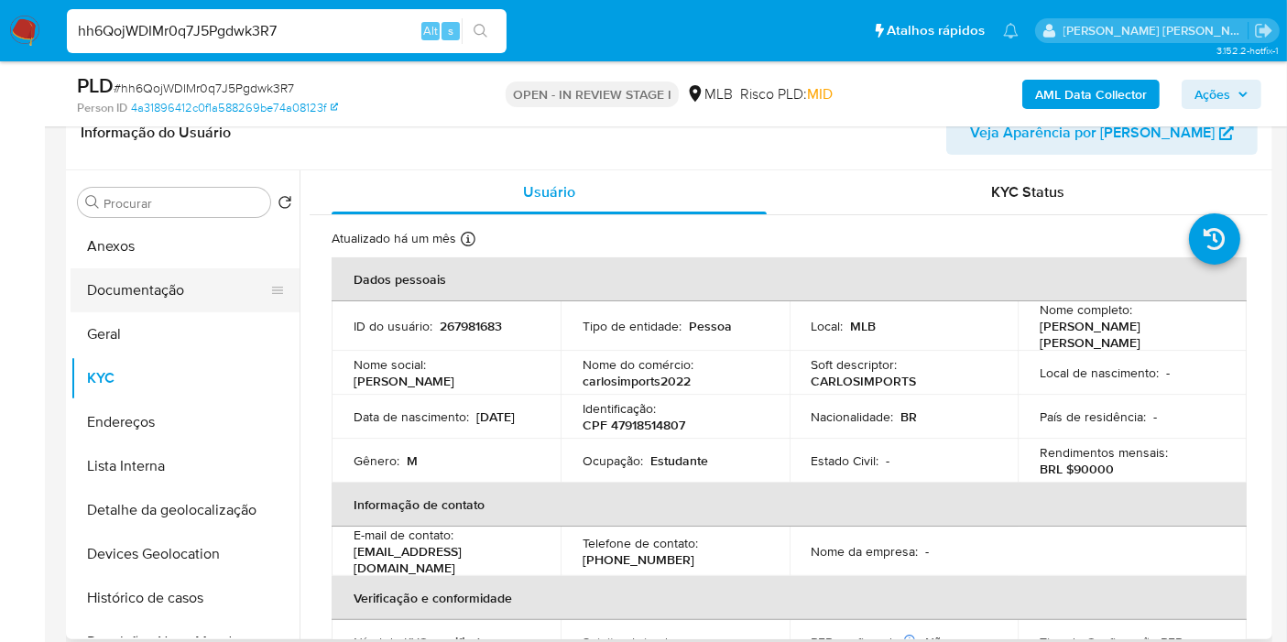
click at [210, 284] on button "Documentação" at bounding box center [178, 290] width 214 height 44
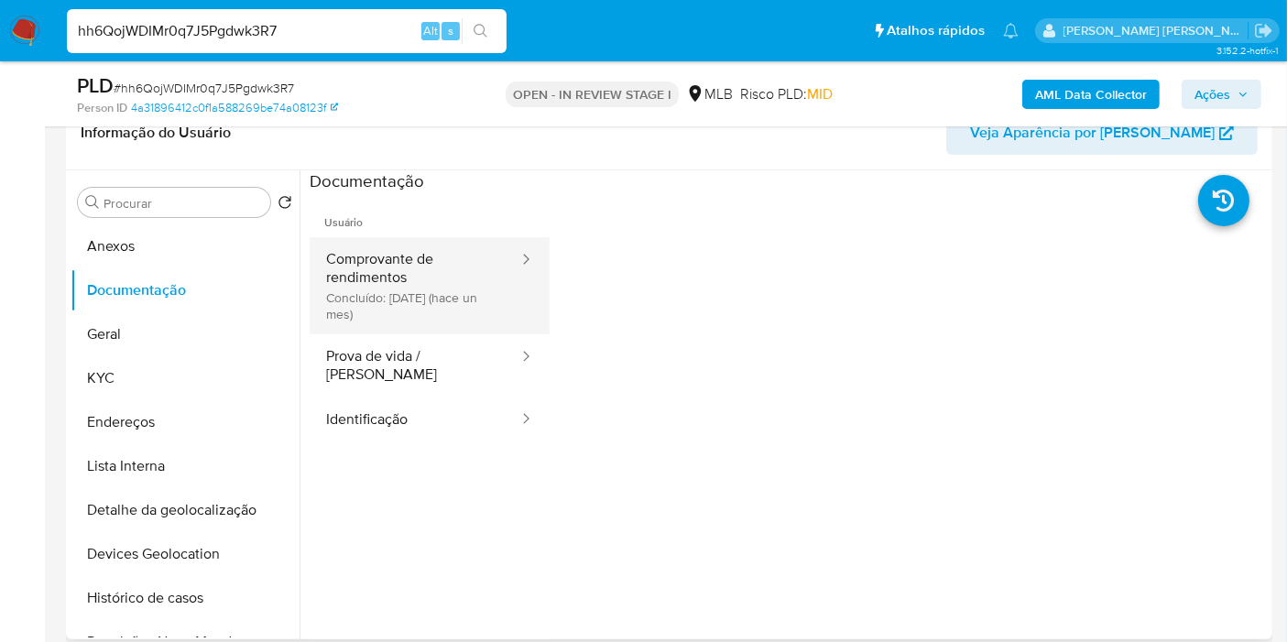
click at [400, 302] on button "Comprovante de rendimentos Concluído: 16/07/2025 (hace un mes)" at bounding box center [415, 285] width 211 height 97
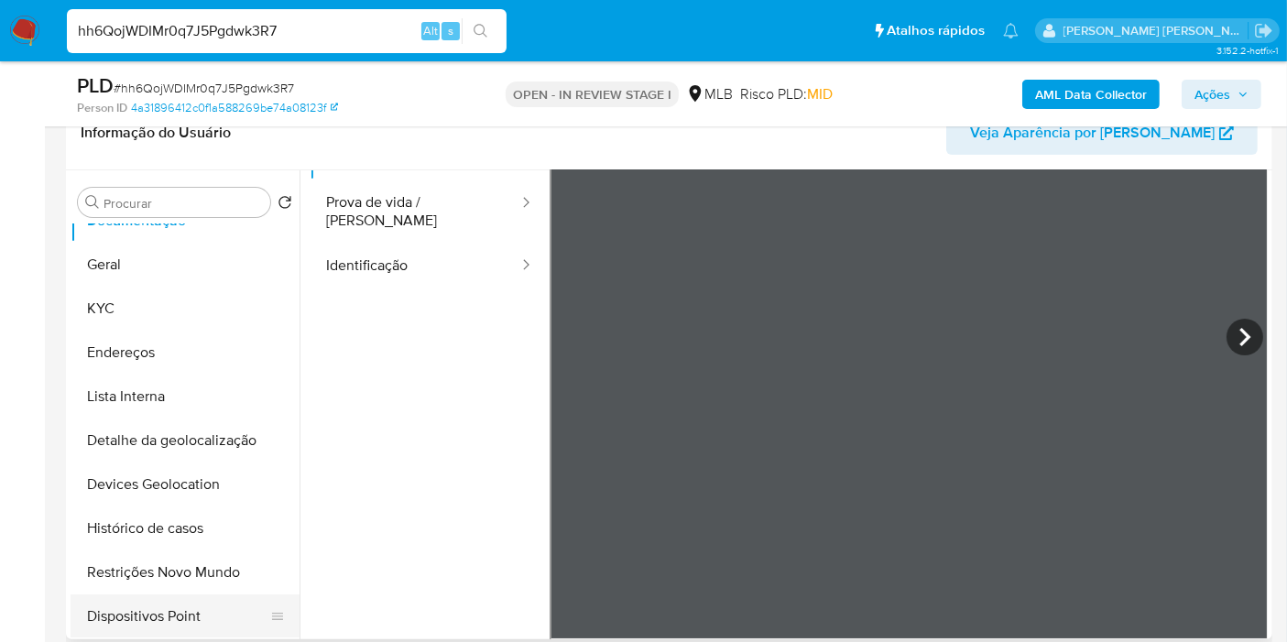
scroll to position [102, 0]
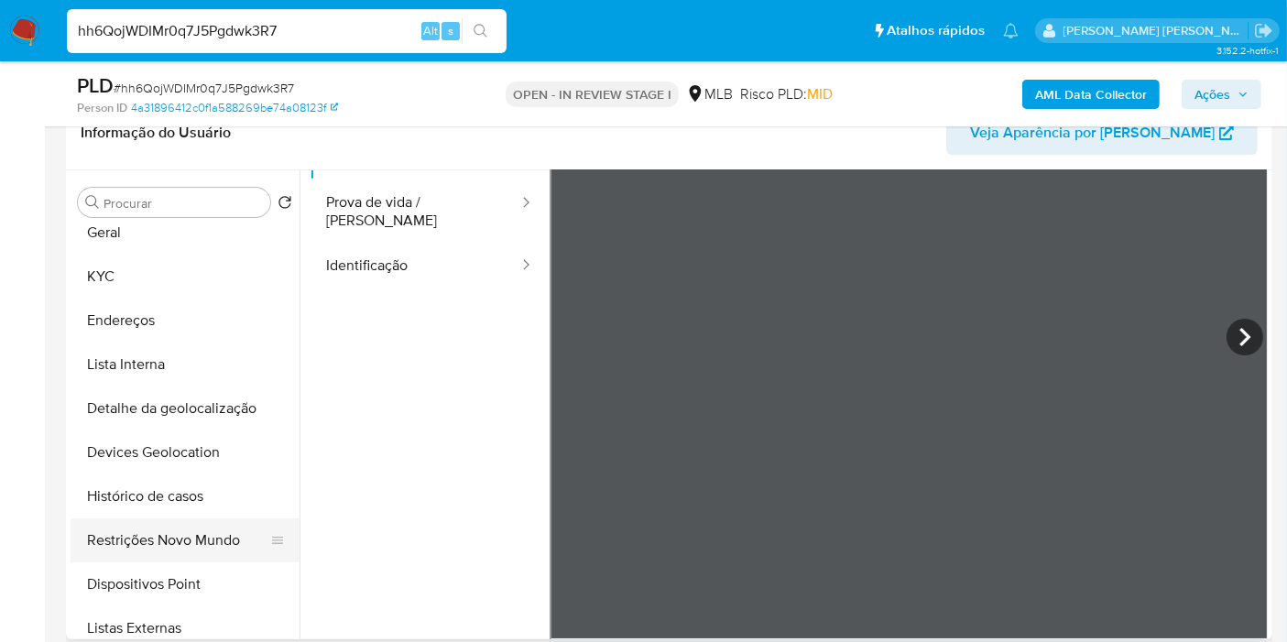
click at [188, 545] on button "Restrições Novo Mundo" at bounding box center [178, 541] width 214 height 44
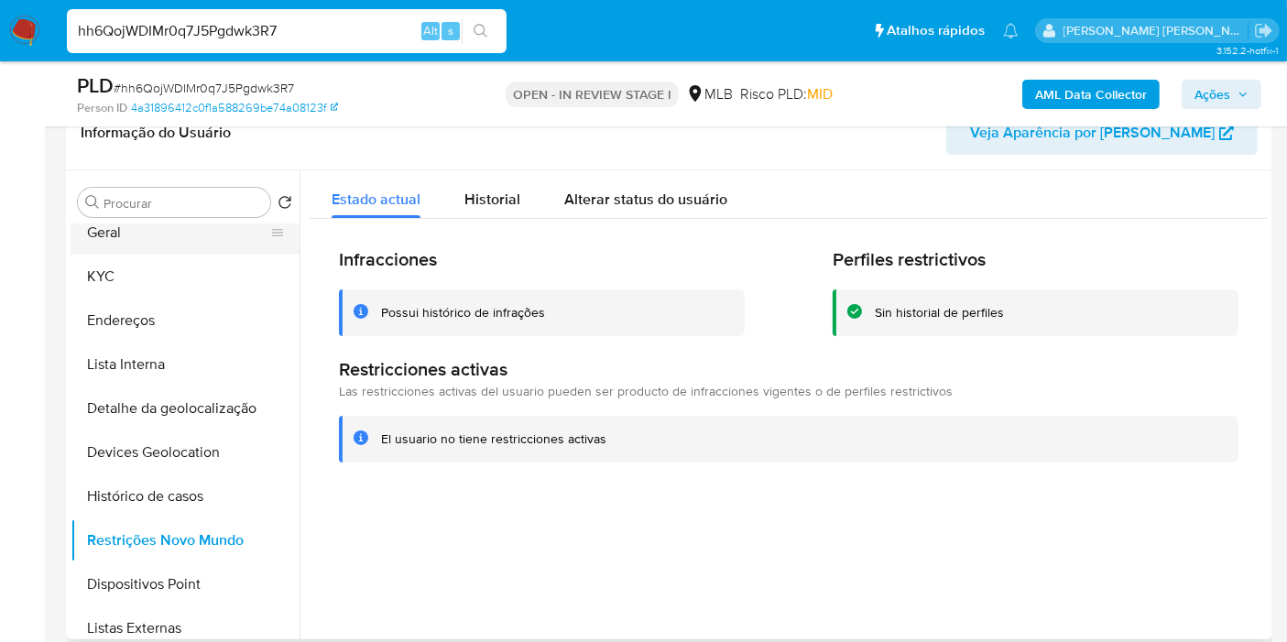
click at [194, 240] on button "Geral" at bounding box center [178, 233] width 214 height 44
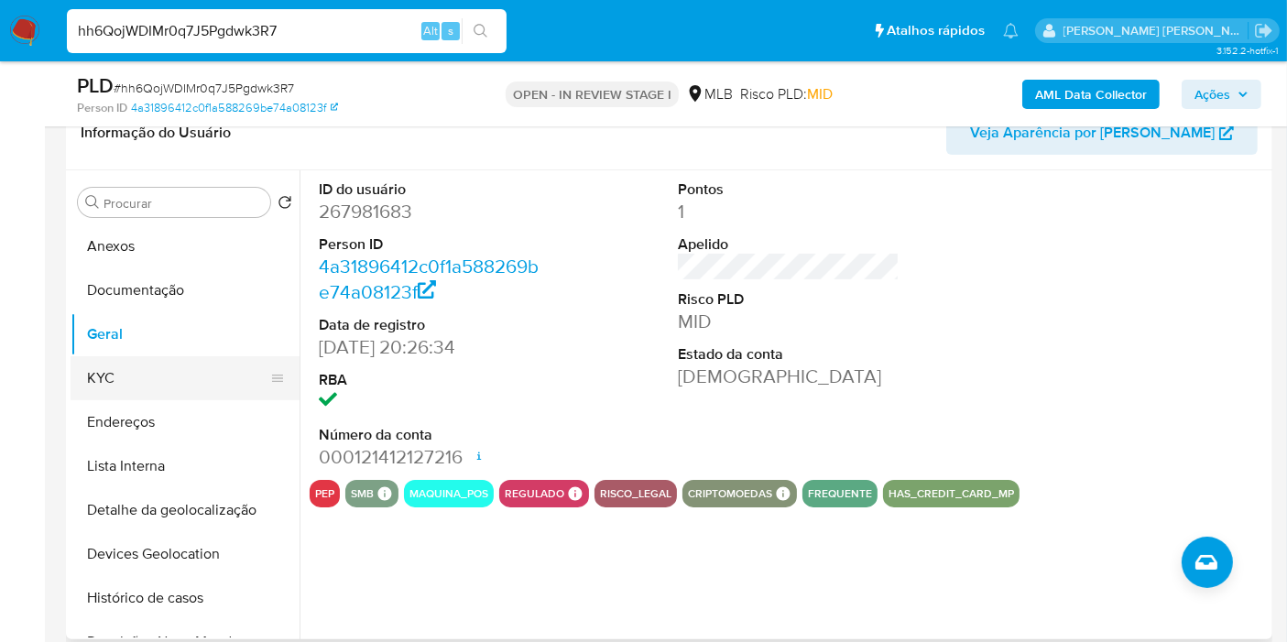
click at [195, 388] on button "KYC" at bounding box center [178, 378] width 214 height 44
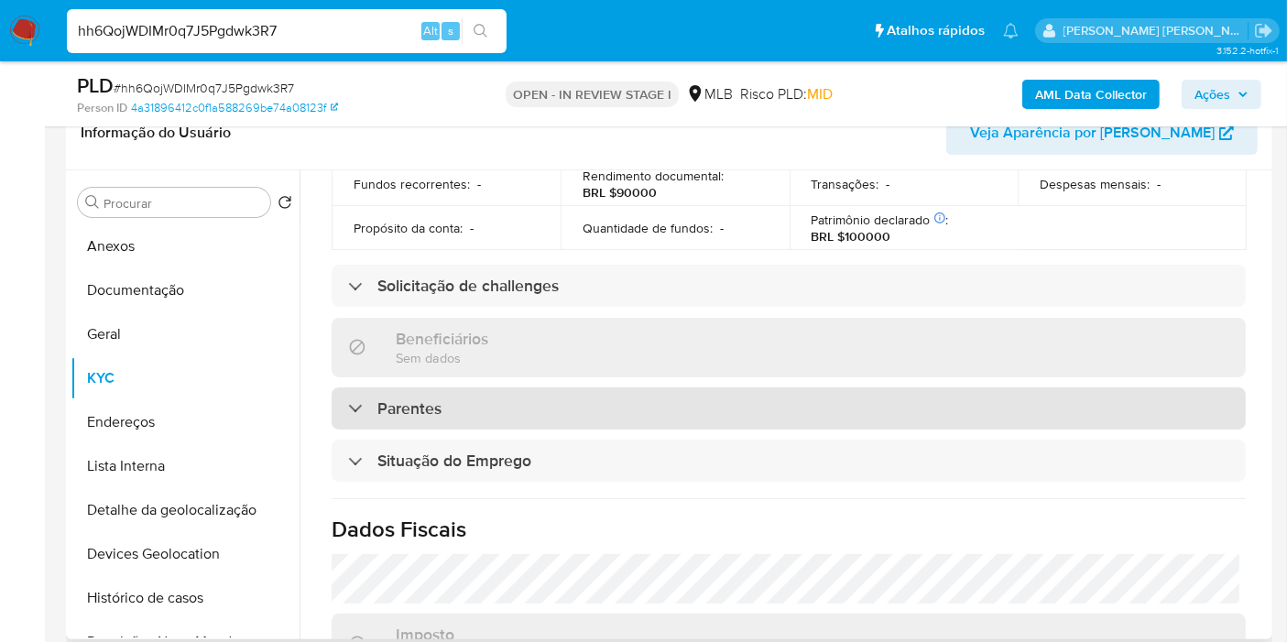
scroll to position [832, 0]
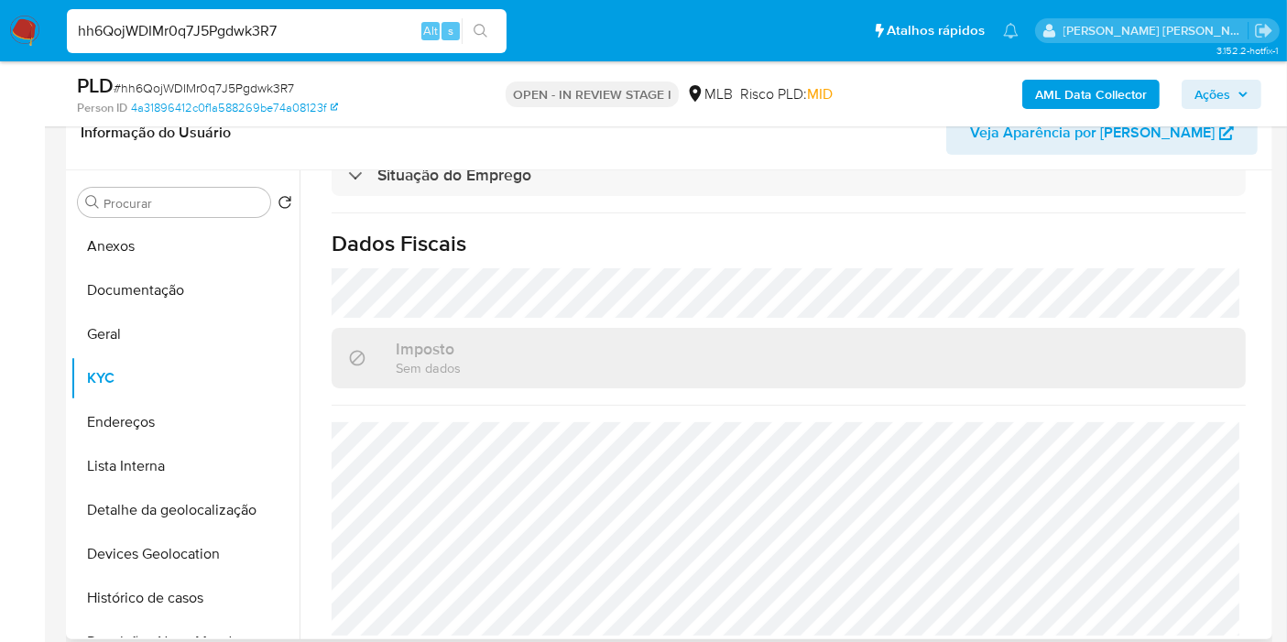
drag, startPoint x: 160, startPoint y: 419, endPoint x: 859, endPoint y: 415, distance: 698.2
click at [179, 419] on button "Endereços" at bounding box center [185, 422] width 229 height 44
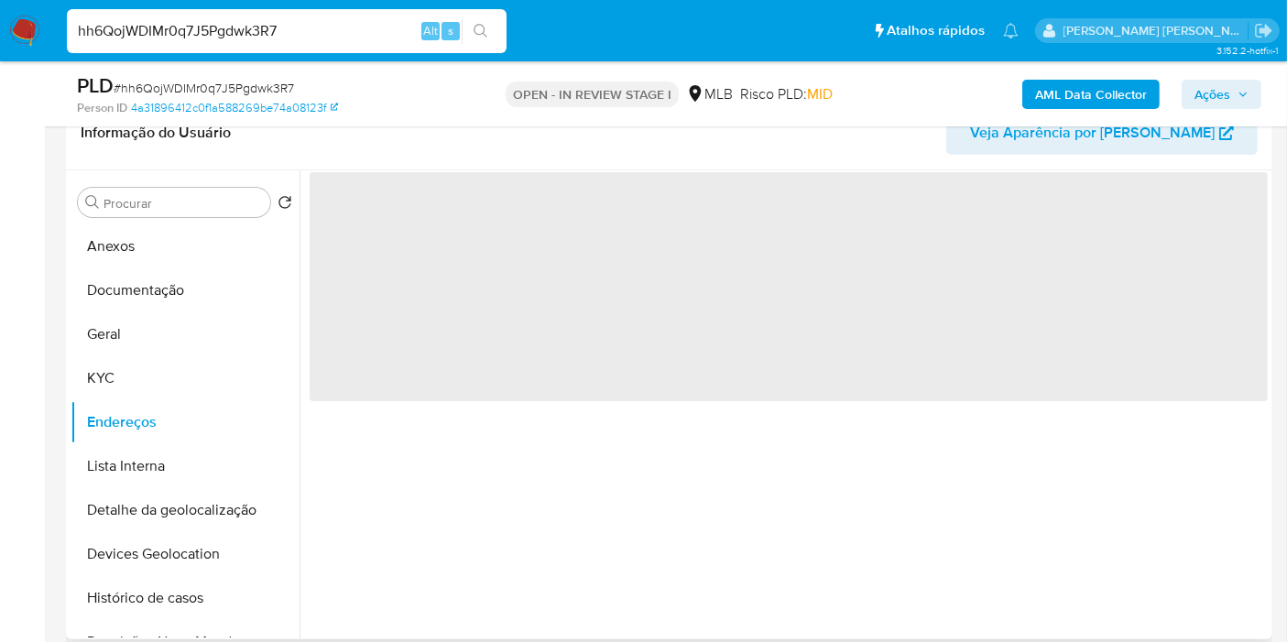
scroll to position [0, 0]
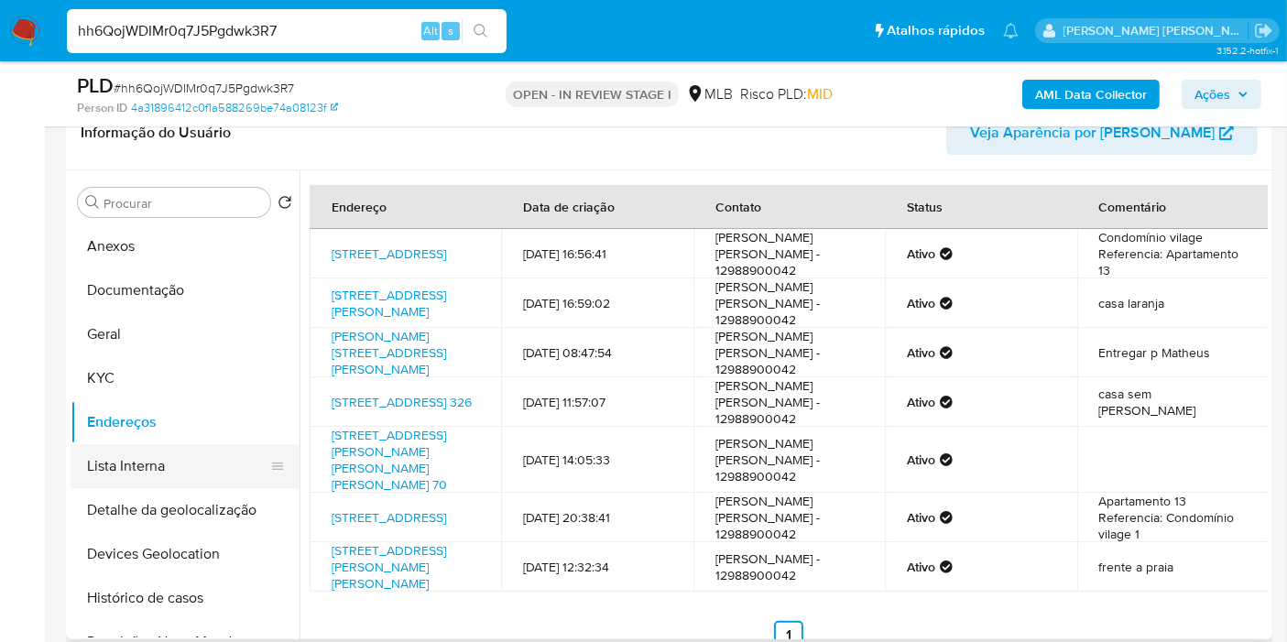
drag, startPoint x: 160, startPoint y: 506, endPoint x: 161, endPoint y: 470, distance: 35.7
click at [160, 506] on button "Detalhe da geolocalização" at bounding box center [185, 510] width 229 height 44
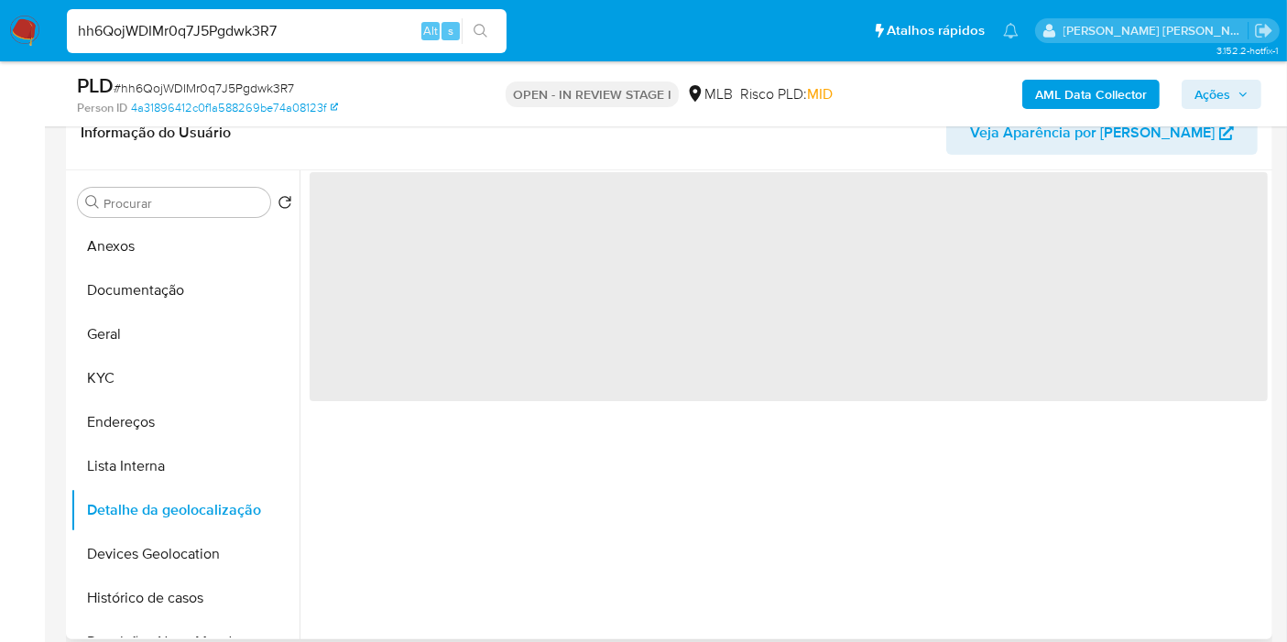
scroll to position [102, 0]
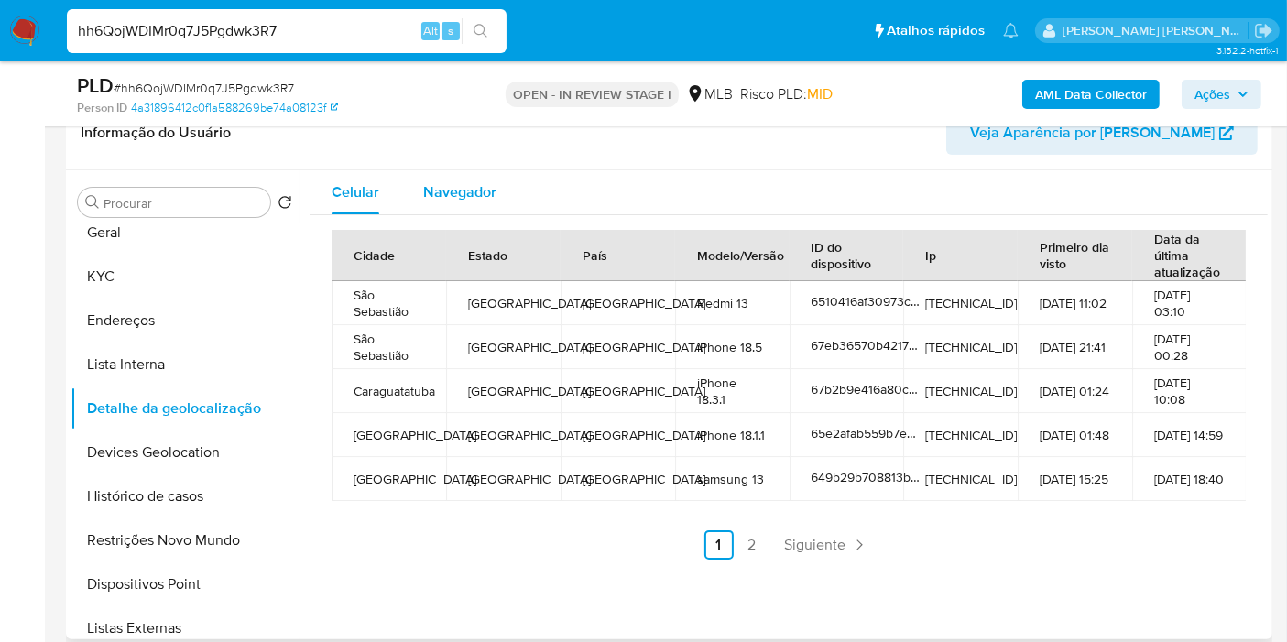
click at [492, 188] on span "Navegador" at bounding box center [459, 191] width 73 height 21
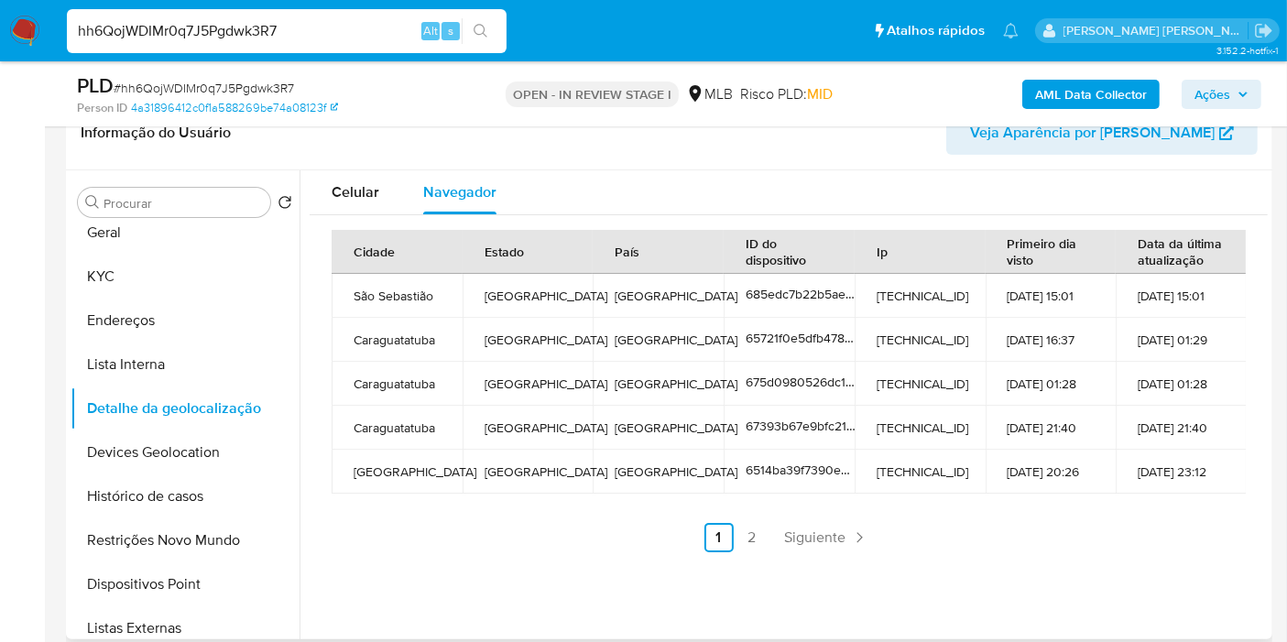
drag, startPoint x: 183, startPoint y: 450, endPoint x: 892, endPoint y: 509, distance: 711.6
click at [184, 450] on button "Devices Geolocation" at bounding box center [185, 453] width 229 height 44
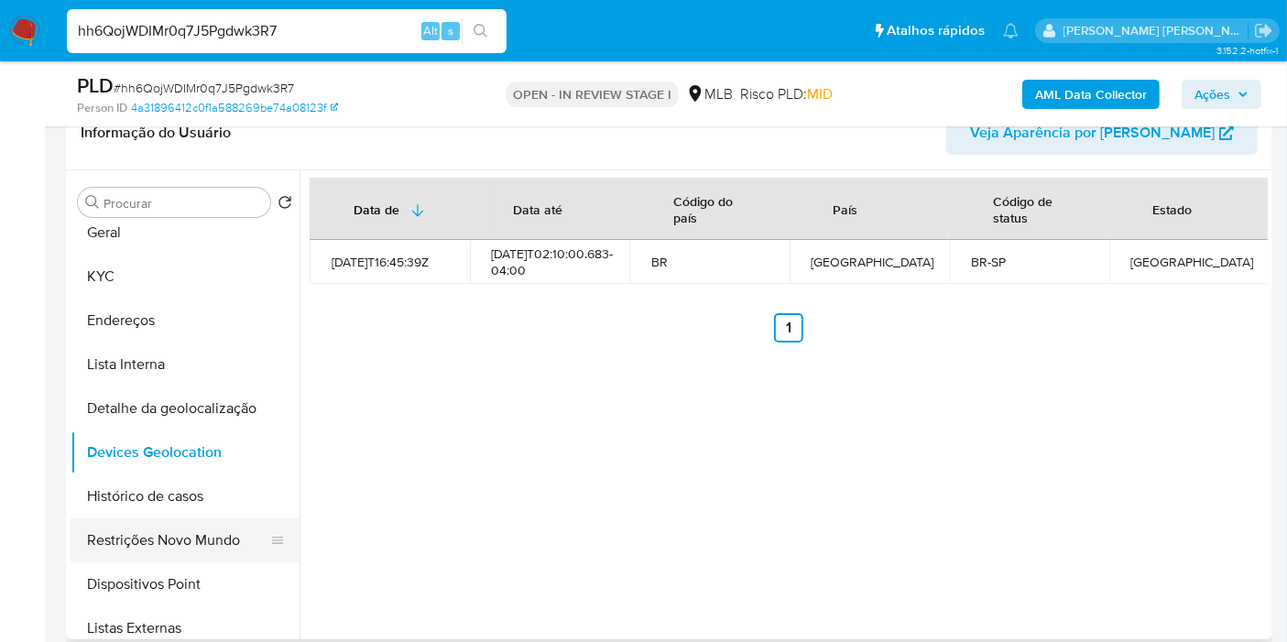
click at [199, 531] on button "Restrições Novo Mundo" at bounding box center [178, 541] width 214 height 44
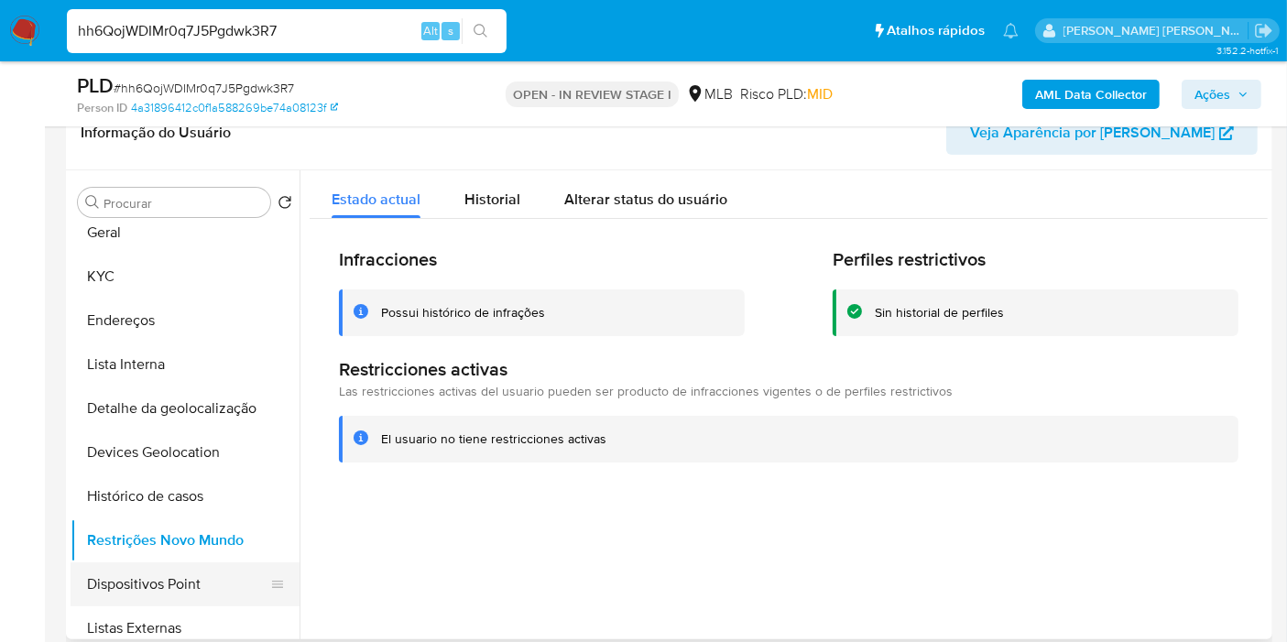
click at [181, 577] on button "Dispositivos Point" at bounding box center [178, 585] width 214 height 44
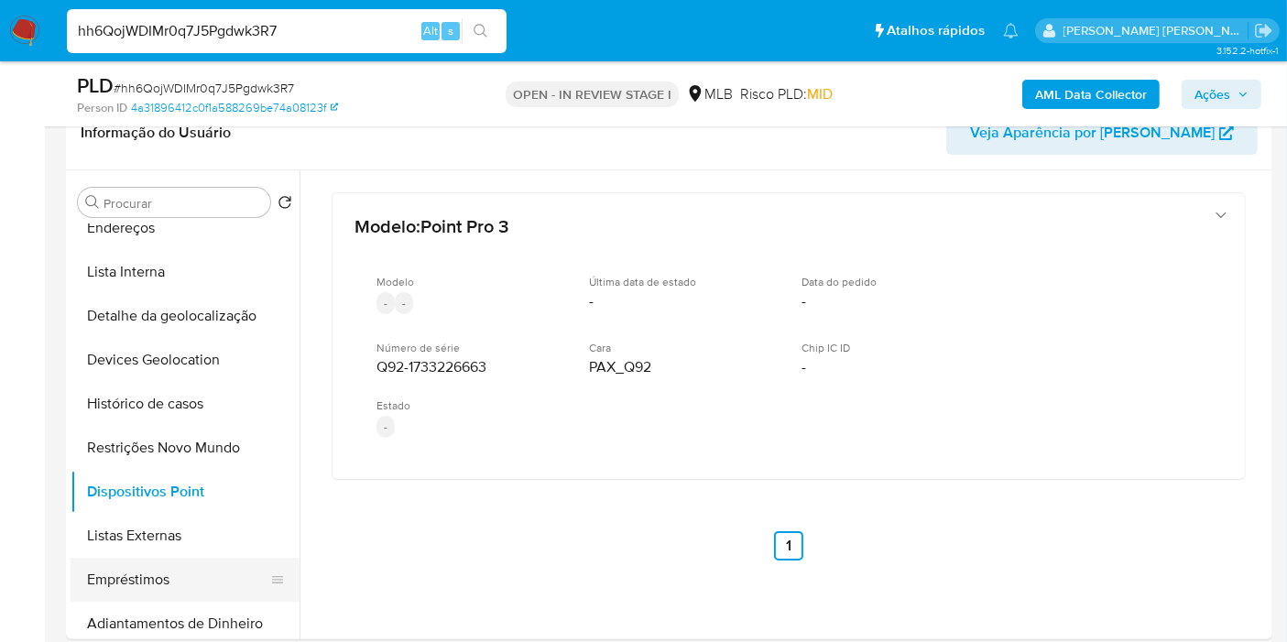
scroll to position [0, 0]
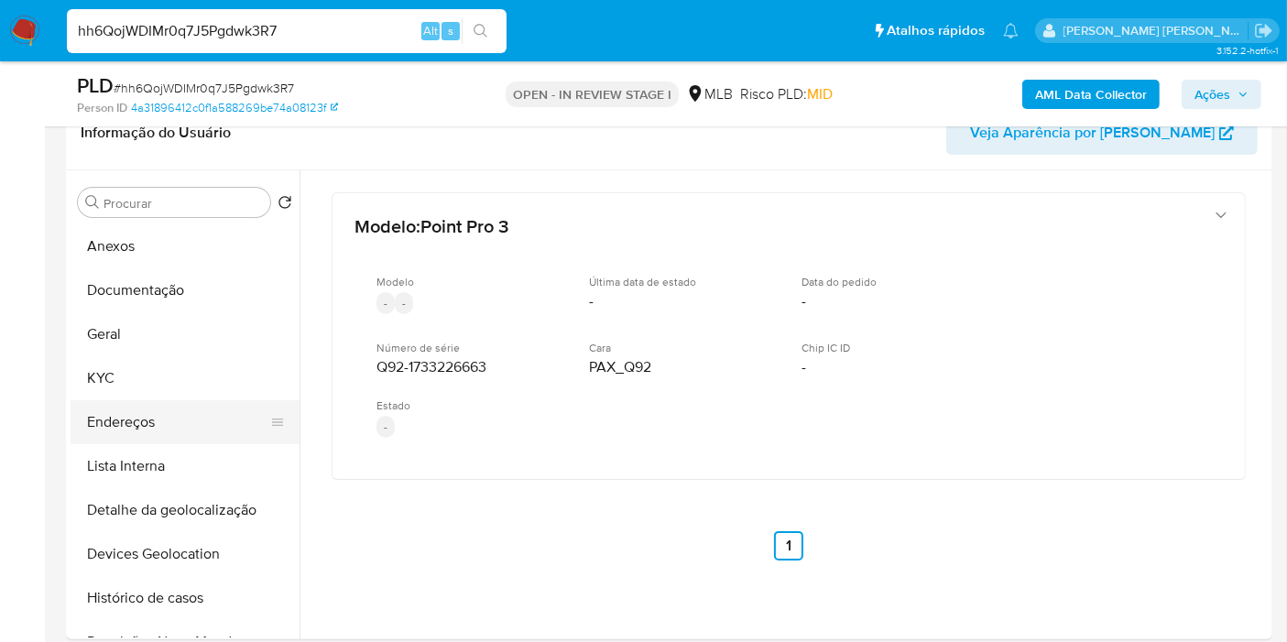
click at [168, 417] on button "Endereços" at bounding box center [178, 422] width 214 height 44
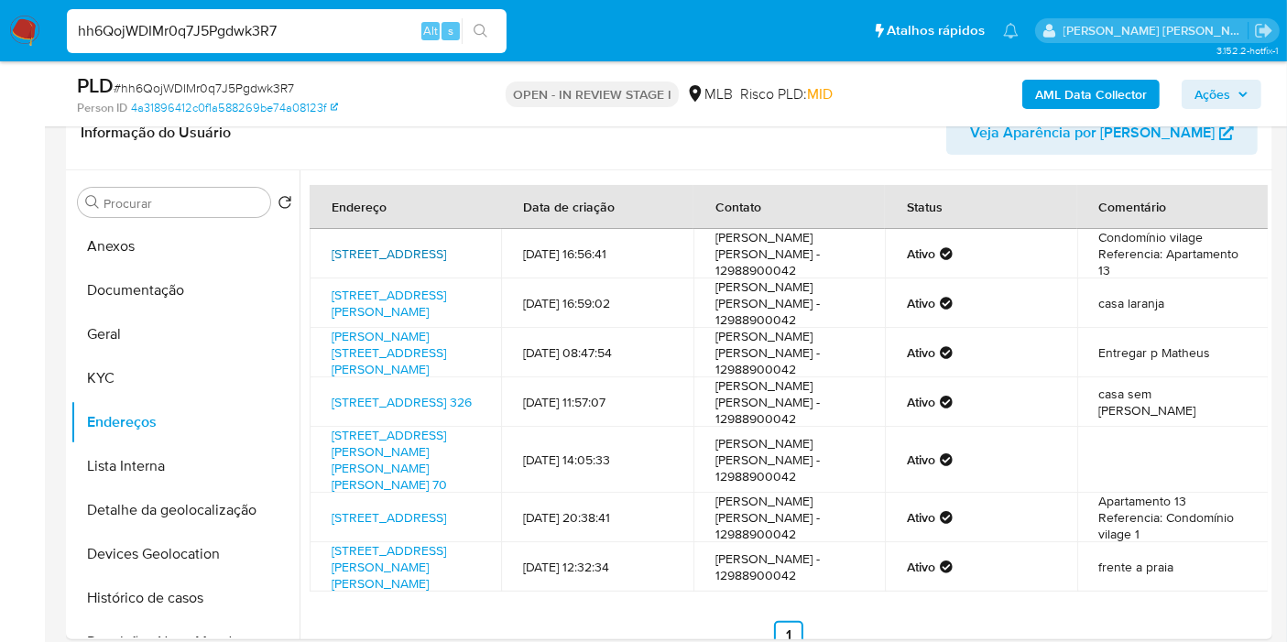
click at [400, 246] on link "Rua Da Fazenda 85, São Sebastião, São Paulo, 11614353, Brasil 85" at bounding box center [389, 254] width 115 height 18
click at [192, 380] on button "KYC" at bounding box center [178, 378] width 214 height 44
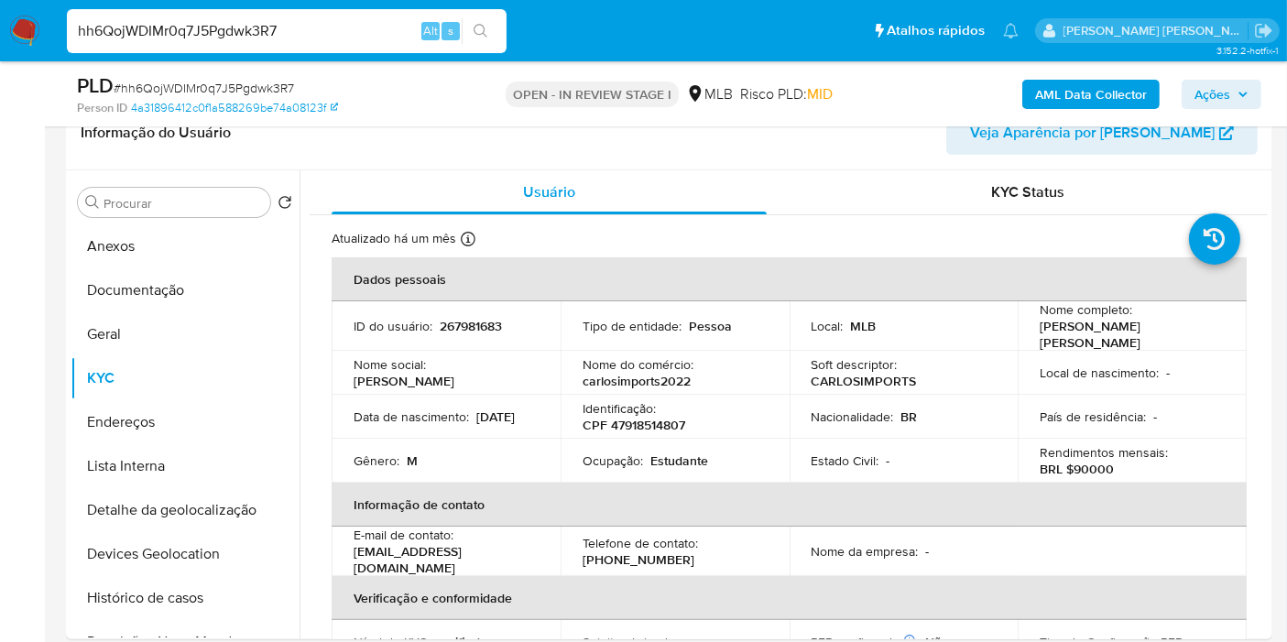
click at [656, 417] on p "CPF 47918514807" at bounding box center [634, 425] width 103 height 16
copy p "47918514807"
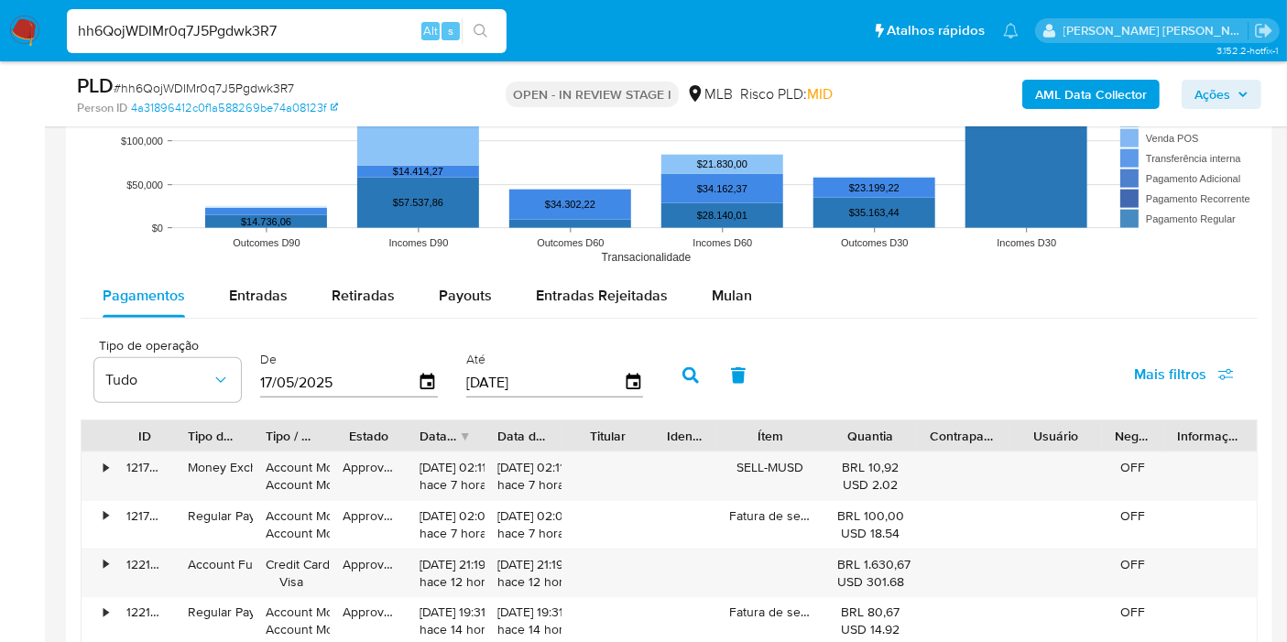
scroll to position [1833, 0]
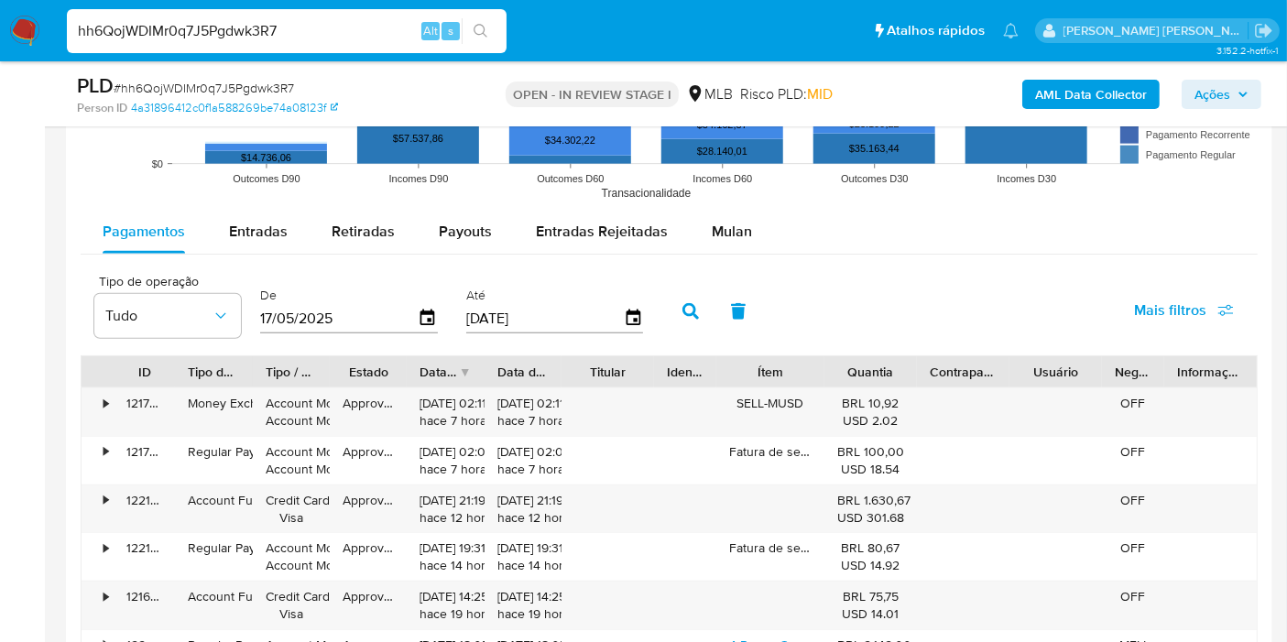
click at [1151, 302] on span "Mais filtros" at bounding box center [1170, 311] width 72 height 44
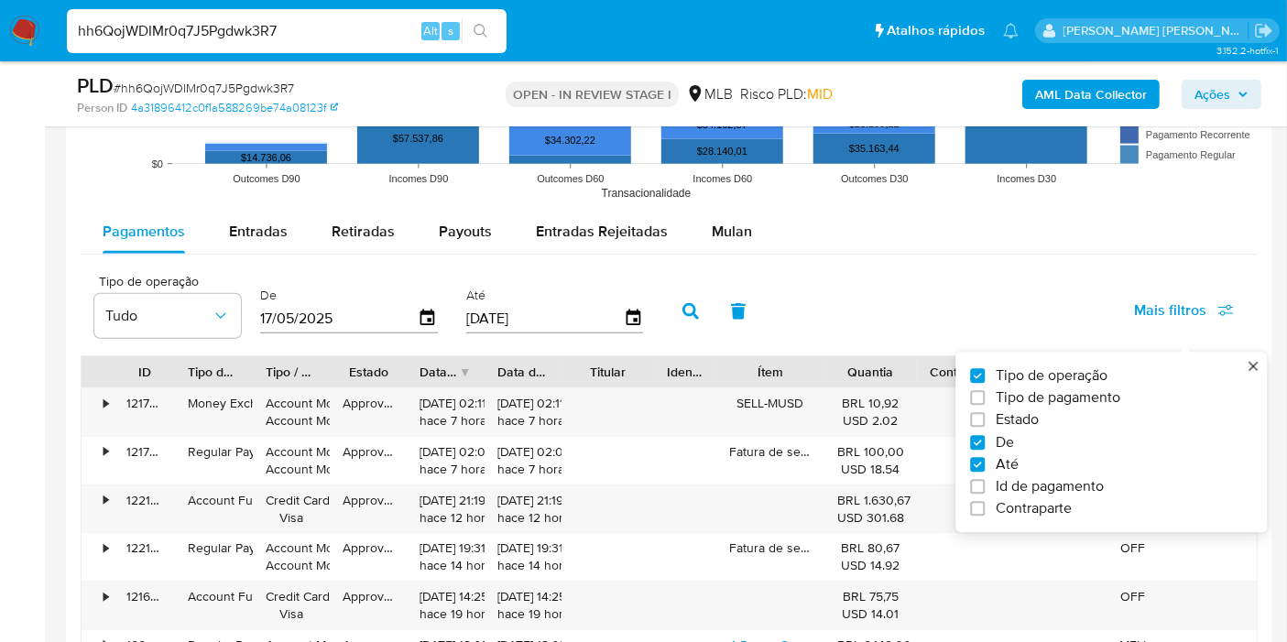
click at [1084, 395] on span "Tipo de pagamento" at bounding box center [1058, 398] width 125 height 18
click at [985, 395] on input "Tipo de pagamento" at bounding box center [977, 398] width 15 height 15
checkbox input "true"
type input "17/05/2025"
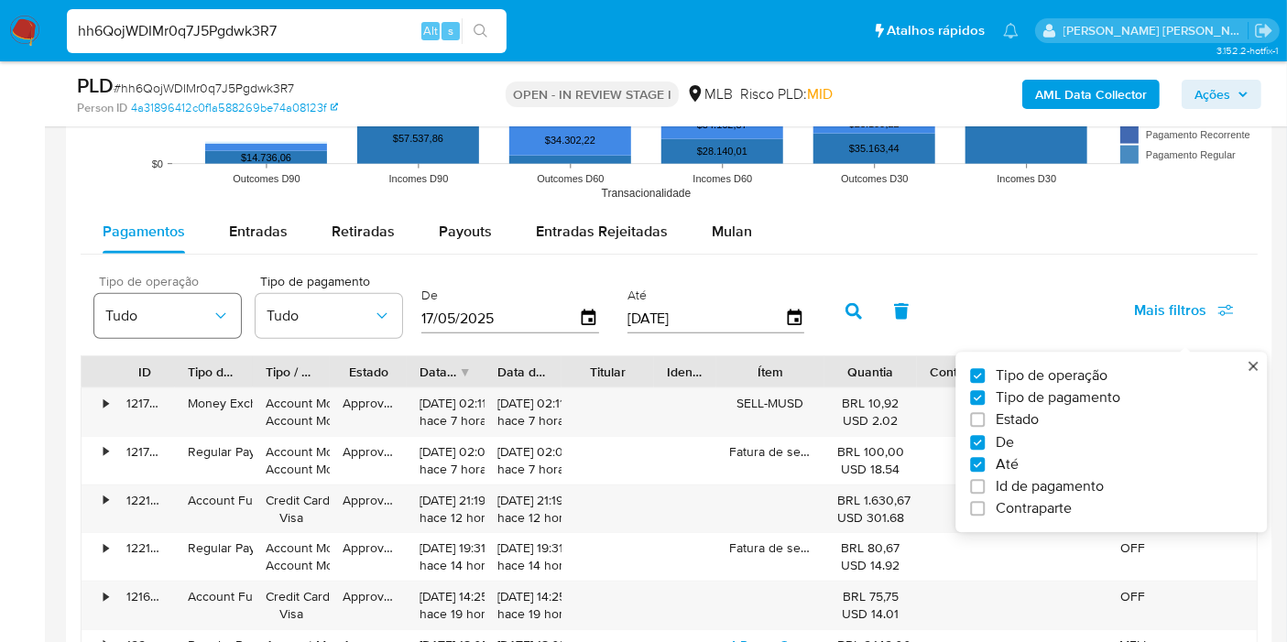
click at [213, 318] on icon "button" at bounding box center [221, 316] width 18 height 18
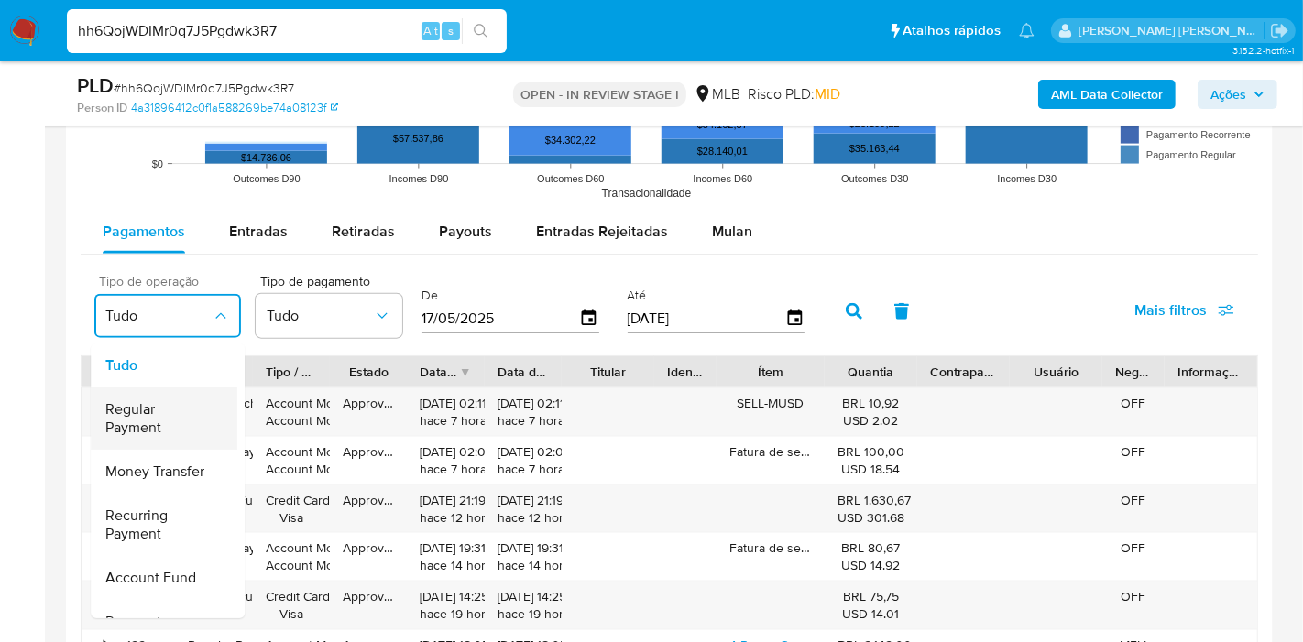
click at [178, 422] on span "Regular Payment" at bounding box center [158, 418] width 106 height 37
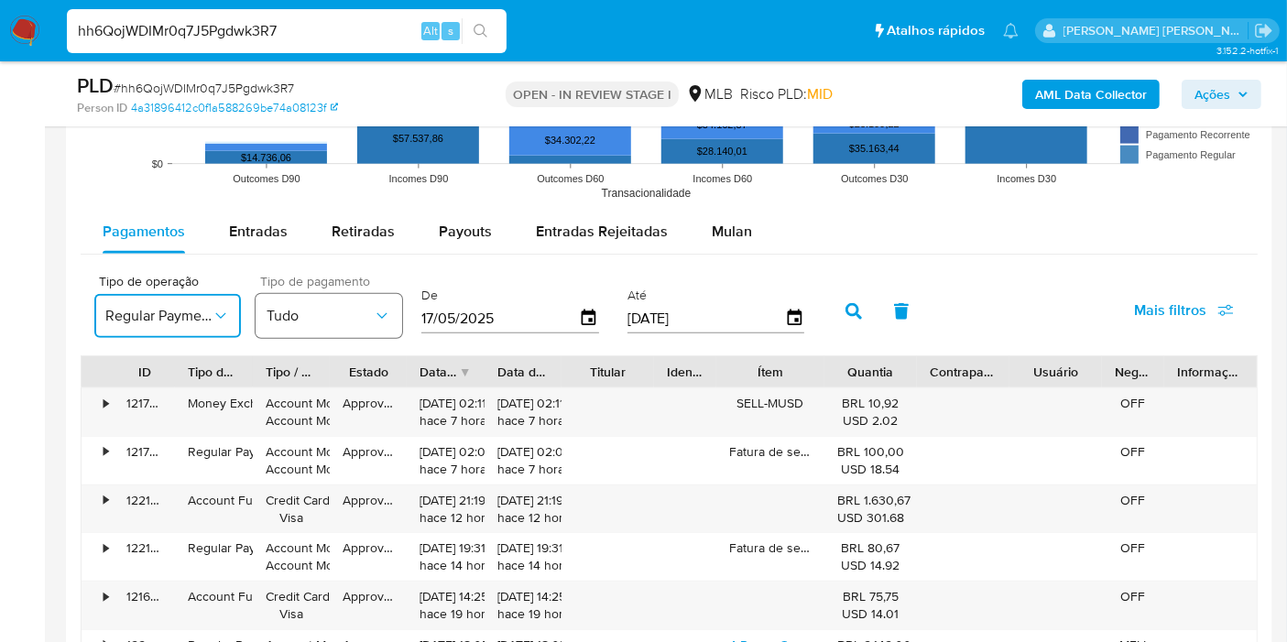
click at [290, 314] on span "Tudo" at bounding box center [320, 316] width 106 height 18
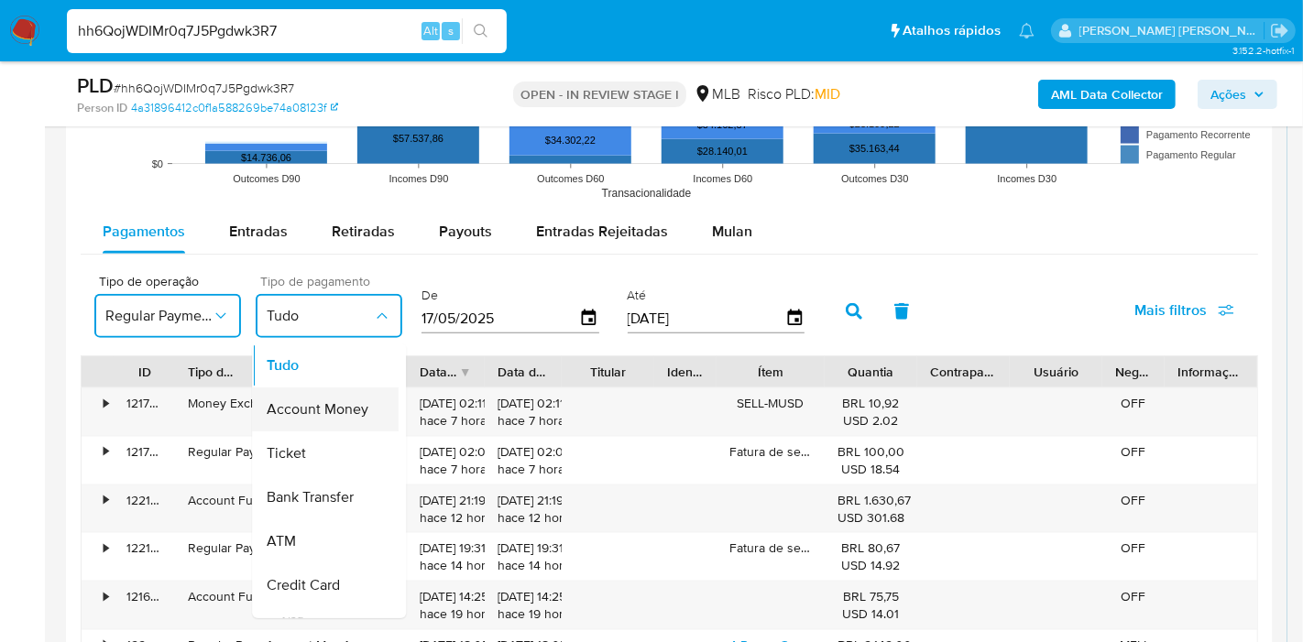
click at [321, 406] on span "Account Money" at bounding box center [318, 409] width 102 height 18
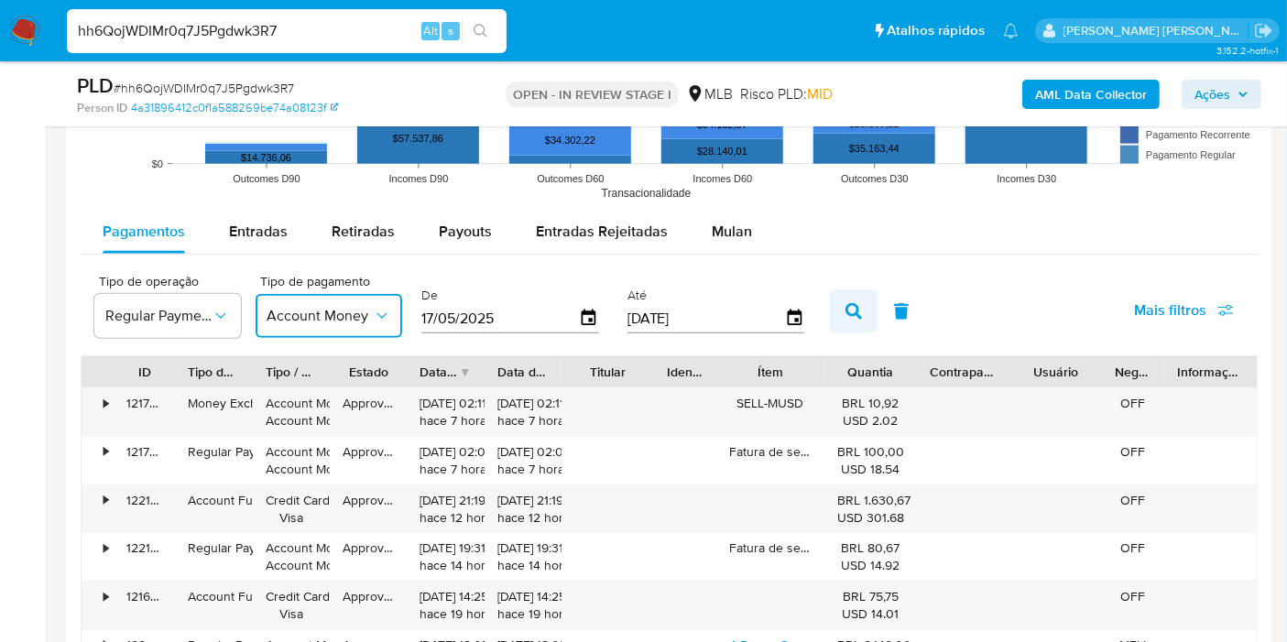
click at [846, 307] on icon "button" at bounding box center [854, 311] width 16 height 16
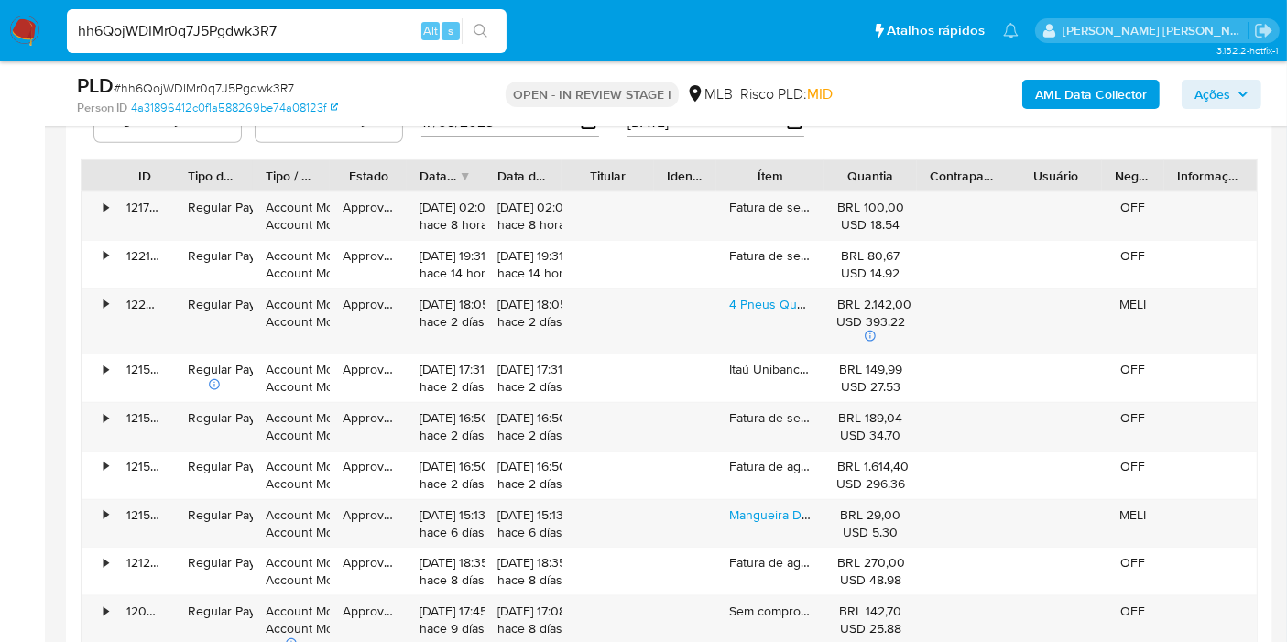
scroll to position [2036, 0]
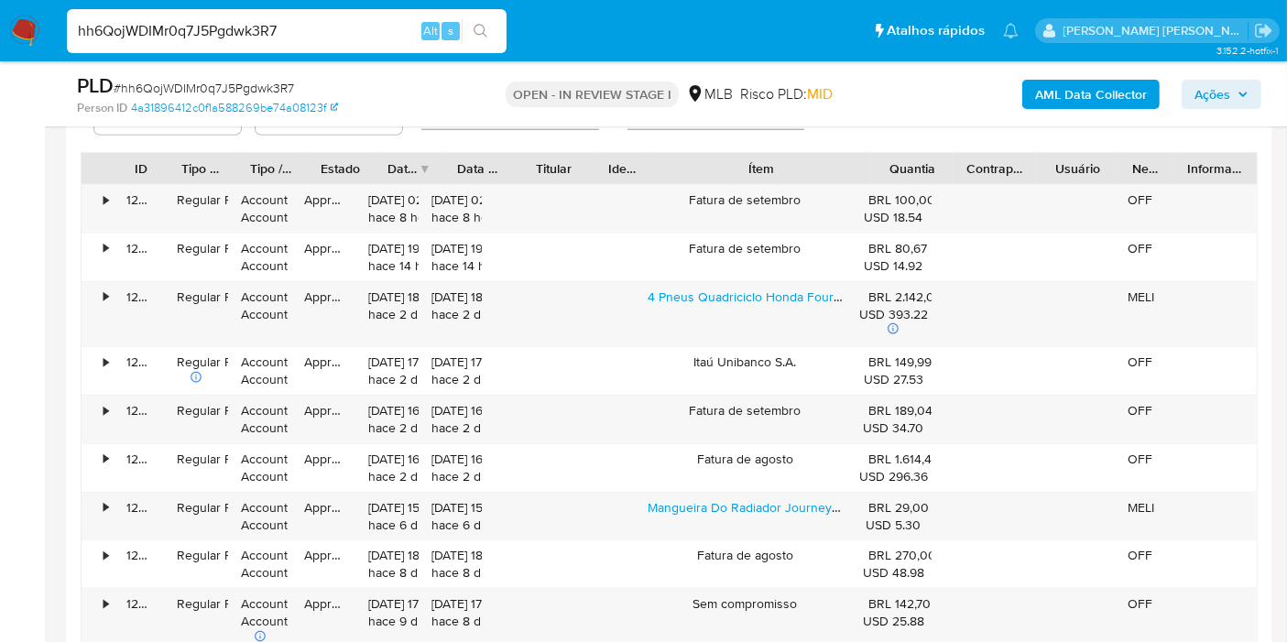
drag, startPoint x: 830, startPoint y: 162, endPoint x: 944, endPoint y: 168, distance: 113.8
click at [944, 168] on div "ID Tipo de operação Tipo / Método Estado Data de criação Data de aprovação Titu…" at bounding box center [670, 168] width 1176 height 31
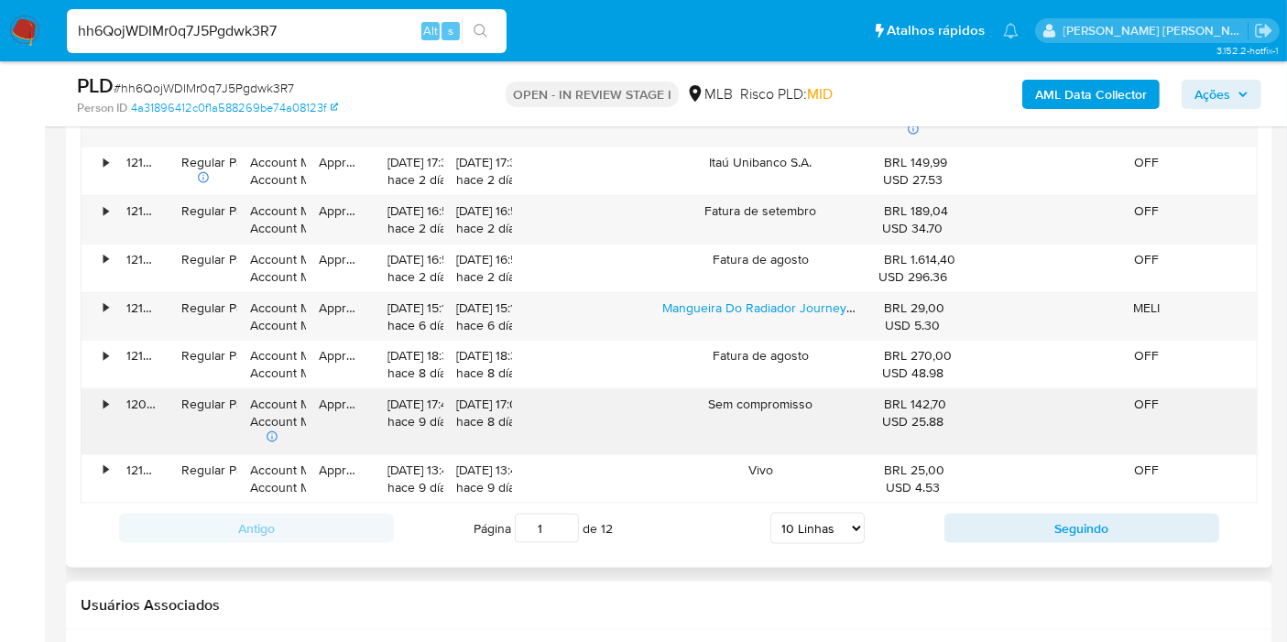
scroll to position [2239, 0]
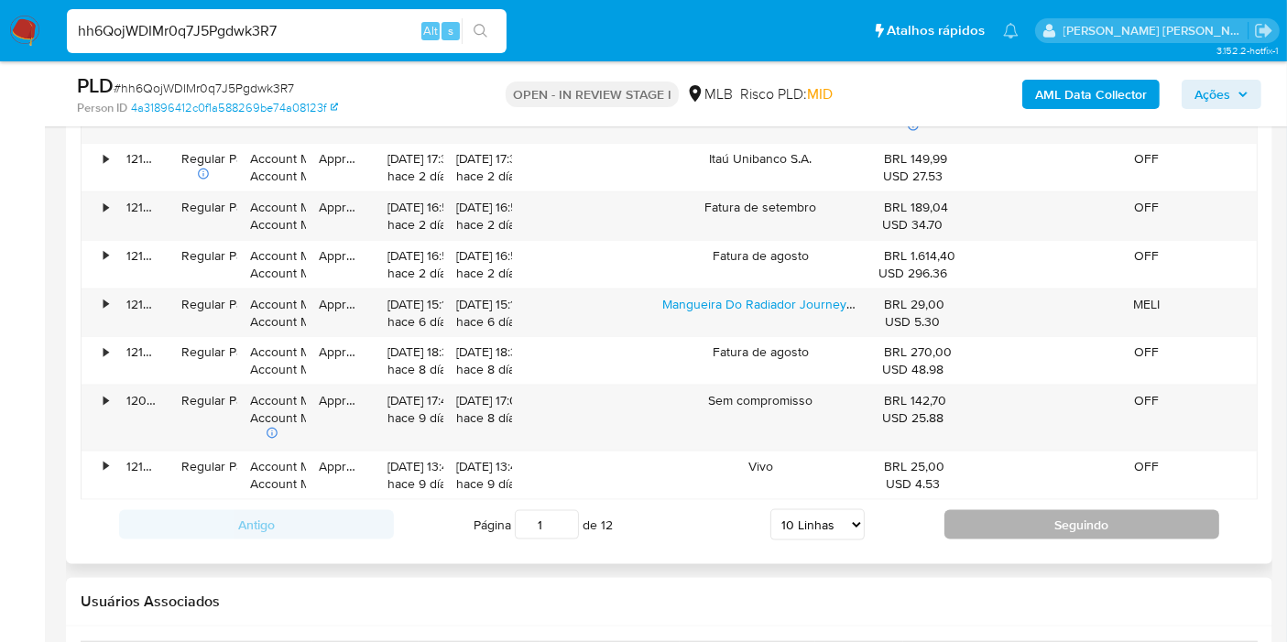
click at [1000, 520] on button "Seguindo" at bounding box center [1082, 524] width 275 height 29
type input "2"
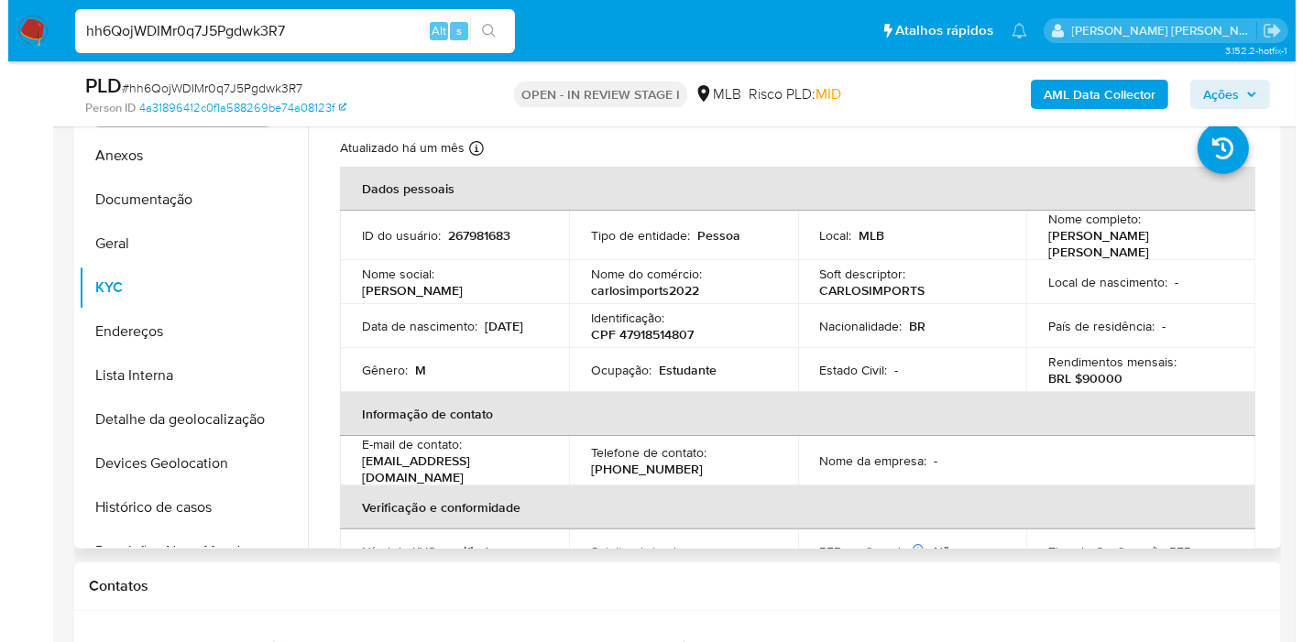
scroll to position [305, 0]
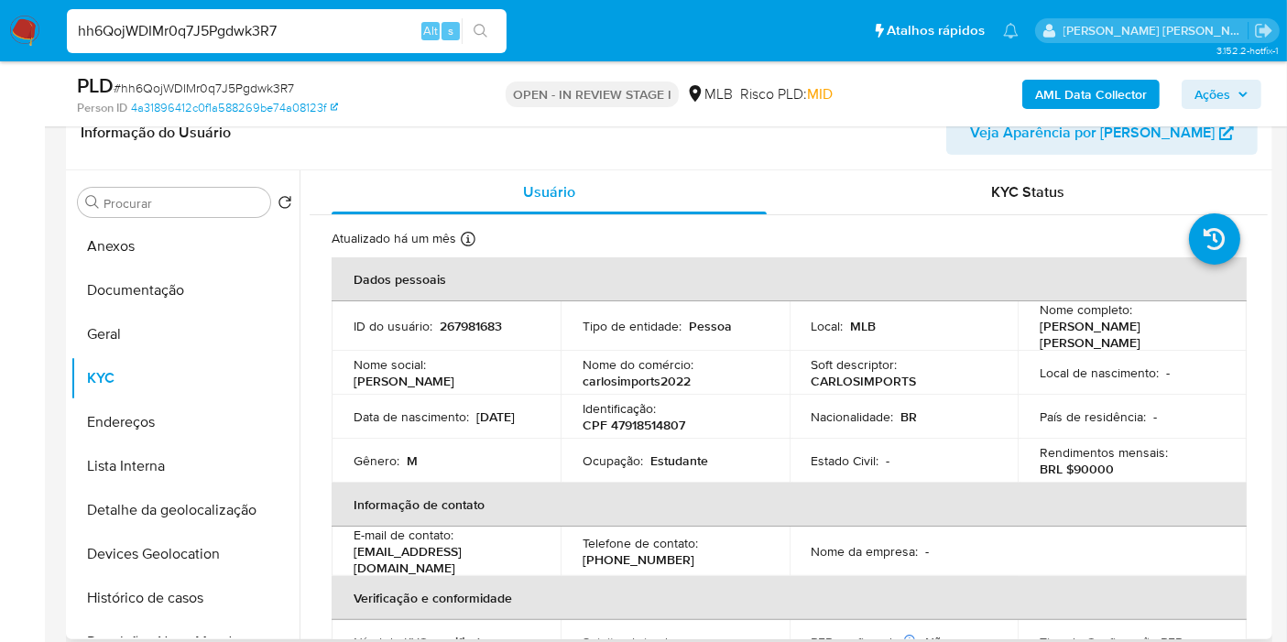
click at [659, 423] on p "CPF 47918514807" at bounding box center [634, 425] width 103 height 16
copy p "47918514807"
click at [146, 242] on button "Anexos" at bounding box center [178, 246] width 214 height 44
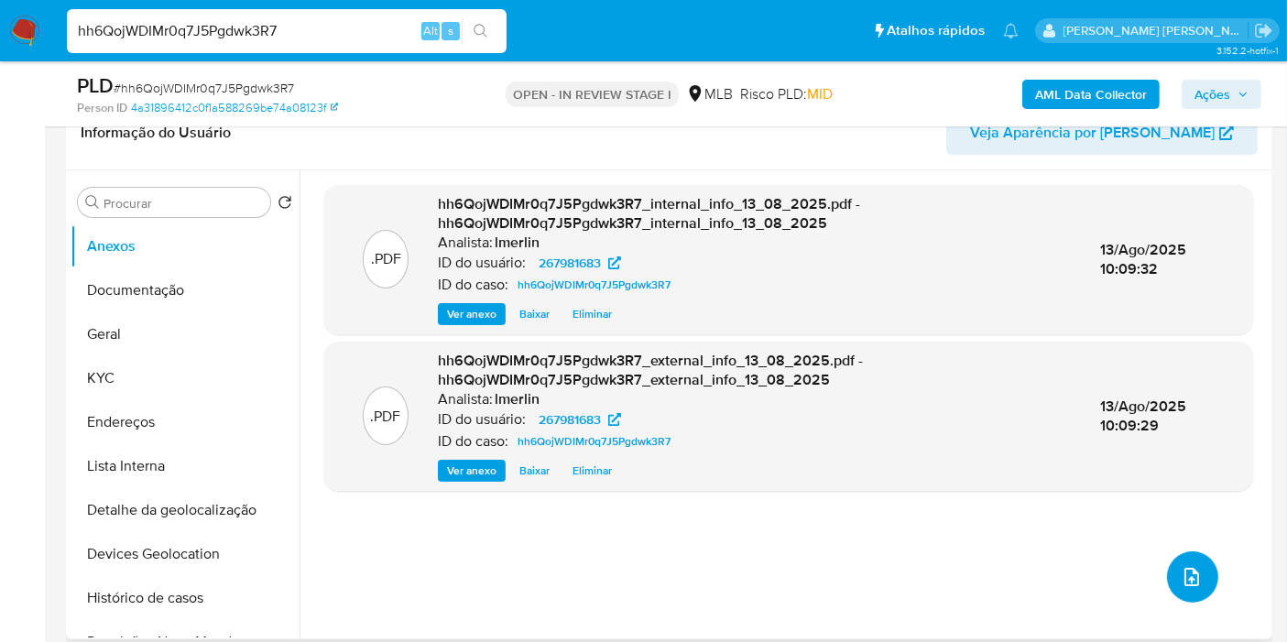
click at [1196, 581] on button "upload-file" at bounding box center [1192, 577] width 51 height 51
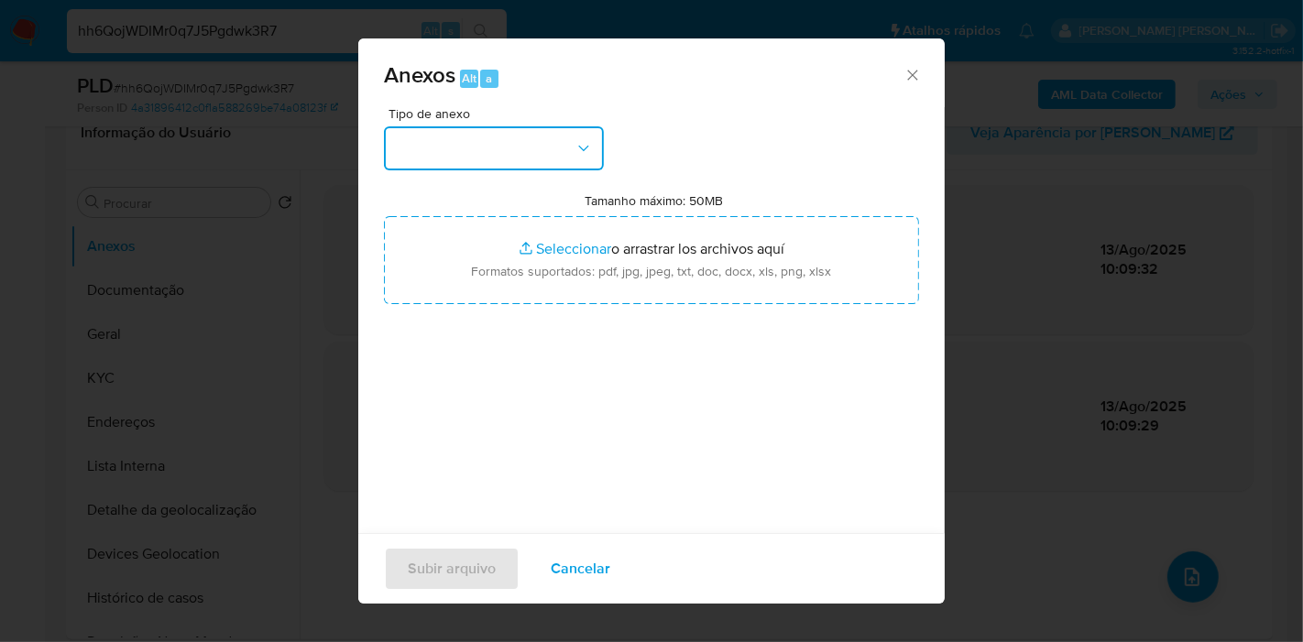
click at [513, 134] on button "button" at bounding box center [494, 148] width 220 height 44
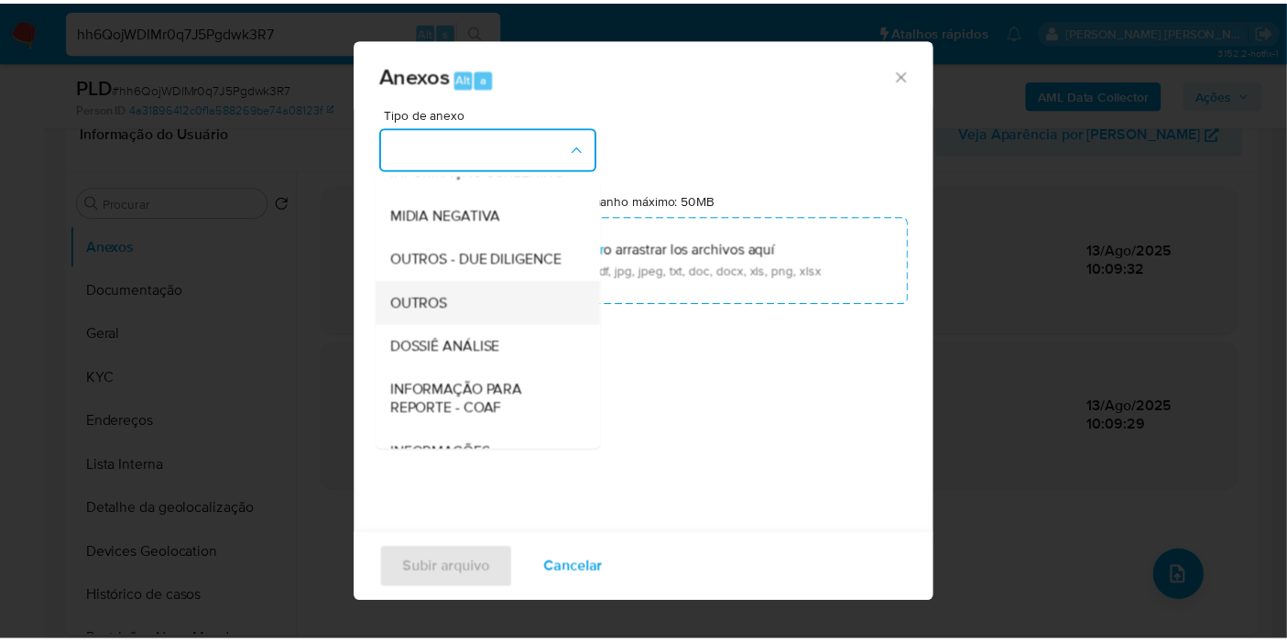
scroll to position [203, 0]
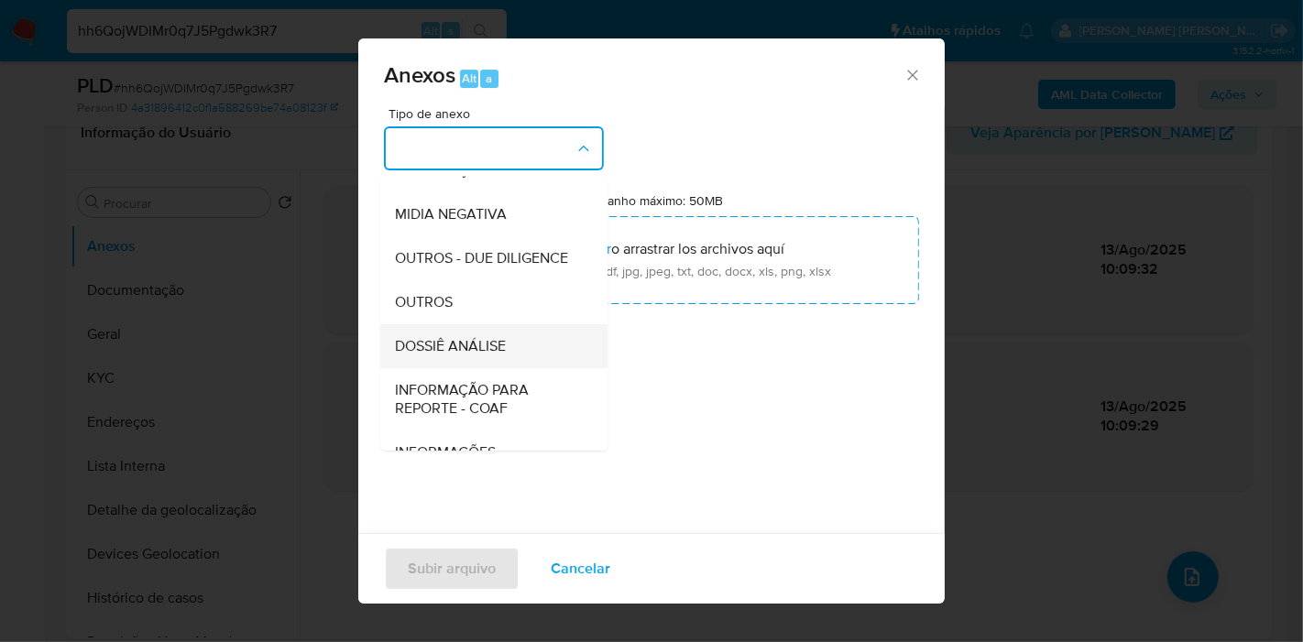
click at [510, 368] on div "DOSSIÊ ANÁLISE" at bounding box center [488, 346] width 187 height 44
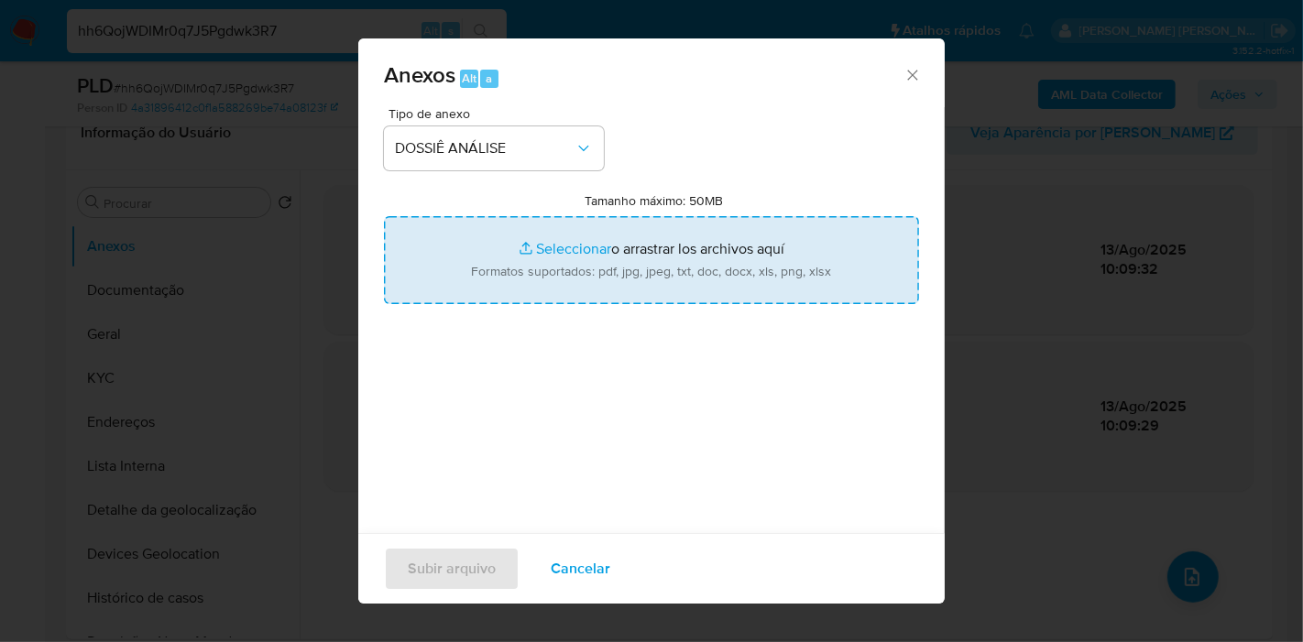
click at [553, 273] on input "Tamanho máximo: 50MB Seleccionar archivos" at bounding box center [651, 260] width 535 height 88
type input "C:\fakepath\SAR - XXX - CPF 47918514807 - CARLOS ALBERTO FREITAS SANTANA.pdf"
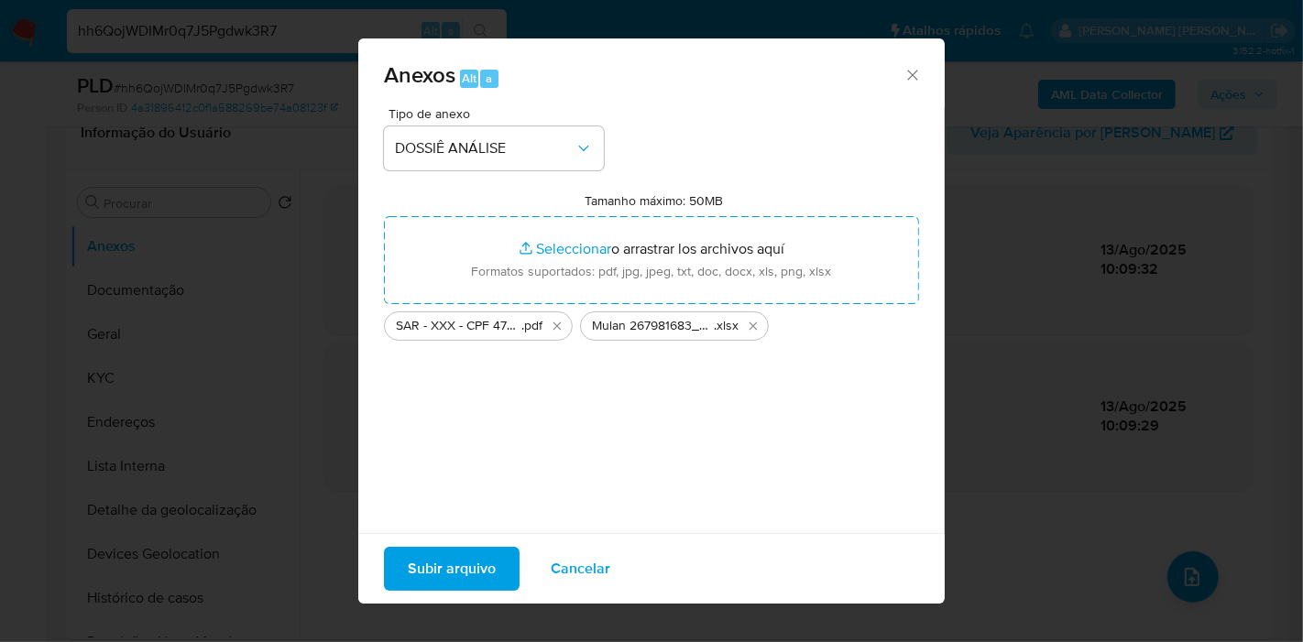
click at [421, 558] on span "Subir arquivo" at bounding box center [452, 569] width 88 height 40
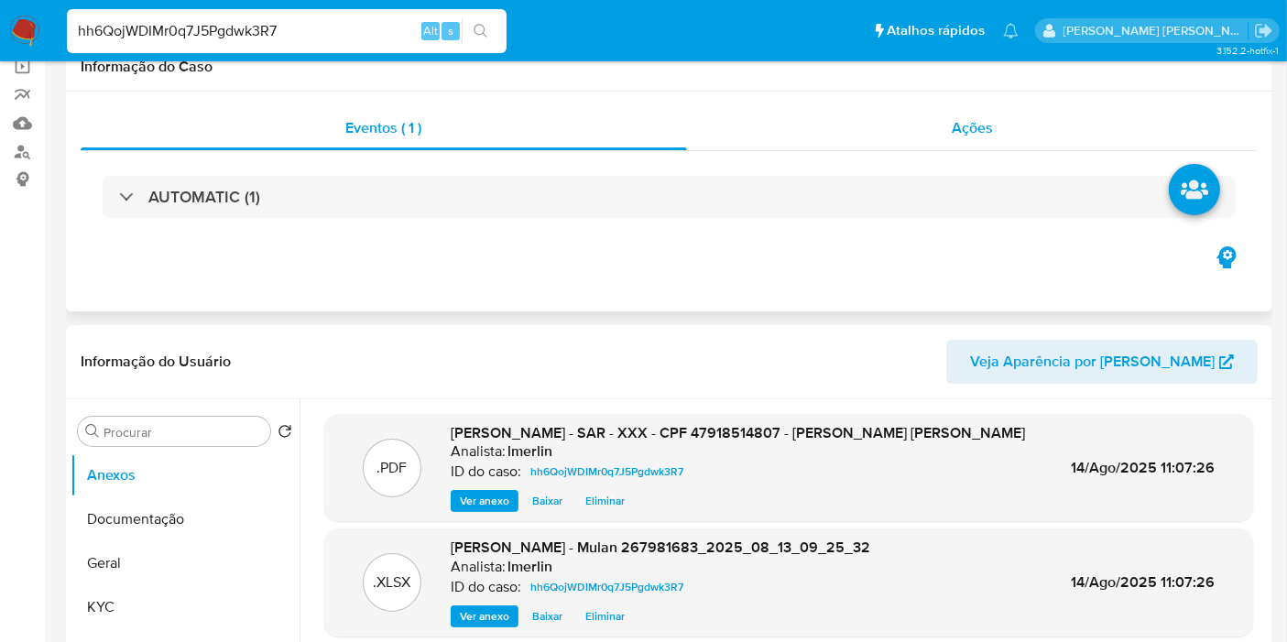
scroll to position [0, 0]
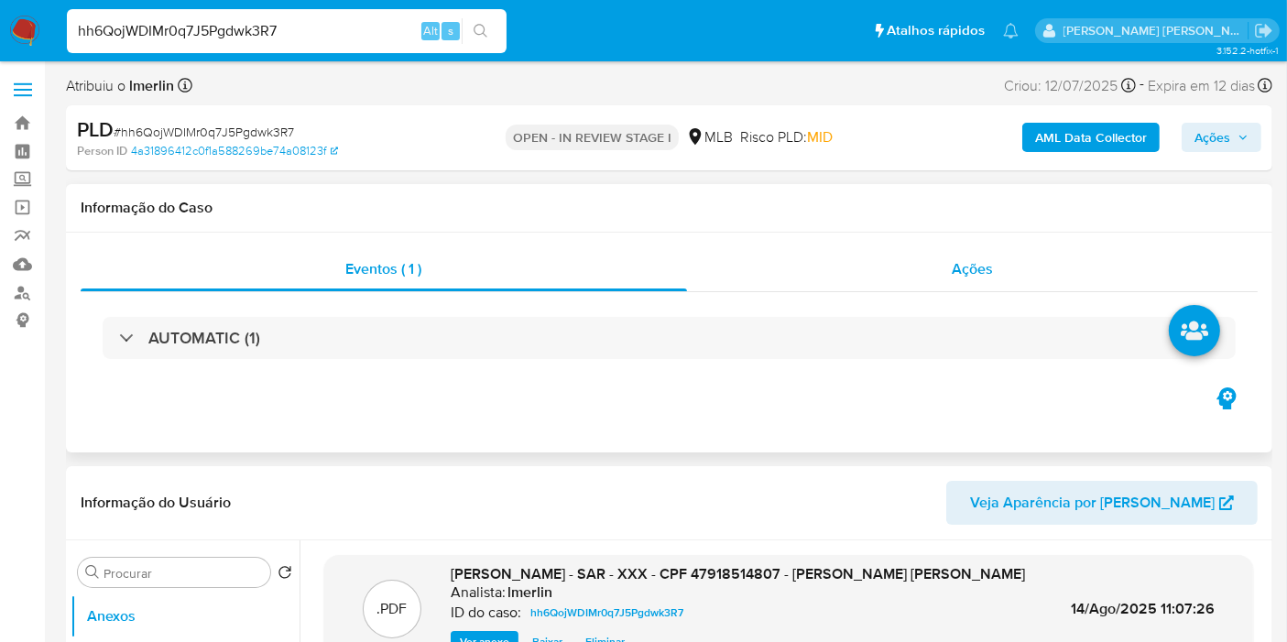
click at [942, 261] on div "Ações" at bounding box center [973, 269] width 572 height 44
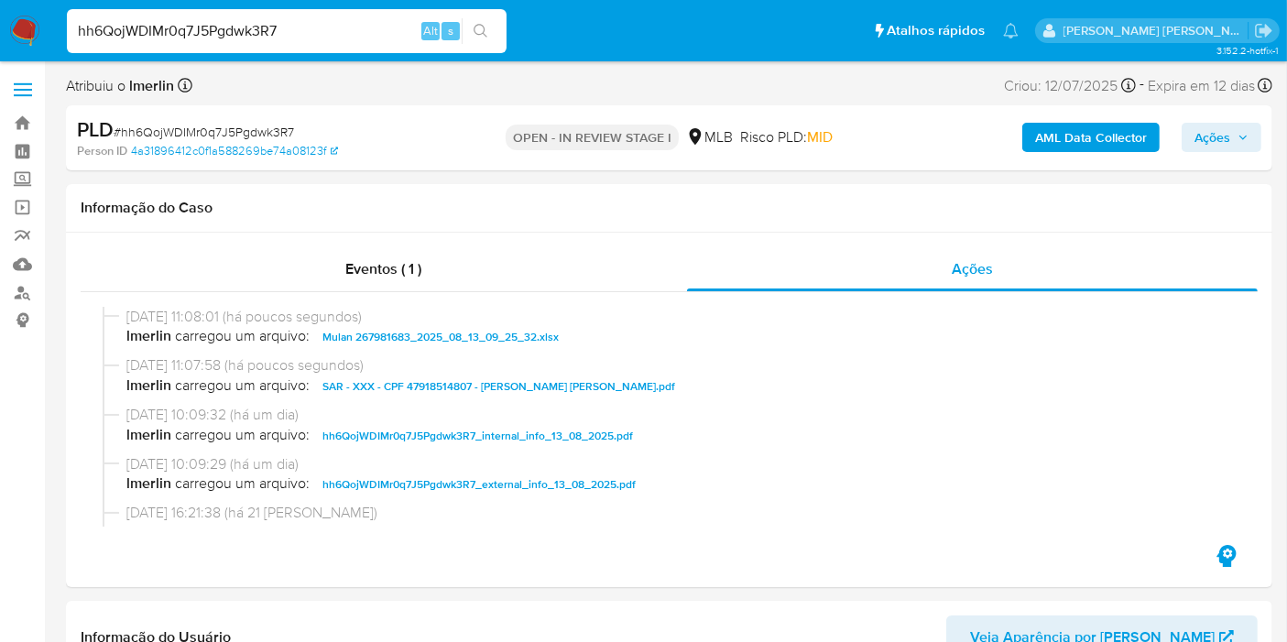
click at [1216, 138] on span "Ações" at bounding box center [1213, 137] width 36 height 29
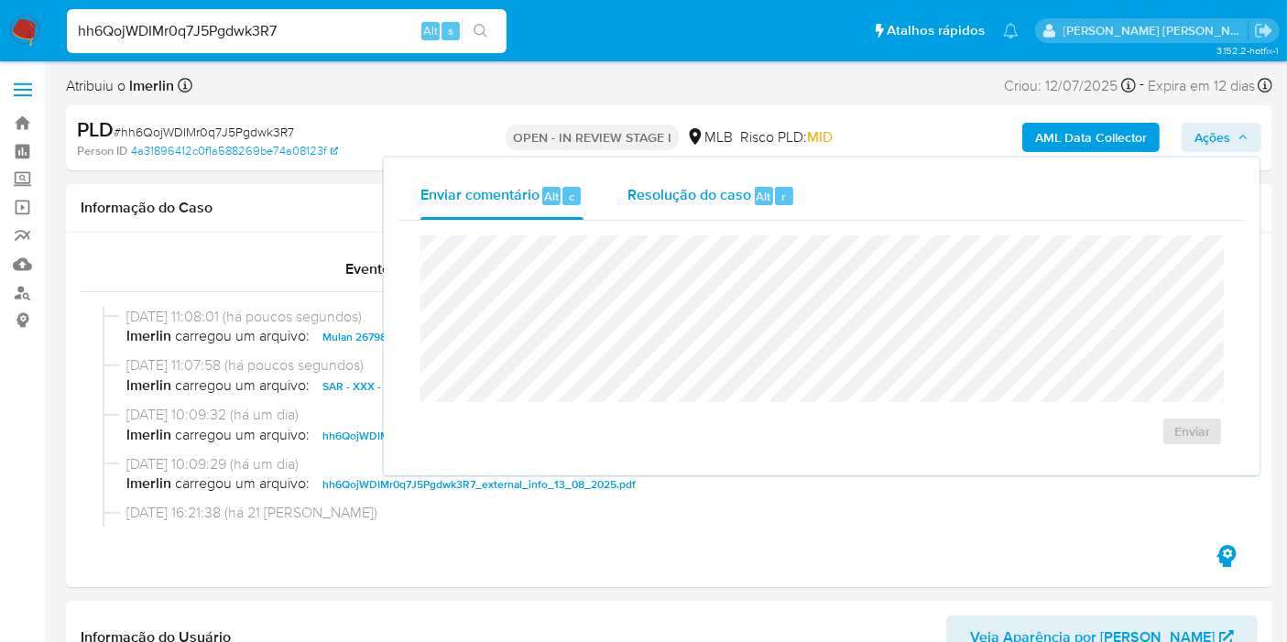
click at [696, 181] on div "Resolução do caso Alt r" at bounding box center [712, 196] width 168 height 48
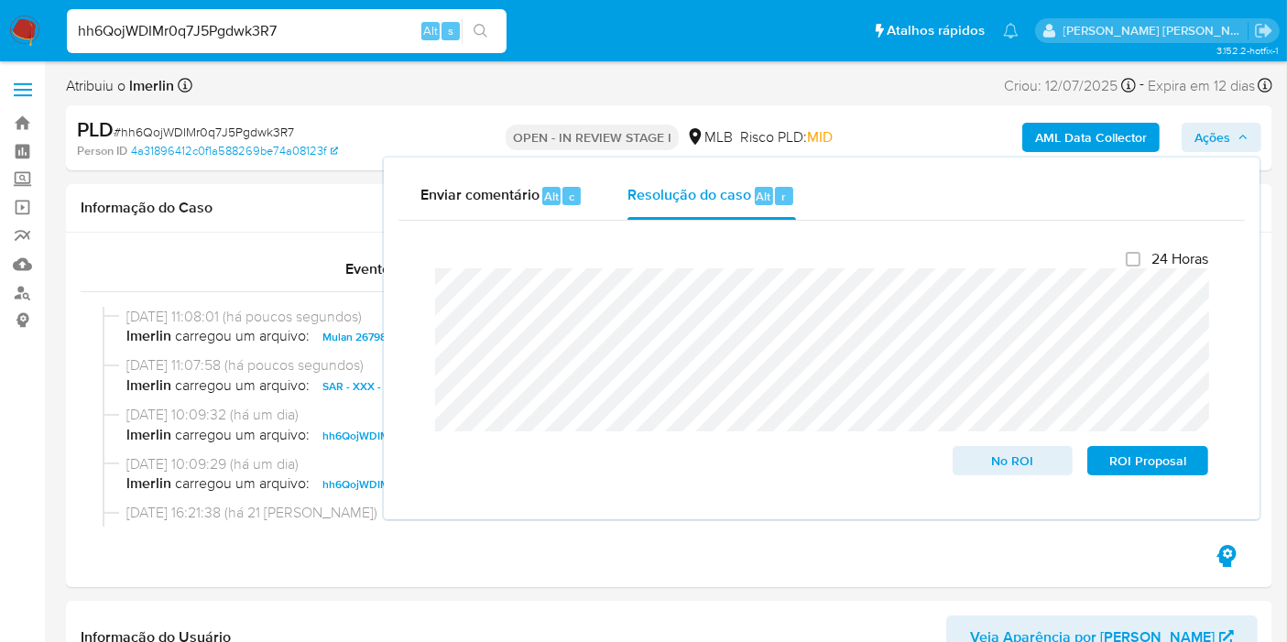
drag, startPoint x: 1146, startPoint y: 462, endPoint x: 875, endPoint y: 68, distance: 478.3
click at [1145, 462] on span "ROI Proposal" at bounding box center [1147, 461] width 95 height 26
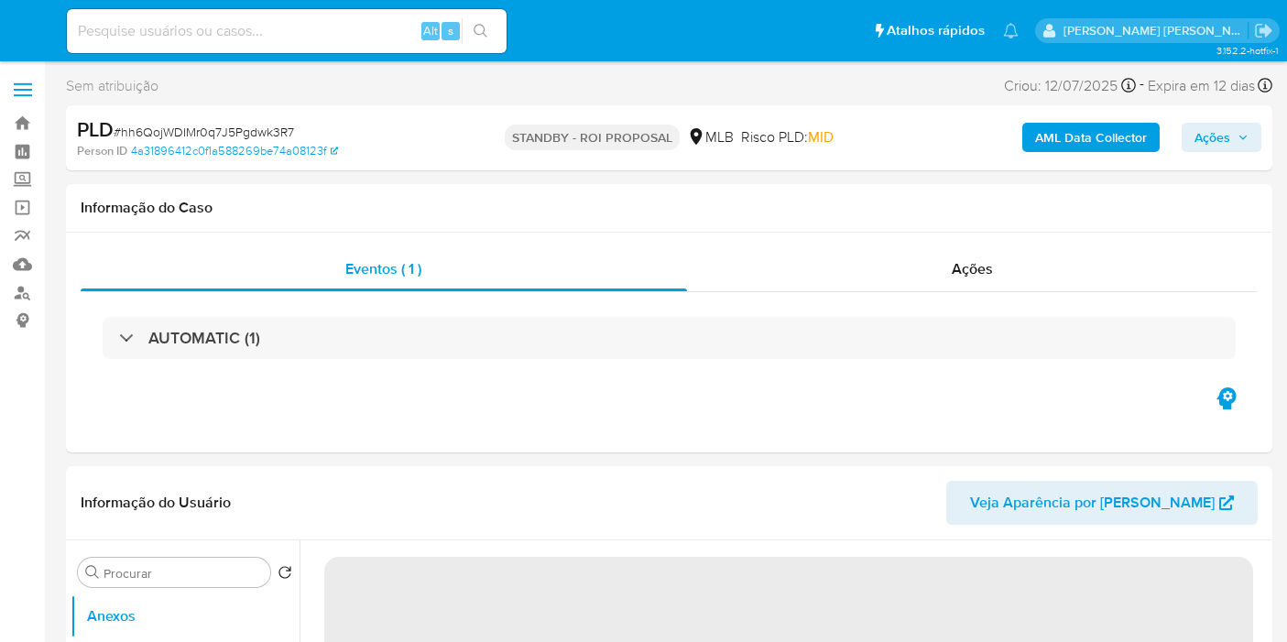
select select "10"
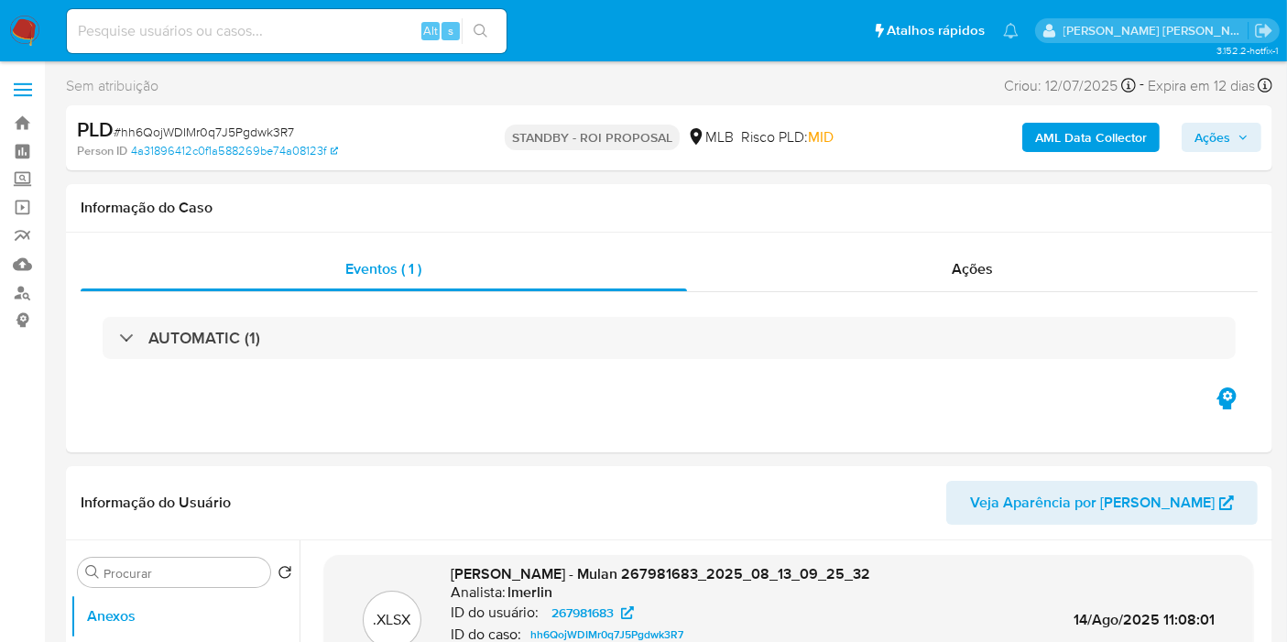
click at [19, 29] on img at bounding box center [24, 31] width 31 height 31
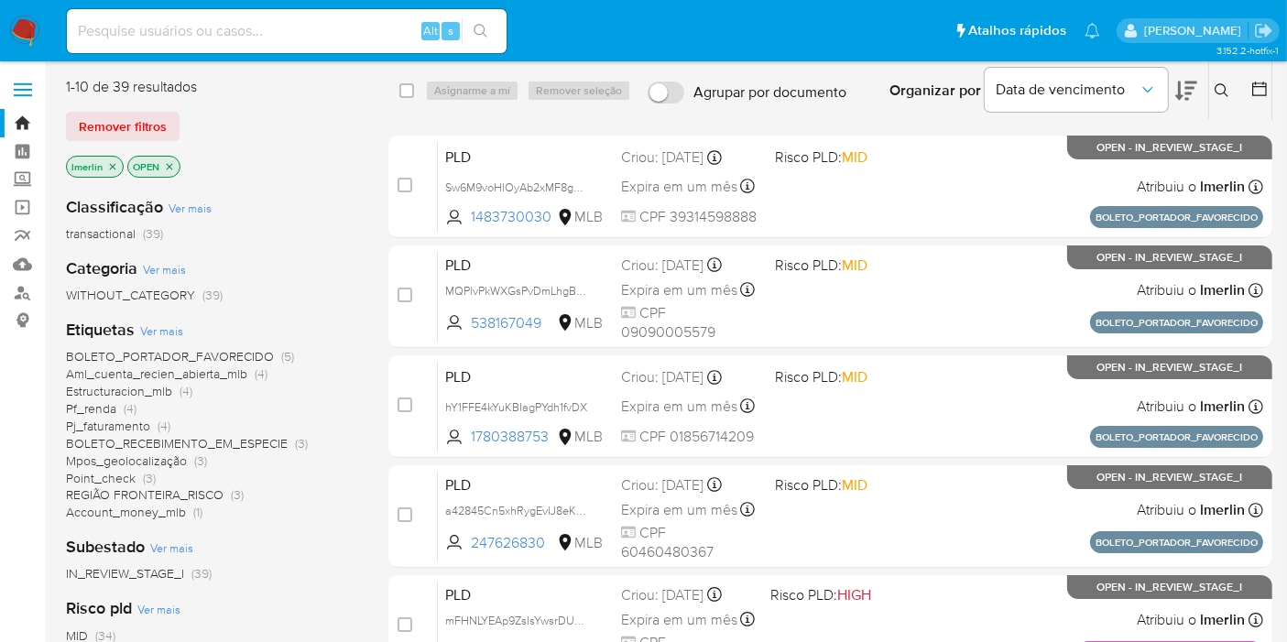
click at [113, 168] on icon "close-filter" at bounding box center [113, 166] width 6 height 6
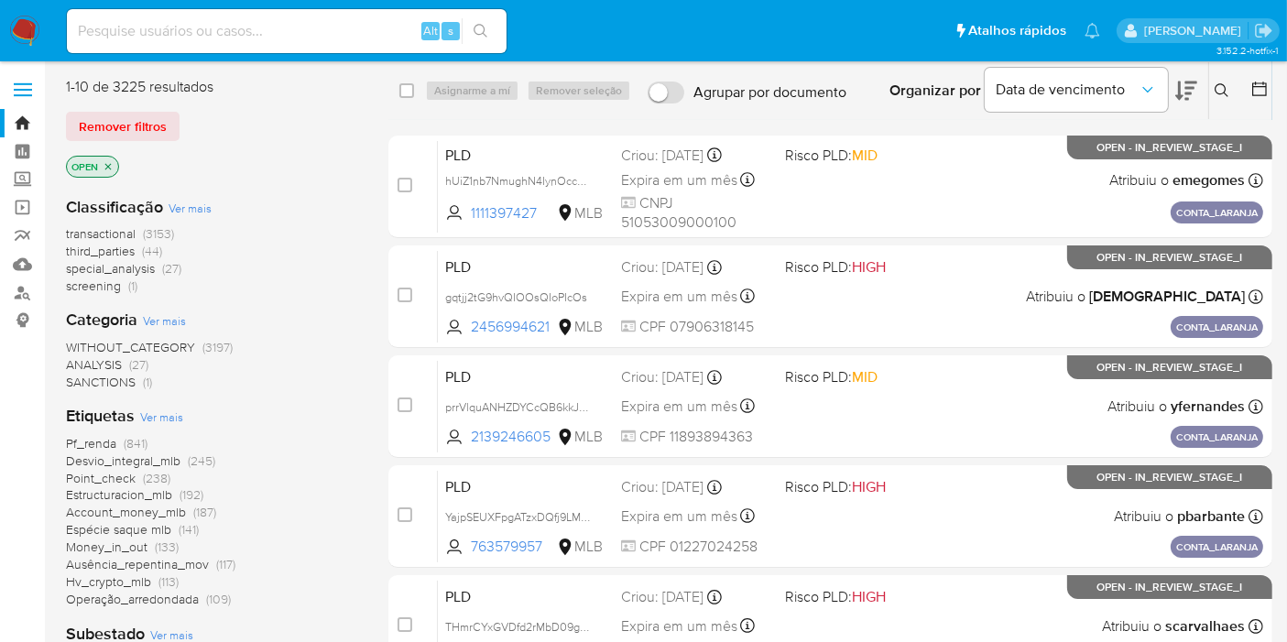
click at [130, 293] on span "(1)" at bounding box center [132, 286] width 9 height 18
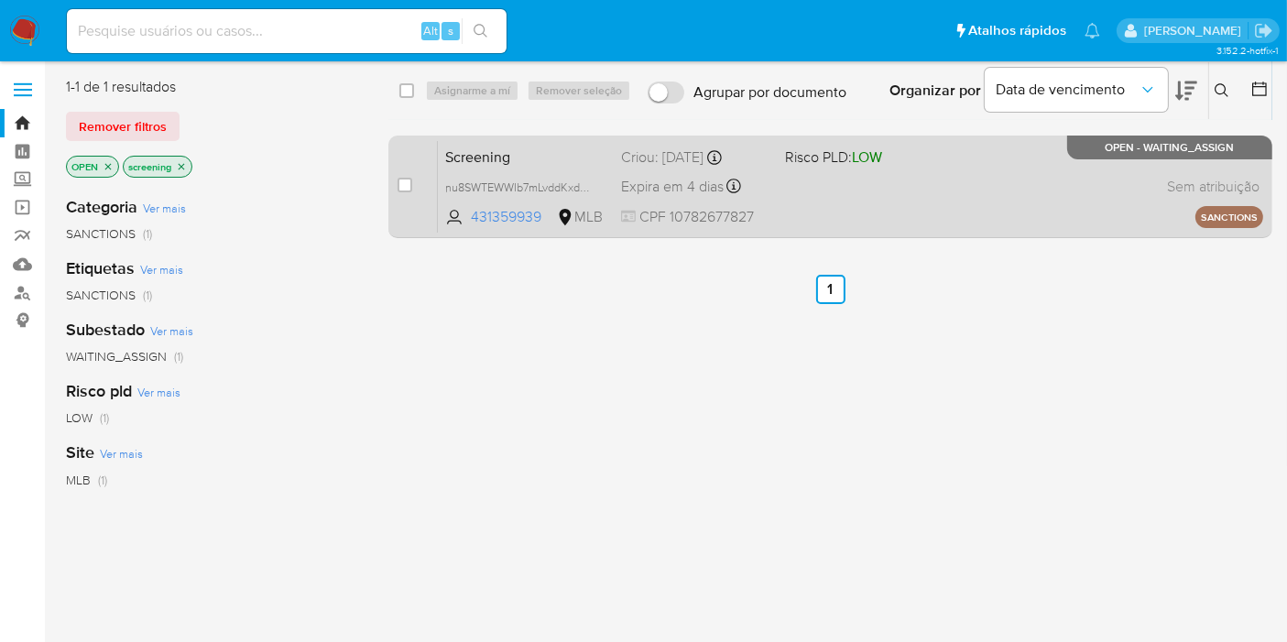
click at [413, 192] on div "case-item-checkbox Incapaz de atribuir o caso" at bounding box center [418, 186] width 40 height 93
click at [404, 184] on input "checkbox" at bounding box center [405, 185] width 15 height 15
checkbox input "true"
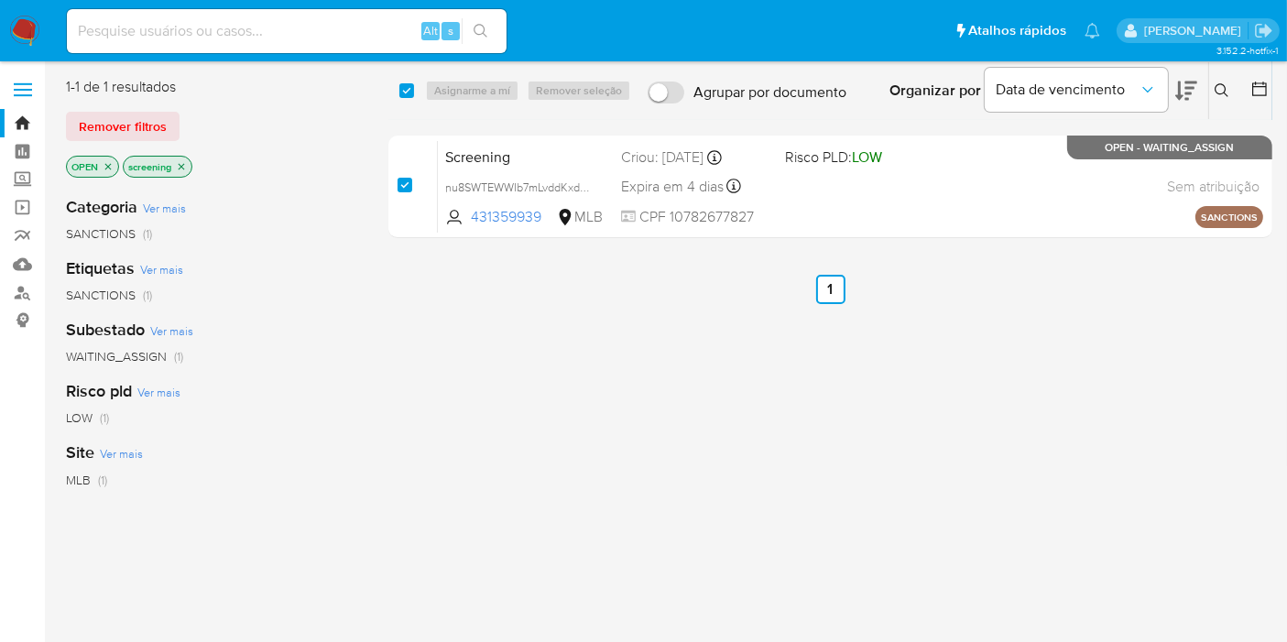
checkbox input "true"
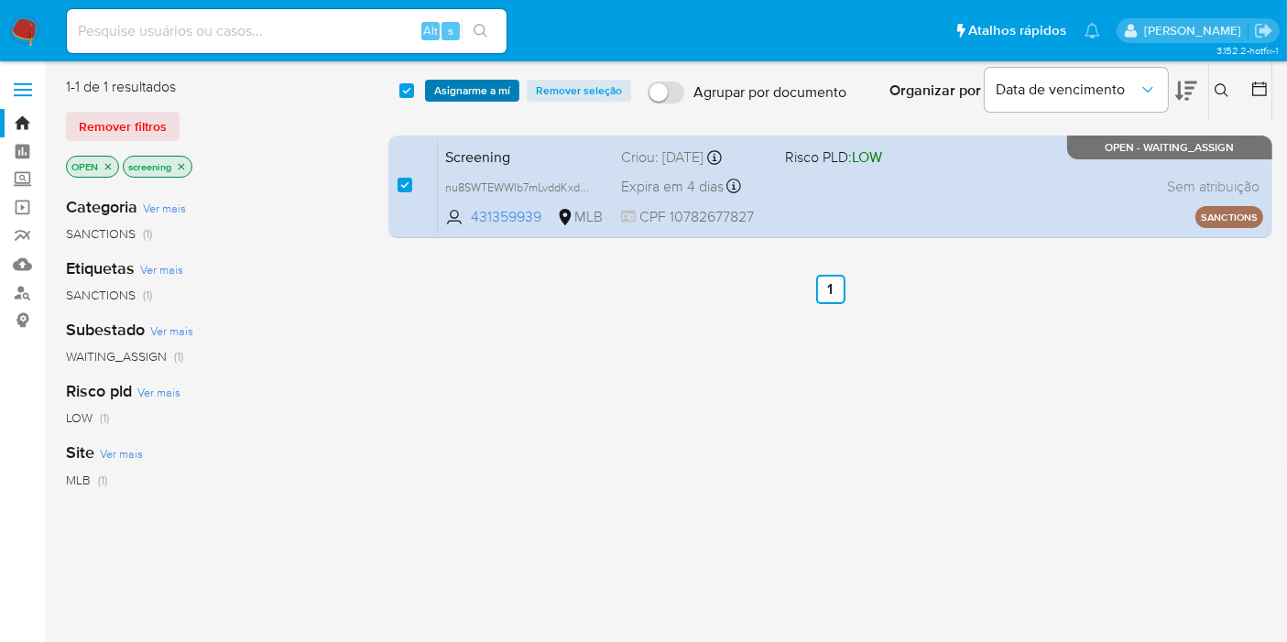
click at [466, 88] on span "Asignarme a mí" at bounding box center [472, 91] width 76 height 18
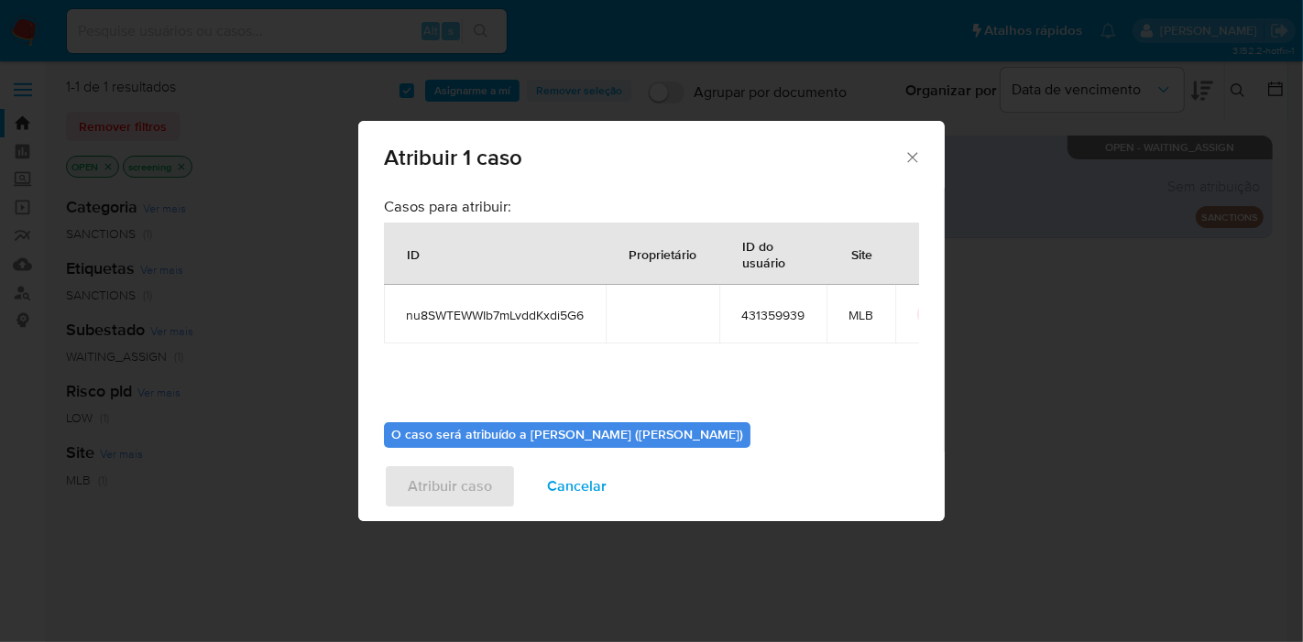
click at [536, 317] on span "nu8SWTEWWIb7mLvddKxdi5G6" at bounding box center [495, 315] width 178 height 16
copy span "nu8SWTEWWIb7mLvddKxdi5G6"
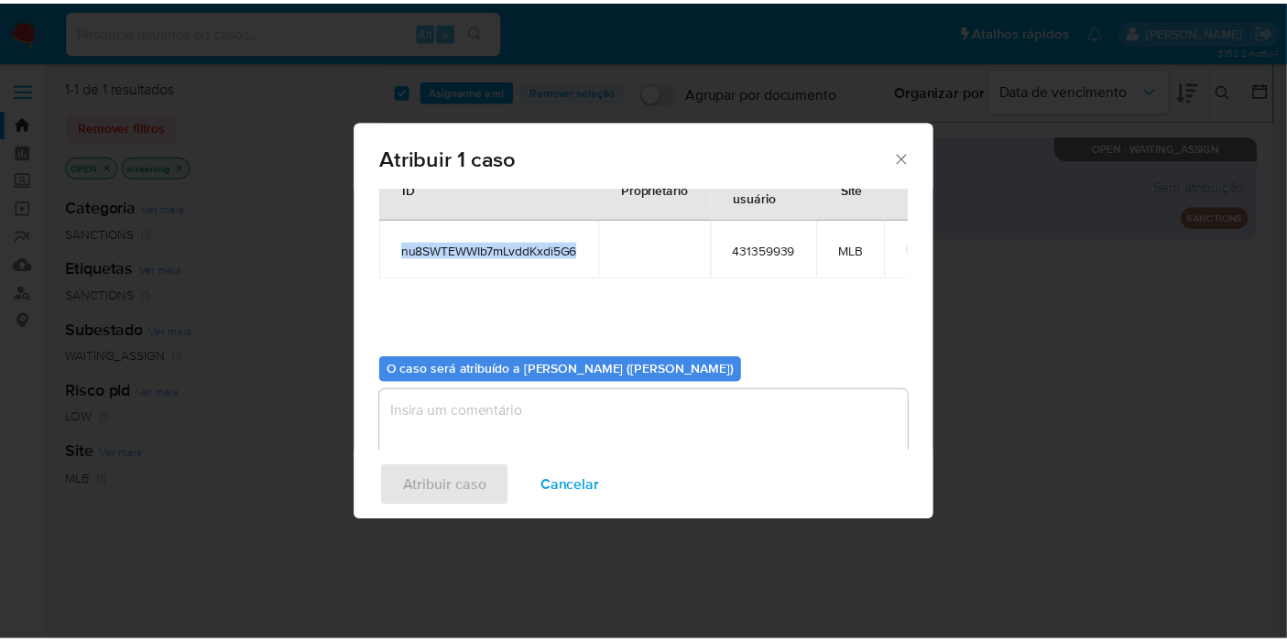
scroll to position [93, 0]
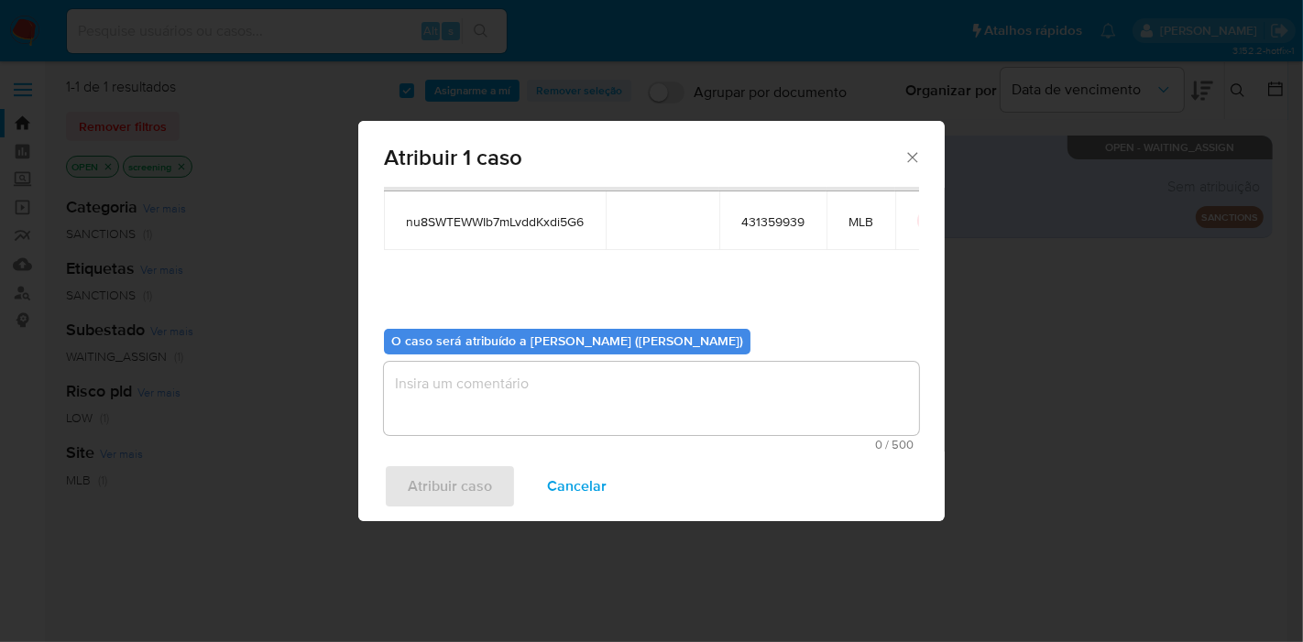
click at [764, 221] on span "431359939" at bounding box center [772, 221] width 63 height 16
copy span "431359939"
click at [557, 429] on textarea "assign-modal" at bounding box center [651, 398] width 535 height 73
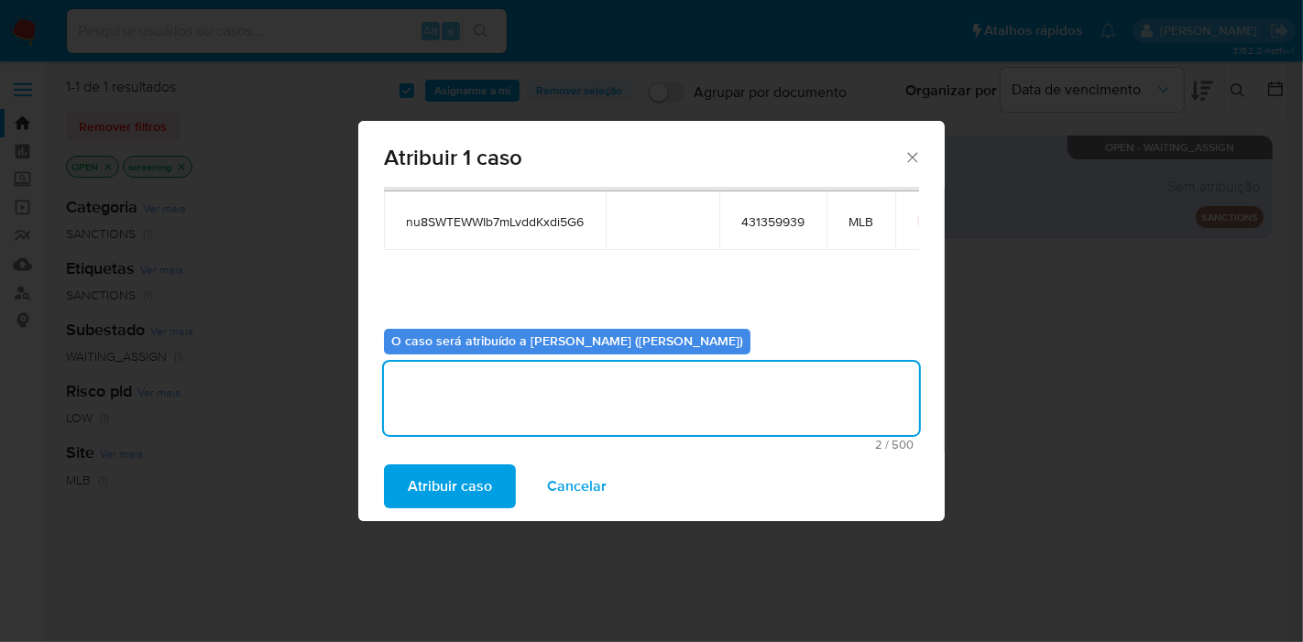
click at [419, 495] on span "Atribuir caso" at bounding box center [450, 486] width 84 height 40
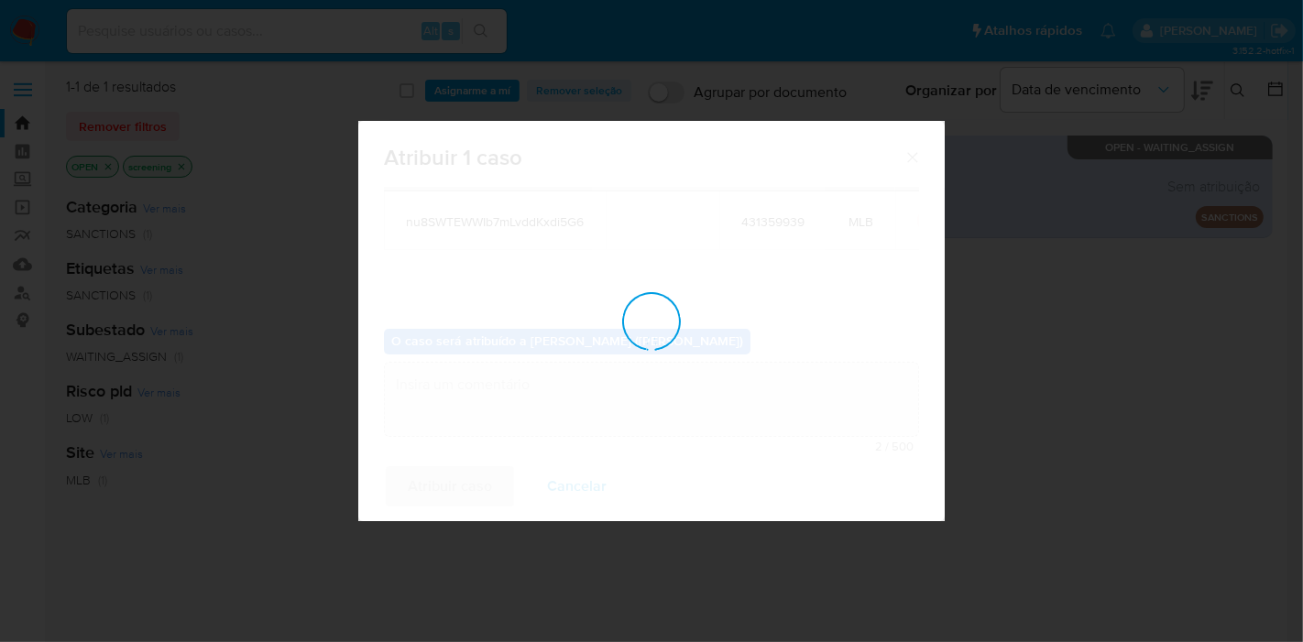
checkbox input "false"
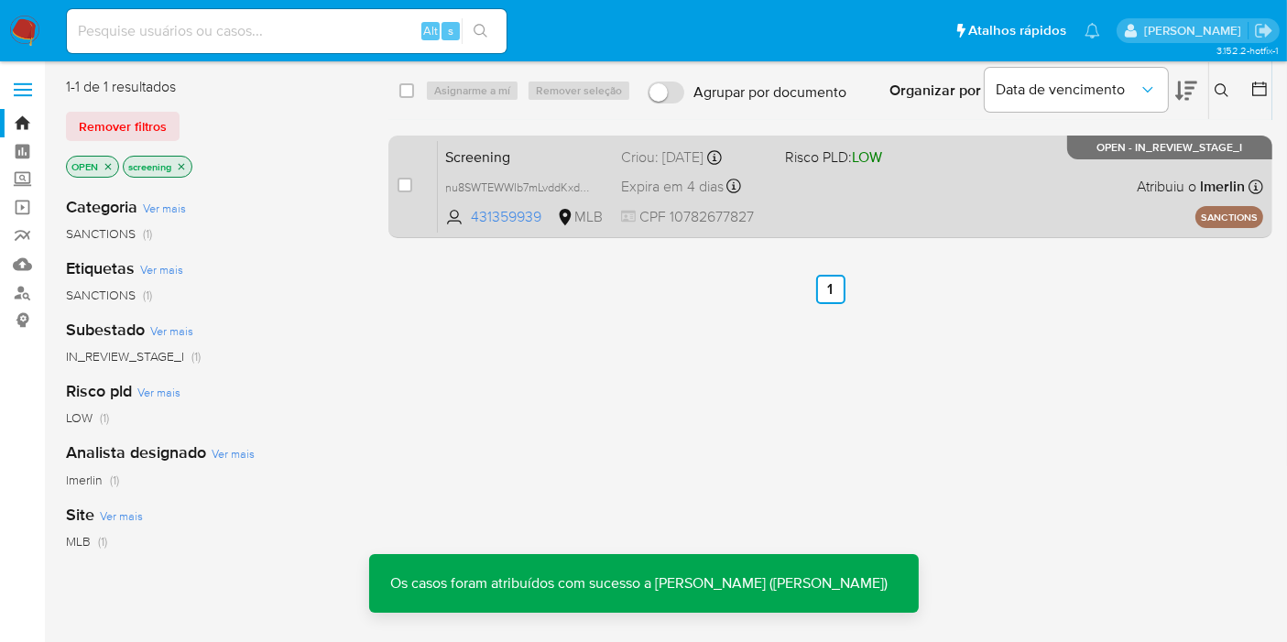
click at [475, 152] on span "Screening" at bounding box center [525, 156] width 161 height 24
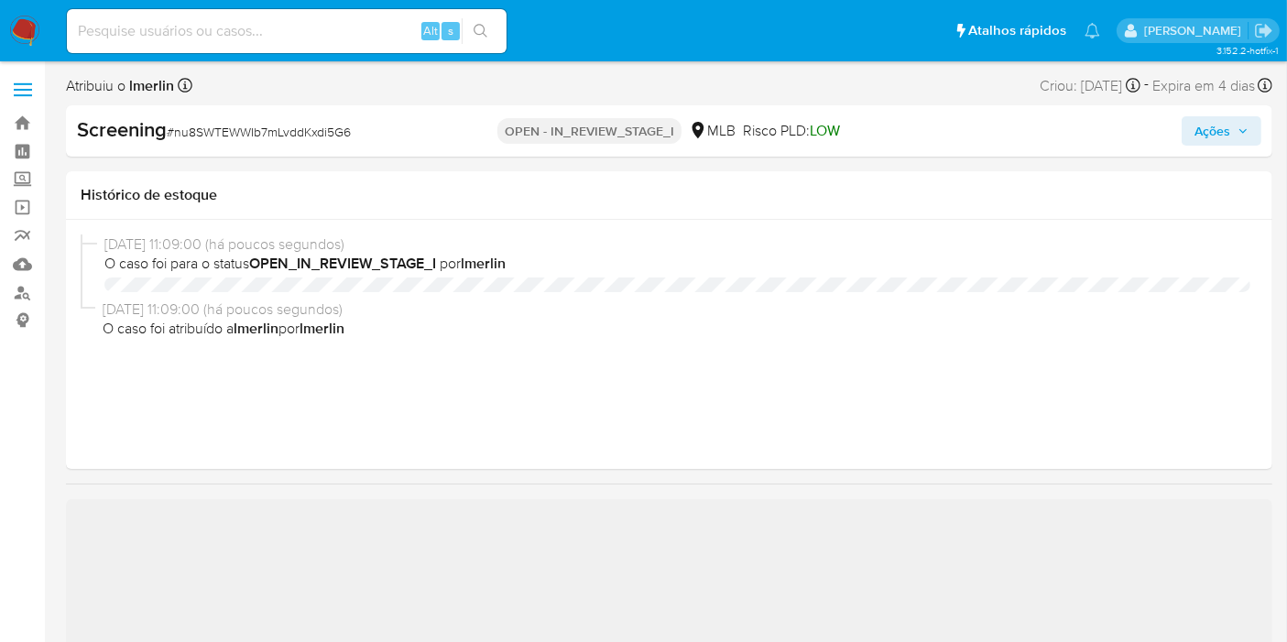
select select "10"
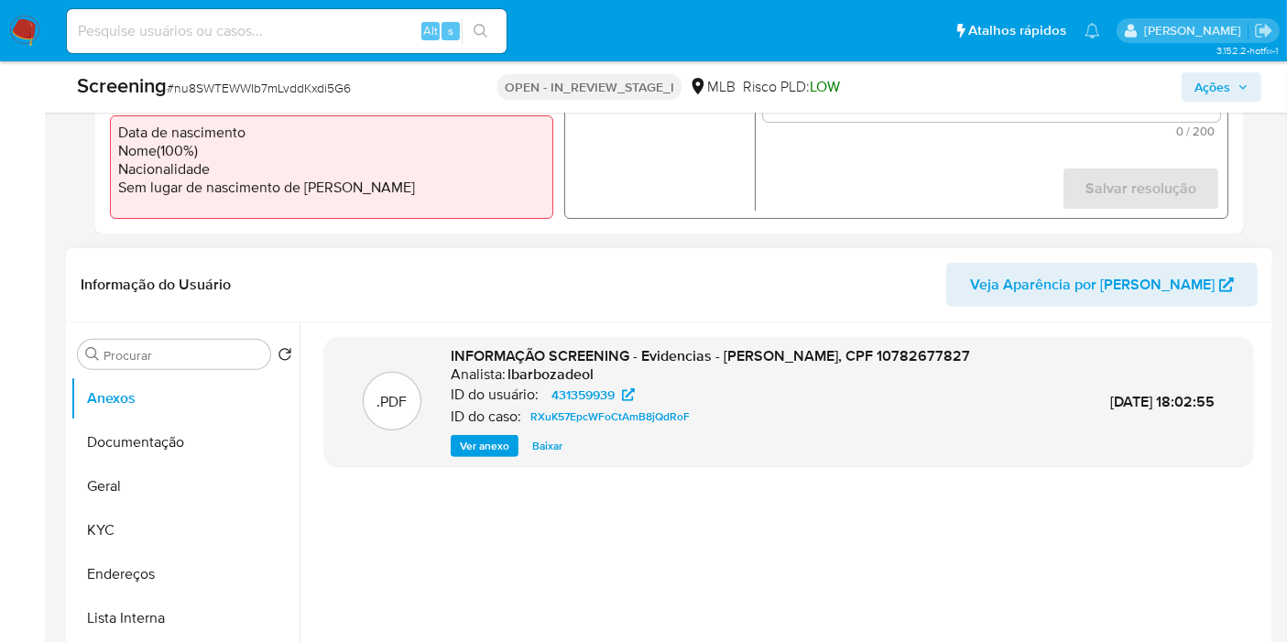
scroll to position [712, 0]
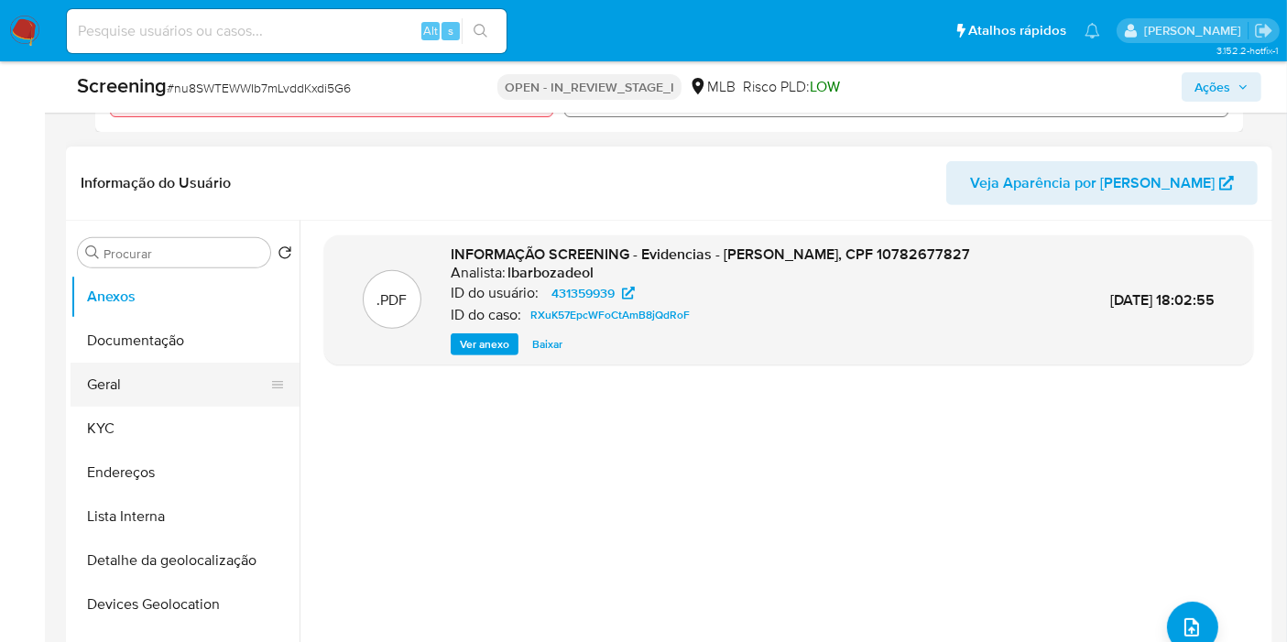
click at [135, 422] on button "KYC" at bounding box center [185, 429] width 229 height 44
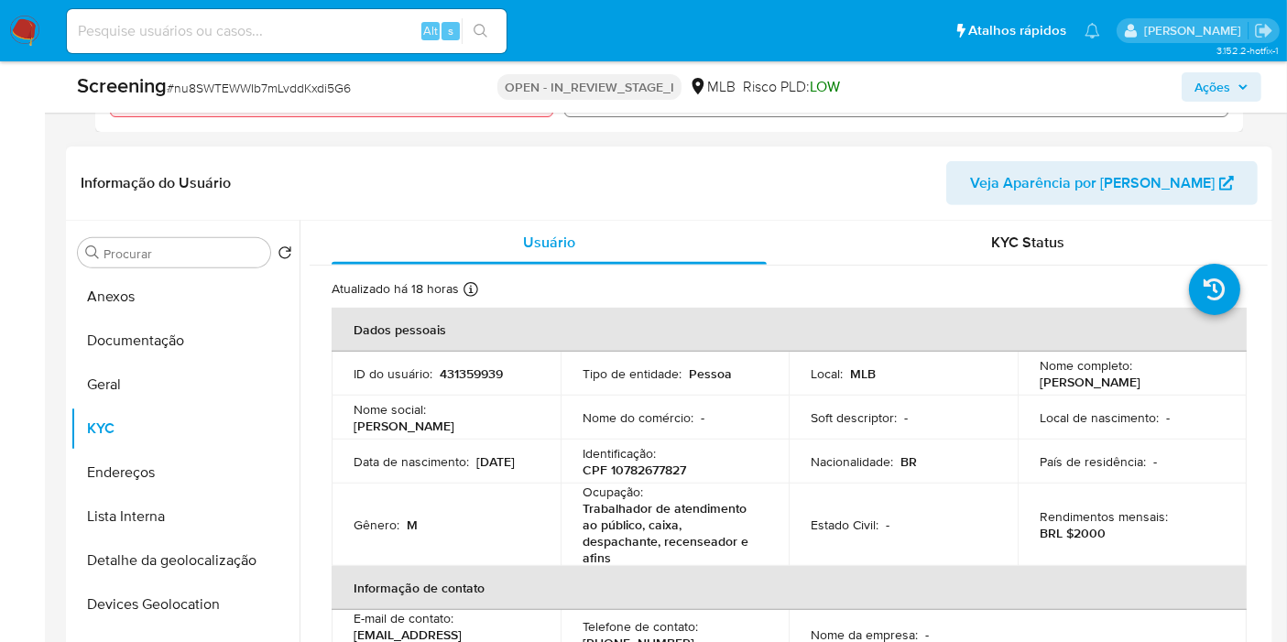
click at [668, 475] on p "CPF 10782677827" at bounding box center [635, 470] width 104 height 16
copy p "10782677827"
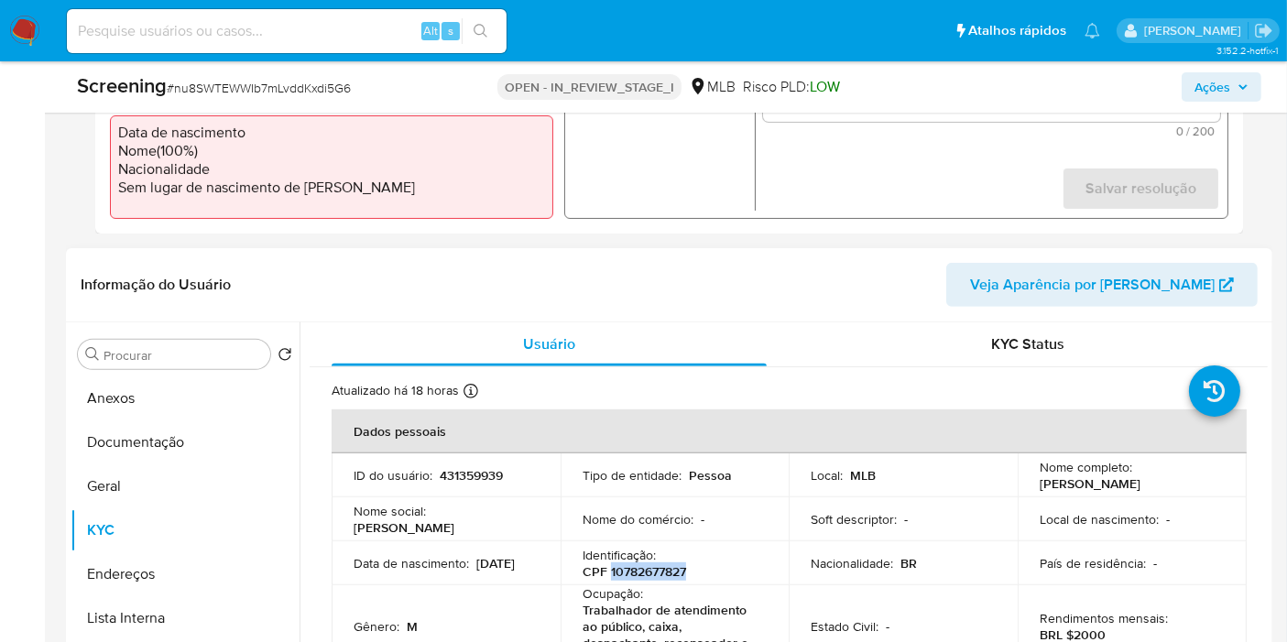
scroll to position [203, 0]
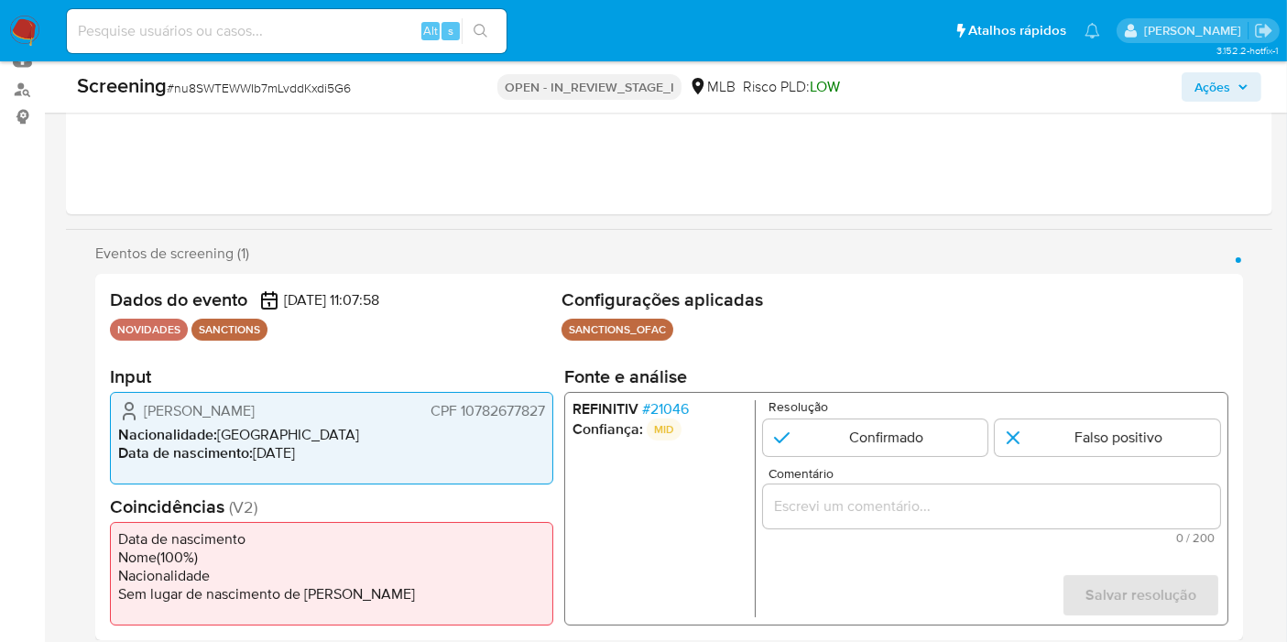
click at [148, 338] on p "NOVIDADES" at bounding box center [149, 330] width 78 height 22
click at [148, 330] on p "NOVIDADES" at bounding box center [149, 330] width 78 height 22
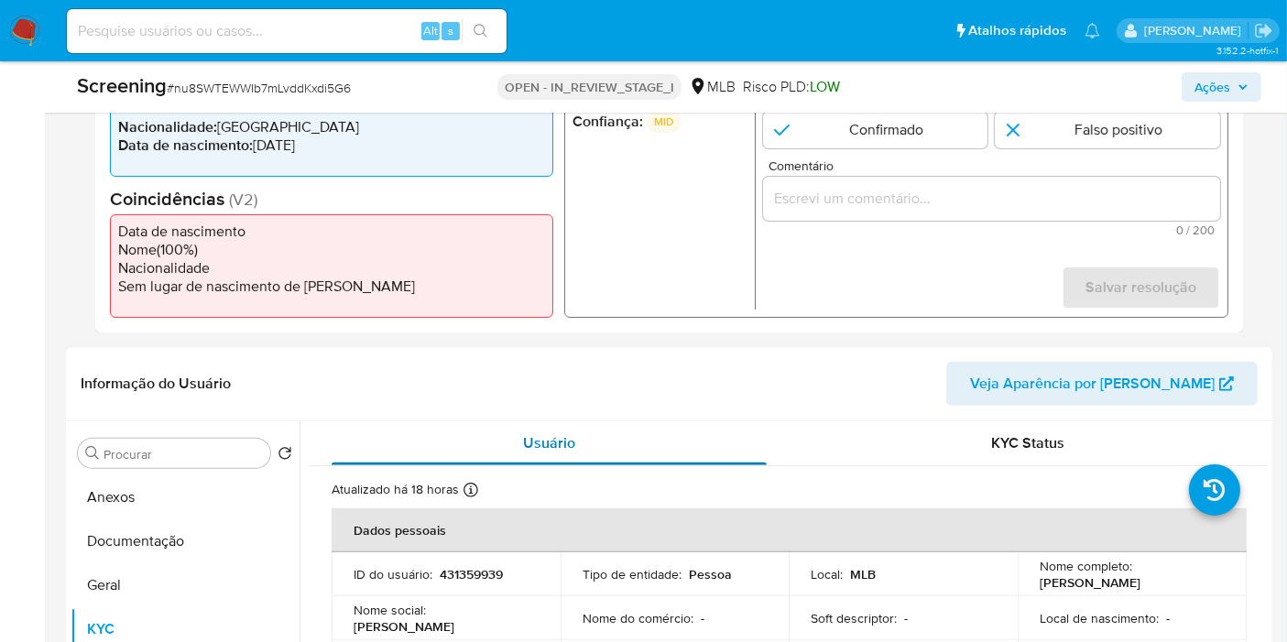
scroll to position [712, 0]
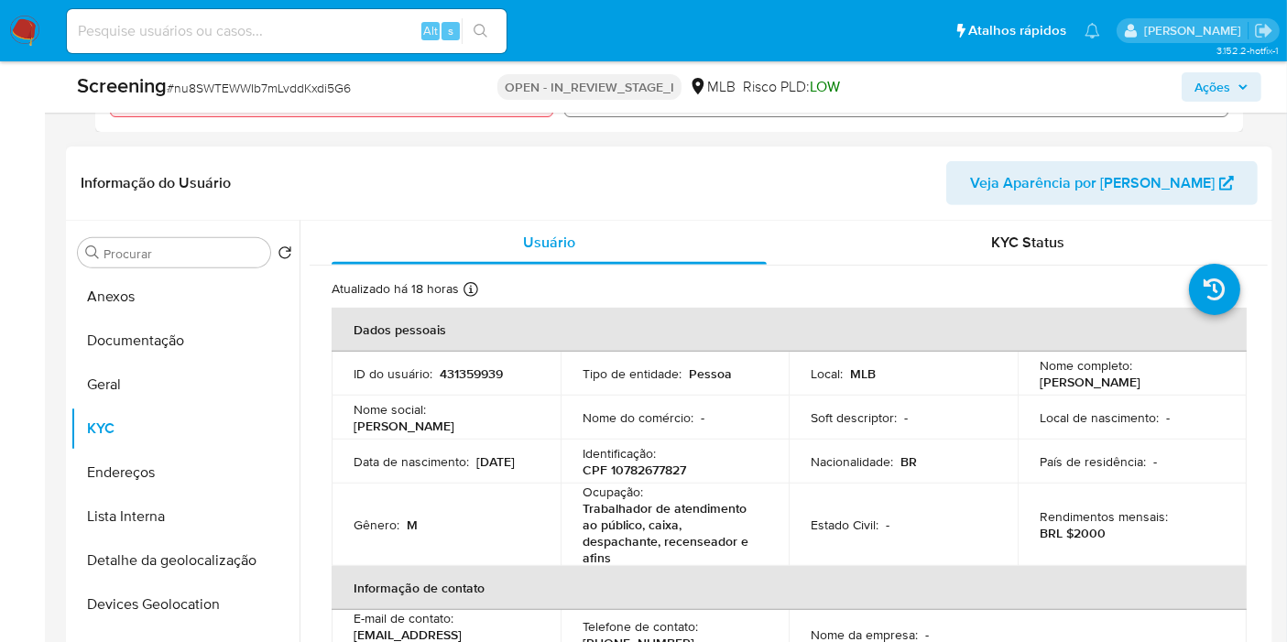
click at [626, 475] on p "CPF 10782677827" at bounding box center [635, 470] width 104 height 16
copy p "10782677827"
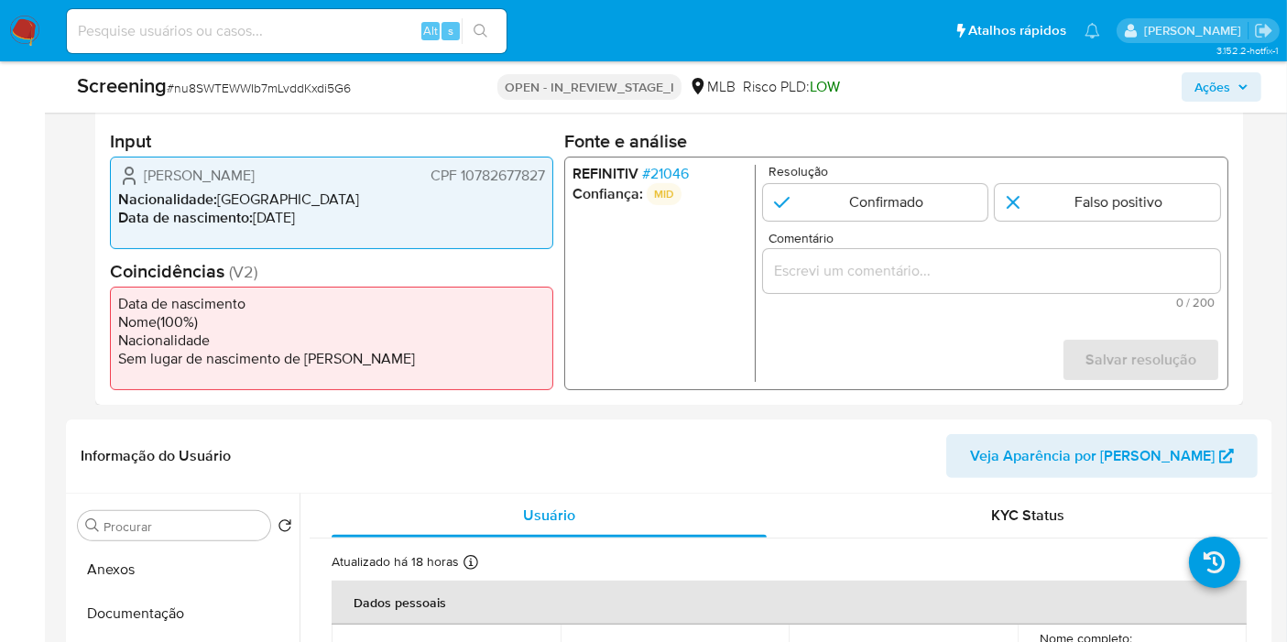
scroll to position [407, 0]
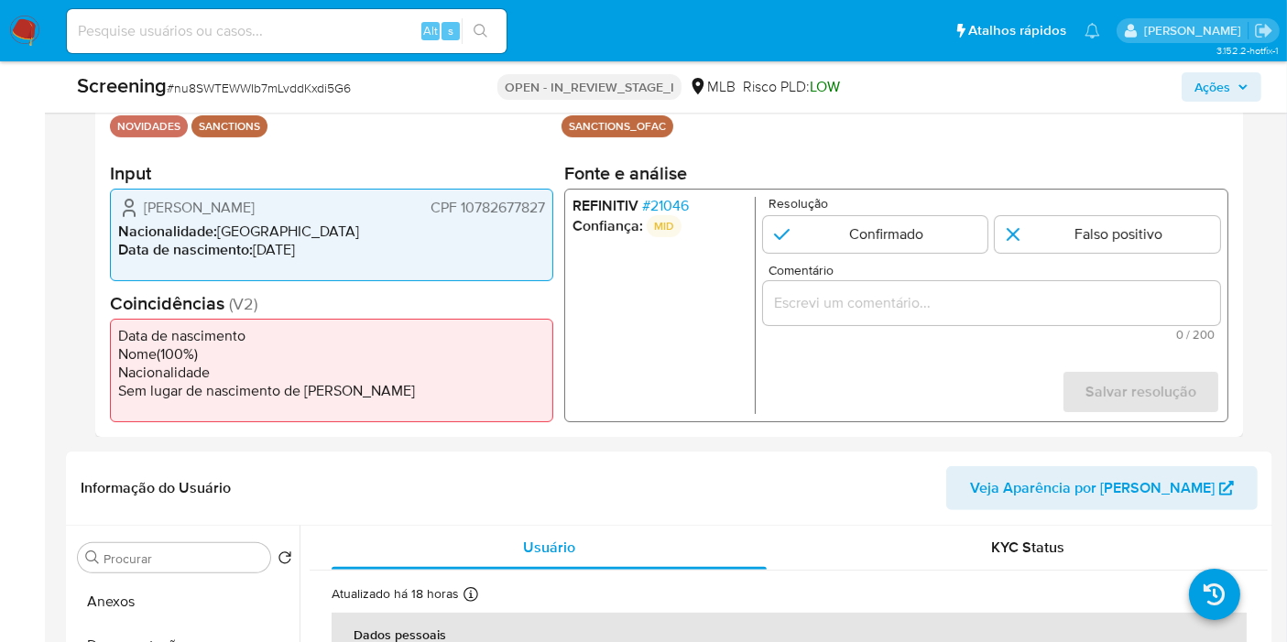
drag, startPoint x: 701, startPoint y: 207, endPoint x: 686, endPoint y: 203, distance: 15.4
click at [686, 203] on li "REFINITIV # 21046" at bounding box center [660, 206] width 175 height 18
click at [987, 288] on div "1 de 1" at bounding box center [991, 303] width 457 height 44
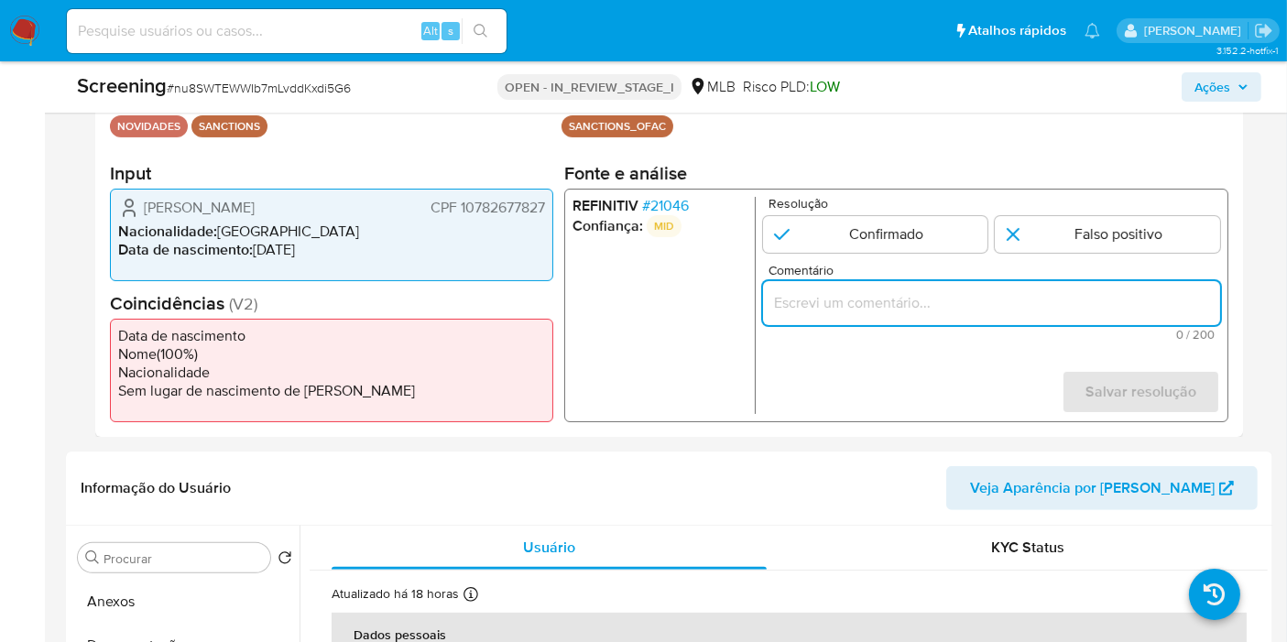
click at [987, 299] on input "Comentário" at bounding box center [991, 303] width 457 height 24
paste input "LUIS FERNANDO DA COSTA, CPF 10782677827, gerou match com sancionado na lista OF…"
type input "LUIS FERNANDO DA COSTA, CPF 10782677827, gerou match com sancionado na lista OF…"
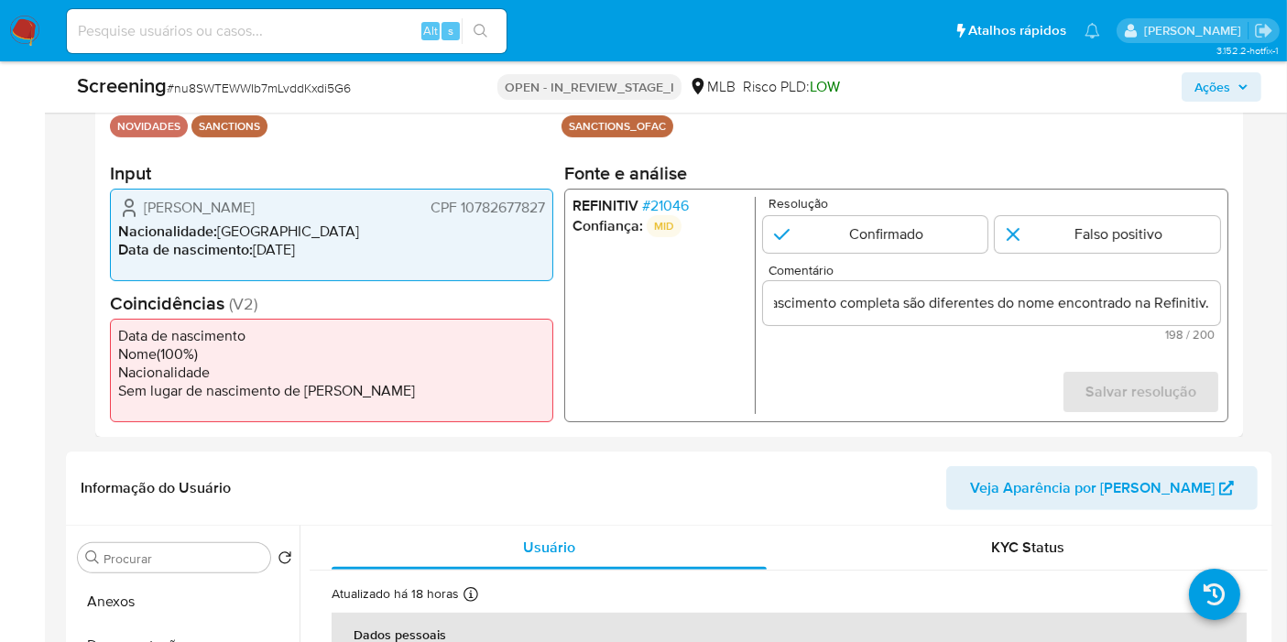
scroll to position [0, 0]
click at [1043, 223] on input "1 de 1" at bounding box center [1107, 234] width 225 height 37
radio input "true"
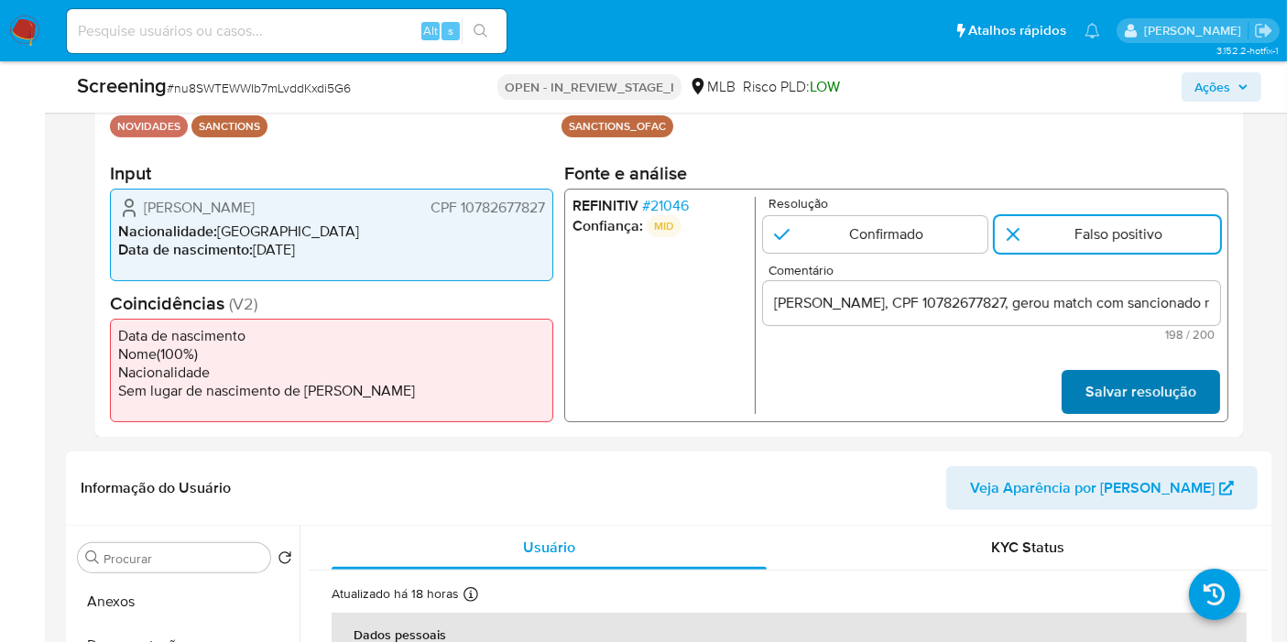
click at [1133, 389] on span "Salvar resolução" at bounding box center [1141, 392] width 111 height 40
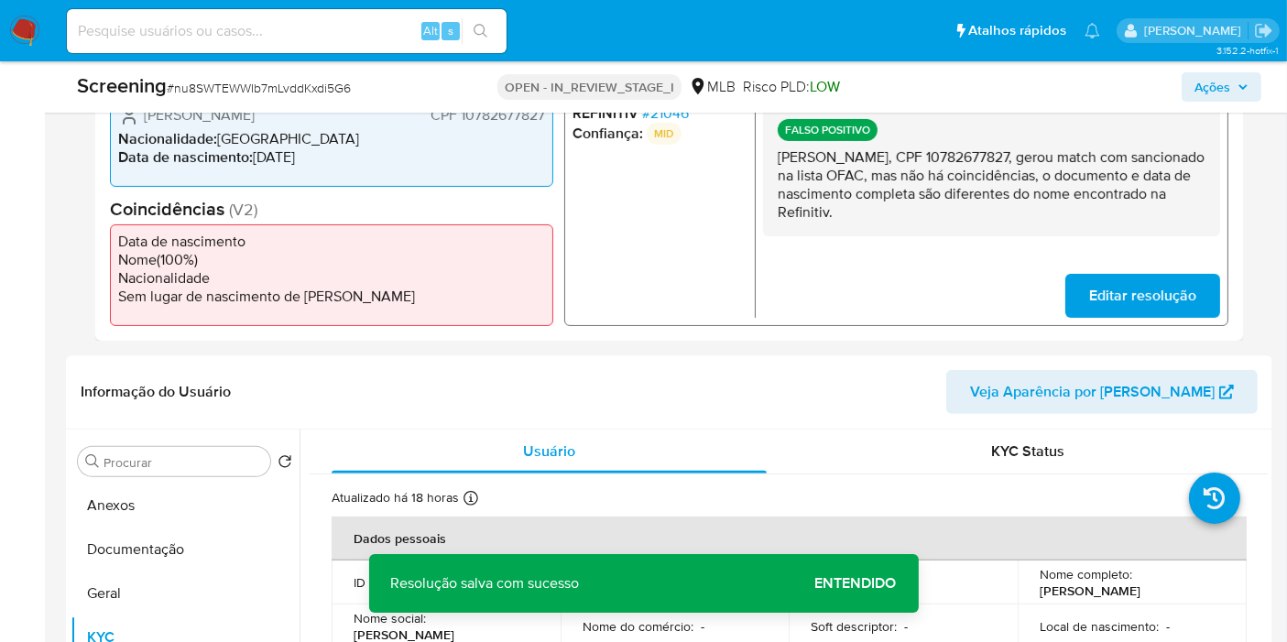
scroll to position [712, 0]
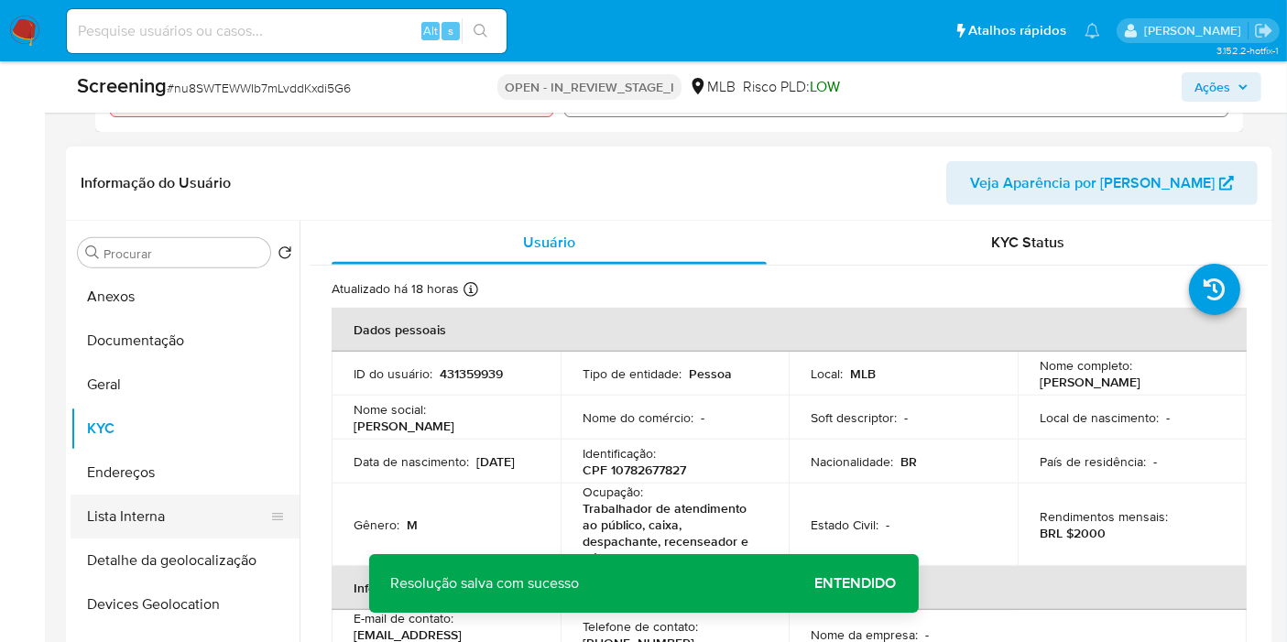
click at [223, 527] on button "Lista Interna" at bounding box center [178, 517] width 214 height 44
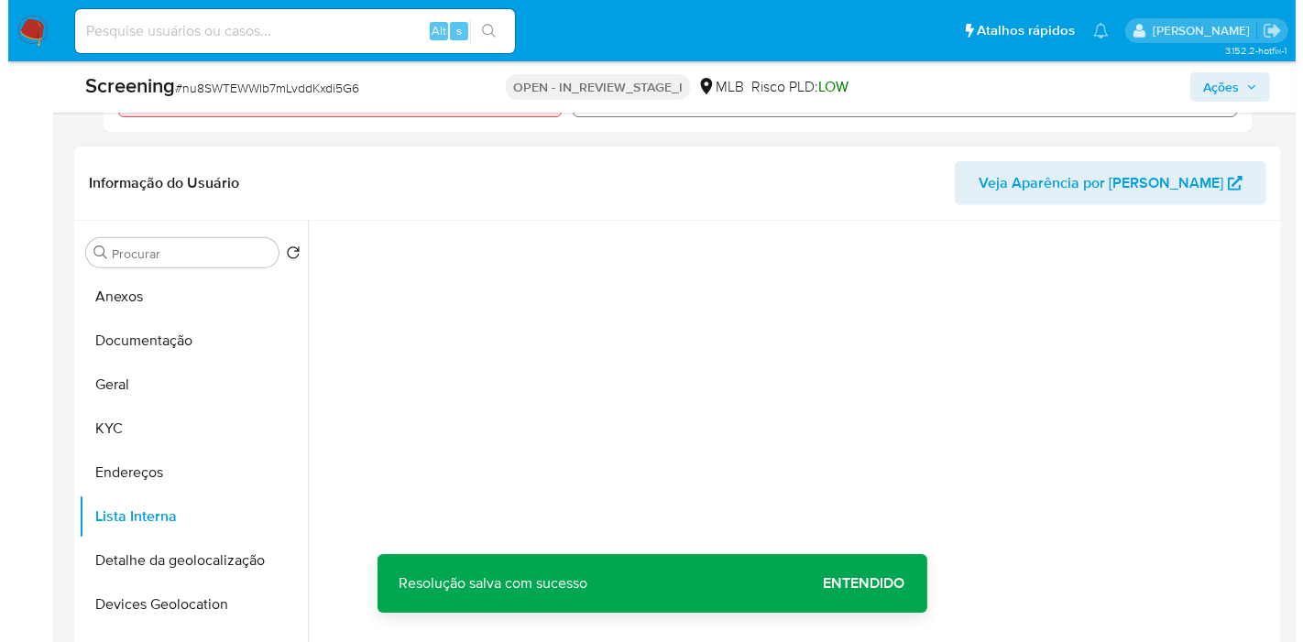
scroll to position [814, 0]
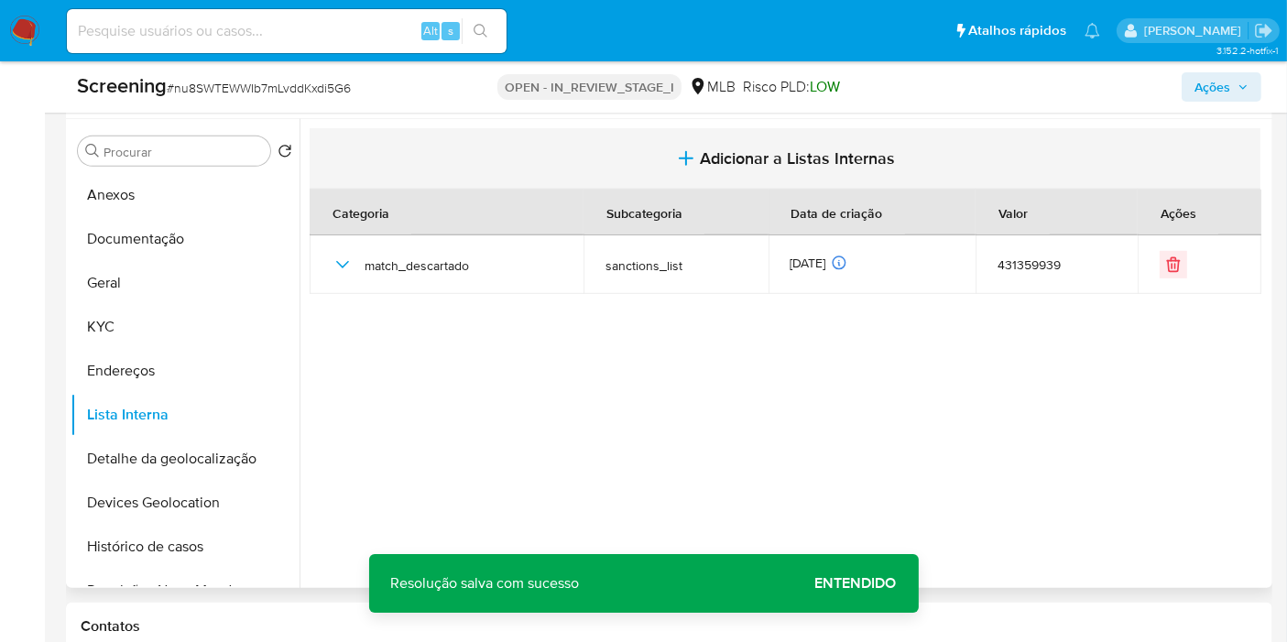
click at [795, 166] on span "Adicionar a Listas Internas" at bounding box center [798, 158] width 195 height 20
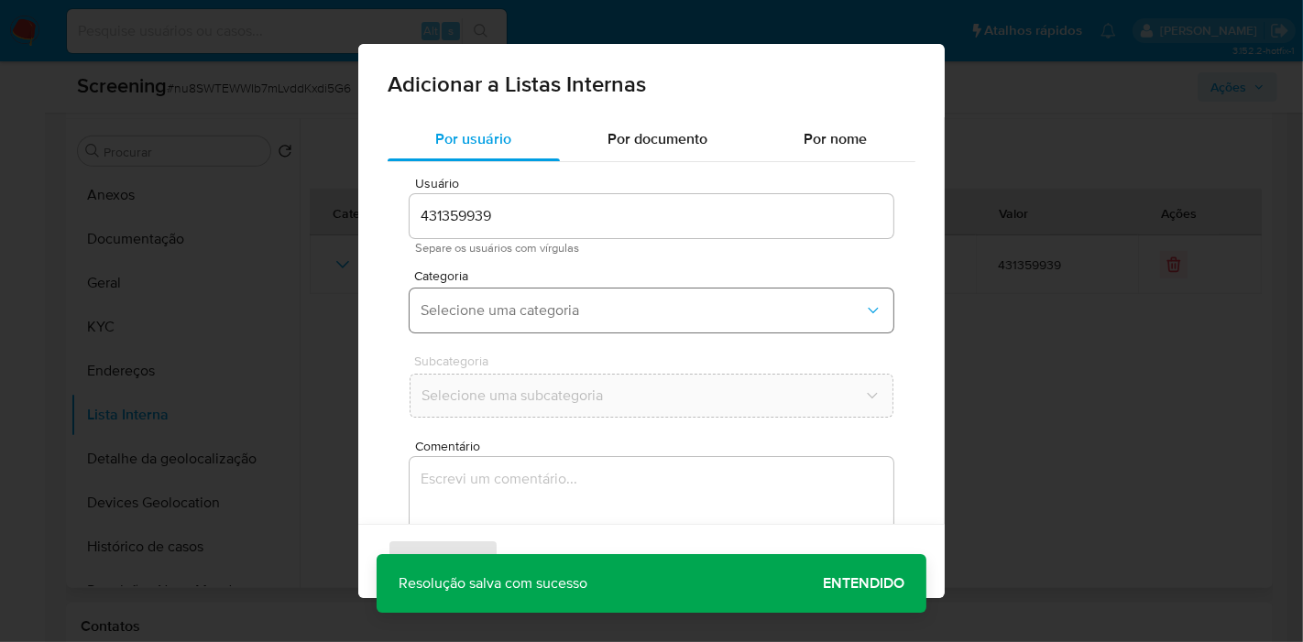
click at [639, 294] on button "Selecione uma categoria" at bounding box center [652, 311] width 484 height 44
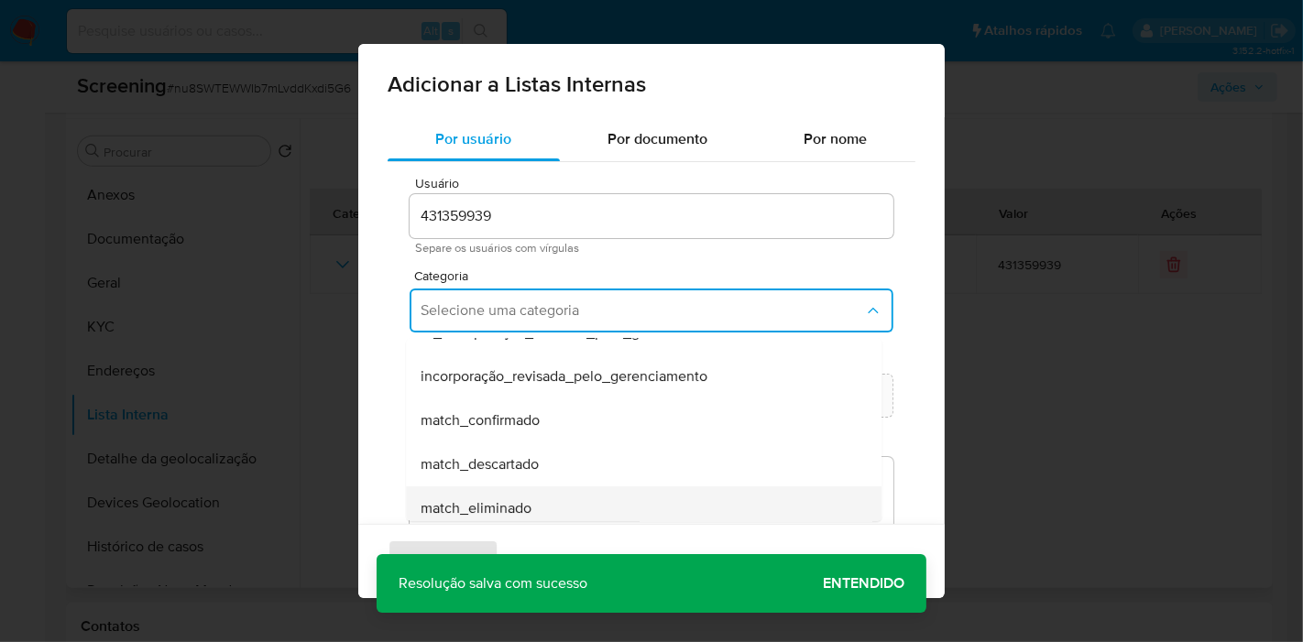
scroll to position [102, 0]
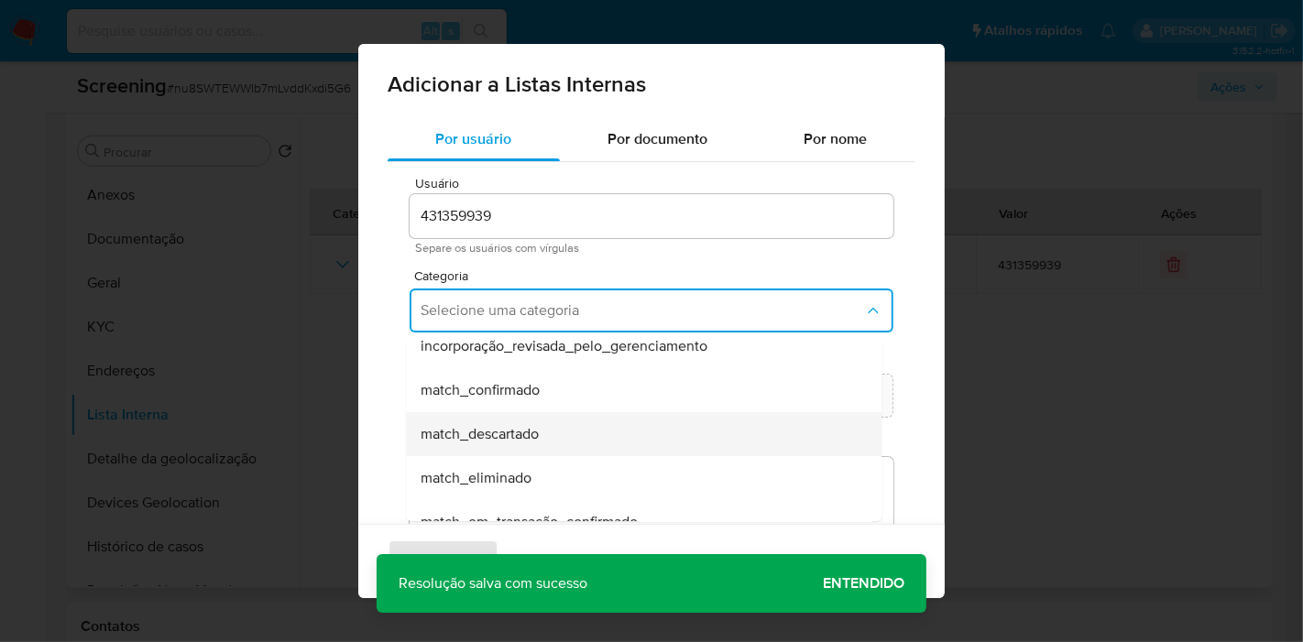
click at [628, 441] on div "match_descartado" at bounding box center [638, 434] width 435 height 44
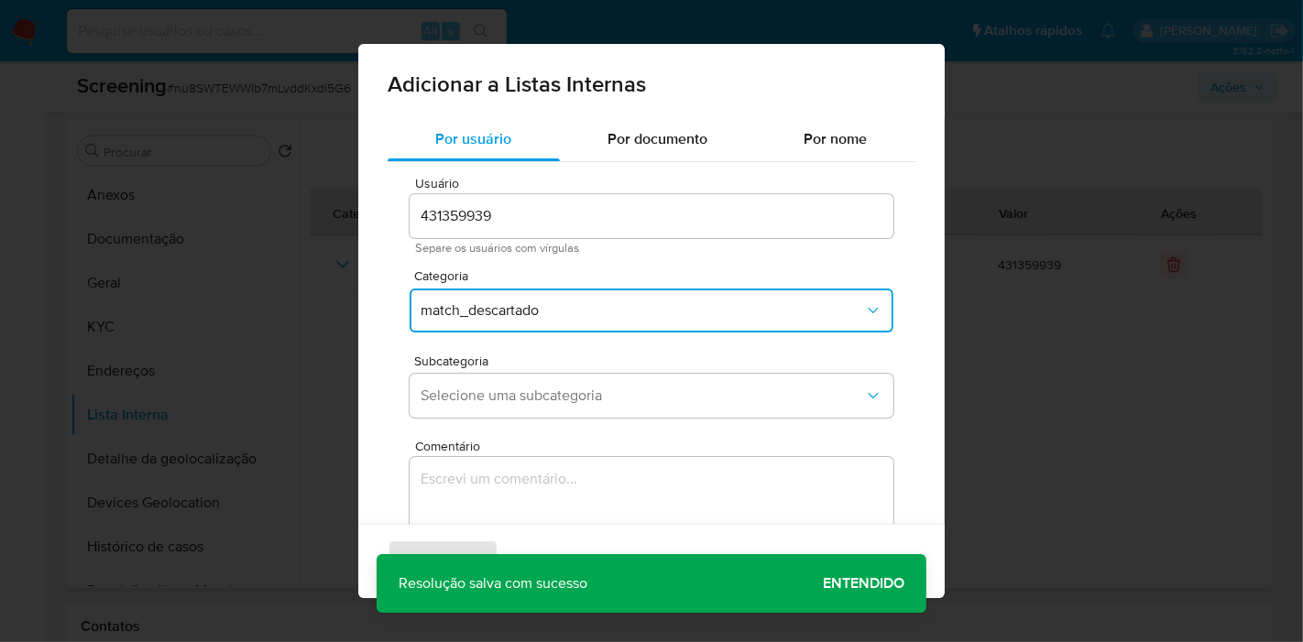
click at [635, 359] on span "Subcategoria" at bounding box center [656, 361] width 484 height 13
click at [632, 407] on button "Selecione uma subcategoria" at bounding box center [652, 396] width 484 height 44
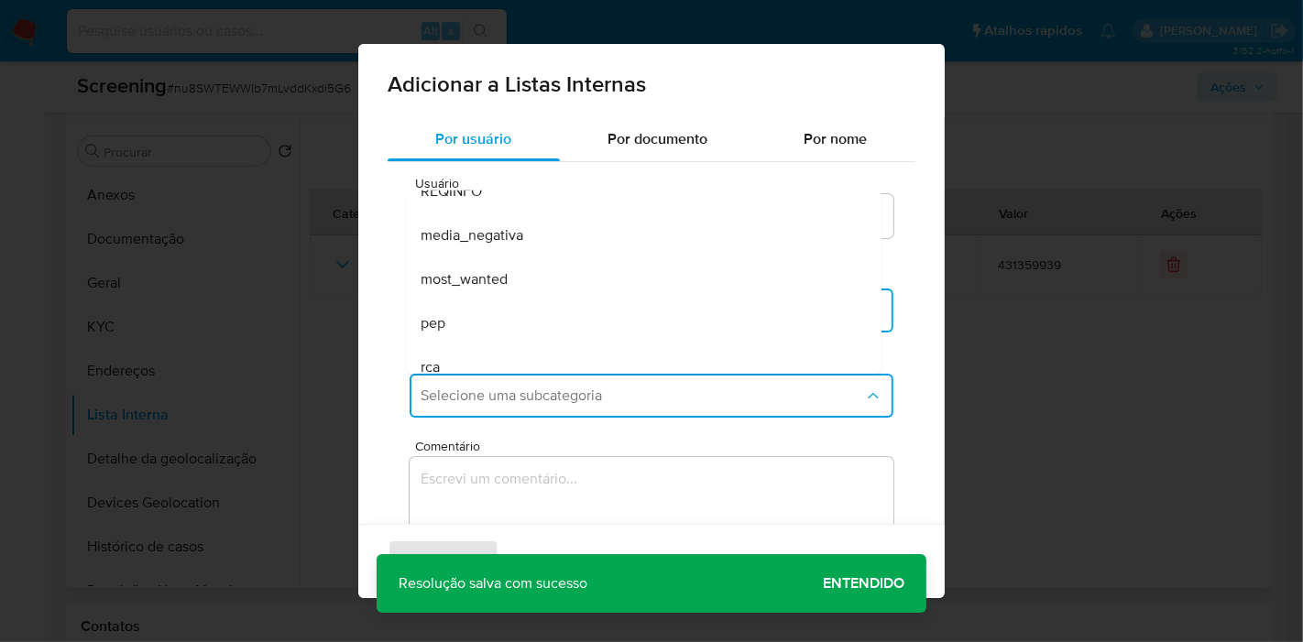
scroll to position [124, 0]
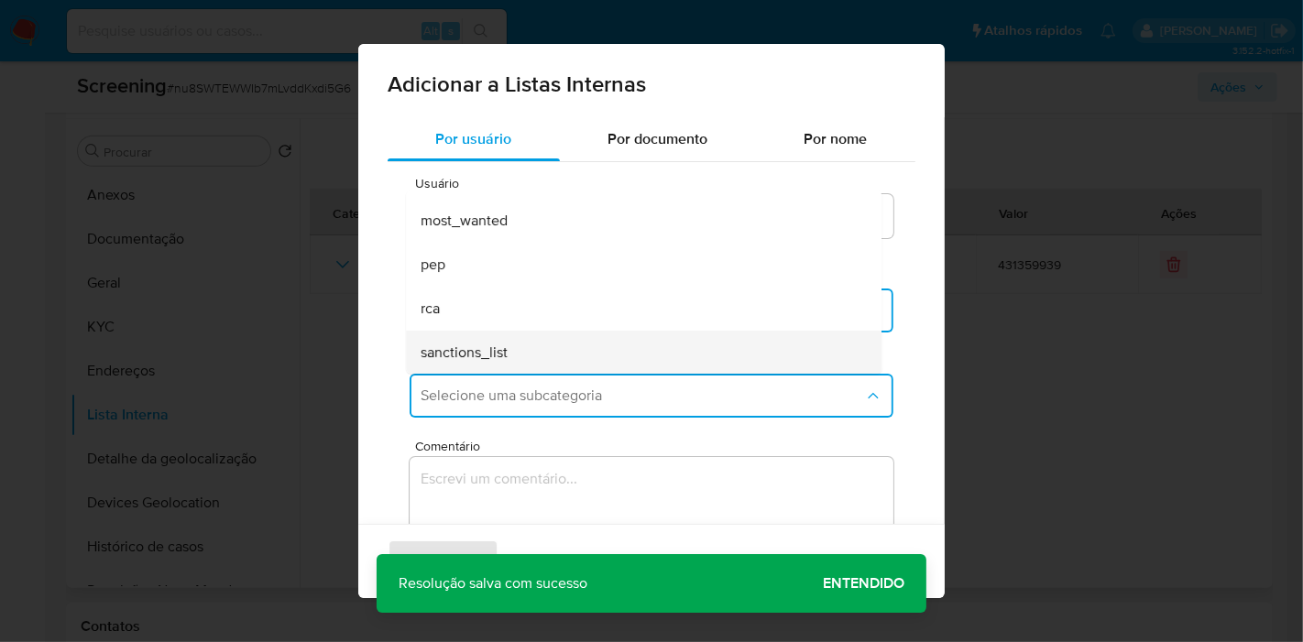
click at [599, 331] on div "sanctions_list" at bounding box center [638, 353] width 435 height 44
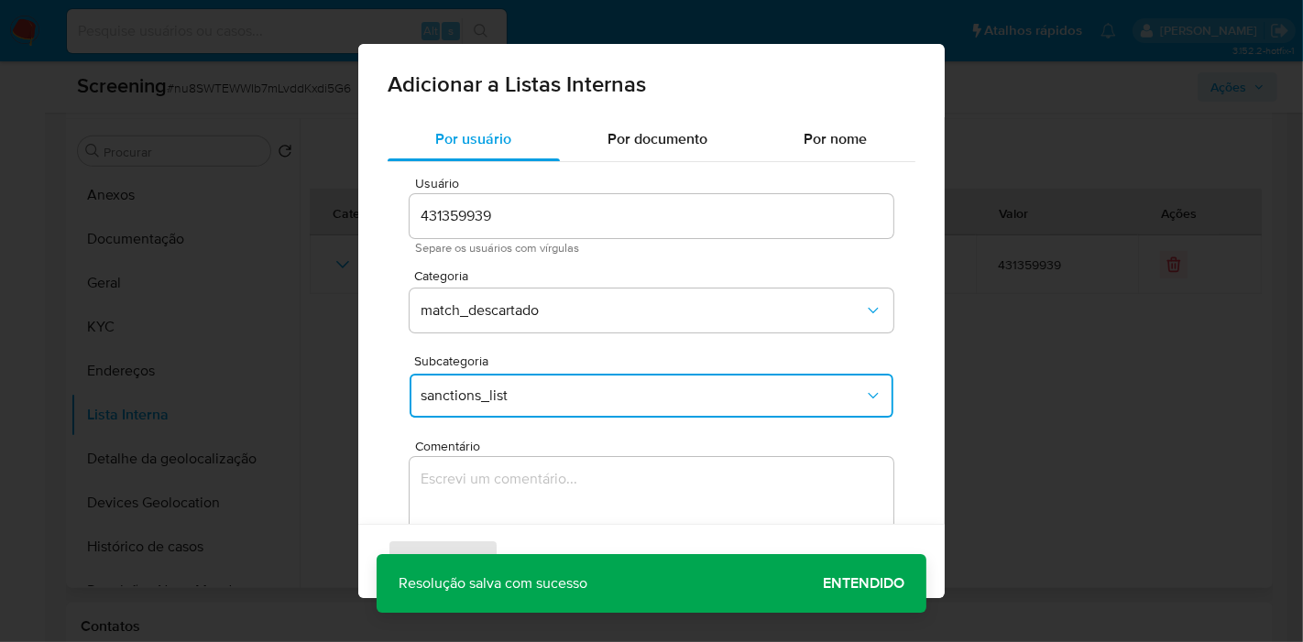
click at [607, 451] on span "Comentário" at bounding box center [657, 447] width 484 height 14
click at [607, 457] on textarea "Comentário" at bounding box center [652, 545] width 484 height 176
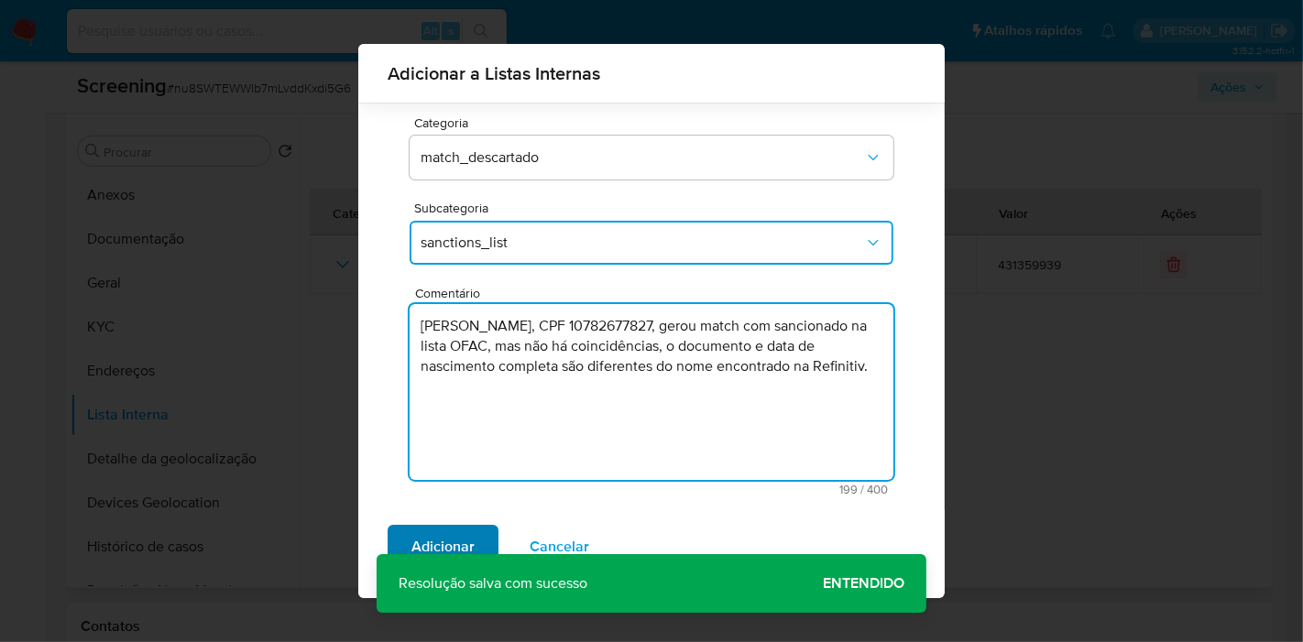
type textarea "LUIS FERNANDO DA COSTA, CPF 10782677827, gerou match com sancionado na lista OF…"
click at [465, 538] on span "Adicionar" at bounding box center [442, 547] width 63 height 40
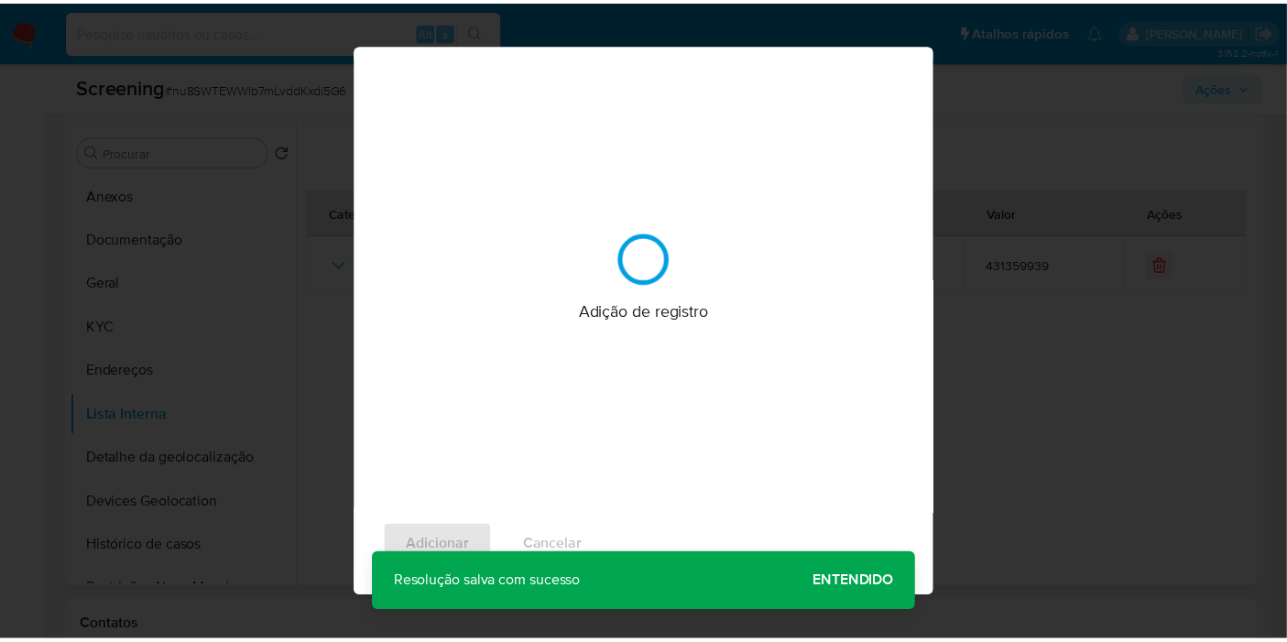
scroll to position [0, 0]
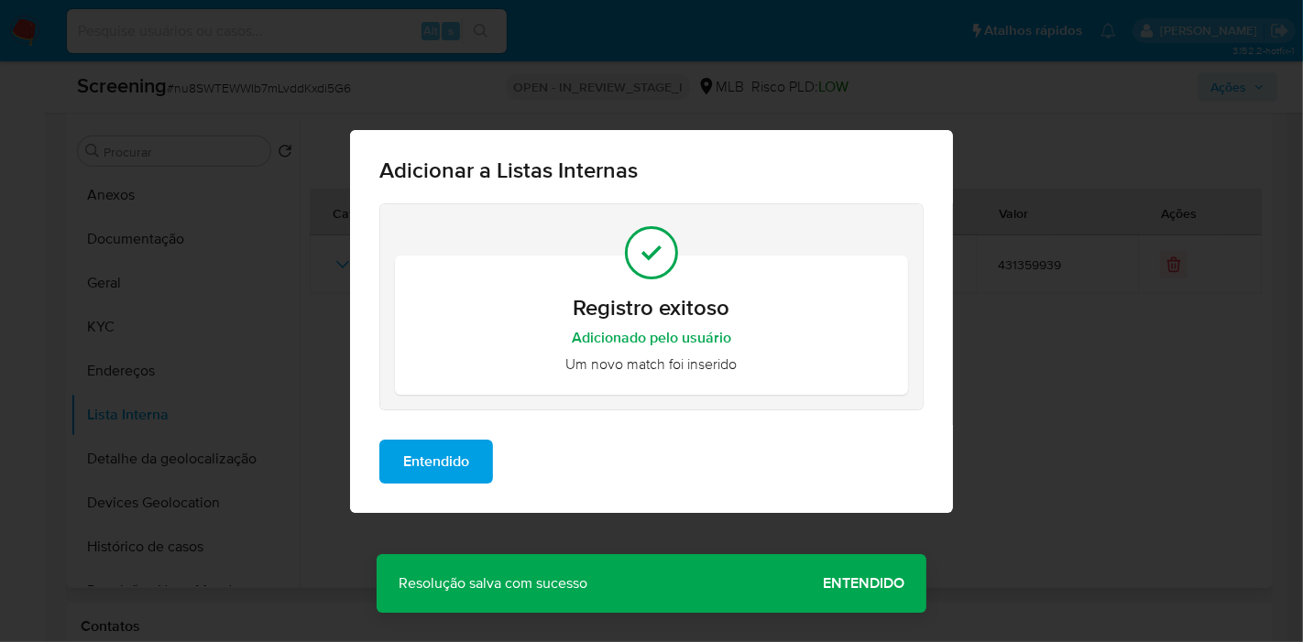
click at [468, 467] on span "Entendido" at bounding box center [436, 462] width 66 height 40
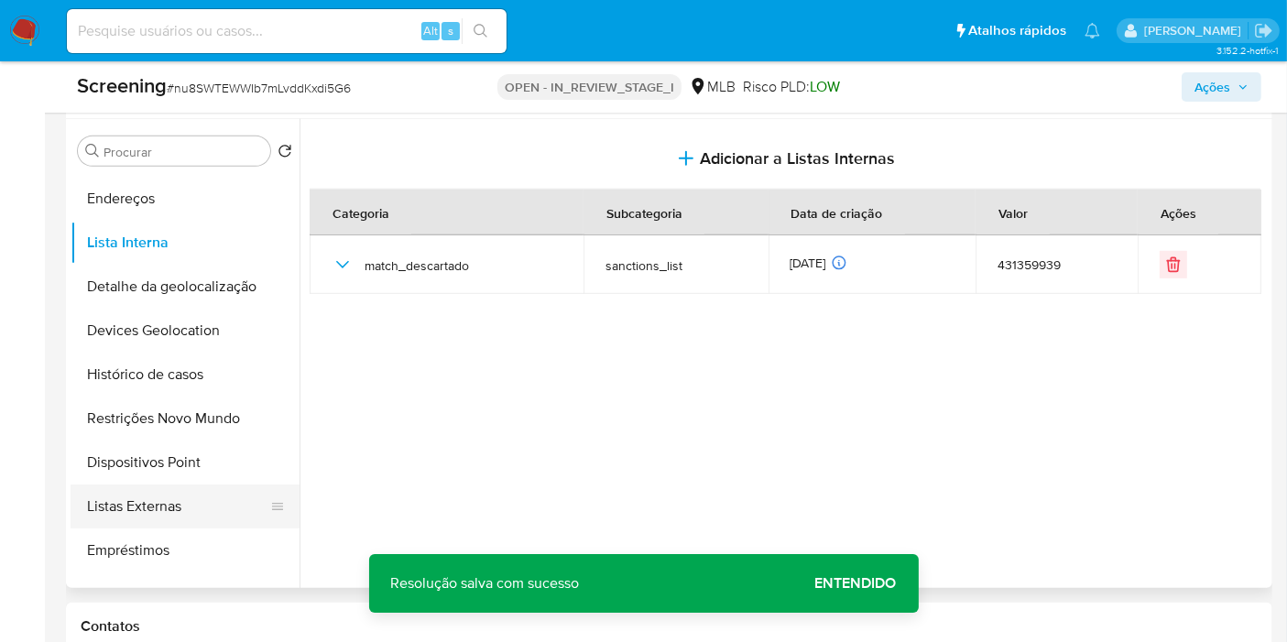
scroll to position [203, 0]
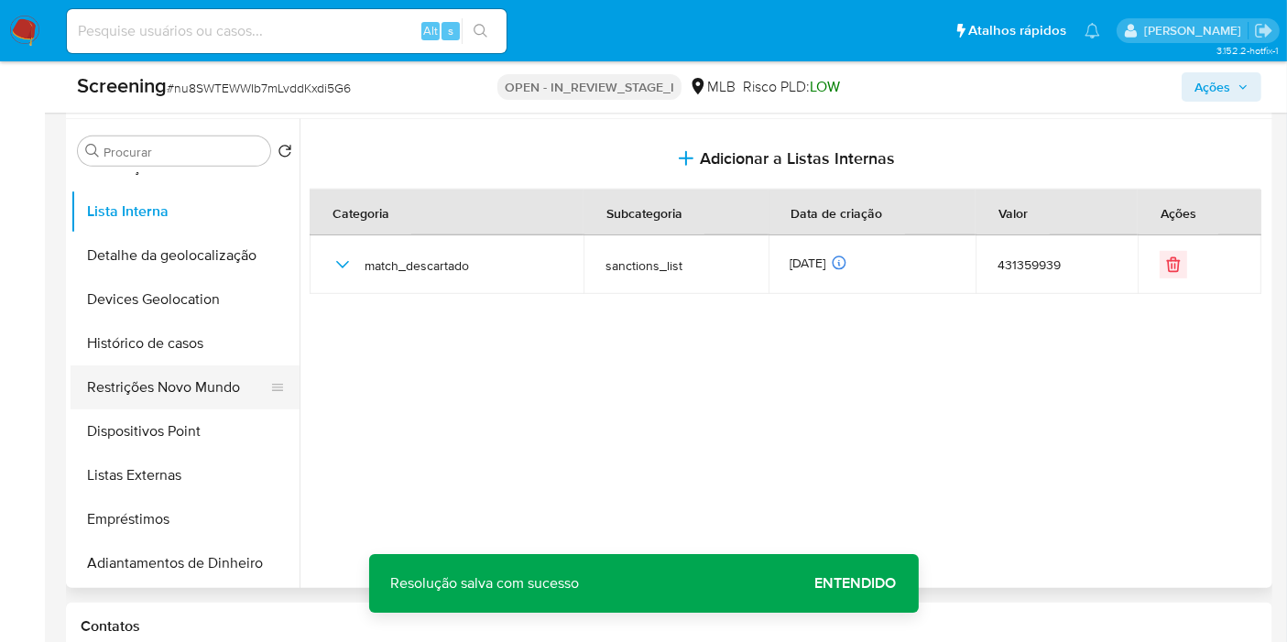
click at [182, 384] on button "Restrições Novo Mundo" at bounding box center [178, 388] width 214 height 44
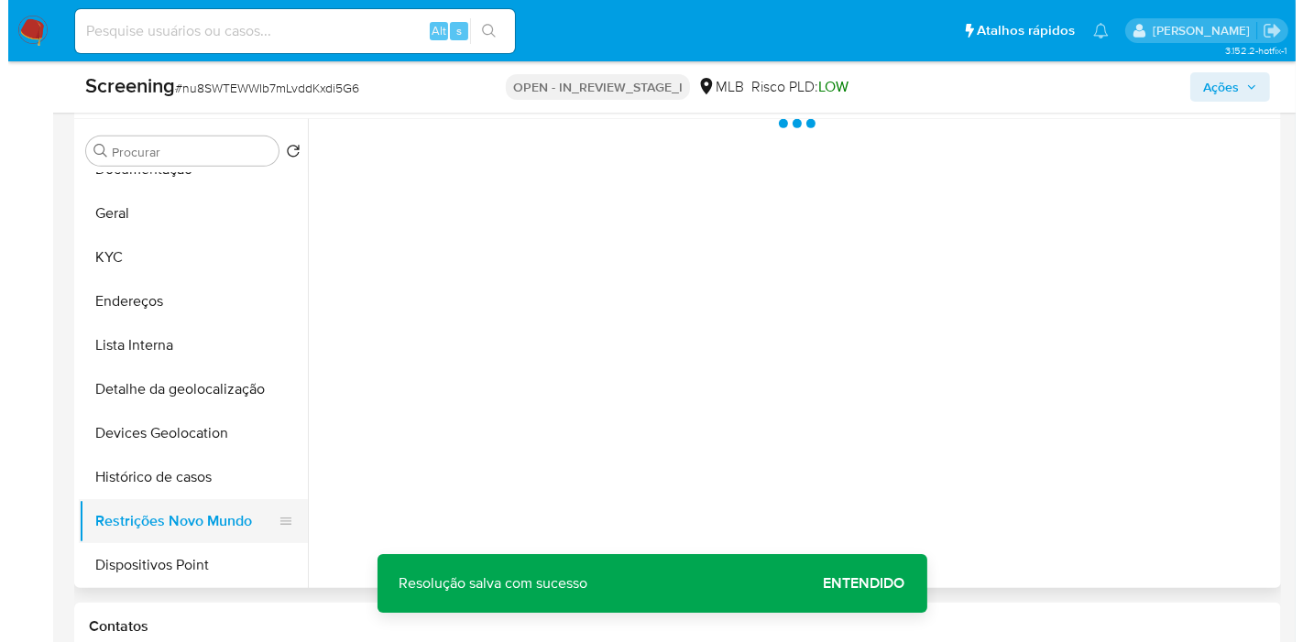
scroll to position [0, 0]
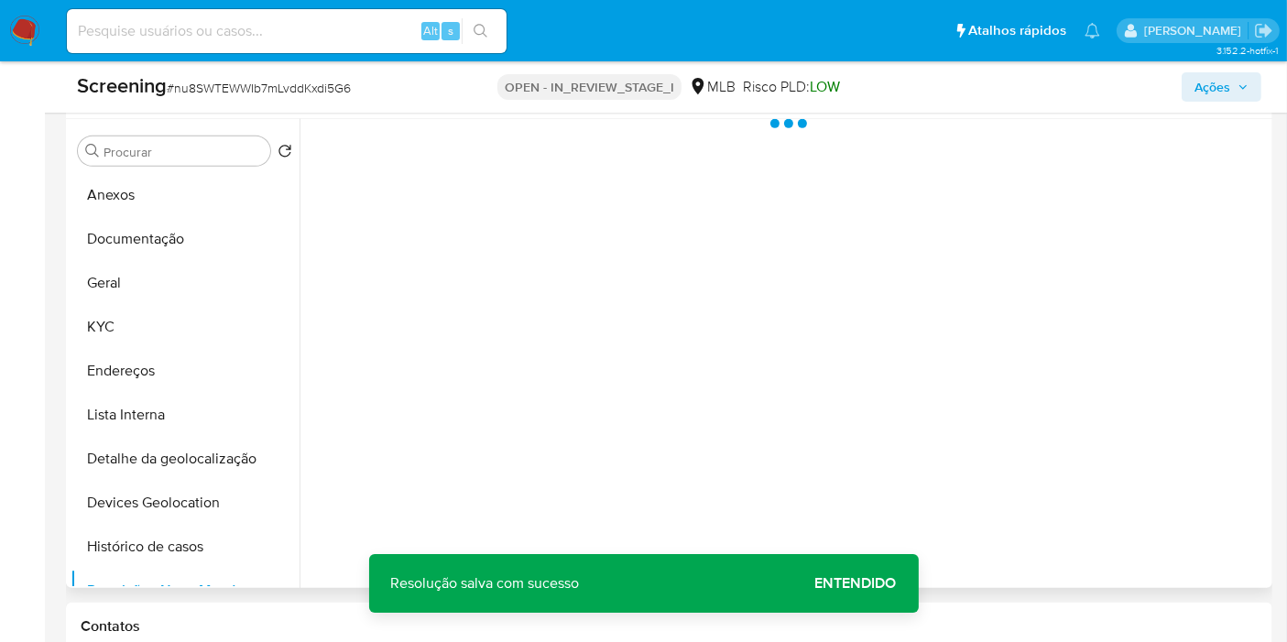
drag, startPoint x: 880, startPoint y: 571, endPoint x: 849, endPoint y: 539, distance: 44.1
click at [880, 584] on span "Entendido" at bounding box center [857, 584] width 82 height 0
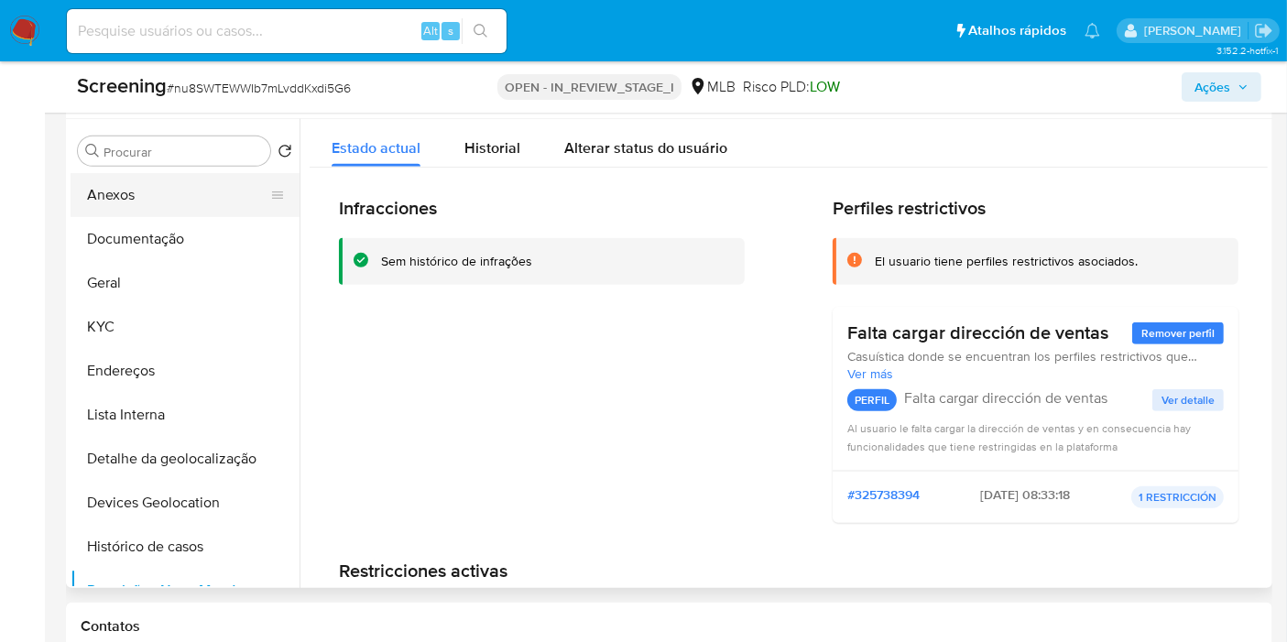
click at [165, 196] on button "Anexos" at bounding box center [178, 195] width 214 height 44
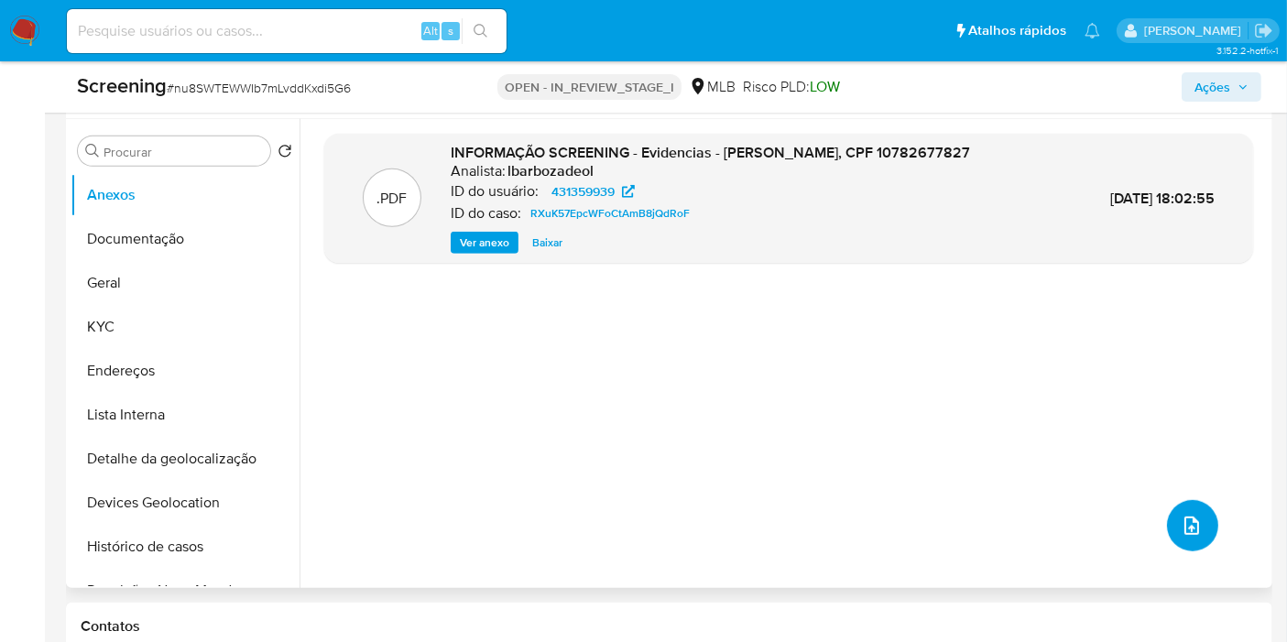
click at [1183, 516] on icon "upload-file" at bounding box center [1192, 526] width 22 height 22
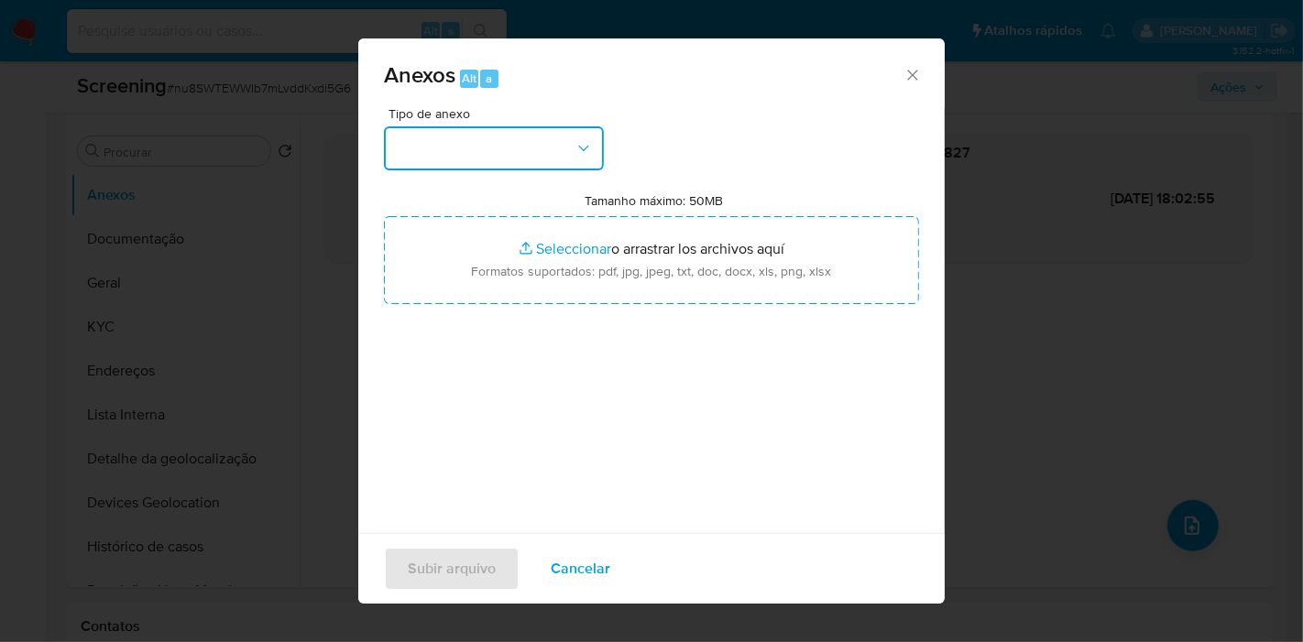
click at [550, 136] on button "button" at bounding box center [494, 148] width 220 height 44
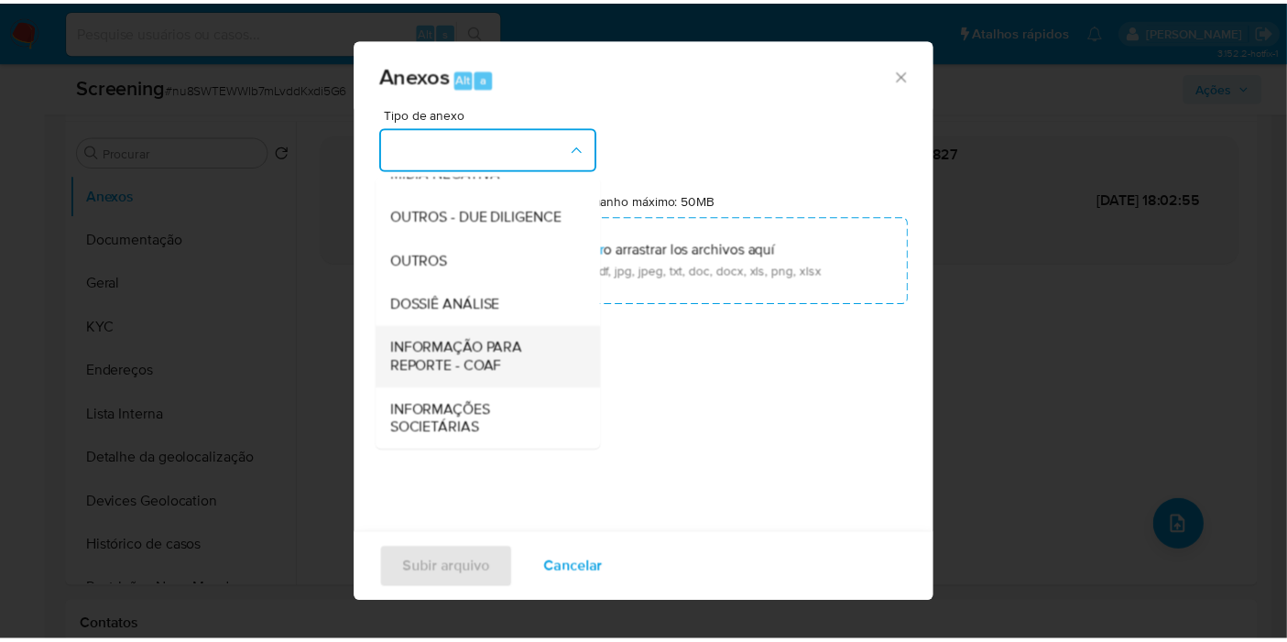
scroll to position [180, 0]
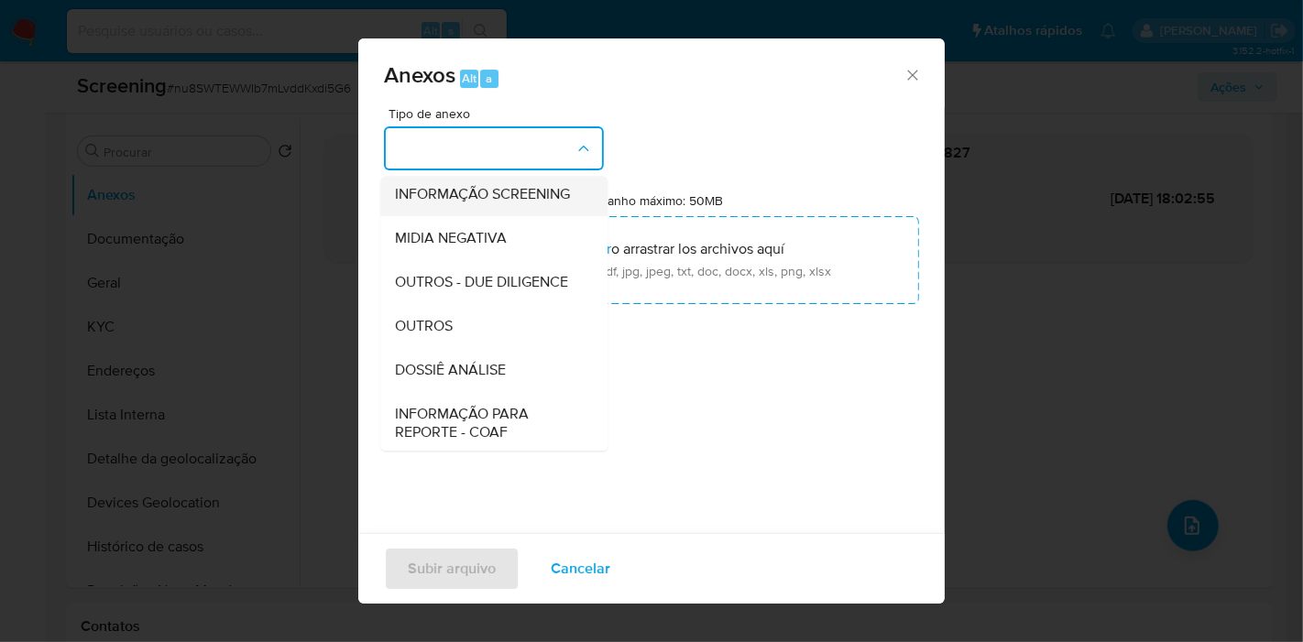
click at [478, 202] on span "INFORMAÇÃO SCREENING" at bounding box center [482, 194] width 175 height 18
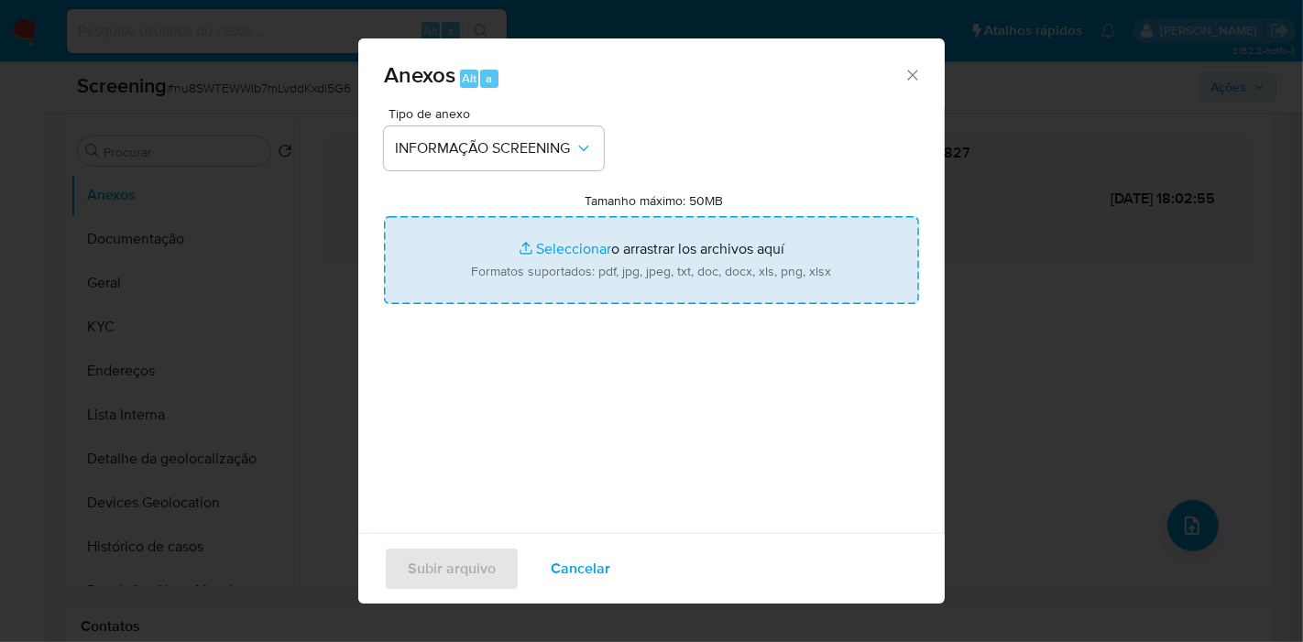
click at [622, 280] on input "Tamanho máximo: 50MB Seleccionar archivos" at bounding box center [651, 260] width 535 height 88
type input "C:\fakepath\Evidências.pdf"
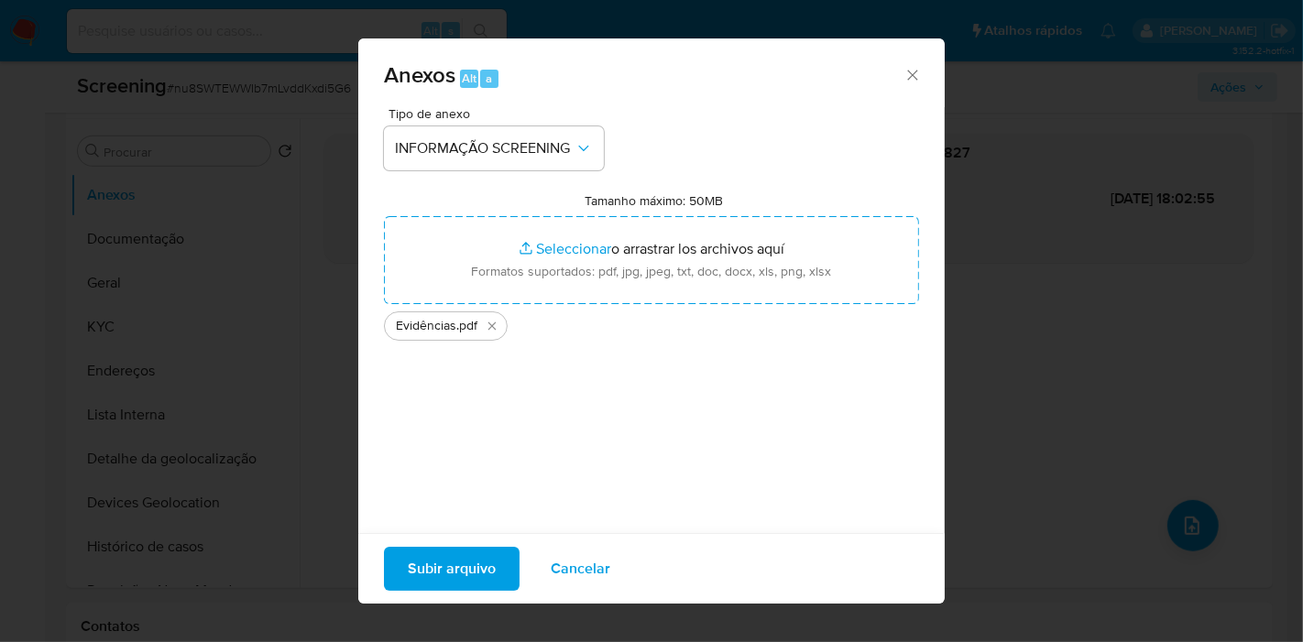
click at [478, 557] on span "Subir arquivo" at bounding box center [452, 569] width 88 height 40
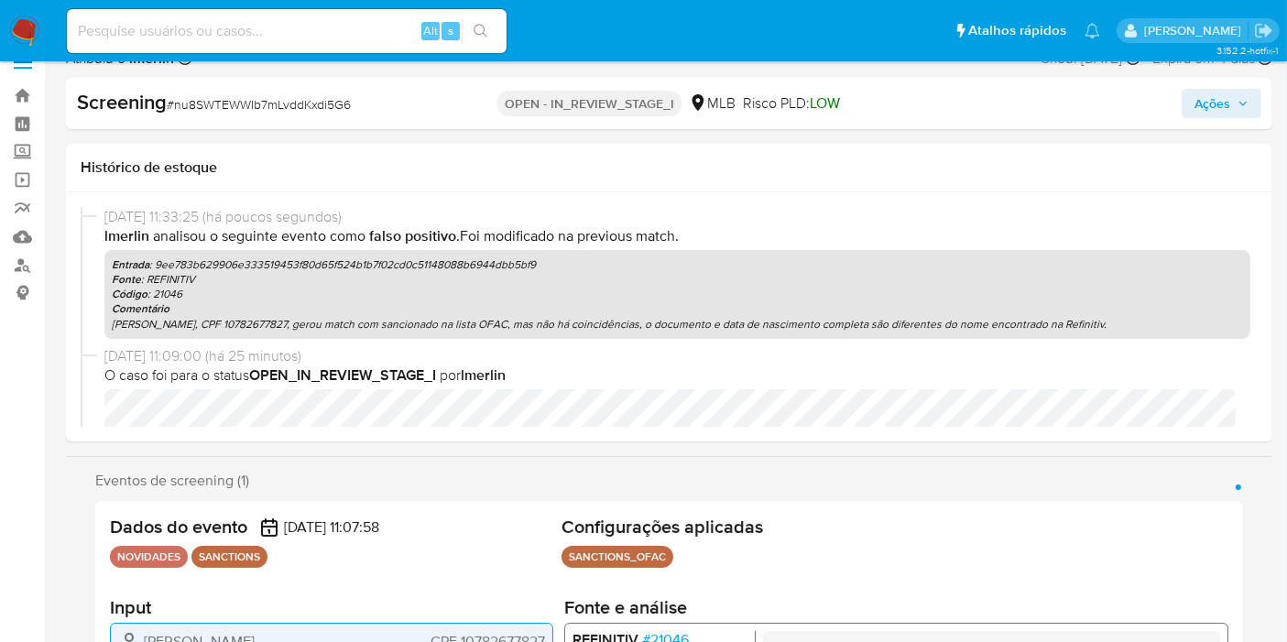
scroll to position [0, 0]
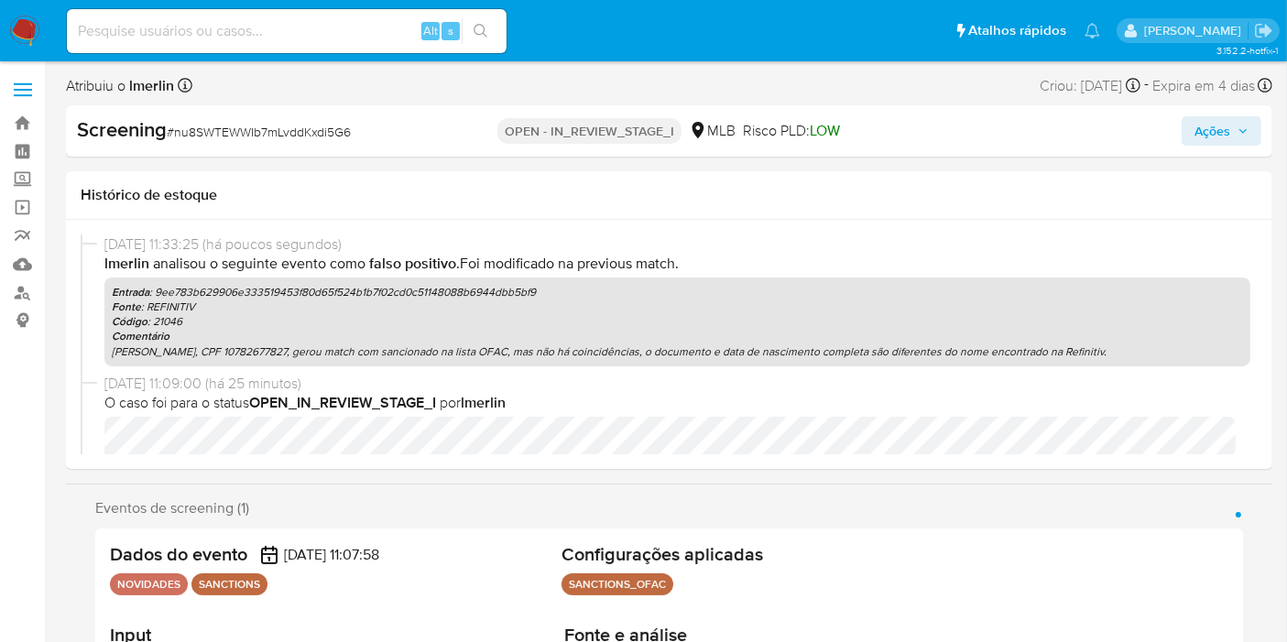
click at [1224, 135] on span "Ações" at bounding box center [1213, 130] width 36 height 29
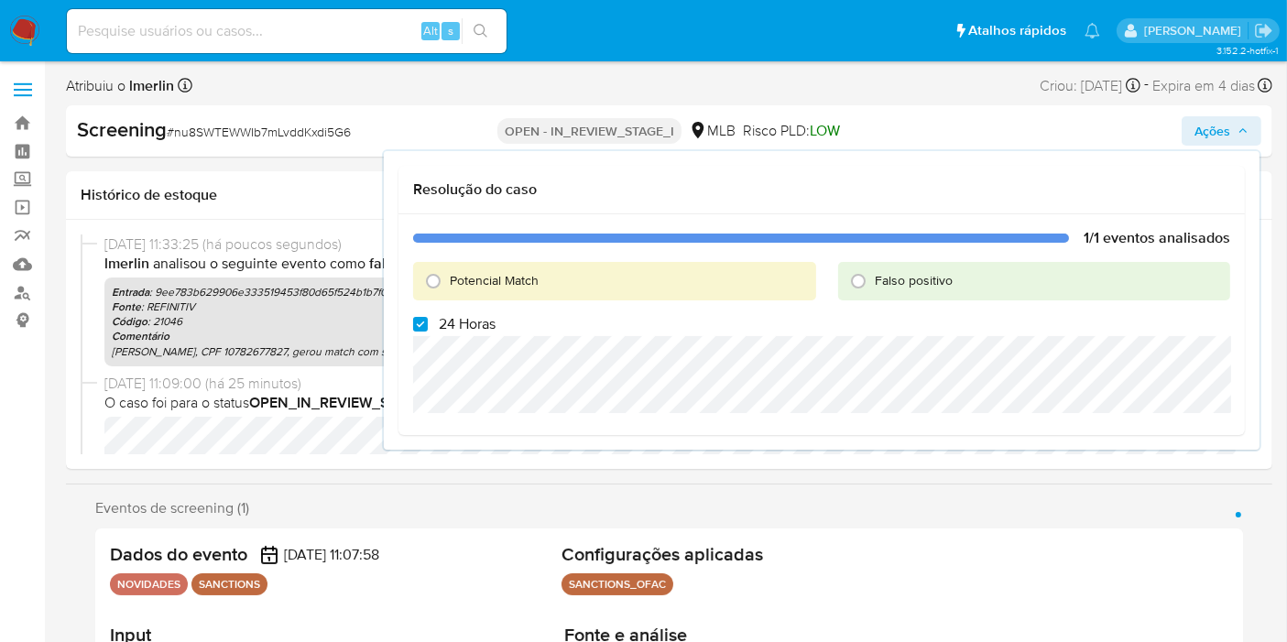
click at [897, 282] on span "Falso positivo" at bounding box center [914, 280] width 78 height 18
click at [873, 282] on input "Falso positivo" at bounding box center [858, 281] width 29 height 29
radio input "true"
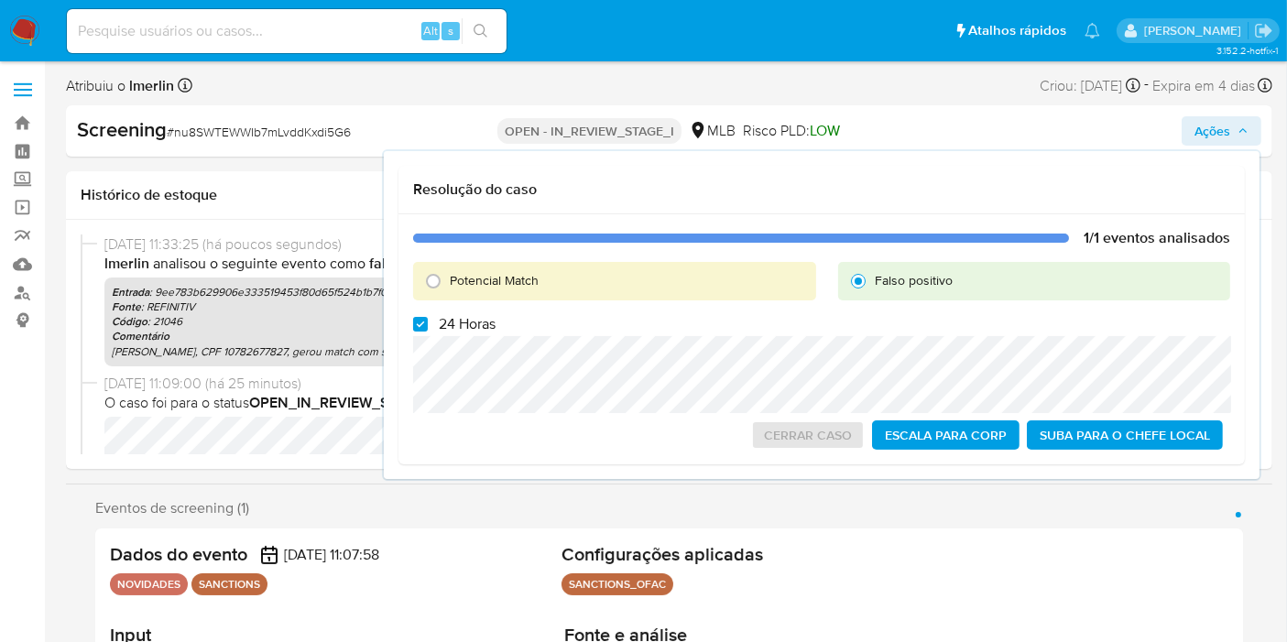
click at [474, 327] on span "24 Horas" at bounding box center [467, 324] width 57 height 18
click at [428, 327] on input "24 Horas" at bounding box center [420, 324] width 15 height 15
checkbox input "false"
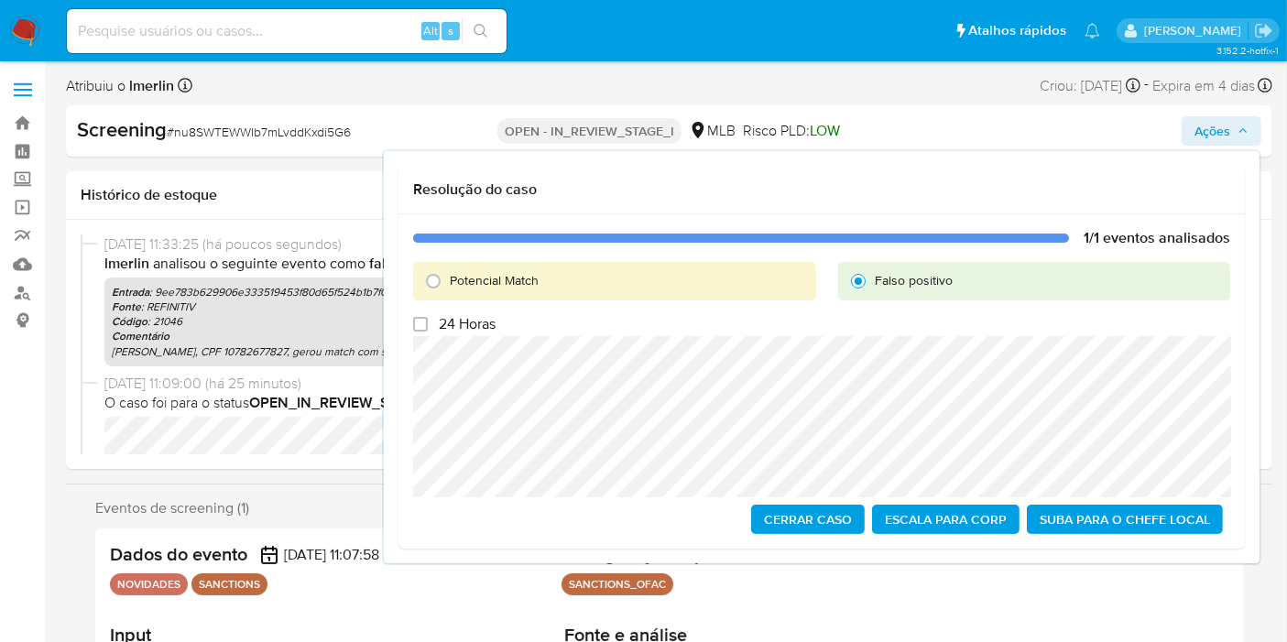
click at [785, 521] on span "Cerrar caso" at bounding box center [808, 520] width 88 height 26
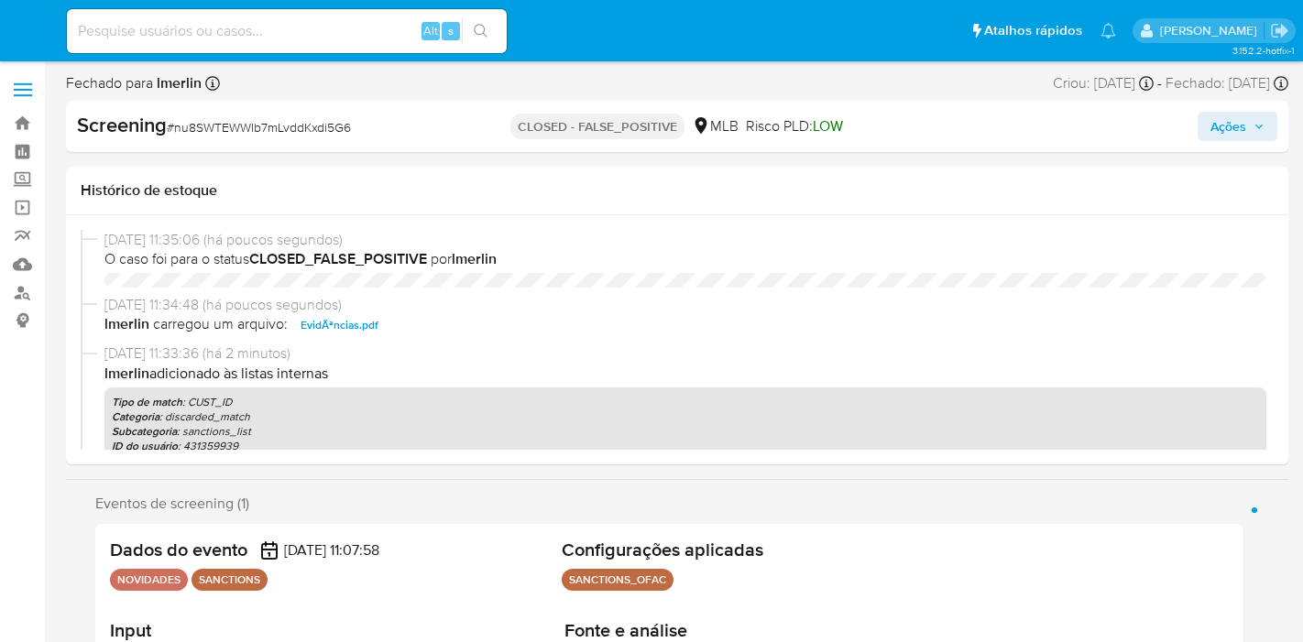
select select "10"
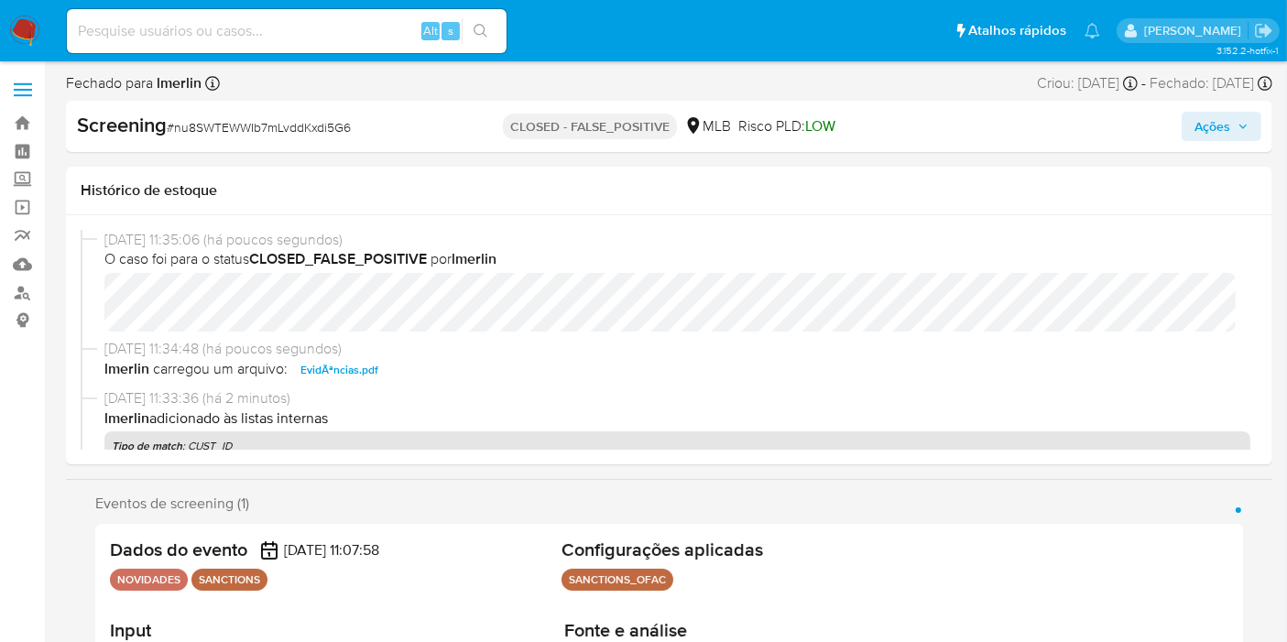
click at [23, 38] on img at bounding box center [24, 31] width 31 height 31
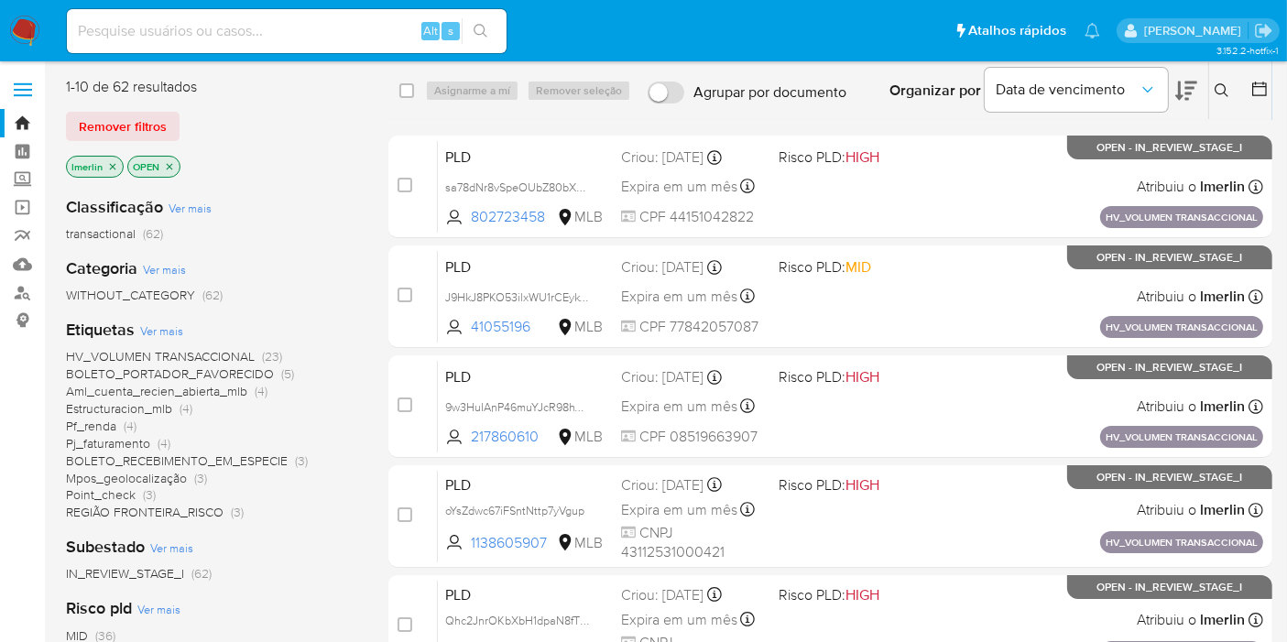
click at [112, 163] on icon "close-filter" at bounding box center [112, 166] width 11 height 11
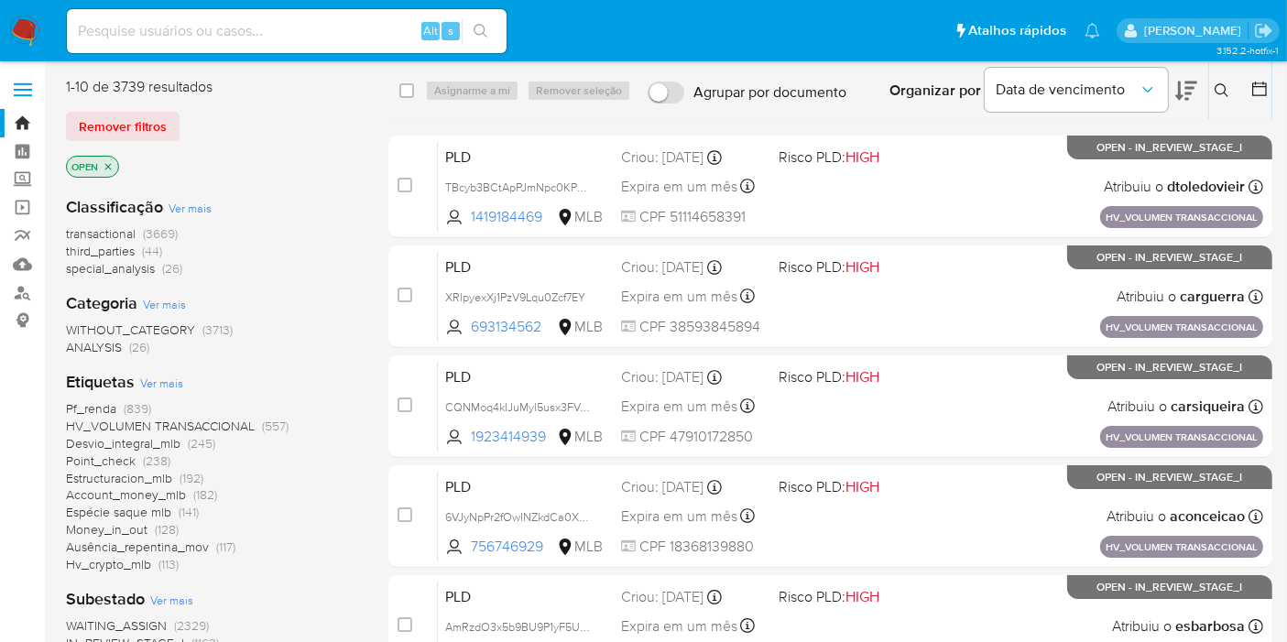
click at [1260, 85] on icon at bounding box center [1260, 89] width 18 height 18
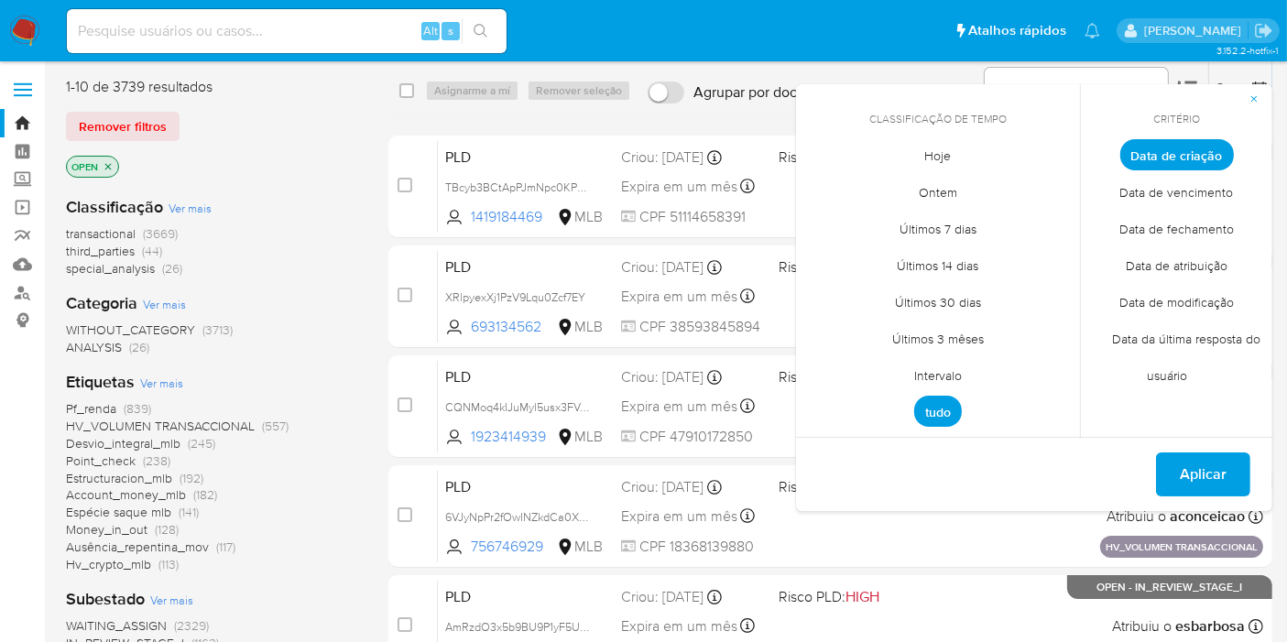
click at [928, 380] on span "Intervalo" at bounding box center [938, 376] width 86 height 38
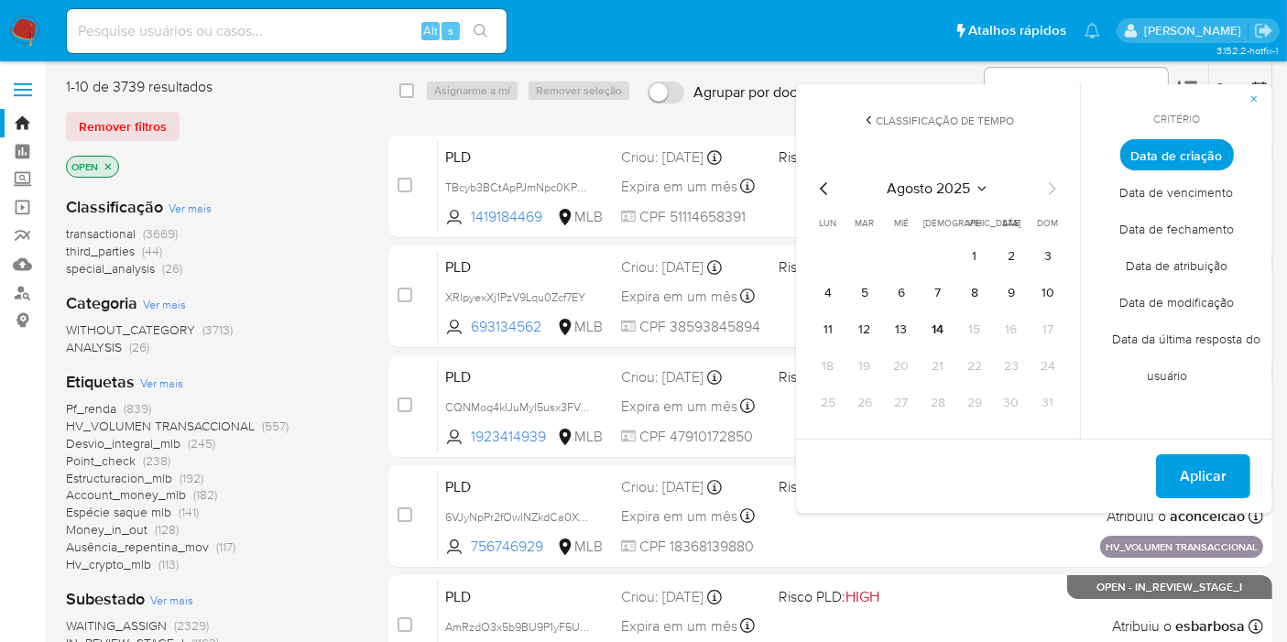
click at [829, 186] on icon "Mes anterior" at bounding box center [825, 189] width 22 height 22
click at [868, 255] on button "1" at bounding box center [864, 256] width 29 height 29
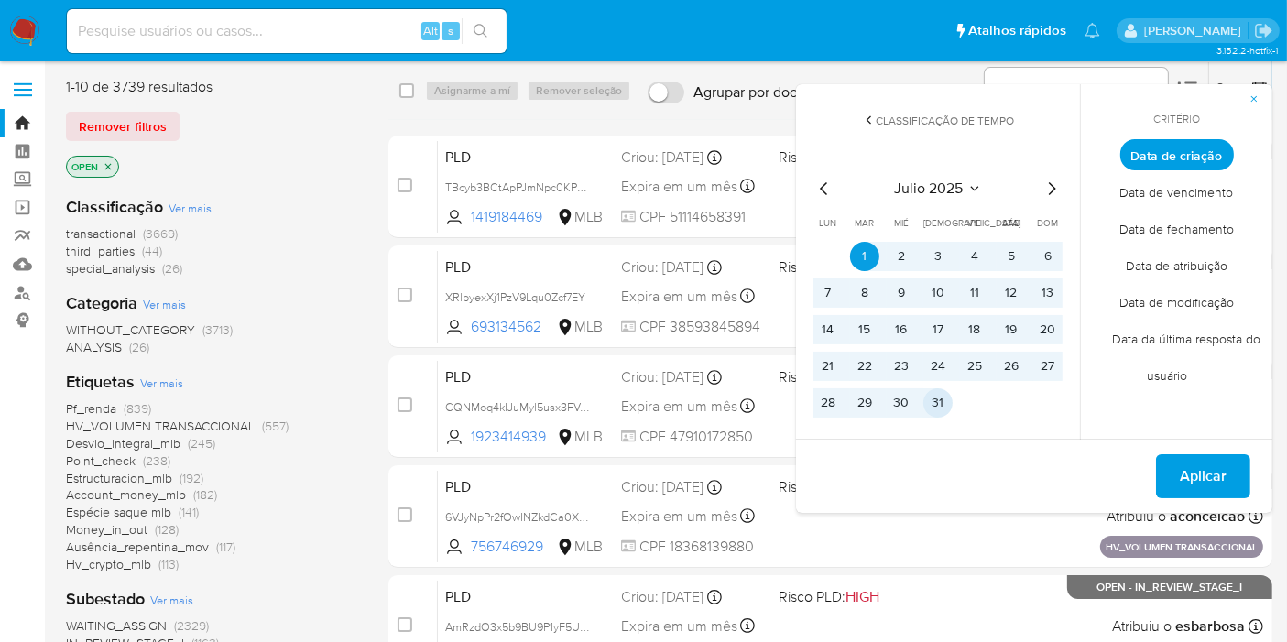
click at [932, 407] on button "31" at bounding box center [938, 403] width 29 height 29
click at [1185, 465] on span "Aplicar" at bounding box center [1203, 476] width 47 height 40
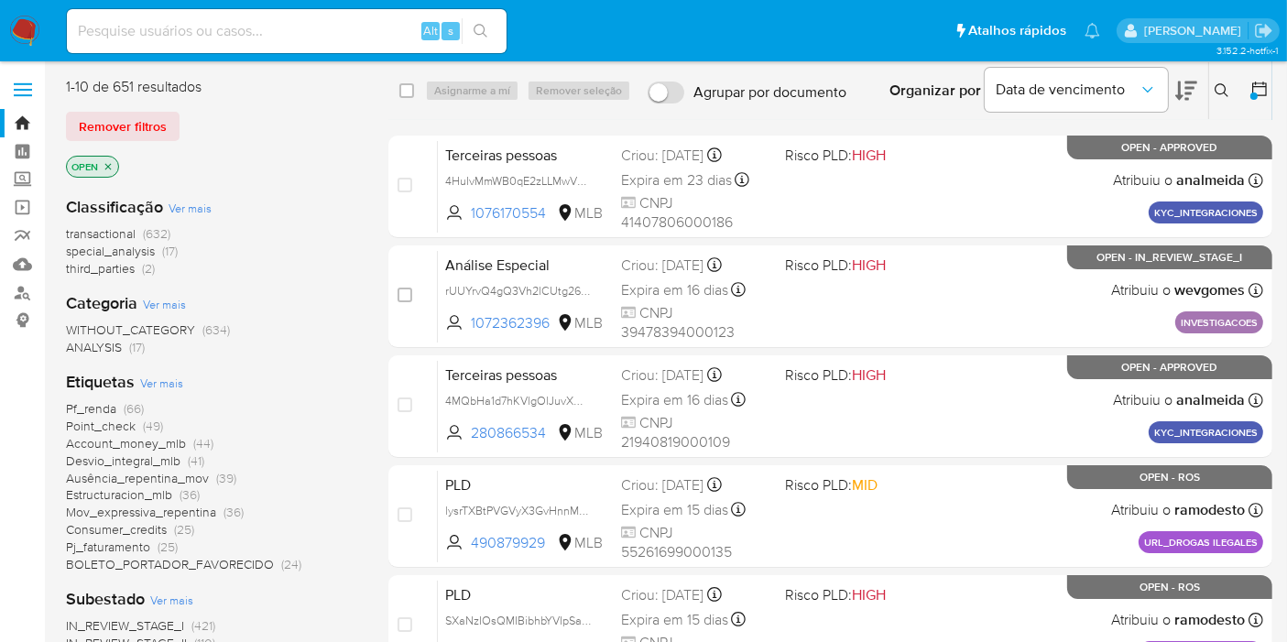
scroll to position [102, 0]
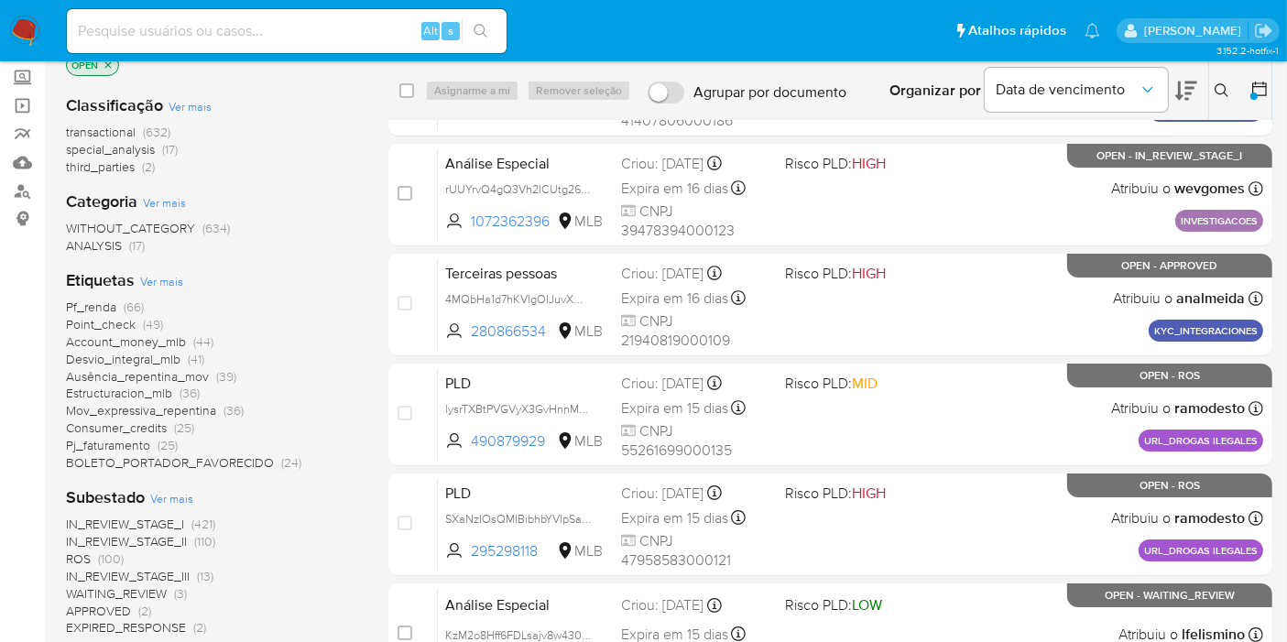
click at [183, 520] on span "IN_REVIEW_STAGE_I" at bounding box center [125, 524] width 118 height 18
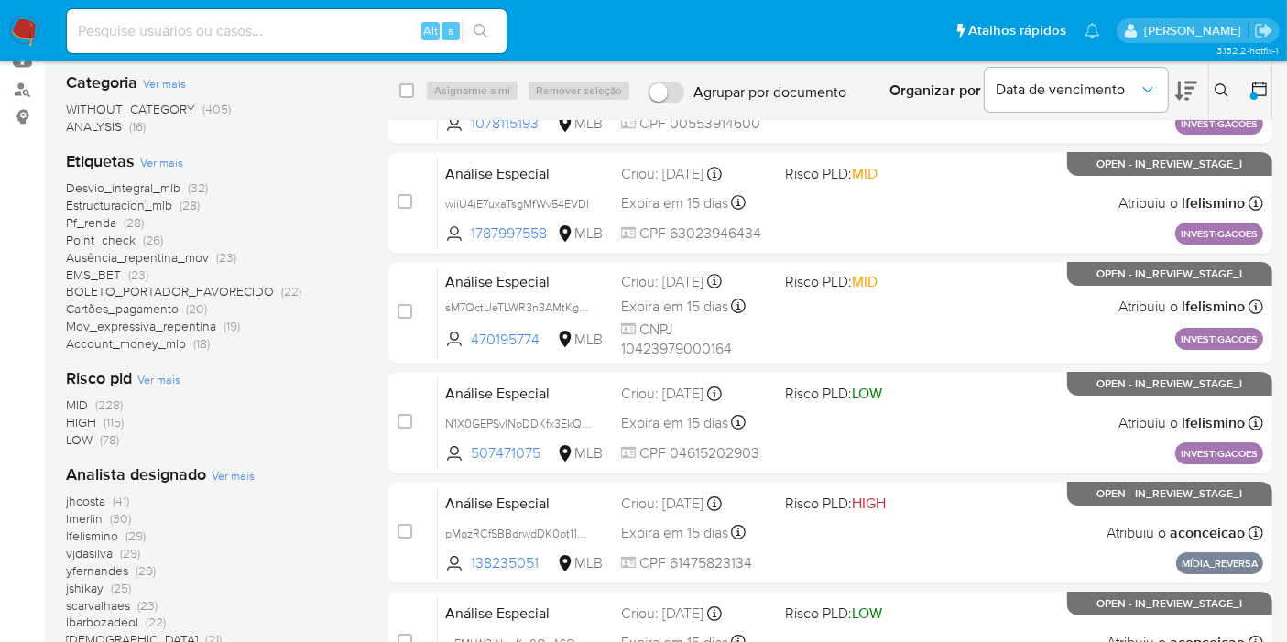
scroll to position [305, 0]
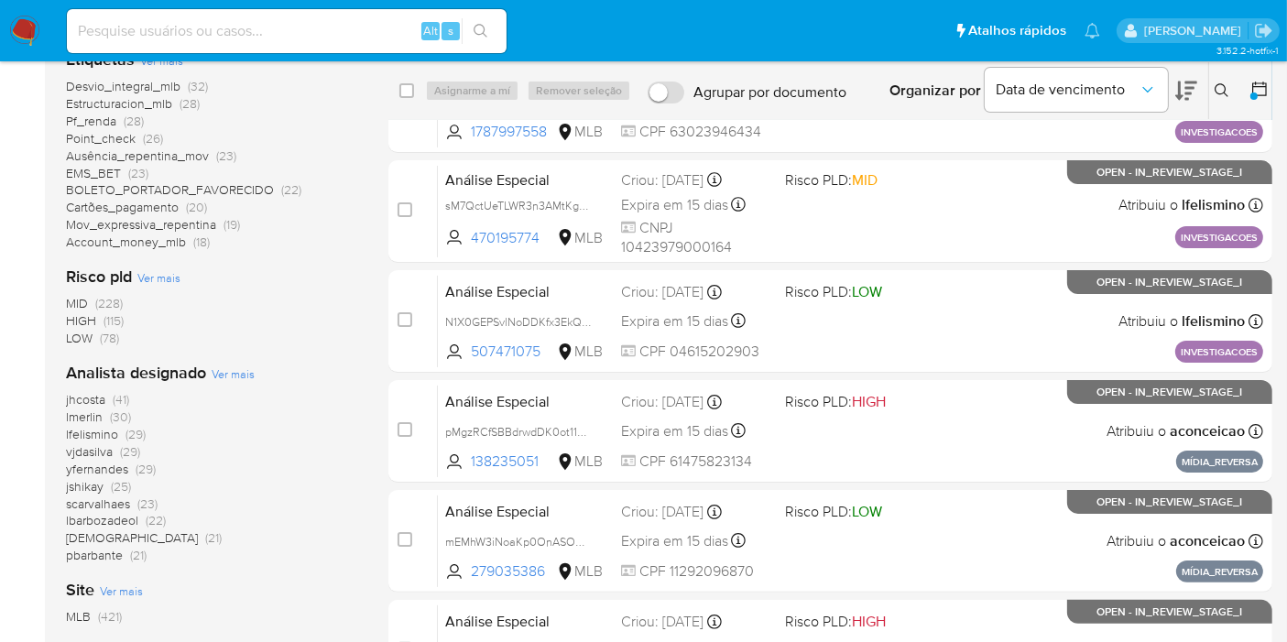
click at [1267, 94] on icon at bounding box center [1260, 89] width 18 height 18
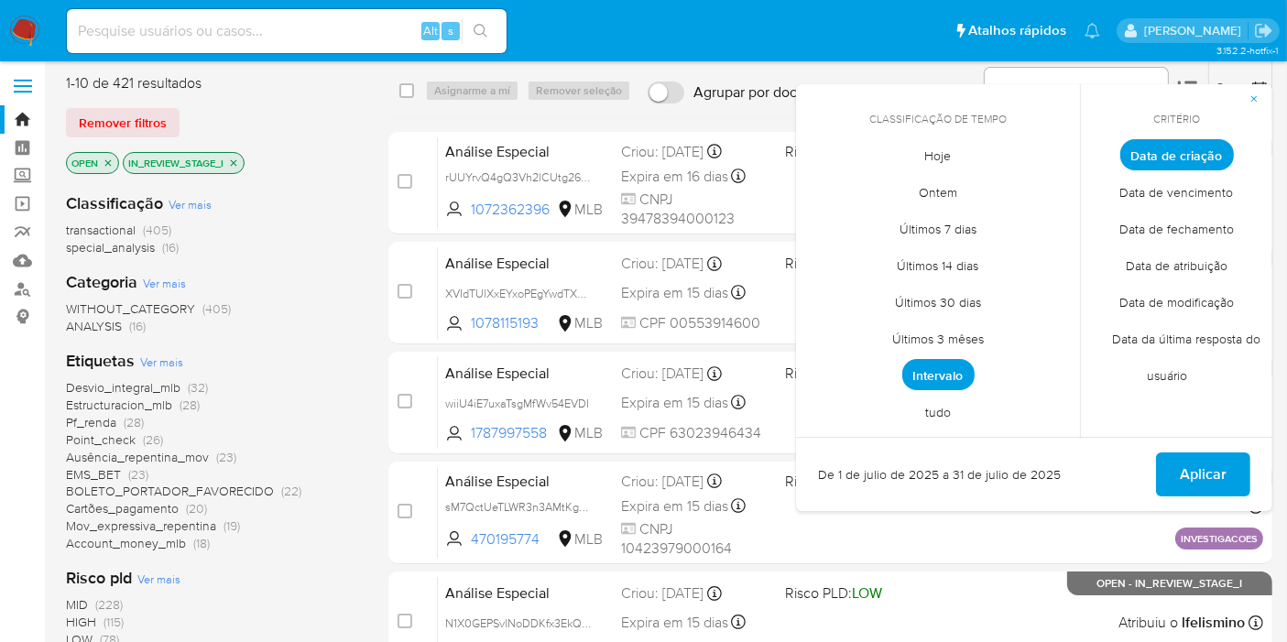
scroll to position [0, 0]
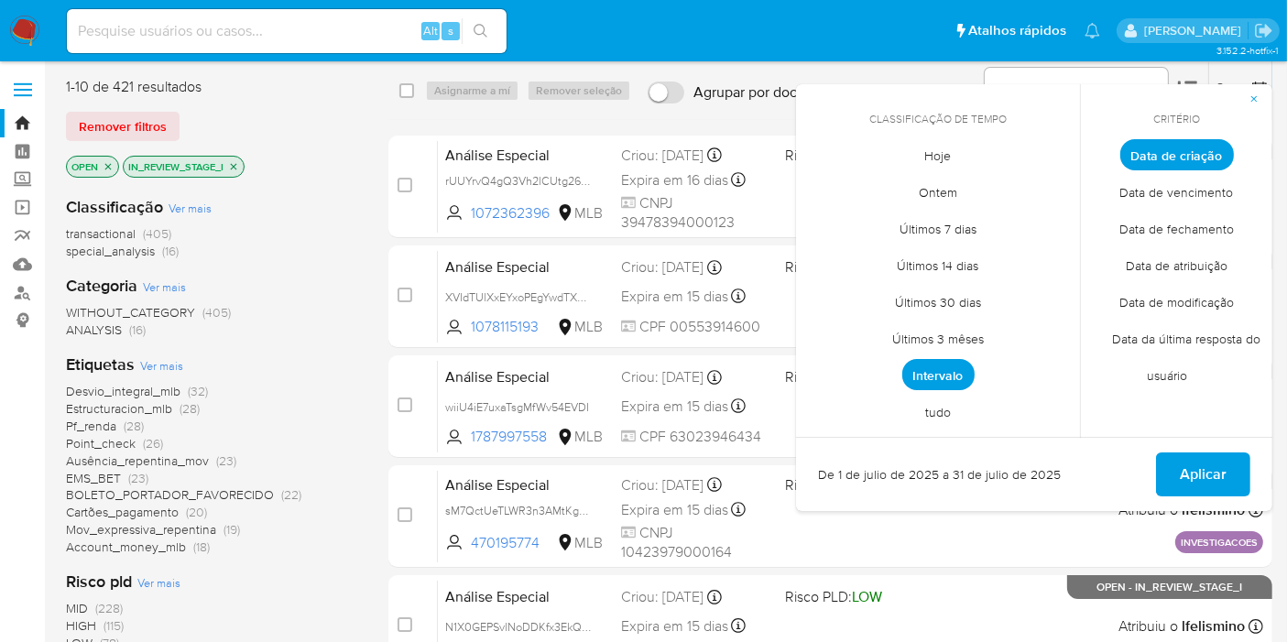
click at [279, 289] on div "Categoria Ver mais WITHOUT_CATEGORY (405) ANALYSIS (16)" at bounding box center [212, 307] width 293 height 64
click at [276, 286] on div "Categoria Ver mais WITHOUT_CATEGORY (405) ANALYSIS (16)" at bounding box center [212, 307] width 293 height 64
click at [133, 229] on span "transactional" at bounding box center [101, 233] width 70 height 18
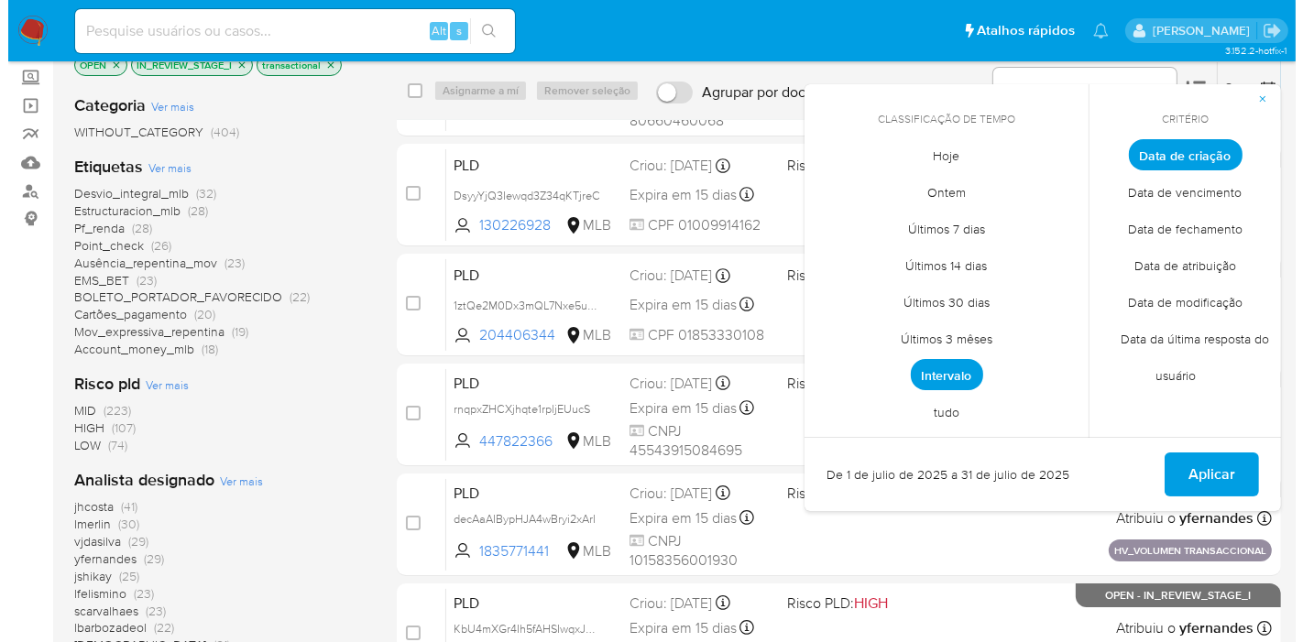
scroll to position [203, 0]
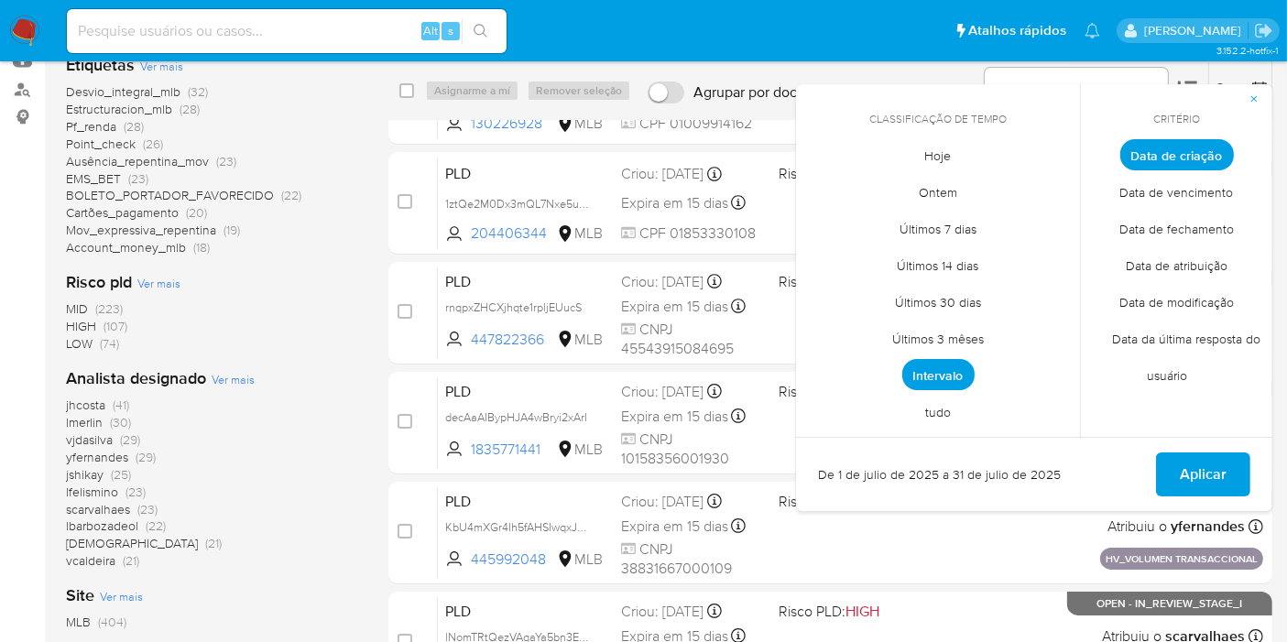
click at [227, 379] on span "Ver mais" at bounding box center [233, 379] width 43 height 16
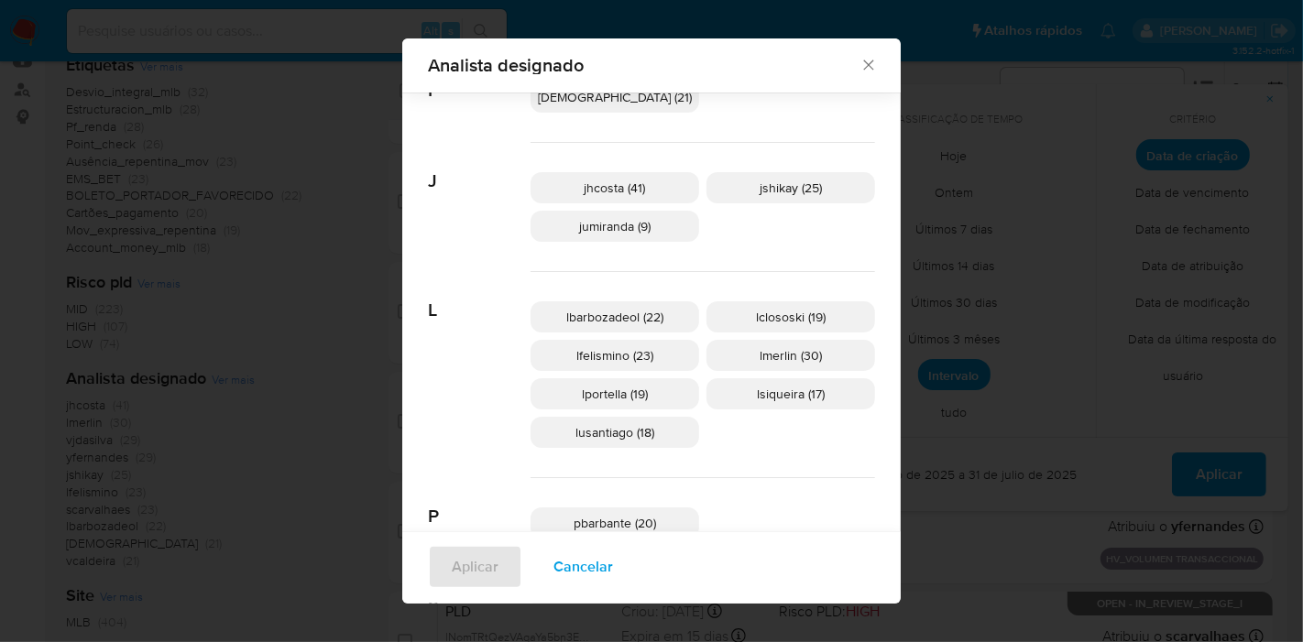
scroll to position [140, 0]
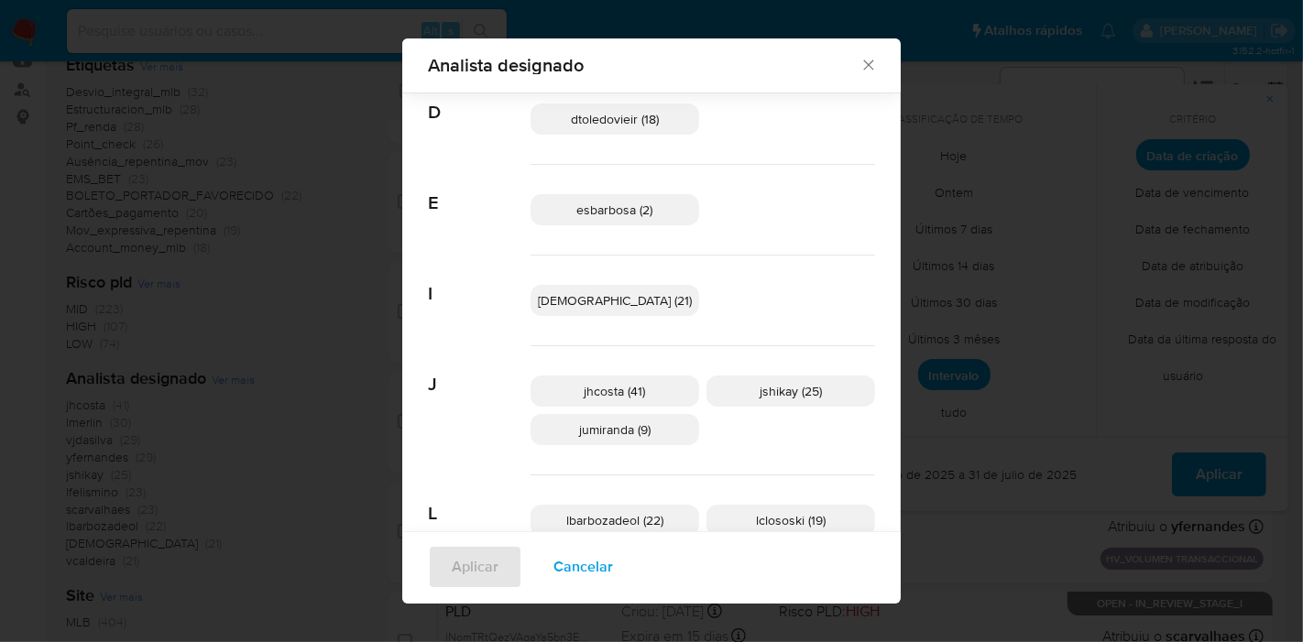
click at [613, 563] on span "Cancelar" at bounding box center [583, 567] width 60 height 40
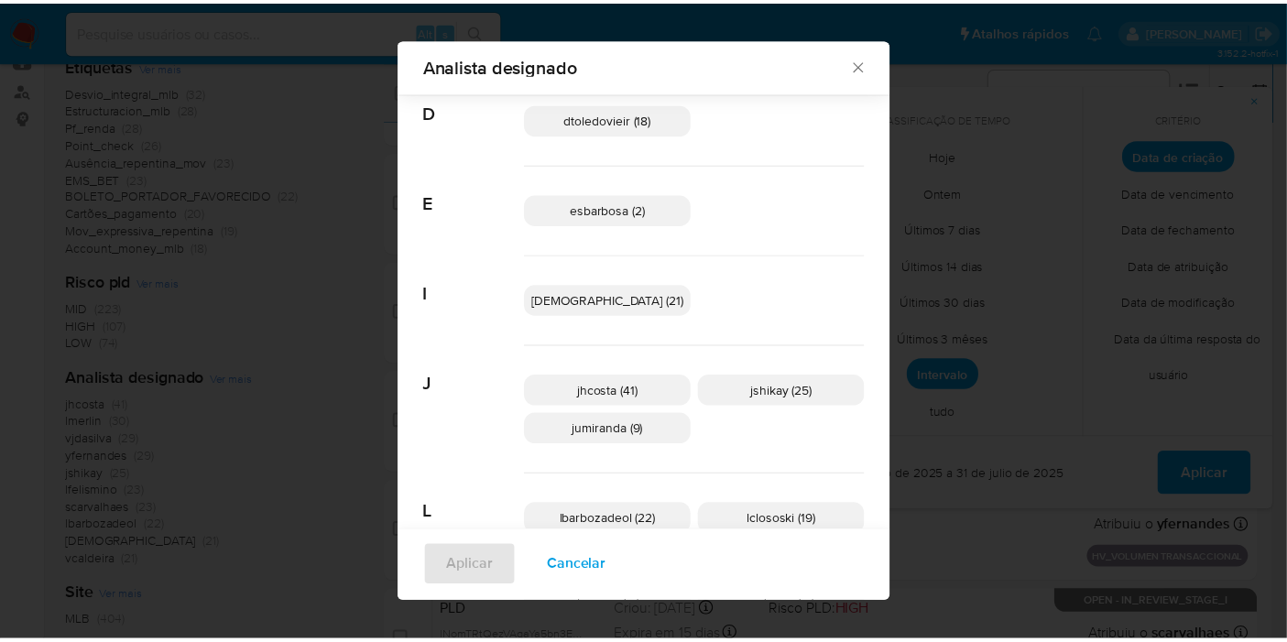
scroll to position [0, 0]
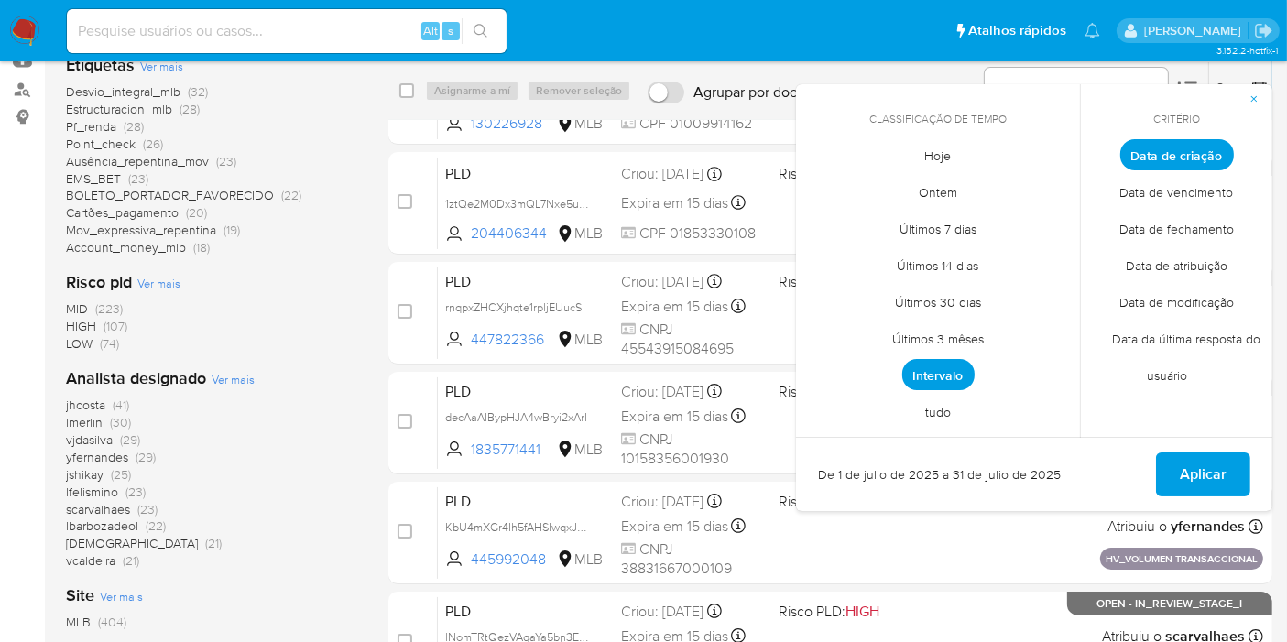
click at [1252, 93] on icon "button" at bounding box center [1254, 98] width 11 height 11
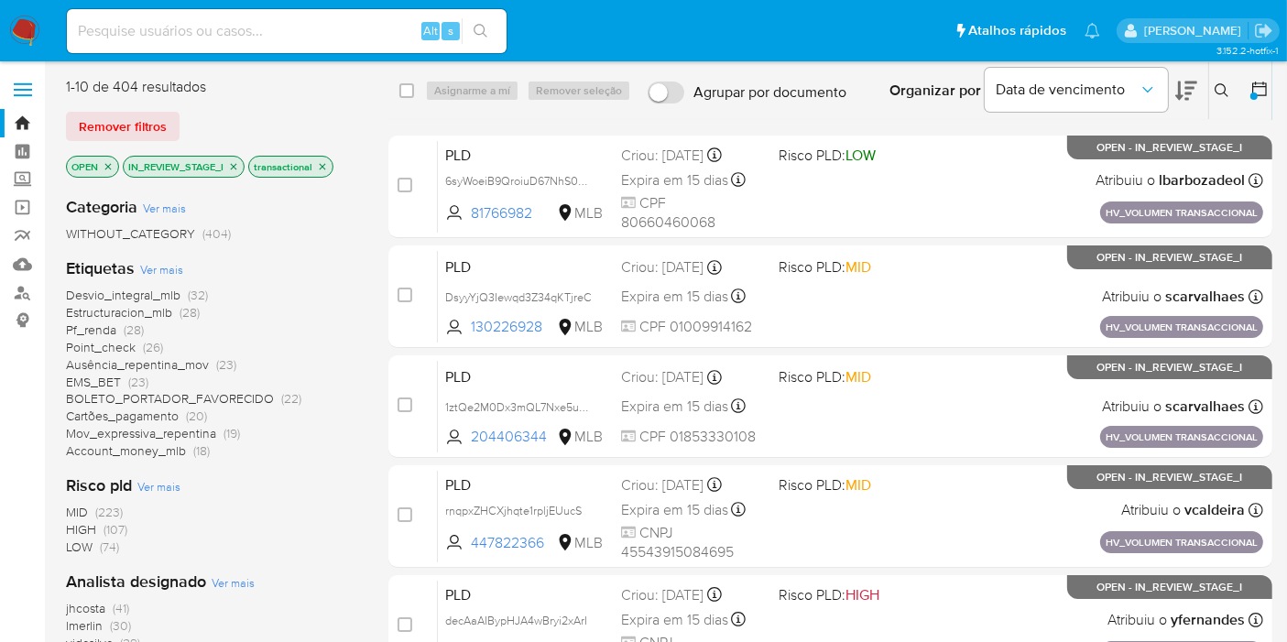
click at [312, 43] on div "Alt s" at bounding box center [287, 31] width 440 height 44
click at [312, 32] on input at bounding box center [287, 31] width 440 height 24
paste input "PfeJ3qoyc9pzy2MMBqTz8IXc"
type input "PfeJ3qoyc9pzy2MMBqTz8IXc"
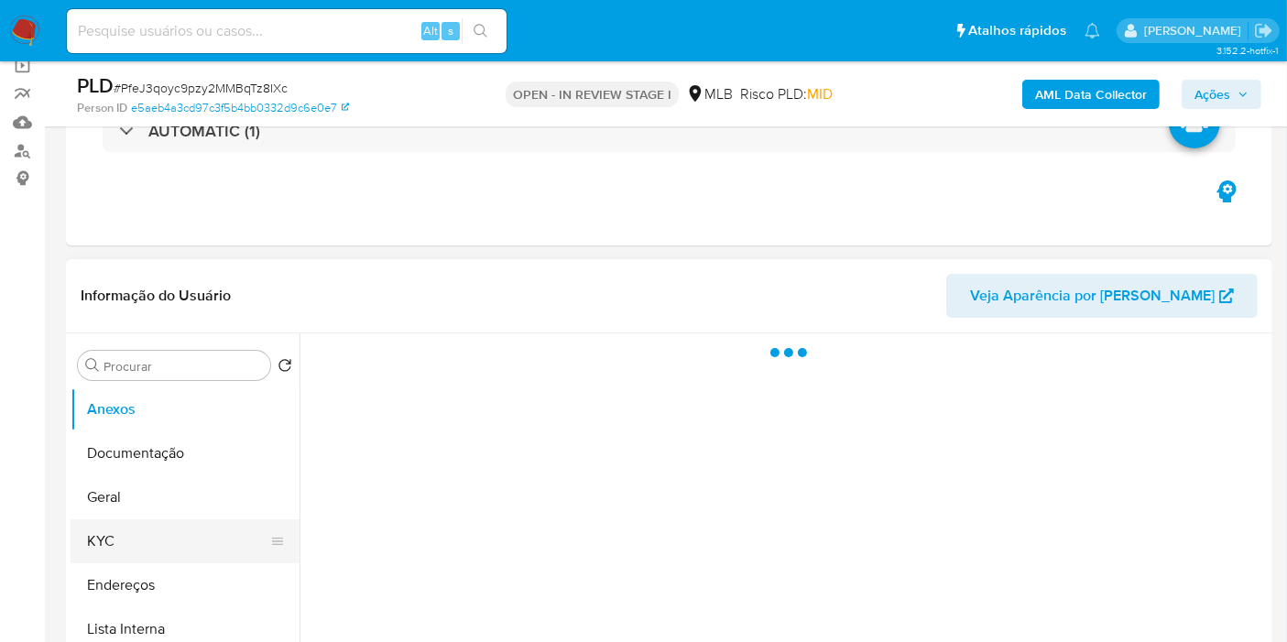
scroll to position [305, 0]
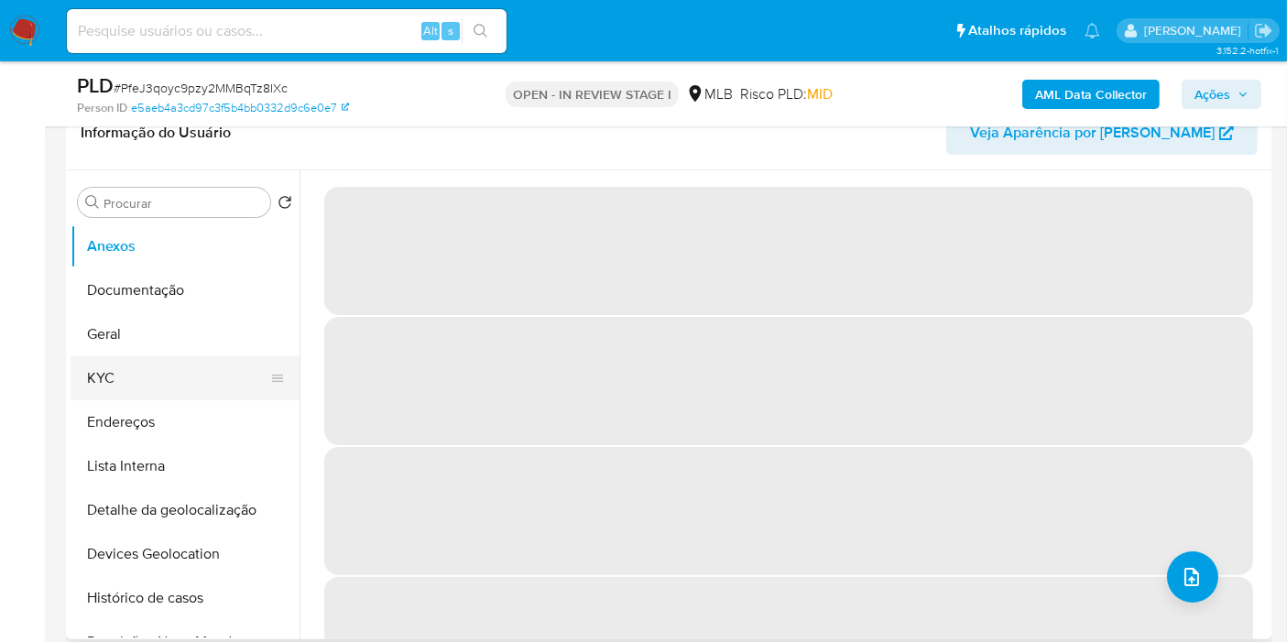
click at [191, 383] on button "KYC" at bounding box center [178, 378] width 214 height 44
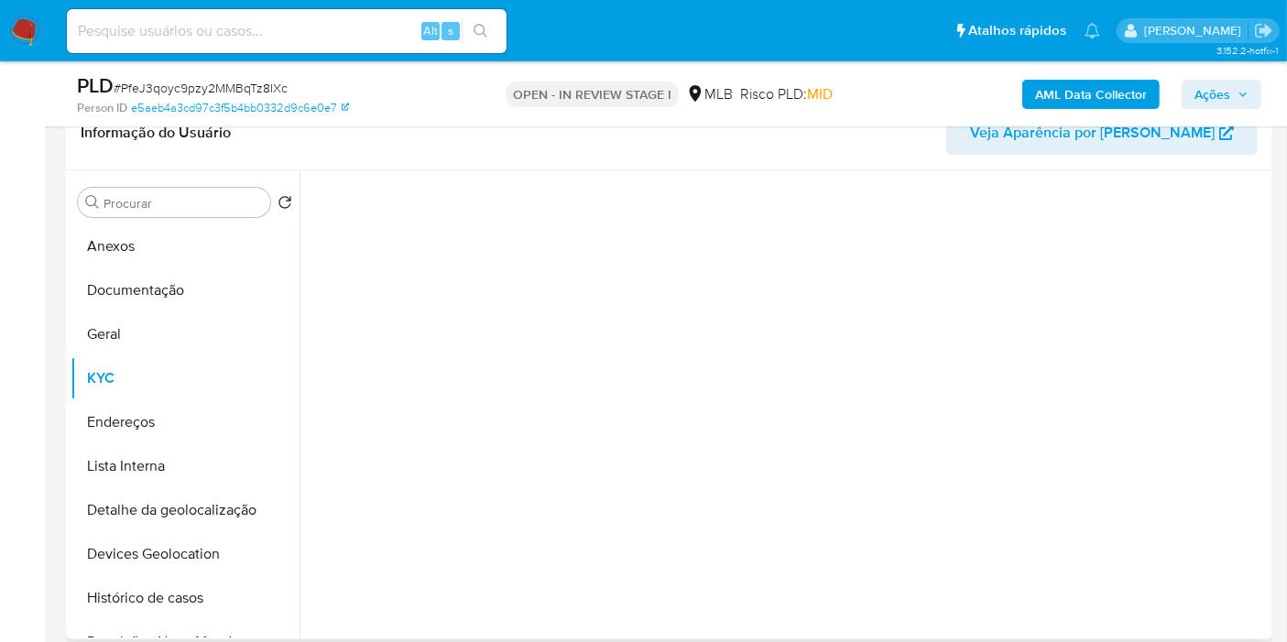
select select "10"
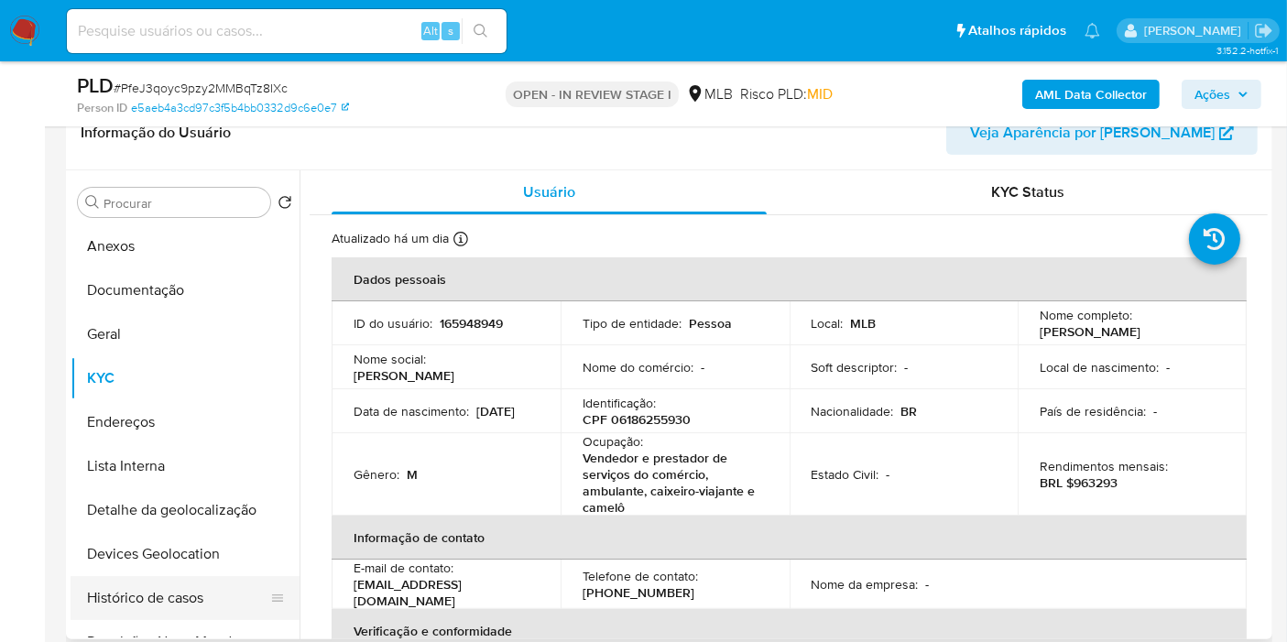
click at [192, 597] on button "Histórico de casos" at bounding box center [178, 598] width 214 height 44
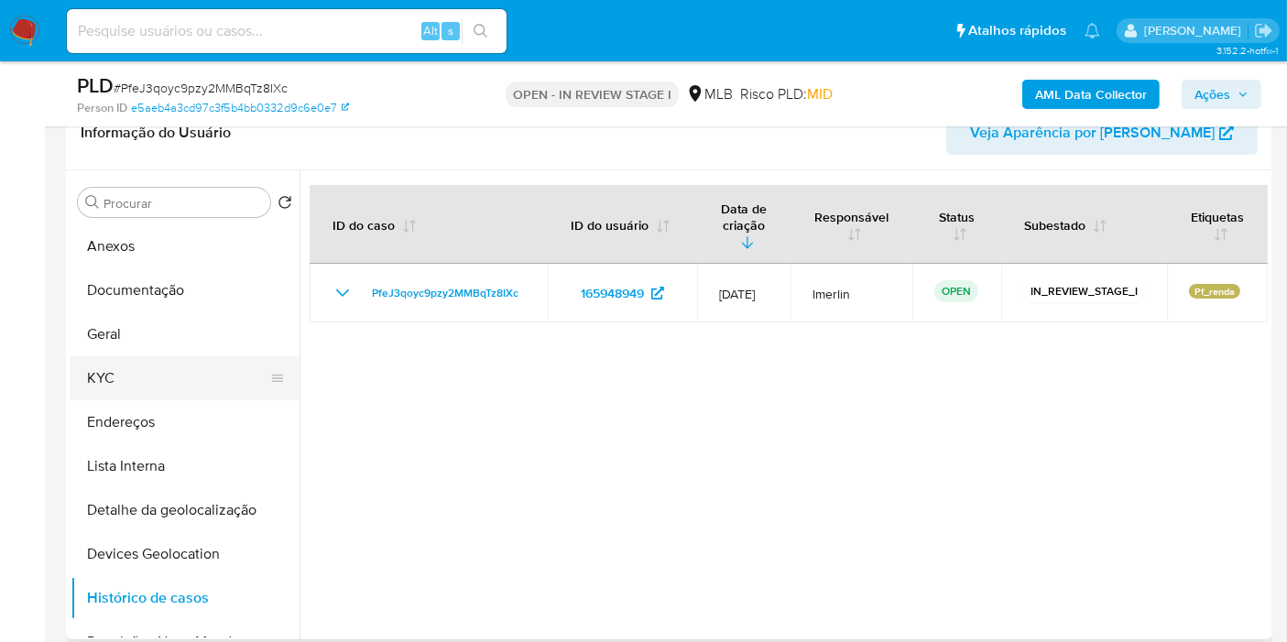
click at [89, 372] on button "KYC" at bounding box center [178, 378] width 214 height 44
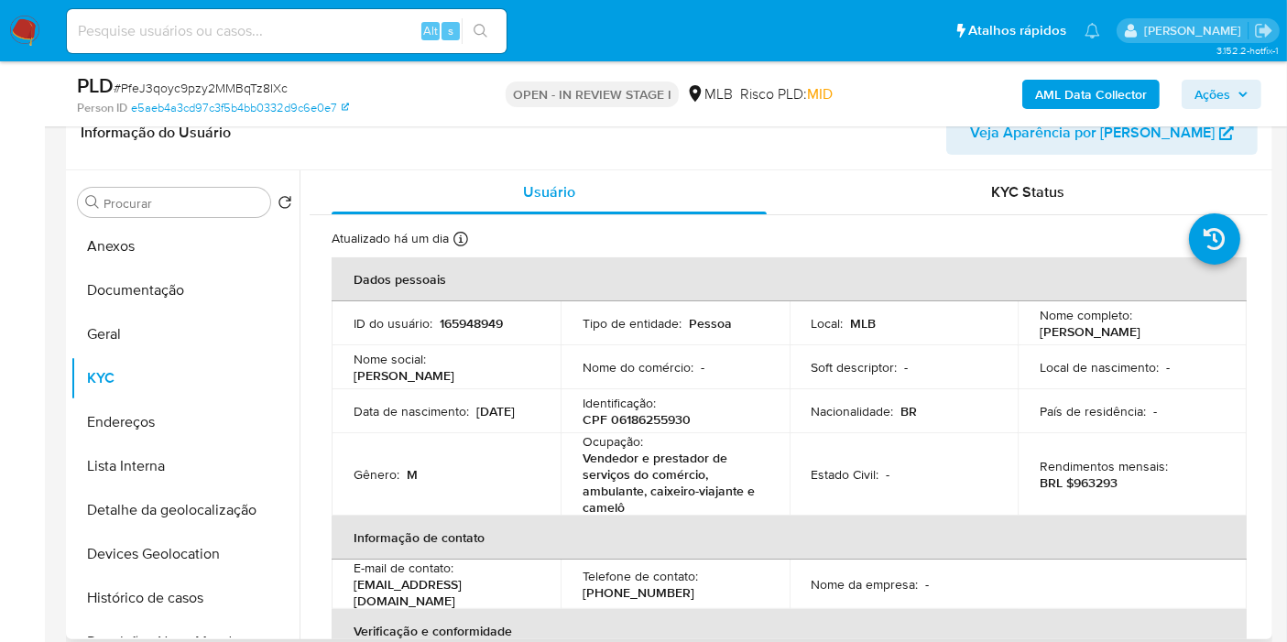
click at [623, 458] on p "Vendedor e prestador de serviços do comércio, ambulante, caixeiro-viajante e ca…" at bounding box center [672, 483] width 178 height 66
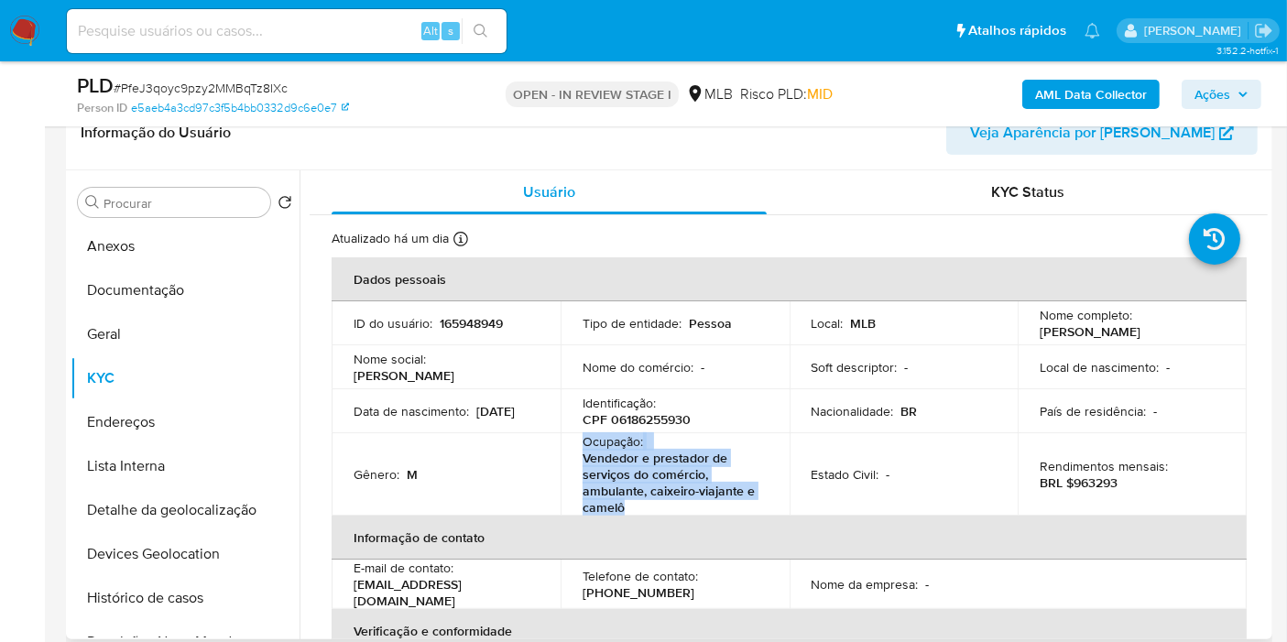
click at [629, 510] on p "Vendedor e prestador de serviços do comércio, ambulante, caixeiro-viajante e ca…" at bounding box center [672, 483] width 178 height 66
drag, startPoint x: 633, startPoint y: 504, endPoint x: 581, endPoint y: 465, distance: 64.9
click at [583, 465] on p "Vendedor e prestador de serviços do comércio, ambulante, caixeiro-viajante e ca…" at bounding box center [672, 483] width 178 height 66
copy p "Vendedor e prestador de serviços do comércio, ambulante, caixeiro-viajante e ca…"
click at [145, 268] on button "Documentação" at bounding box center [178, 290] width 214 height 44
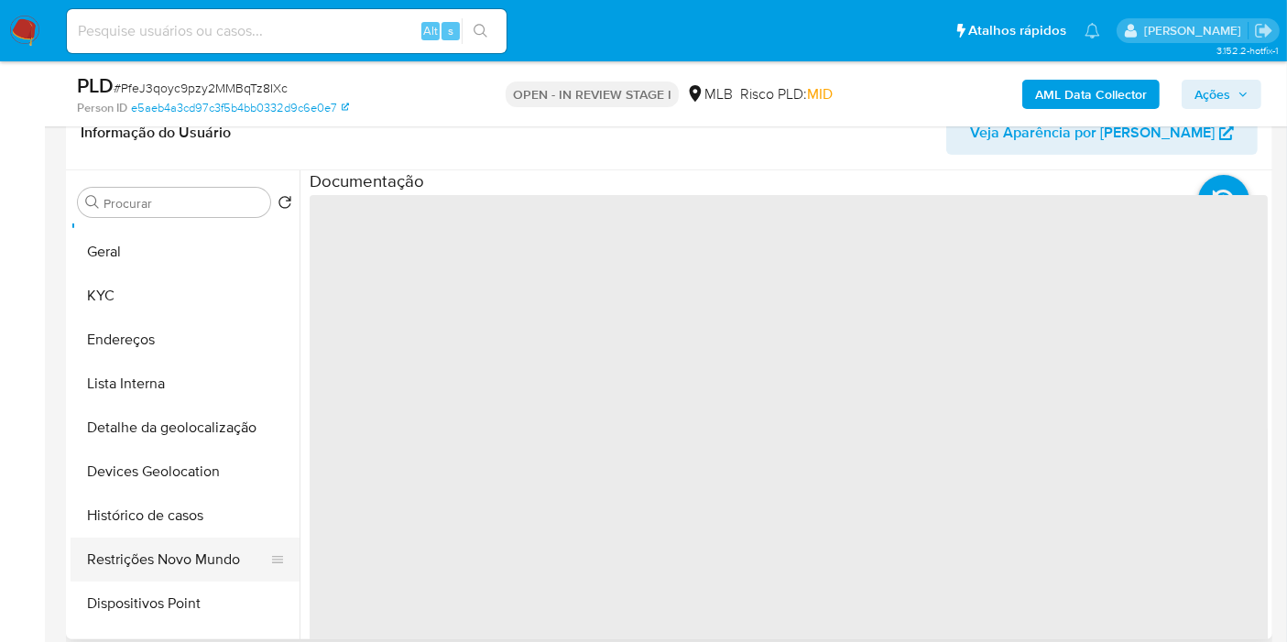
scroll to position [102, 0]
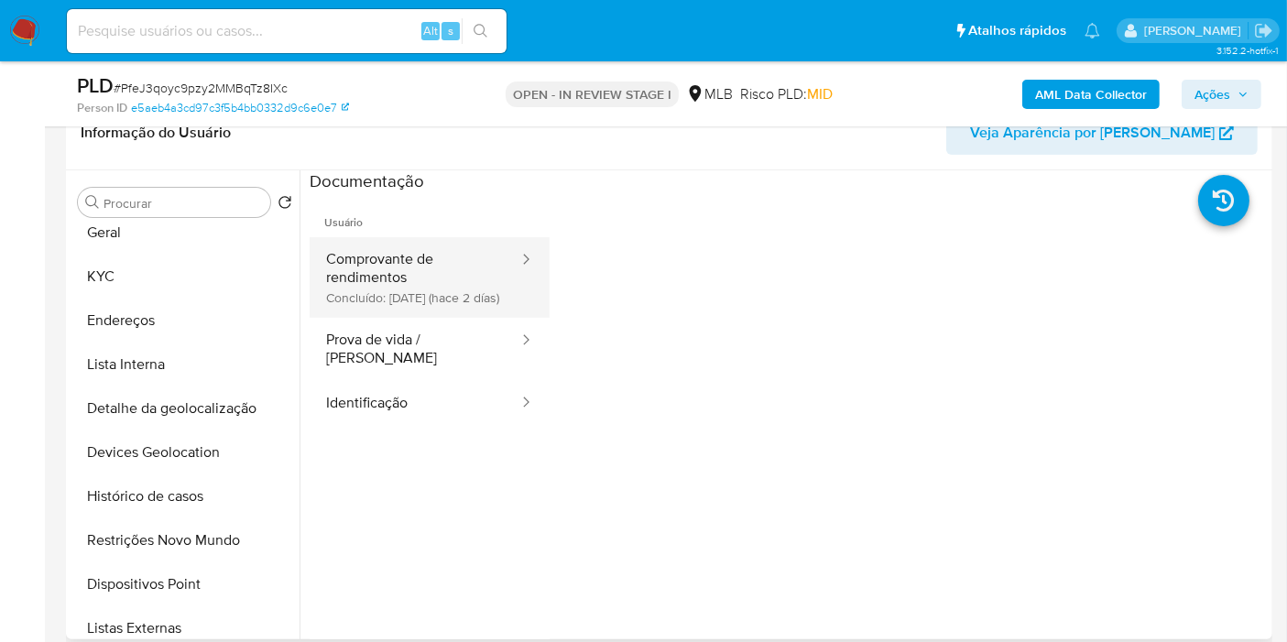
click at [426, 291] on button "Comprovante de rendimentos Concluído: [DATE] (hace 2 días)" at bounding box center [415, 277] width 211 height 81
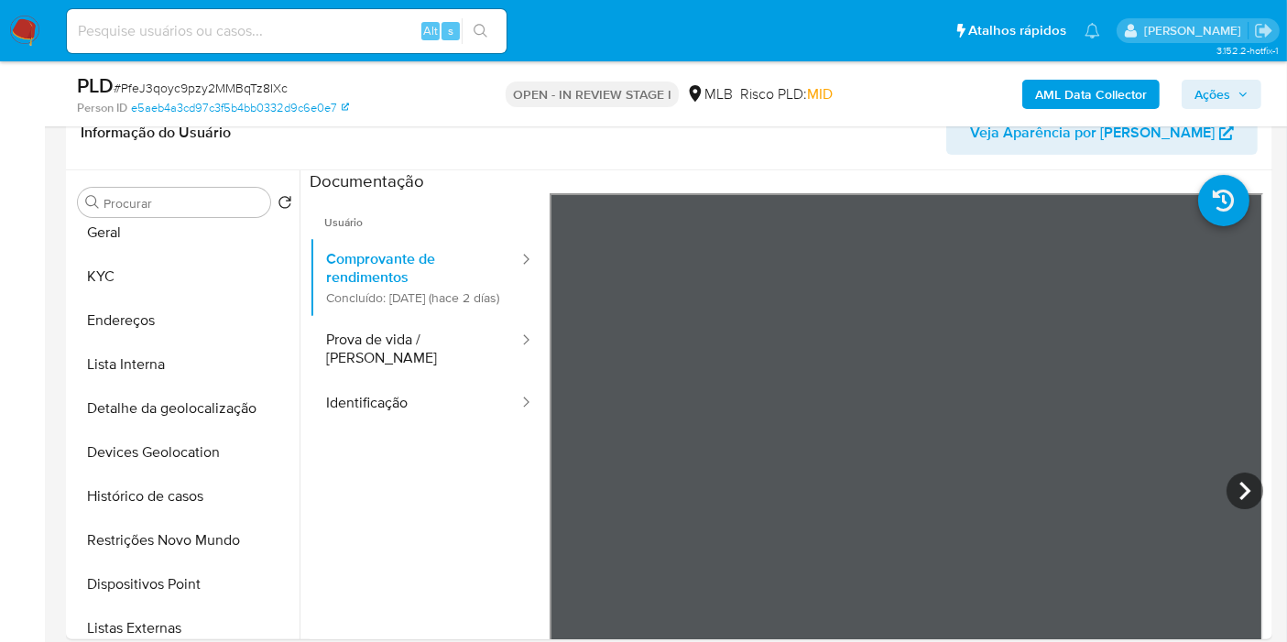
drag, startPoint x: 206, startPoint y: 538, endPoint x: 746, endPoint y: 24, distance: 745.3
click at [208, 537] on button "Restrições Novo Mundo" at bounding box center [185, 541] width 229 height 44
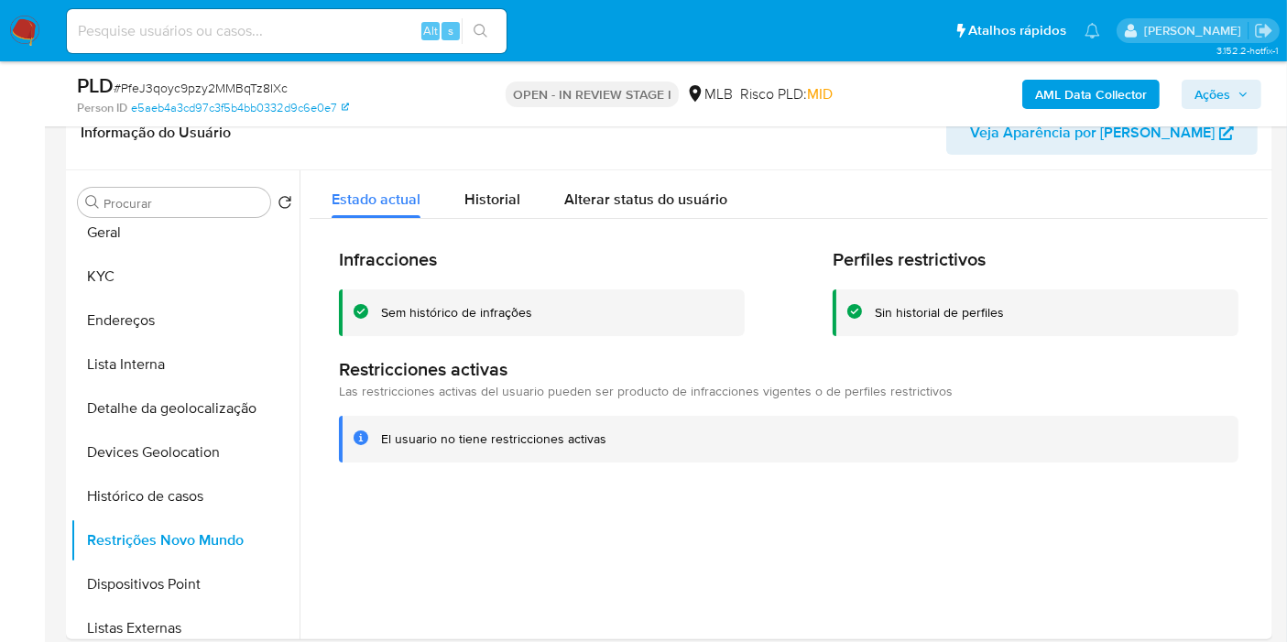
click at [1060, 86] on b "AML Data Collector" at bounding box center [1091, 94] width 112 height 29
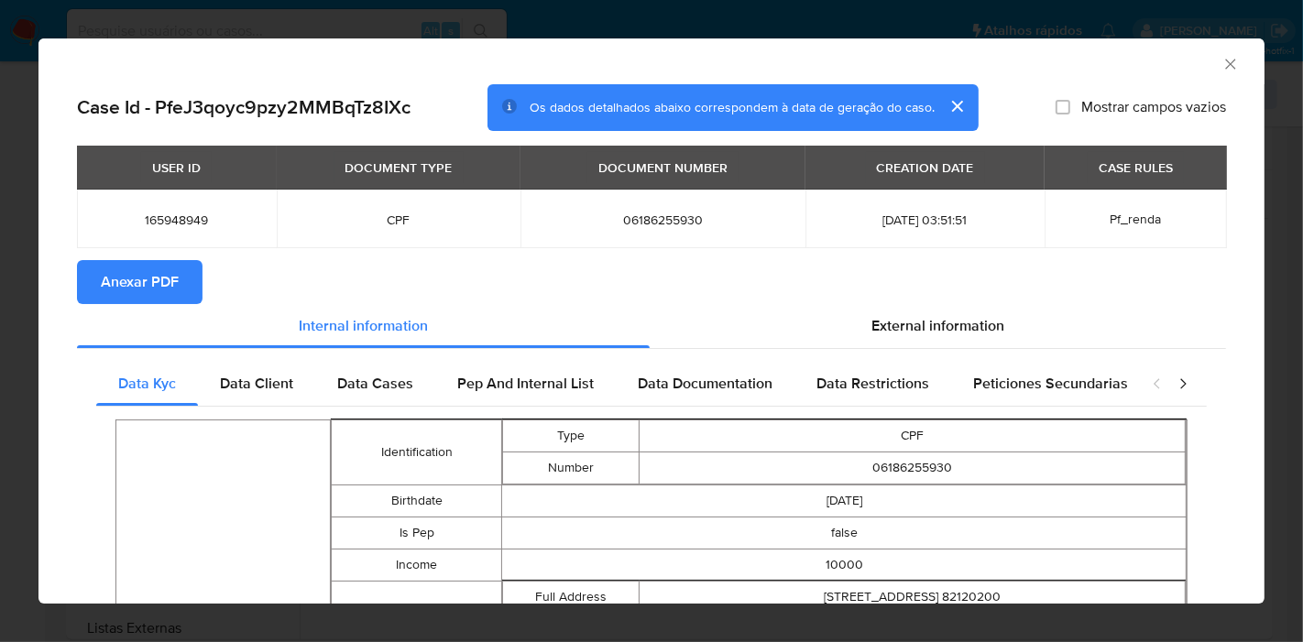
click at [997, 336] on div "External information" at bounding box center [938, 326] width 576 height 44
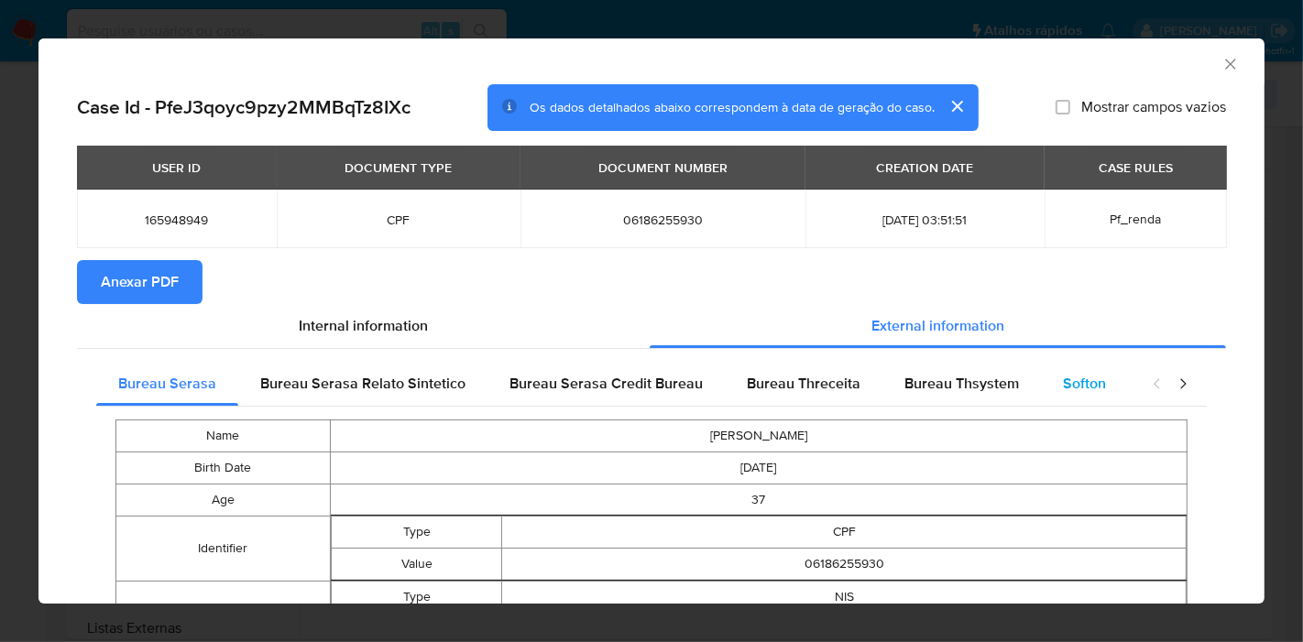
click at [1063, 390] on span "Softon" at bounding box center [1084, 383] width 43 height 21
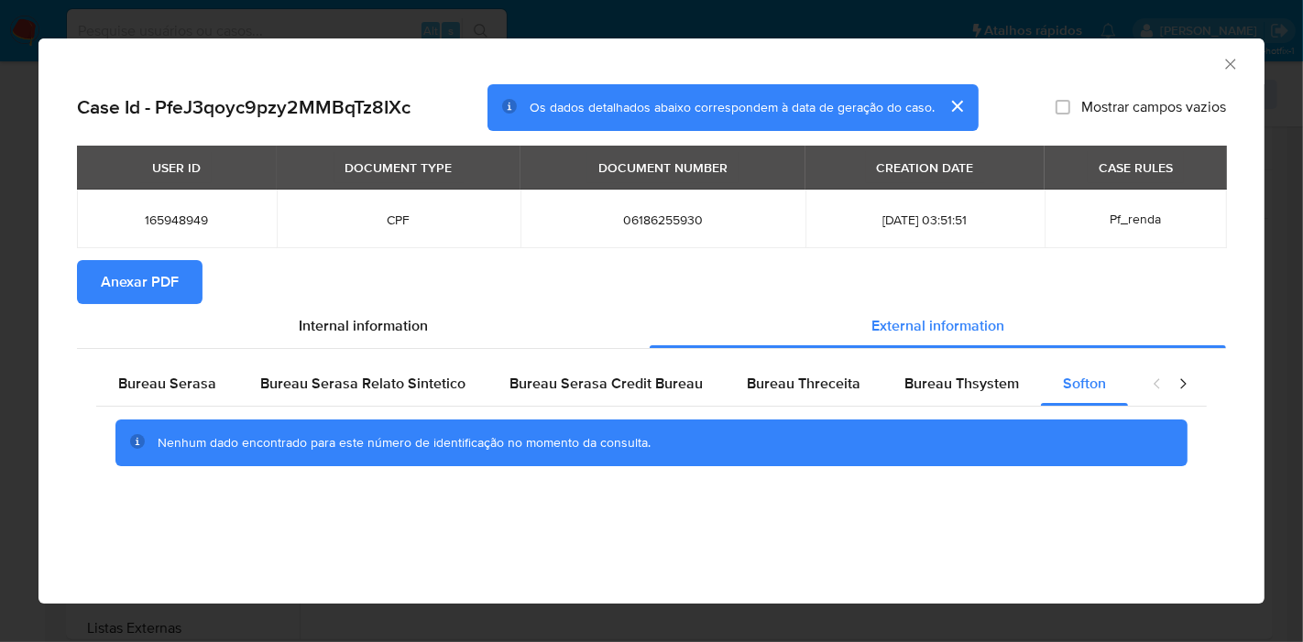
click at [1232, 66] on icon "Fechar a janela" at bounding box center [1230, 64] width 10 height 10
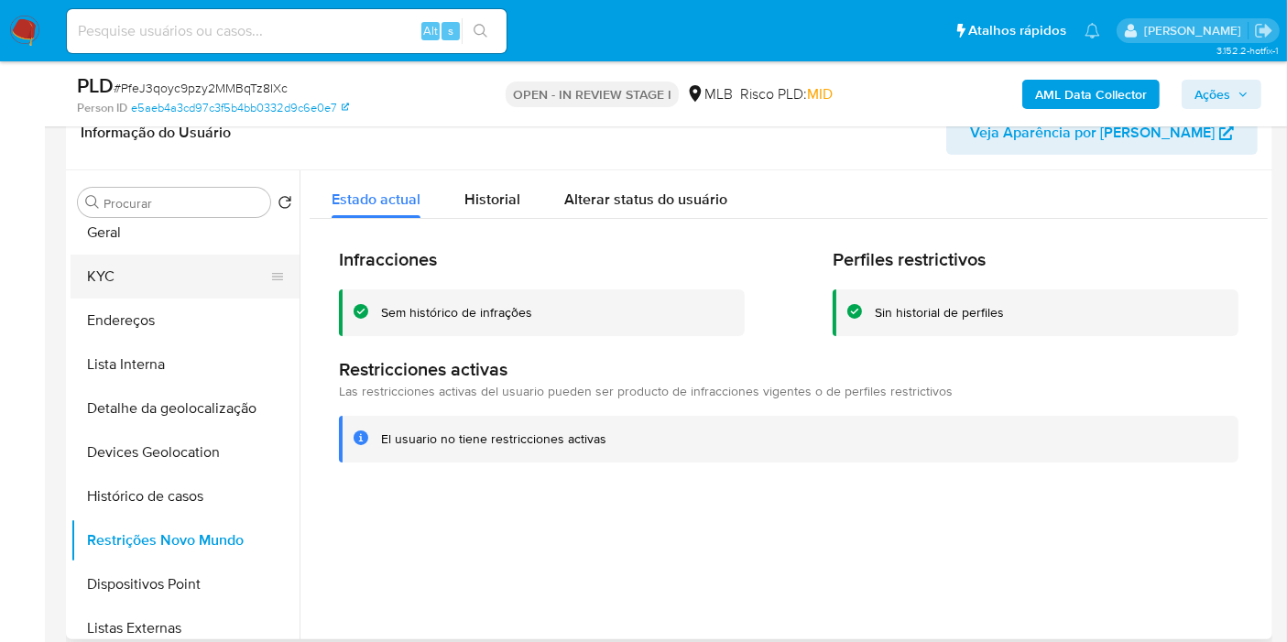
click at [166, 279] on button "KYC" at bounding box center [178, 277] width 214 height 44
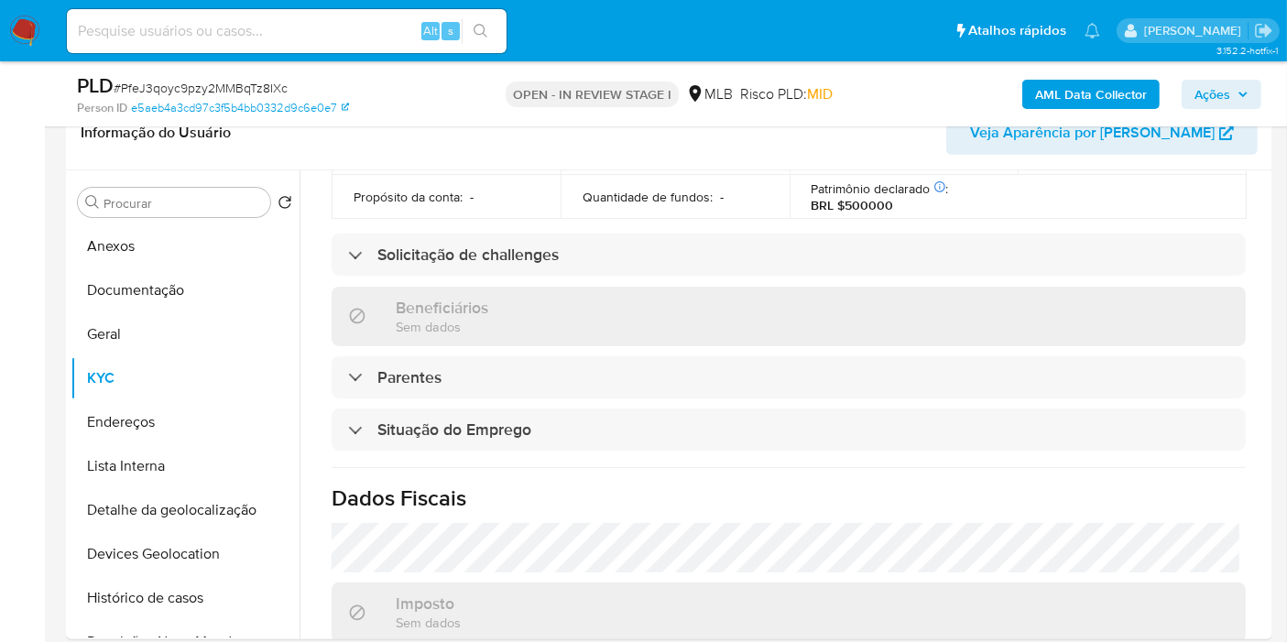
scroll to position [870, 0]
